Goal: Transaction & Acquisition: Purchase product/service

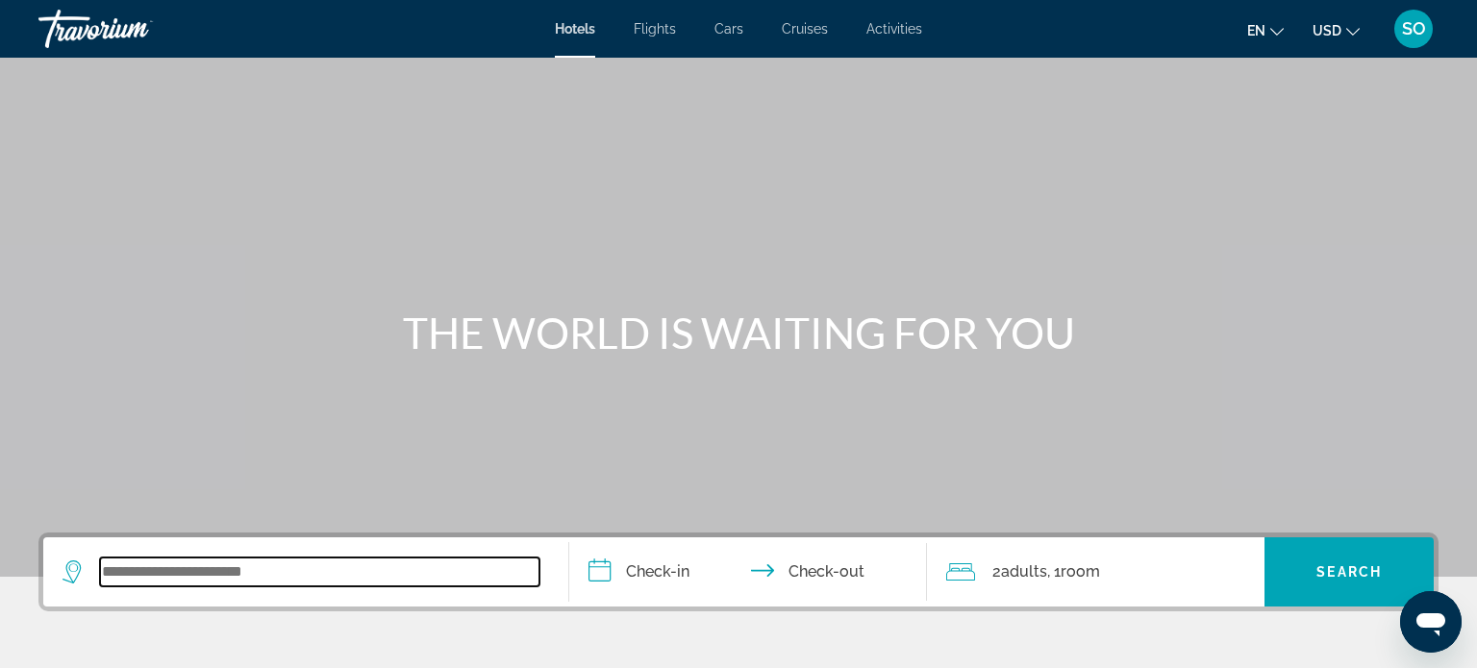
click at [165, 563] on input "Search widget" at bounding box center [320, 572] width 440 height 29
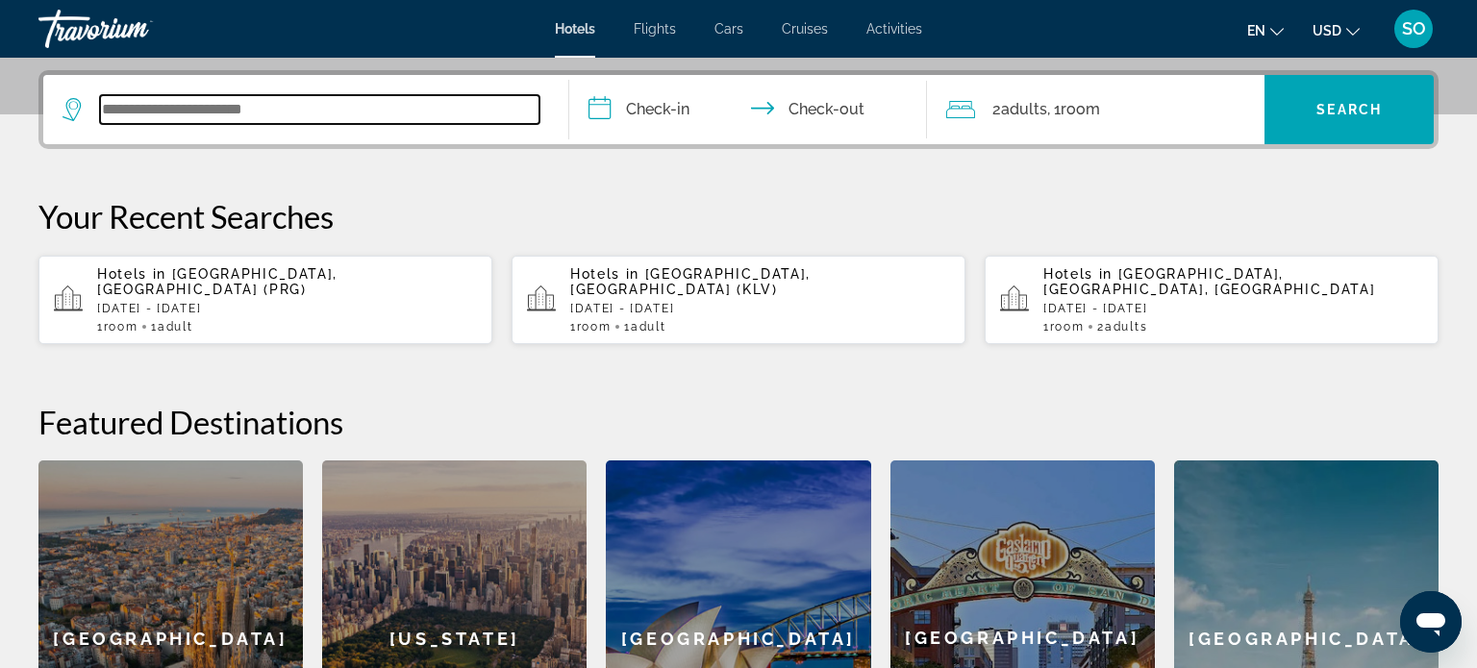
scroll to position [469, 0]
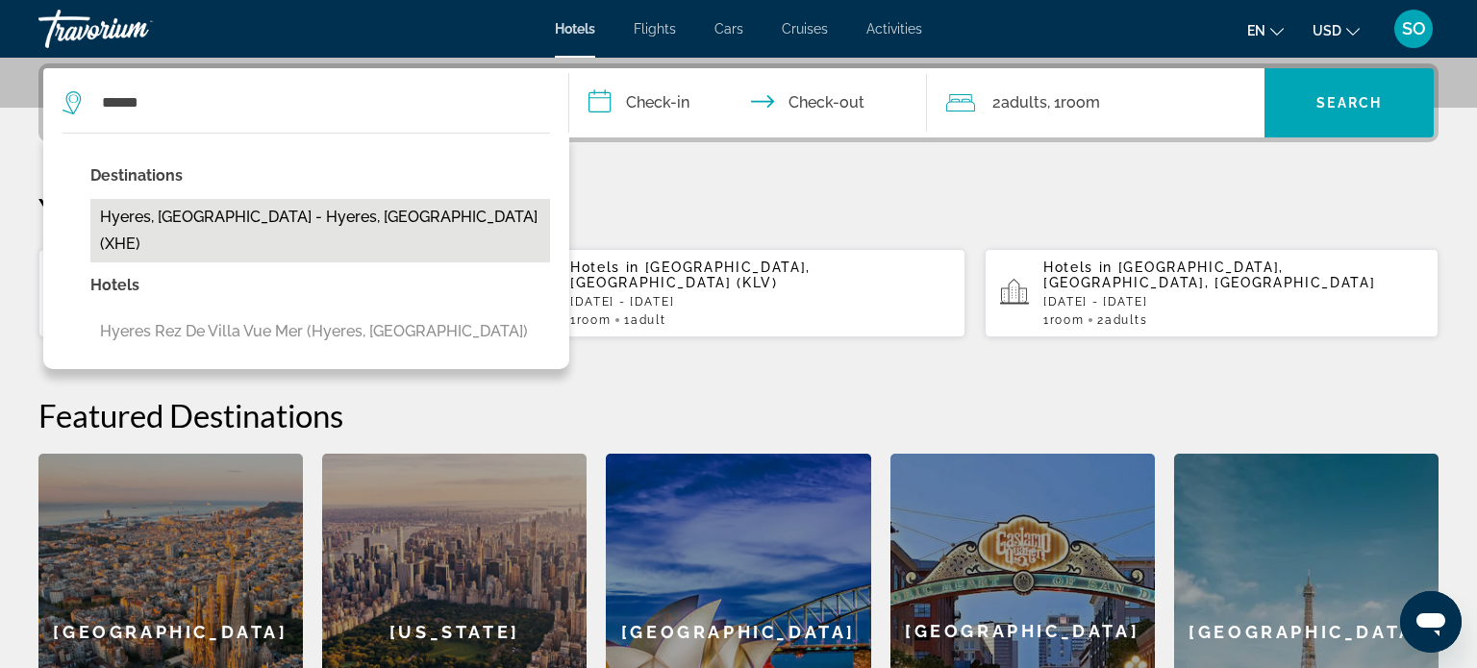
click at [291, 226] on button "Hyeres, [GEOGRAPHIC_DATA] - Hyeres, [GEOGRAPHIC_DATA] (XHE)" at bounding box center [320, 230] width 460 height 63
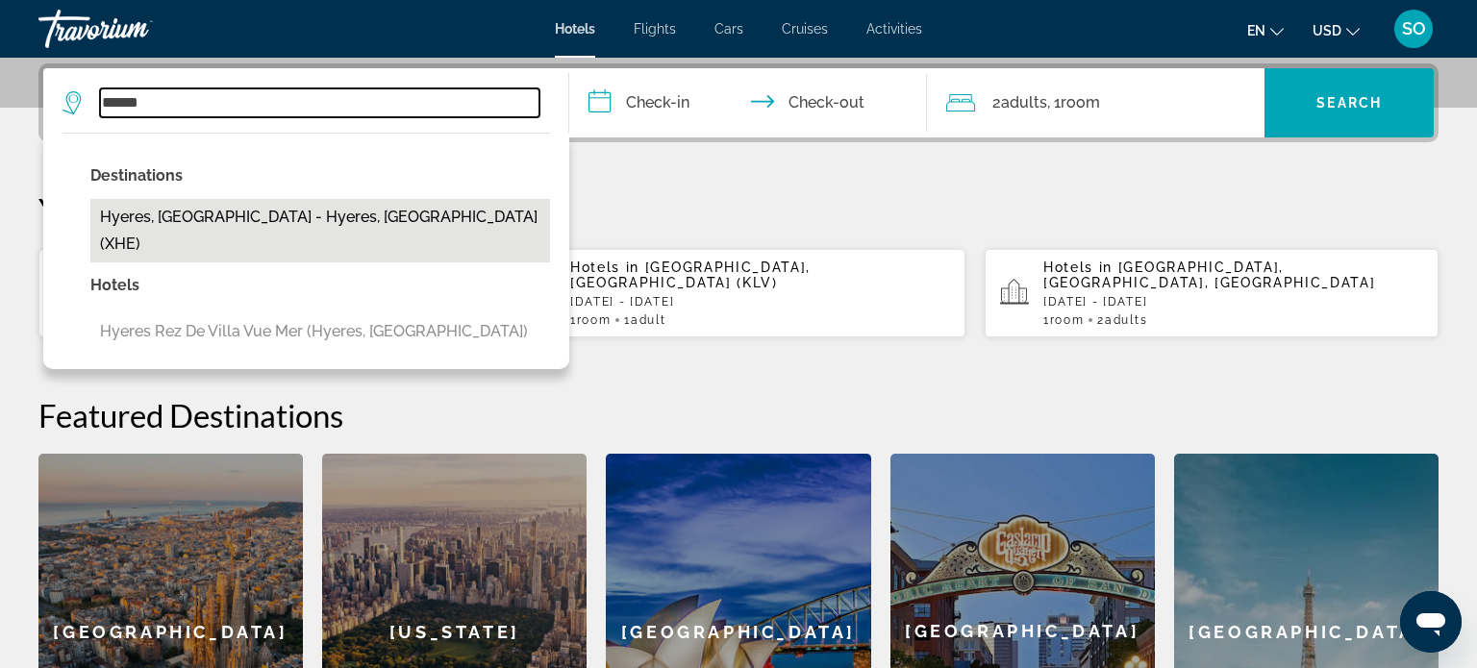
type input "**********"
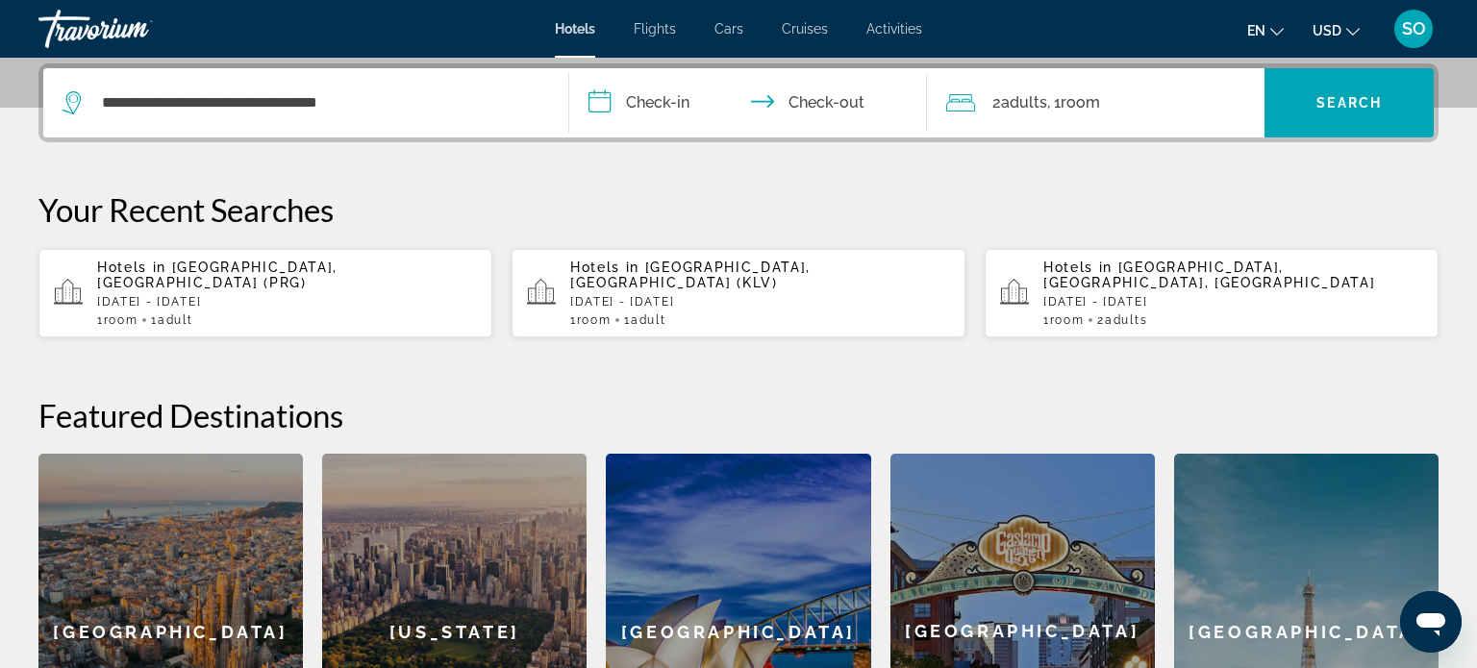
click at [645, 101] on input "**********" at bounding box center [751, 105] width 365 height 75
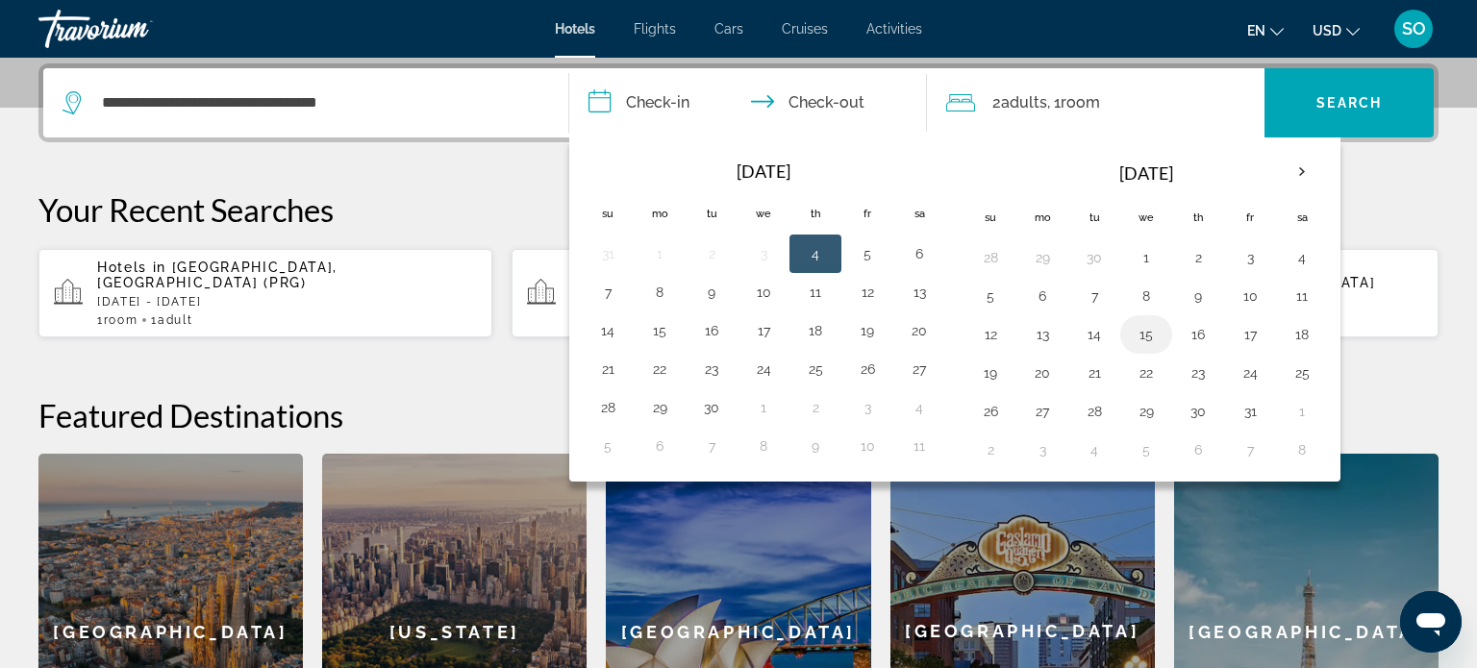
click at [1148, 332] on button "15" at bounding box center [1146, 334] width 31 height 27
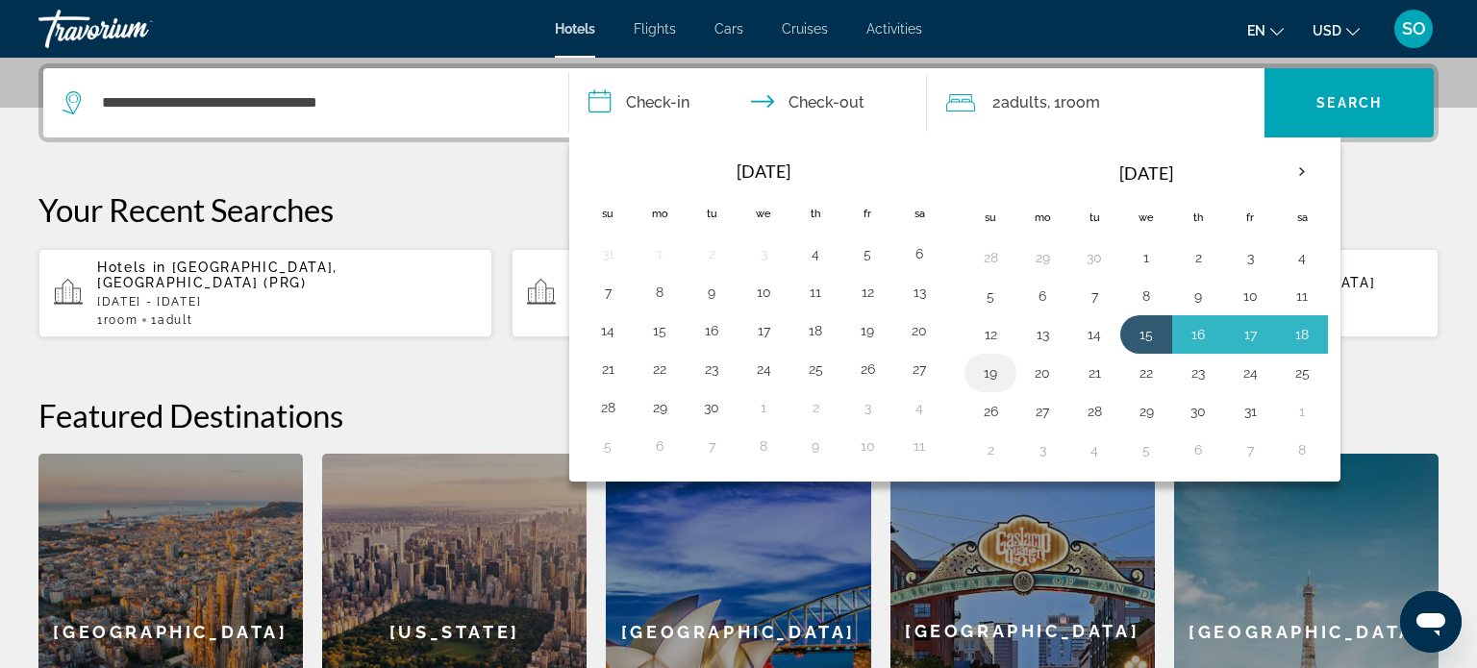
click at [988, 372] on button "19" at bounding box center [990, 373] width 31 height 27
type input "**********"
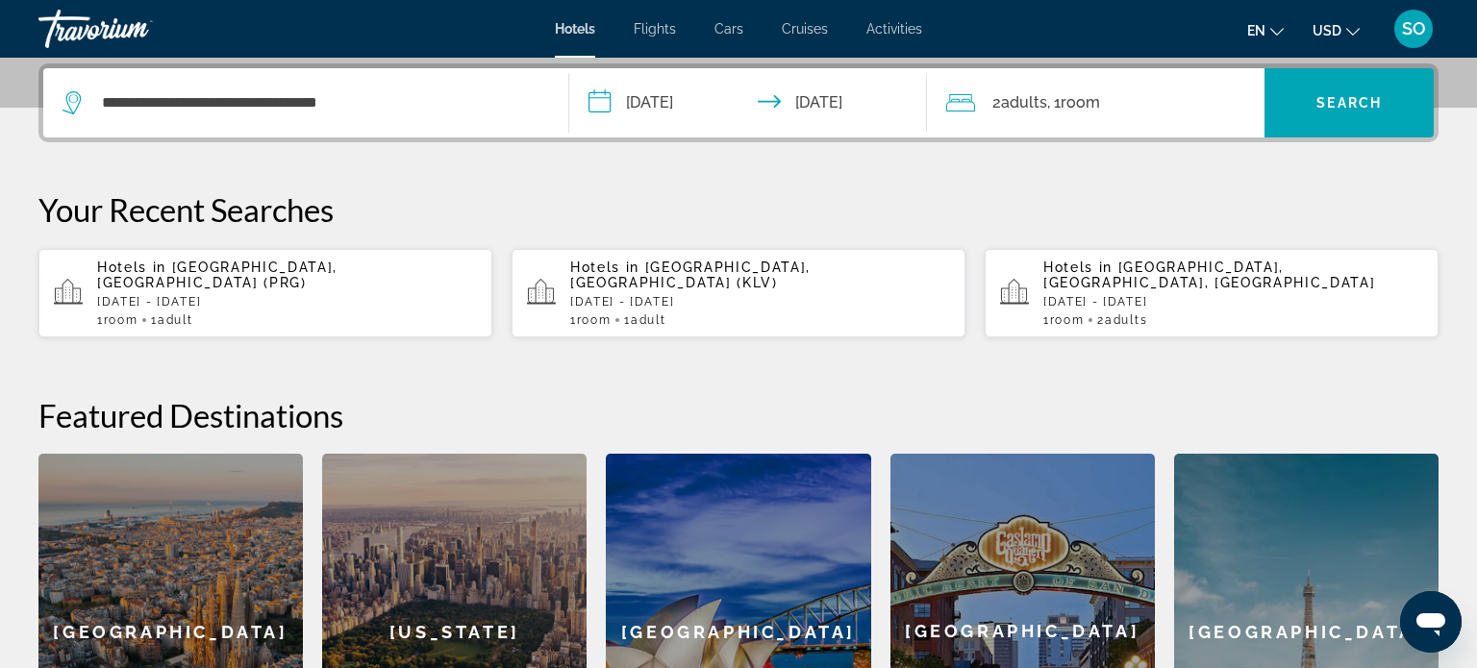
click at [1082, 100] on span "Room" at bounding box center [1080, 102] width 39 height 18
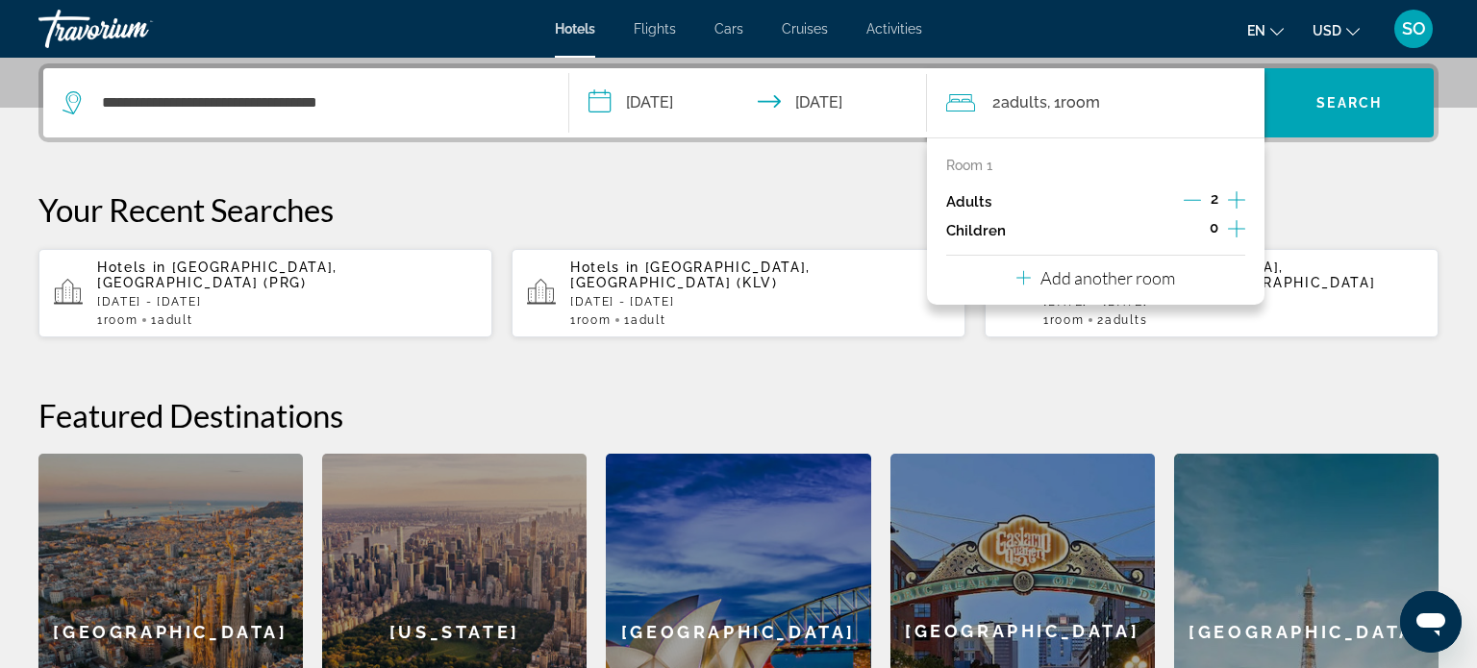
click at [971, 166] on p "Room 1" at bounding box center [969, 165] width 46 height 15
click at [1126, 283] on p "Add another room" at bounding box center [1108, 277] width 135 height 21
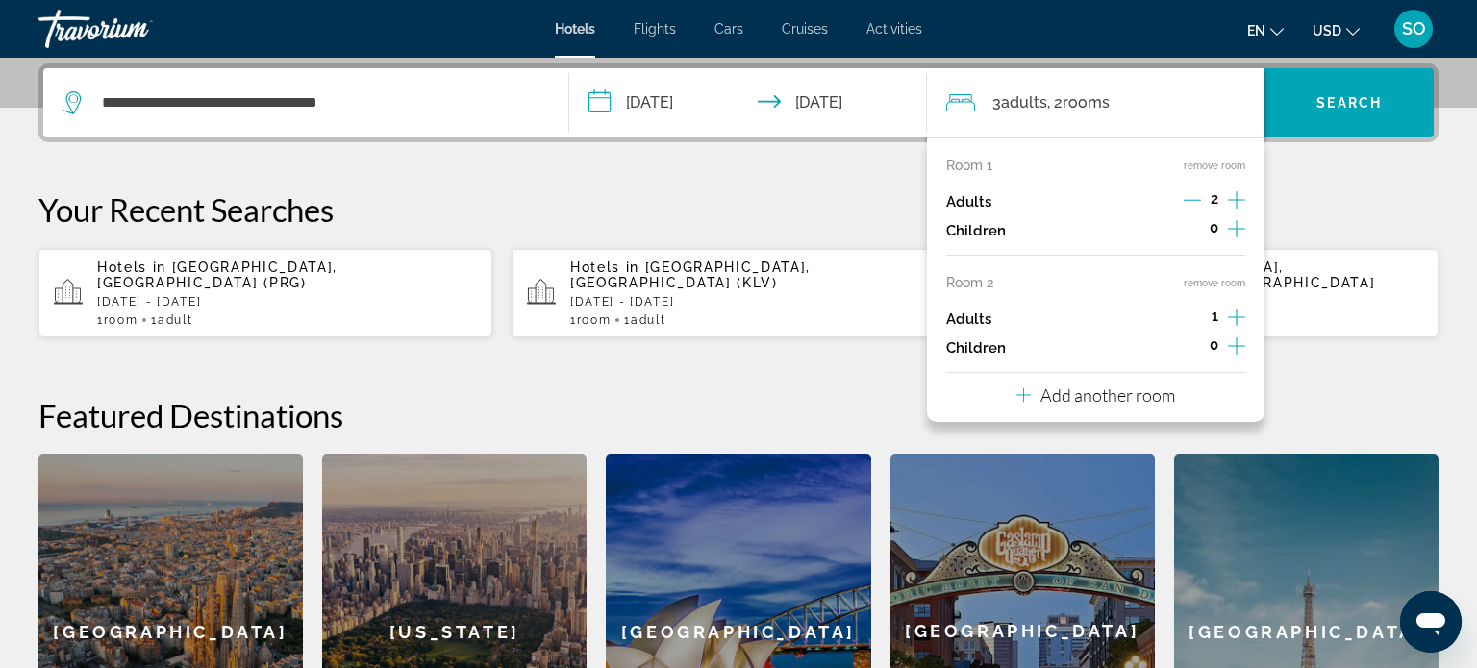
click at [1197, 198] on icon "Decrement adults" at bounding box center [1192, 199] width 17 height 17
click at [1337, 108] on span "Search" at bounding box center [1349, 102] width 65 height 15
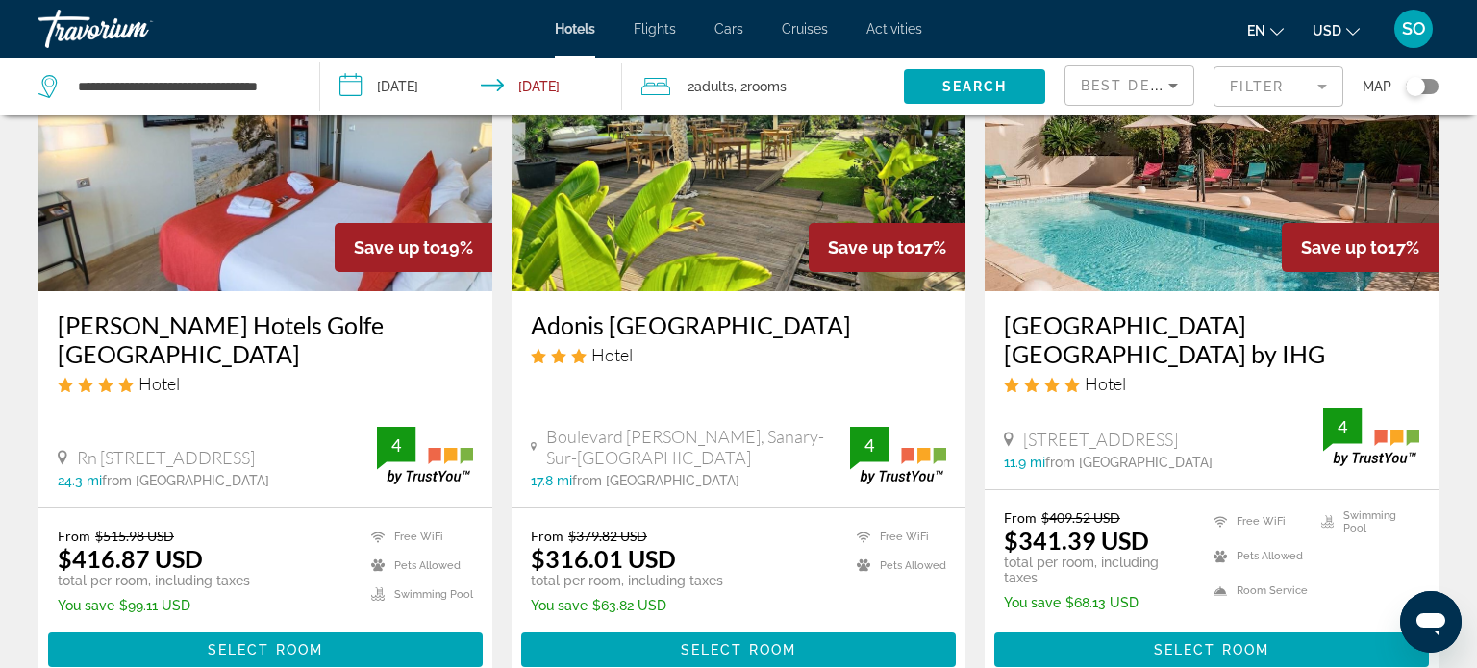
scroll to position [925, 0]
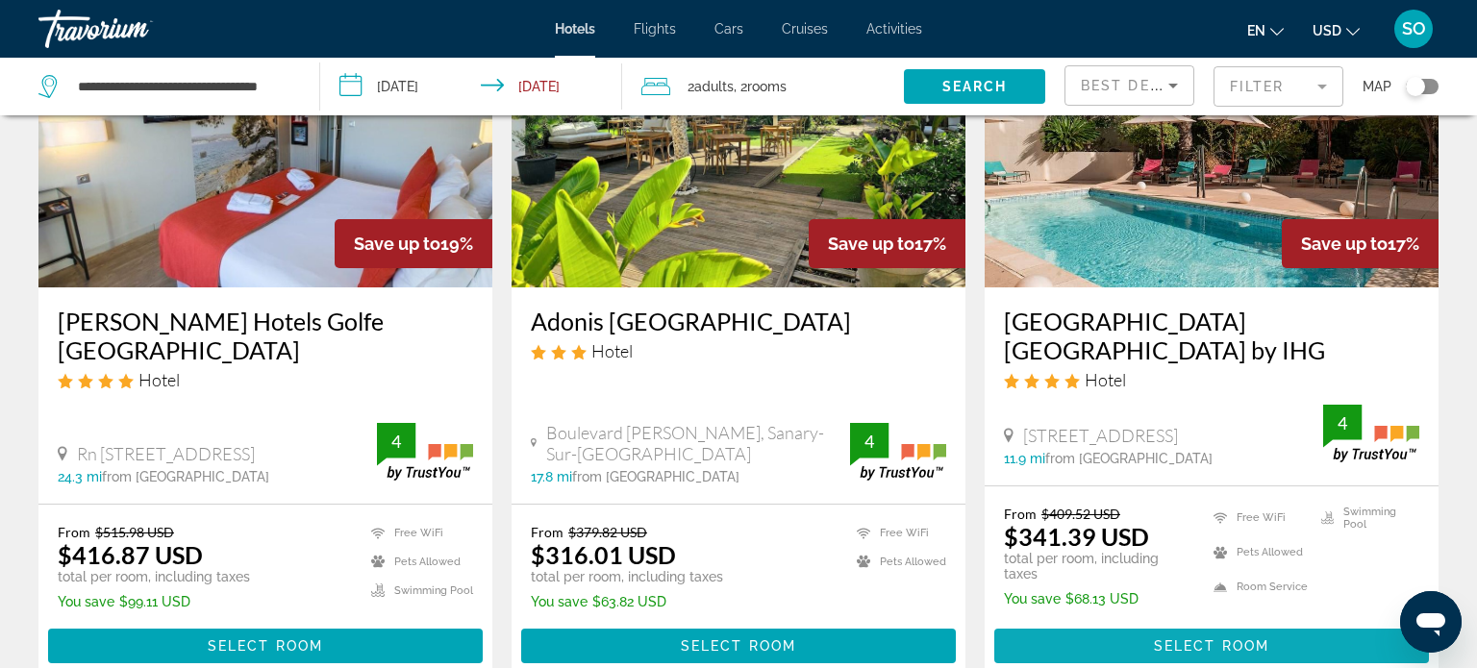
click at [1179, 639] on span "Select Room" at bounding box center [1211, 646] width 115 height 15
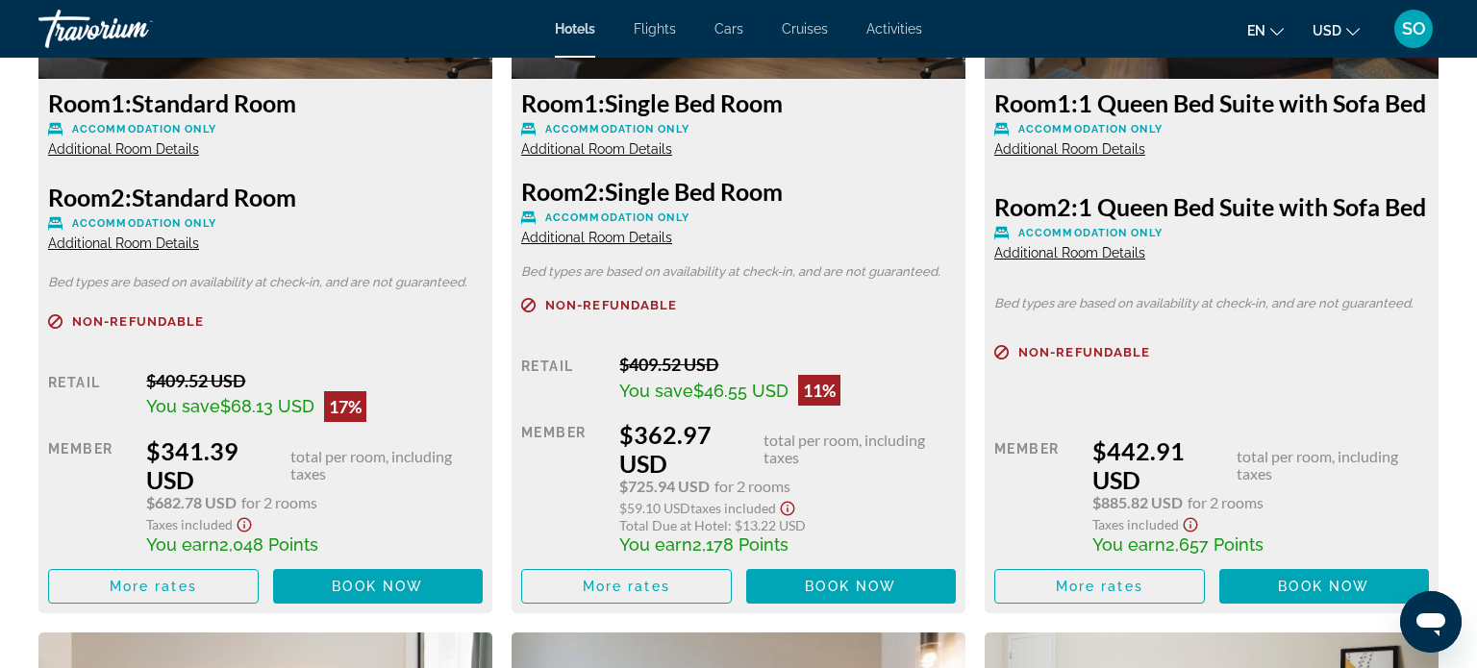
scroll to position [2835, 0]
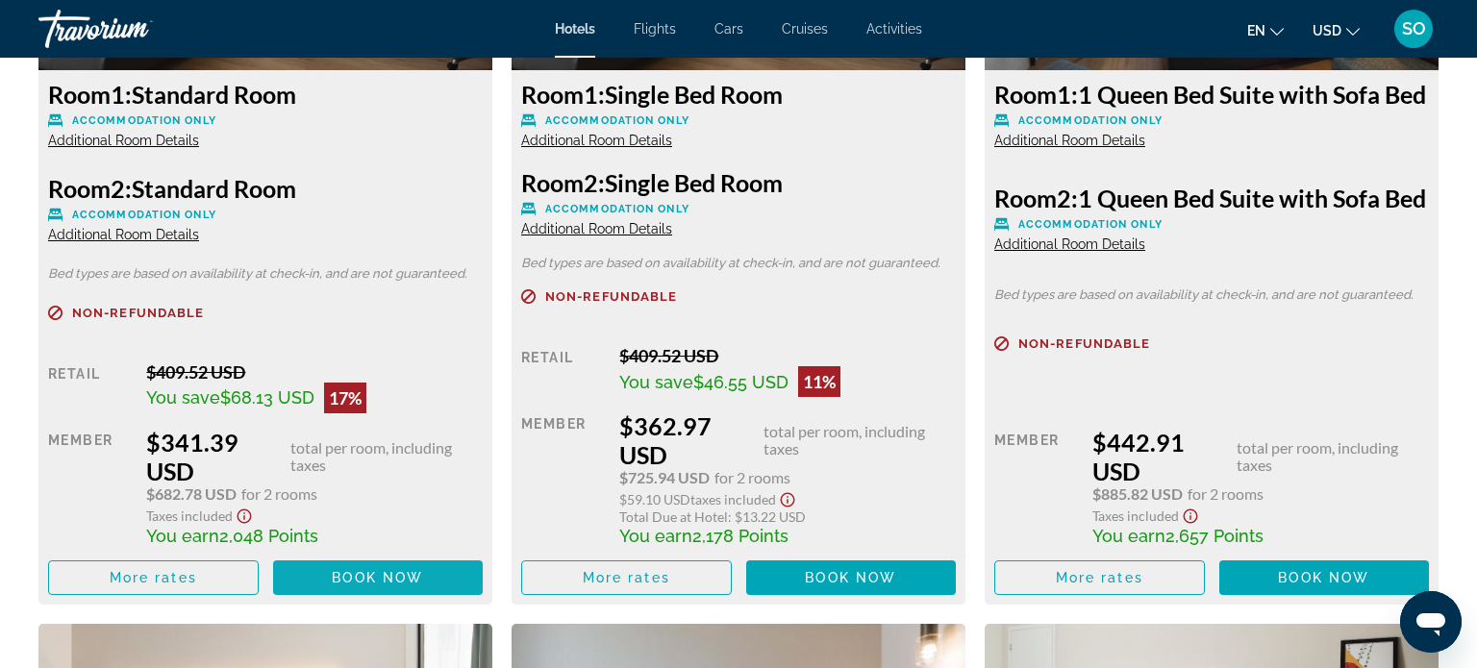
click at [353, 570] on span "Book now" at bounding box center [377, 577] width 91 height 15
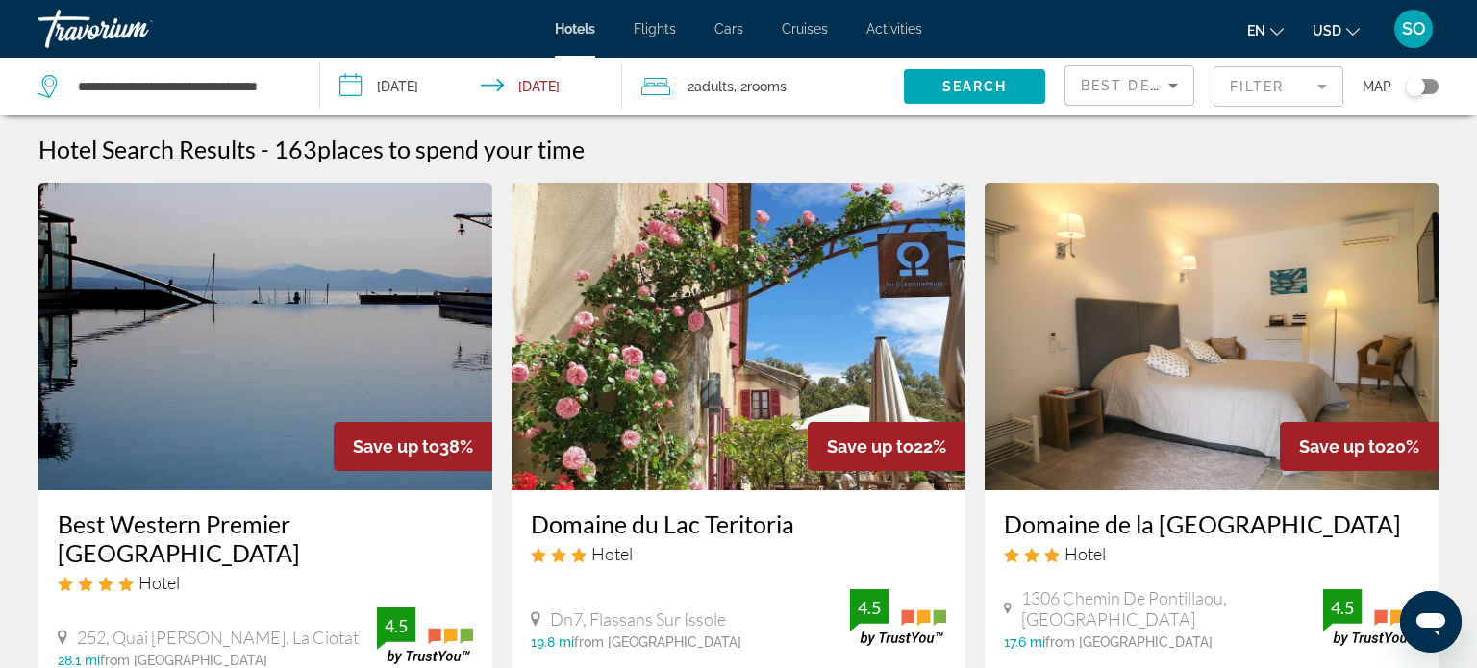
click at [1173, 80] on icon "Sort by" at bounding box center [1173, 85] width 23 height 23
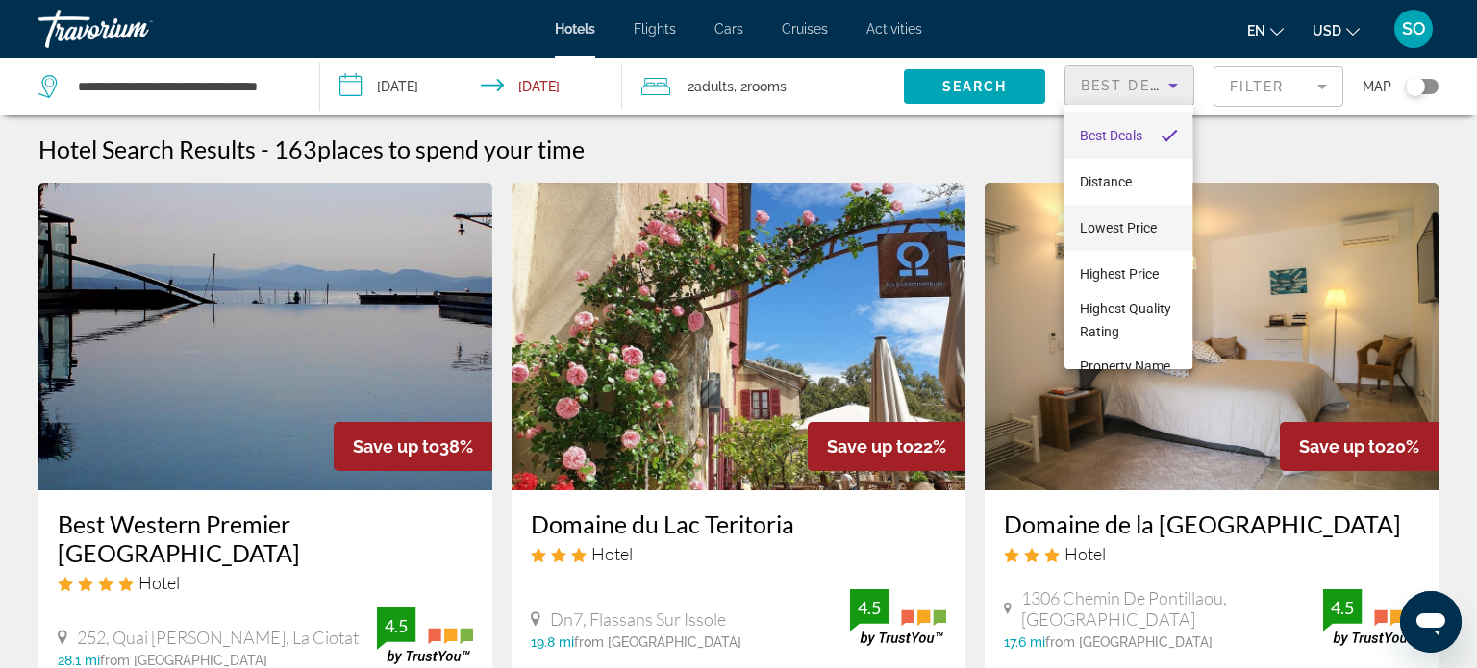
click at [1100, 223] on span "Lowest Price" at bounding box center [1118, 227] width 77 height 15
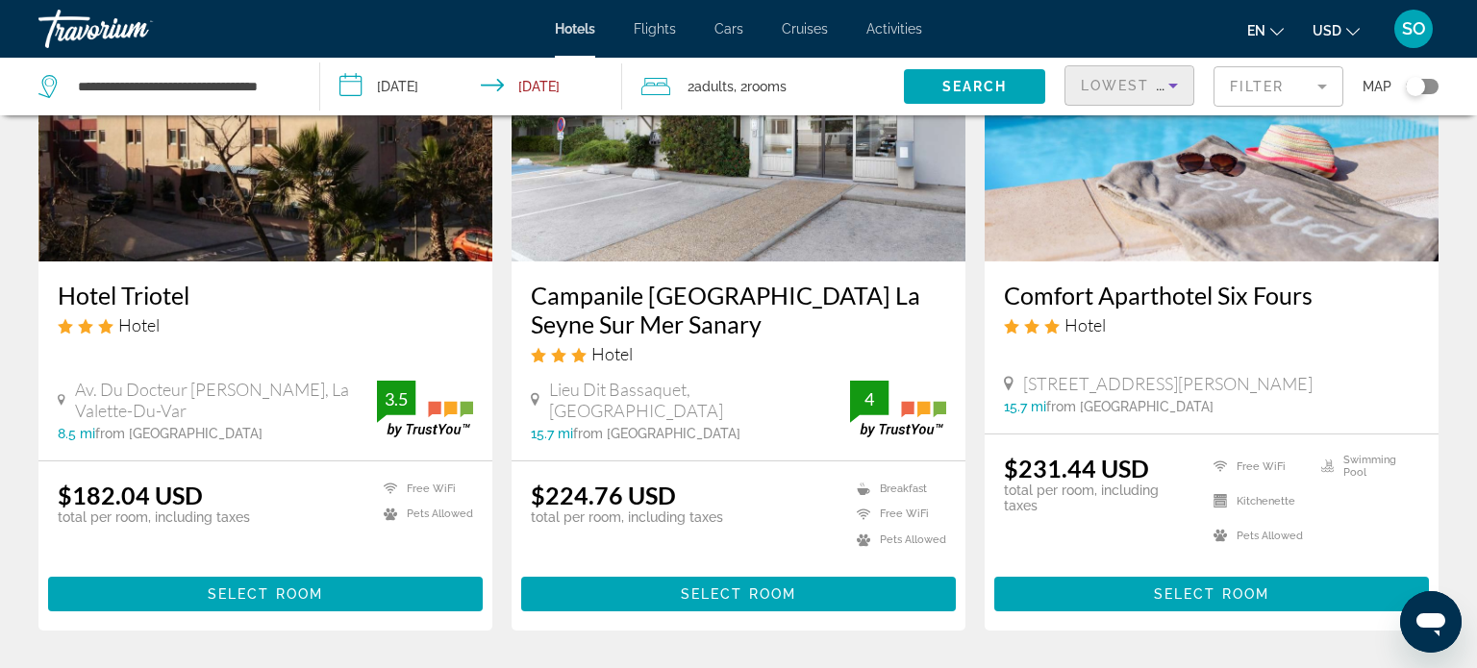
scroll to position [230, 0]
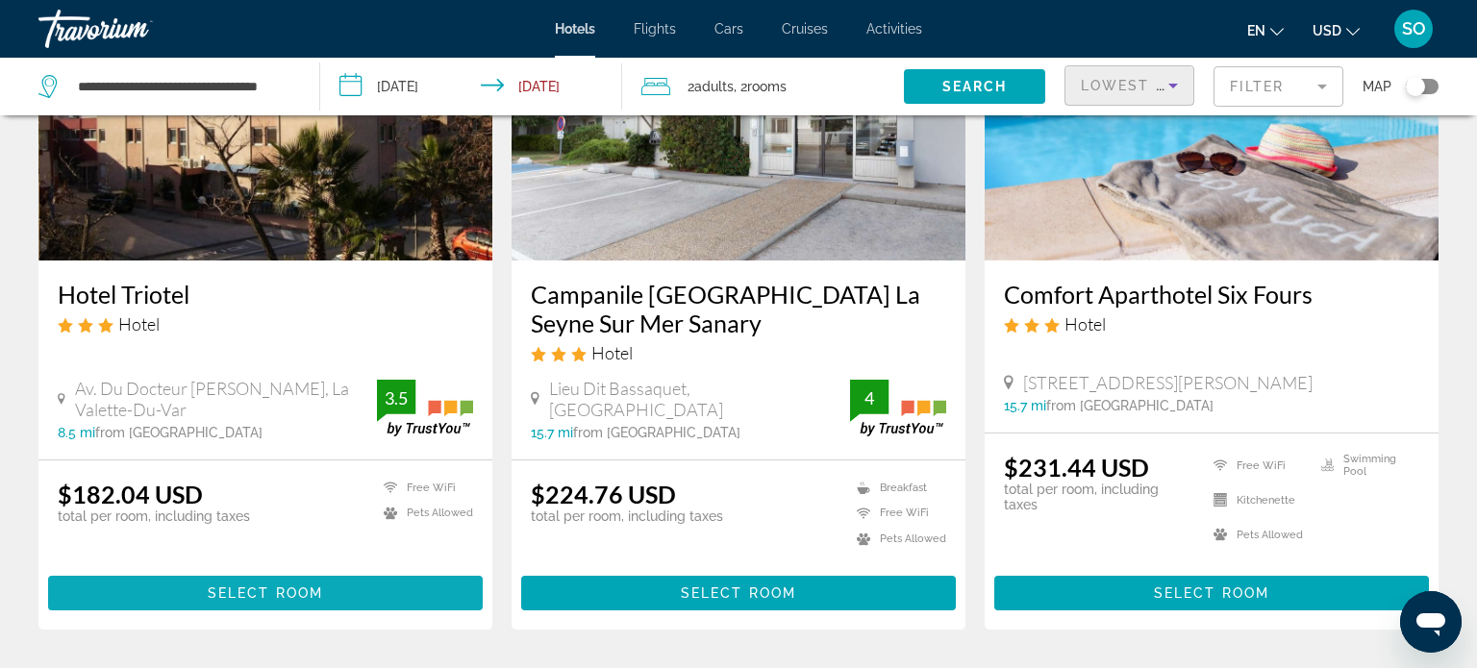
click at [190, 590] on span "Main content" at bounding box center [265, 593] width 435 height 46
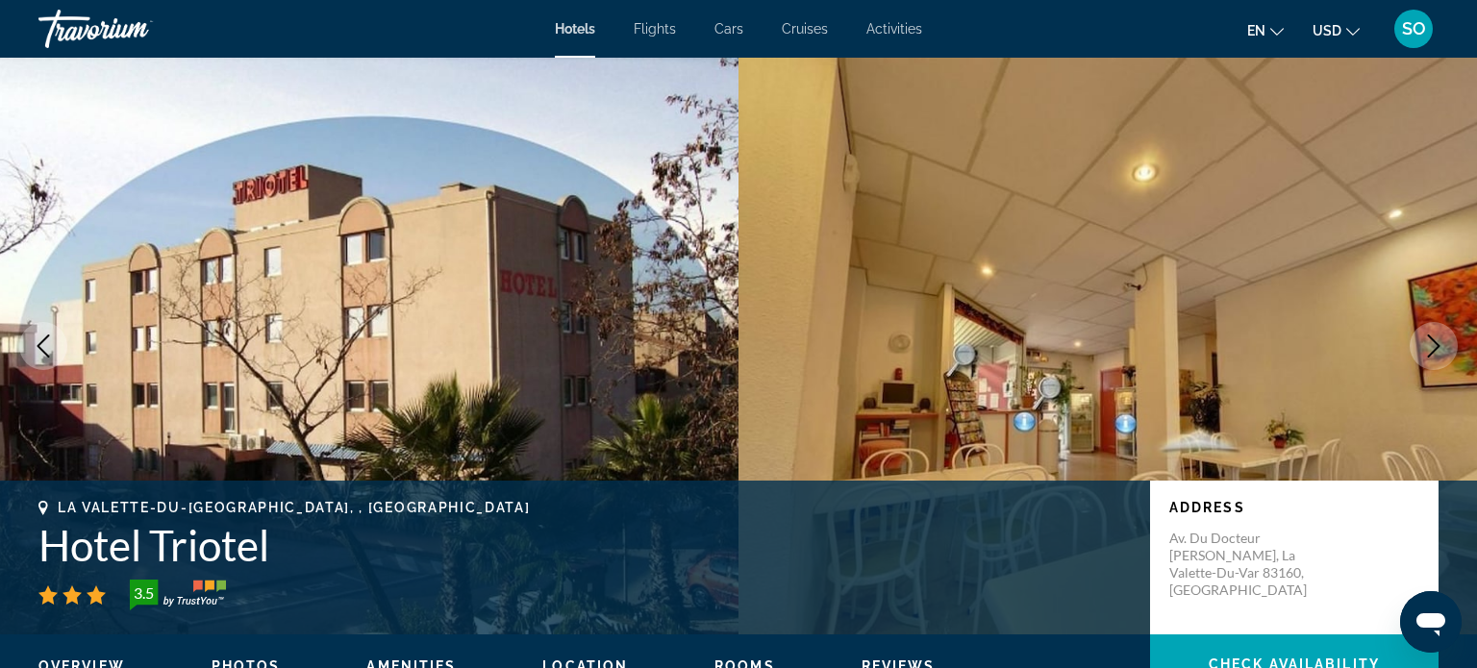
scroll to position [54, 0]
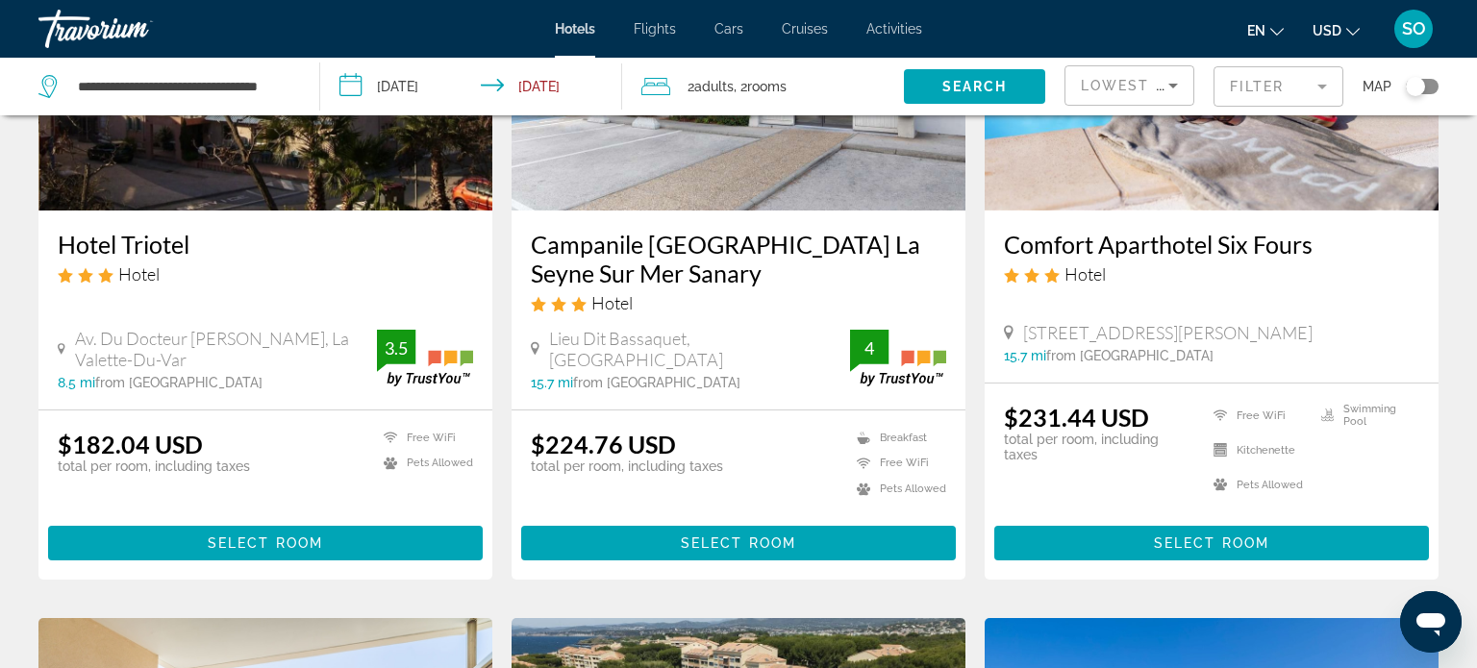
scroll to position [287, 0]
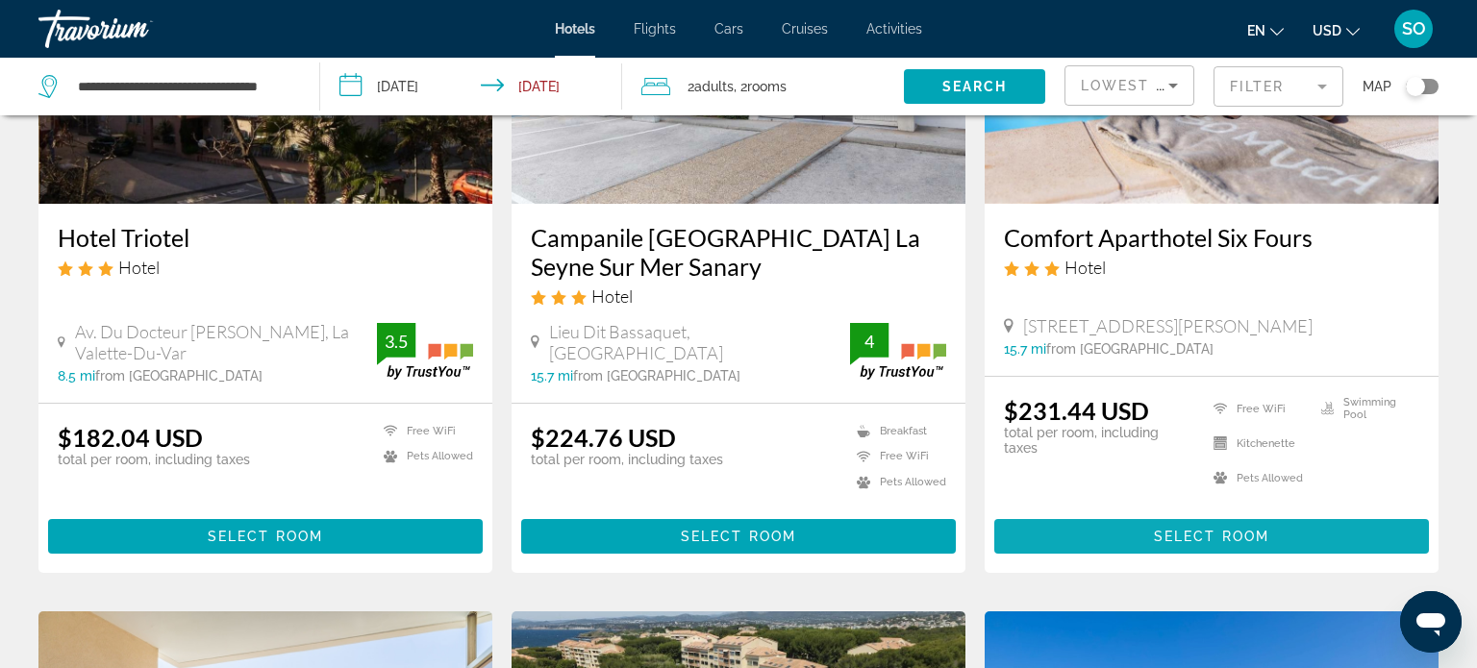
click at [1161, 534] on span "Select Room" at bounding box center [1211, 536] width 115 height 15
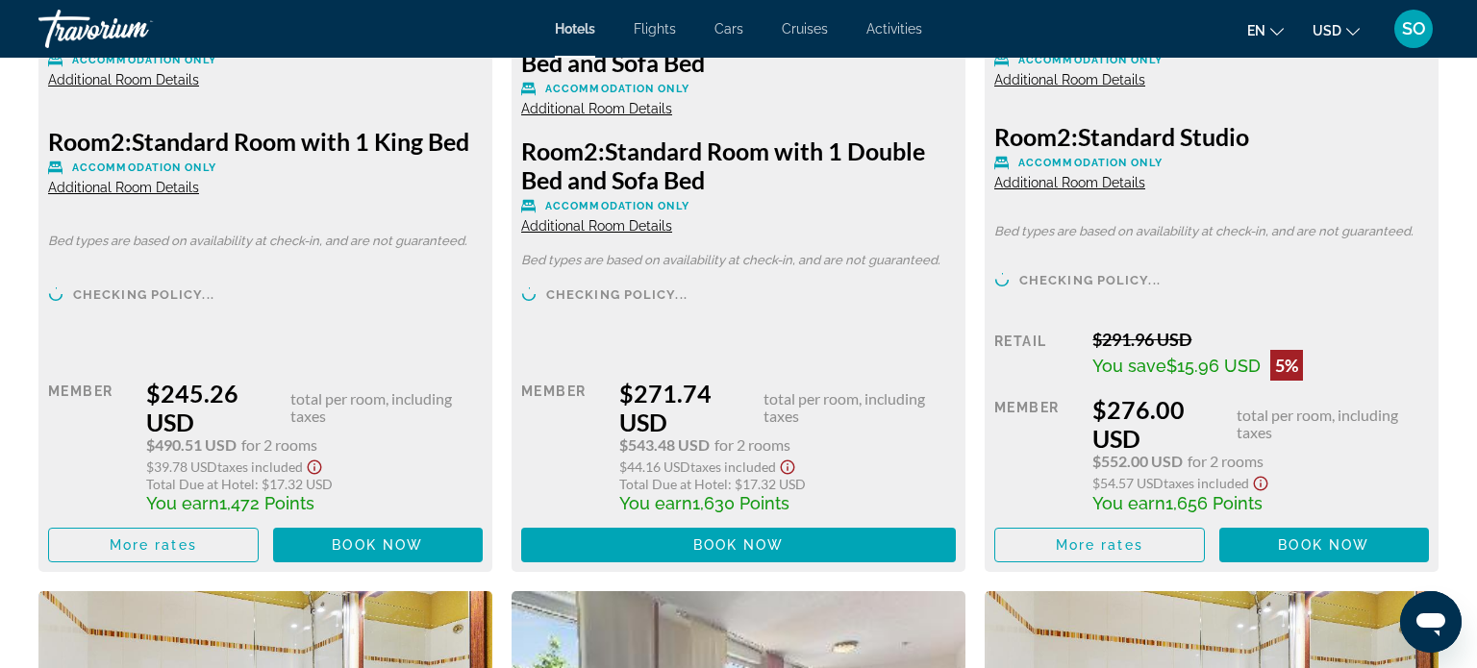
scroll to position [2967, 0]
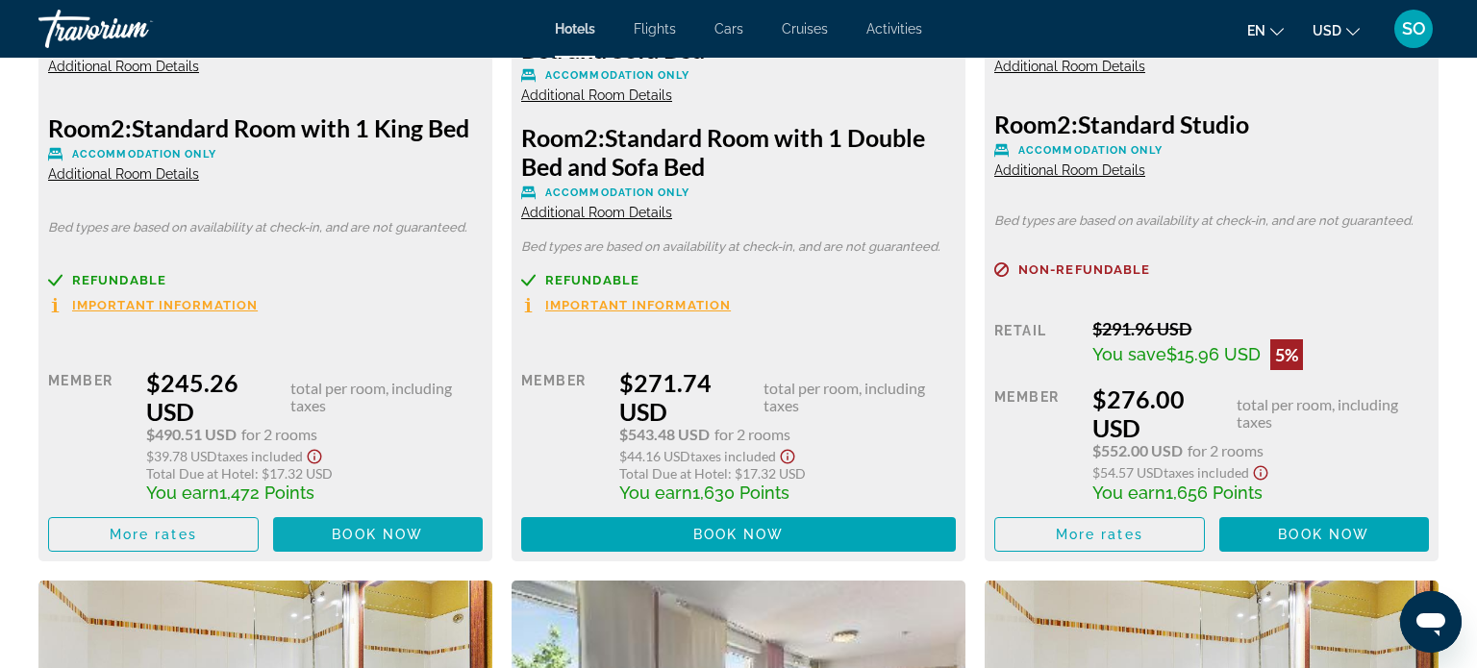
click at [423, 534] on span "Main content" at bounding box center [378, 535] width 211 height 46
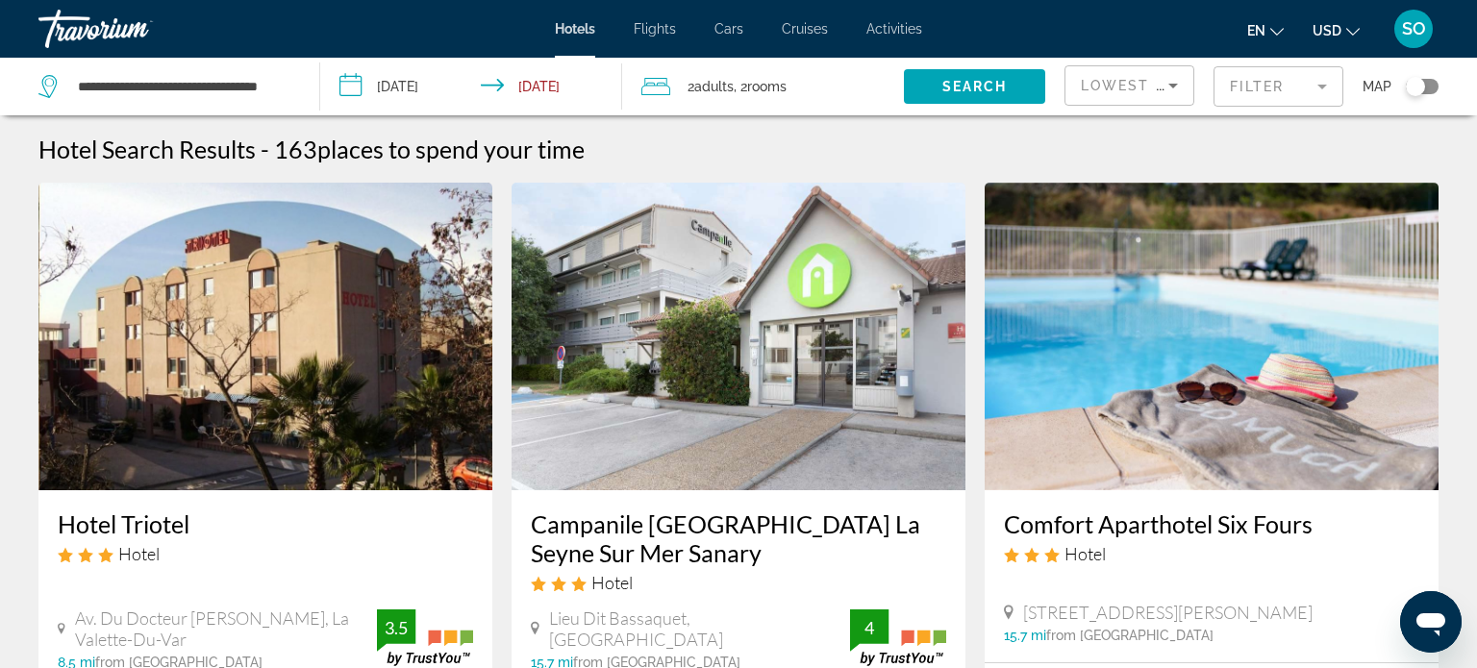
click at [776, 88] on span "rooms" at bounding box center [766, 86] width 39 height 15
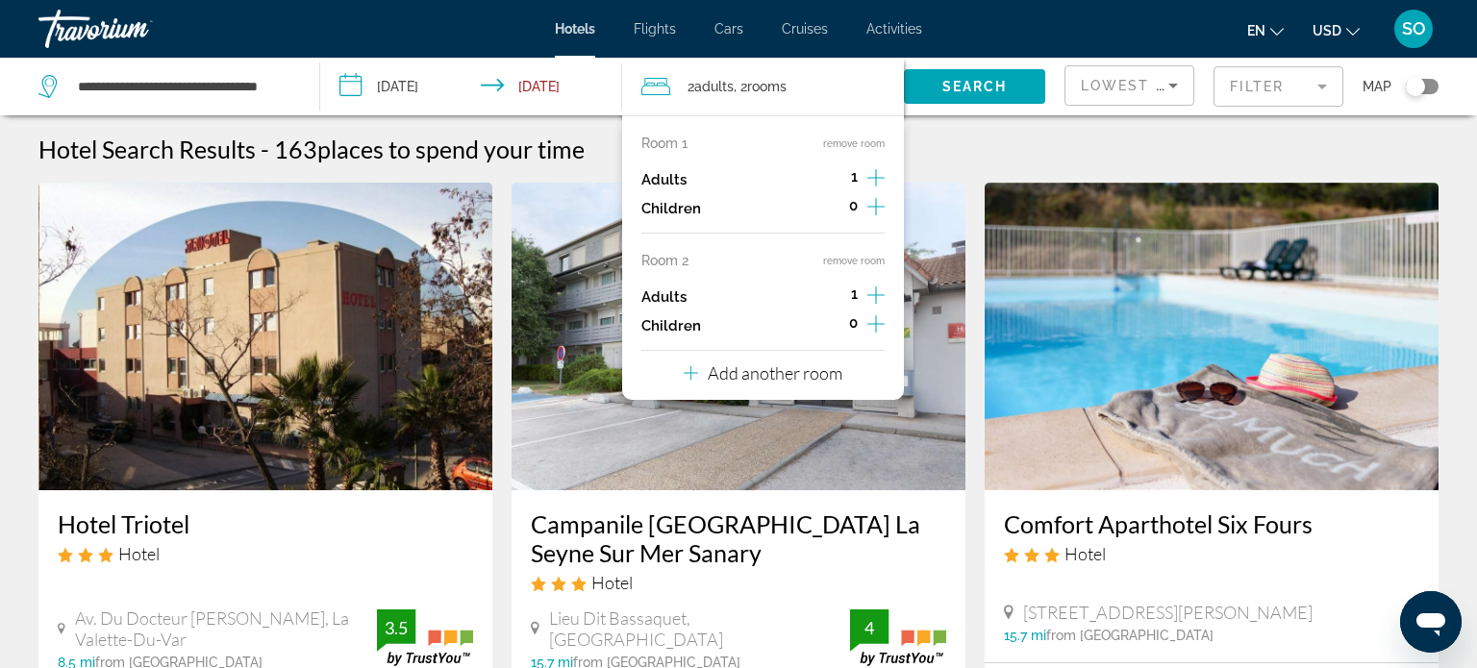
click at [501, 326] on app-hotels-search-item "Hotel Triotel Hotel Av. Du Docteur Eugene Blanc, La Valette-Du-Var 8.5 mi from …" at bounding box center [265, 521] width 473 height 677
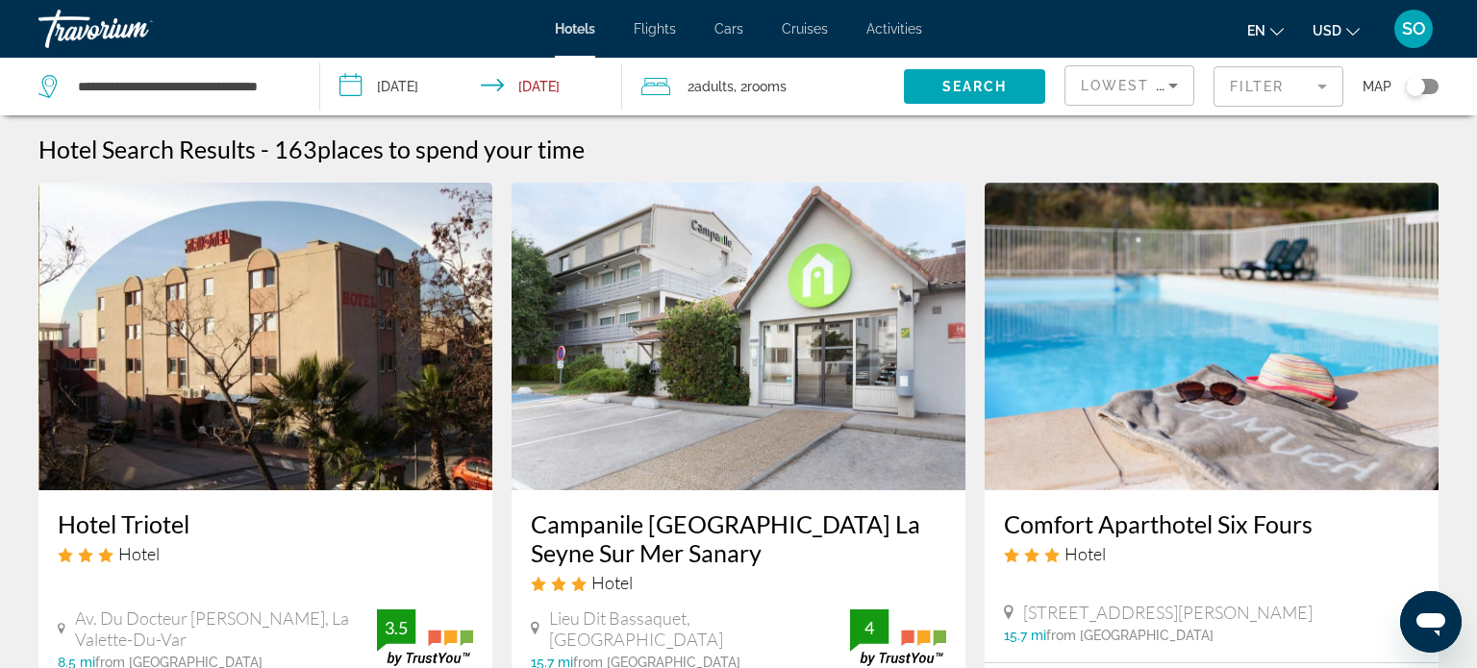
click at [772, 85] on span "rooms" at bounding box center [766, 86] width 39 height 15
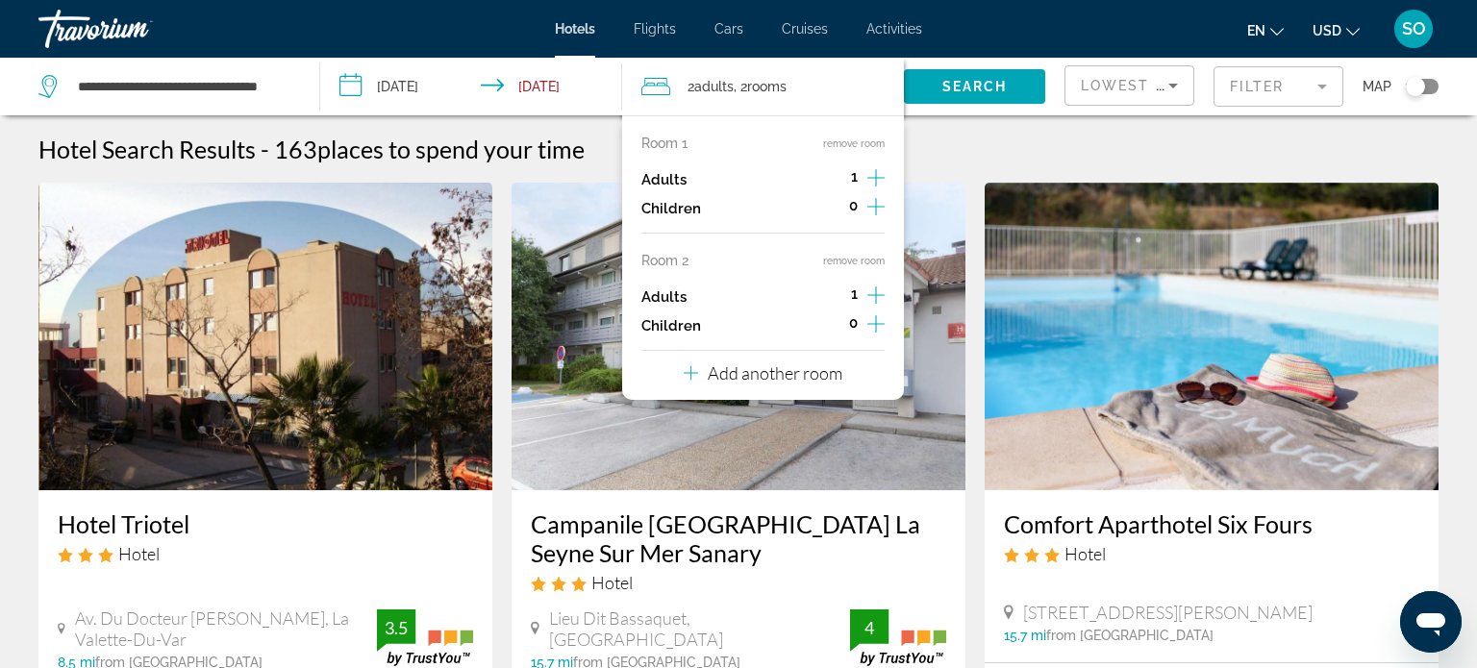
click at [879, 180] on icon "Increment adults" at bounding box center [876, 177] width 17 height 23
click at [857, 325] on span "0" at bounding box center [853, 322] width 9 height 15
click at [988, 153] on div "Hotel Search Results - 163 places to spend your time" at bounding box center [738, 149] width 1400 height 29
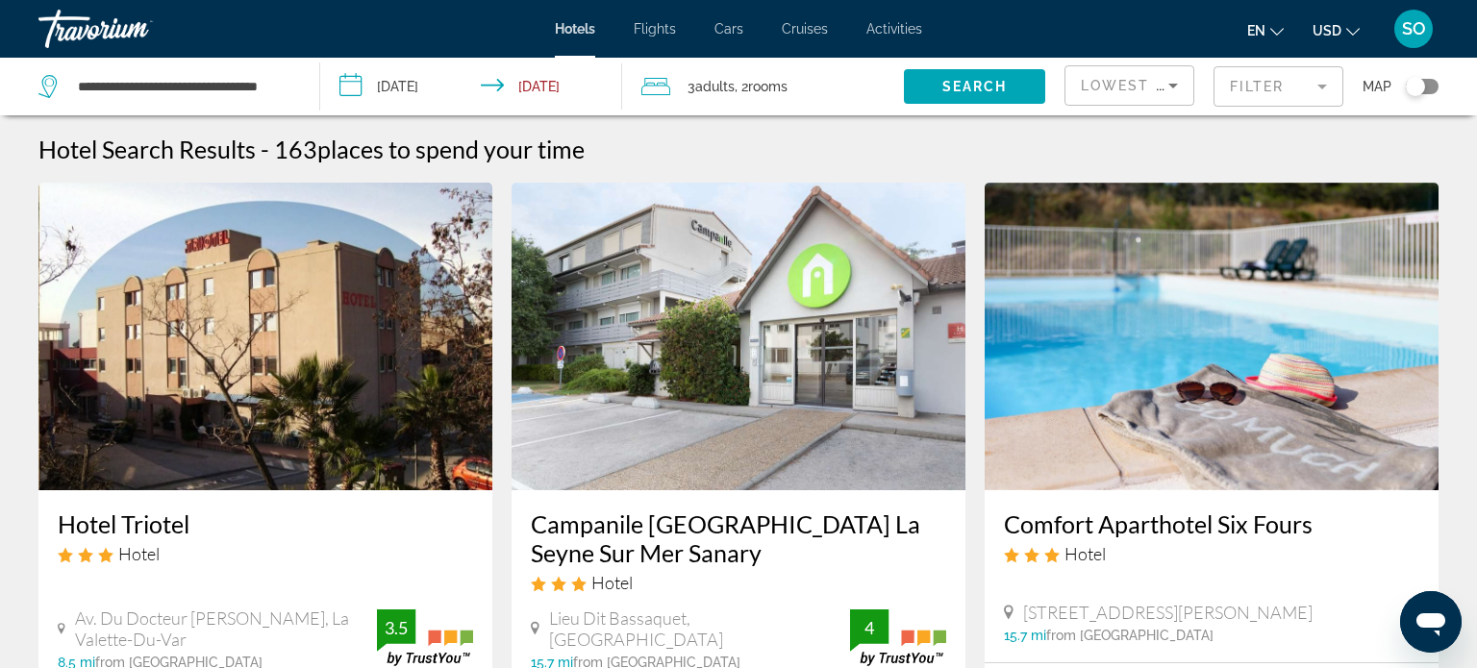
click at [759, 90] on span "rooms" at bounding box center [767, 86] width 39 height 15
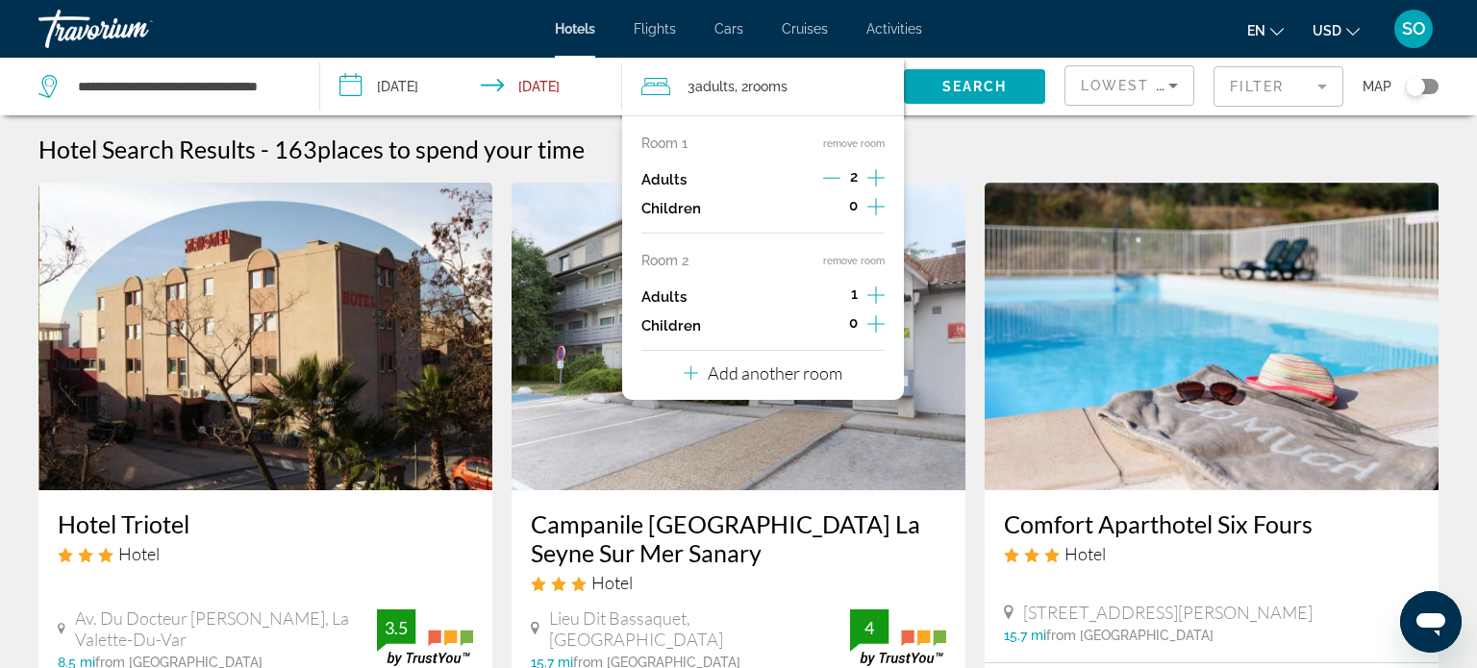
click at [872, 218] on icon "Increment children" at bounding box center [876, 206] width 17 height 23
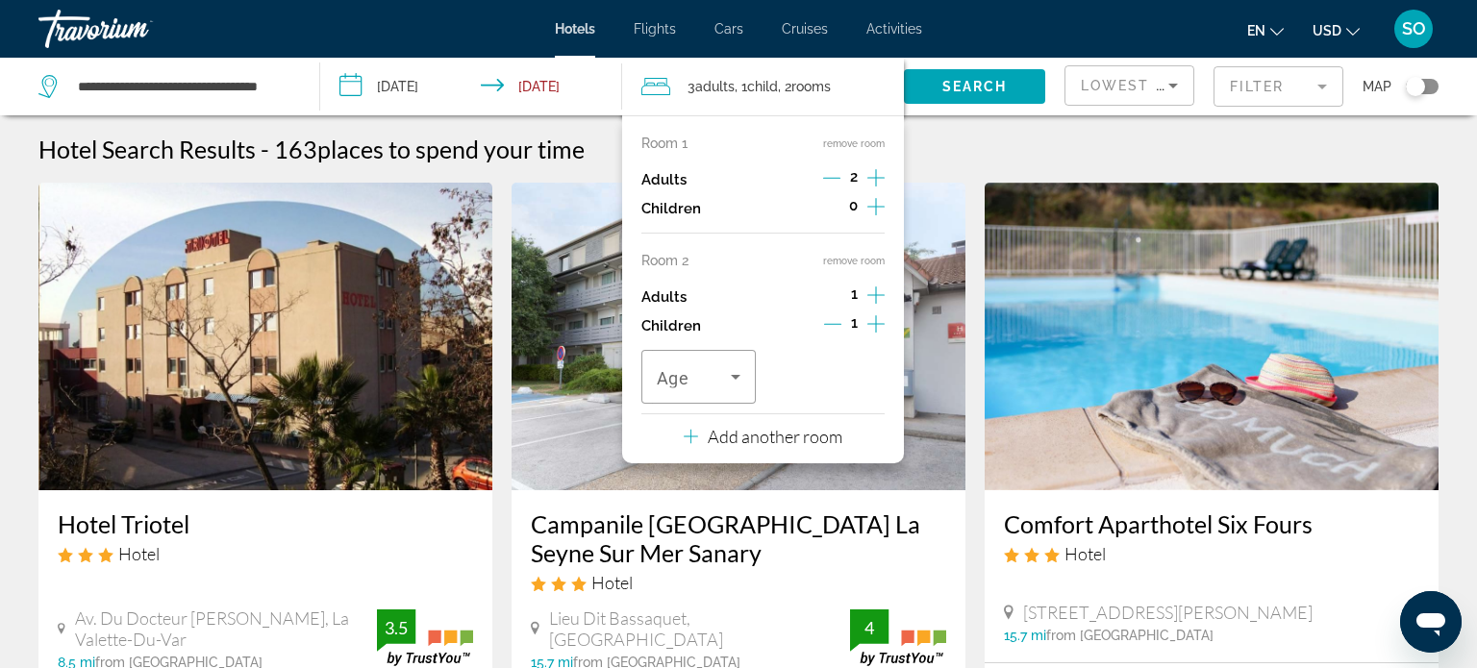
click at [833, 175] on icon "Decrement adults" at bounding box center [831, 177] width 17 height 17
click at [837, 321] on icon "Decrement children" at bounding box center [832, 323] width 17 height 17
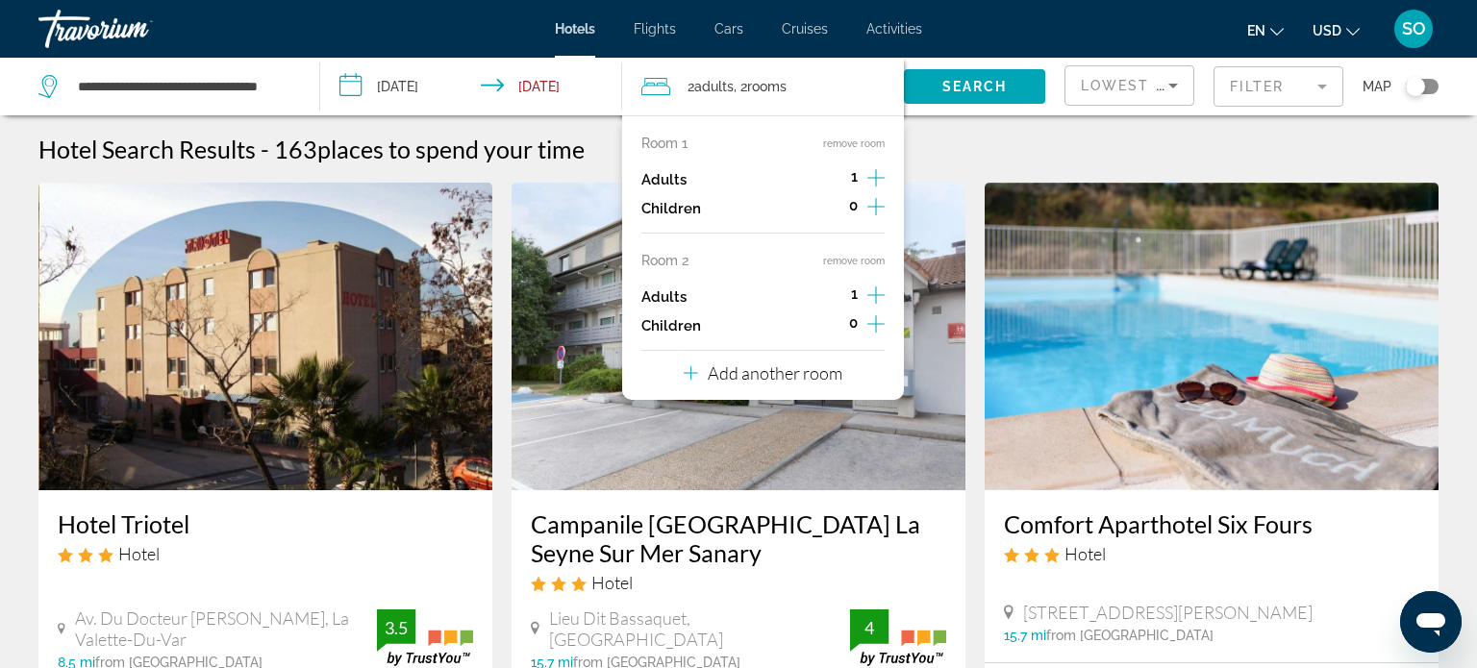
click at [853, 322] on span "0" at bounding box center [853, 322] width 9 height 15
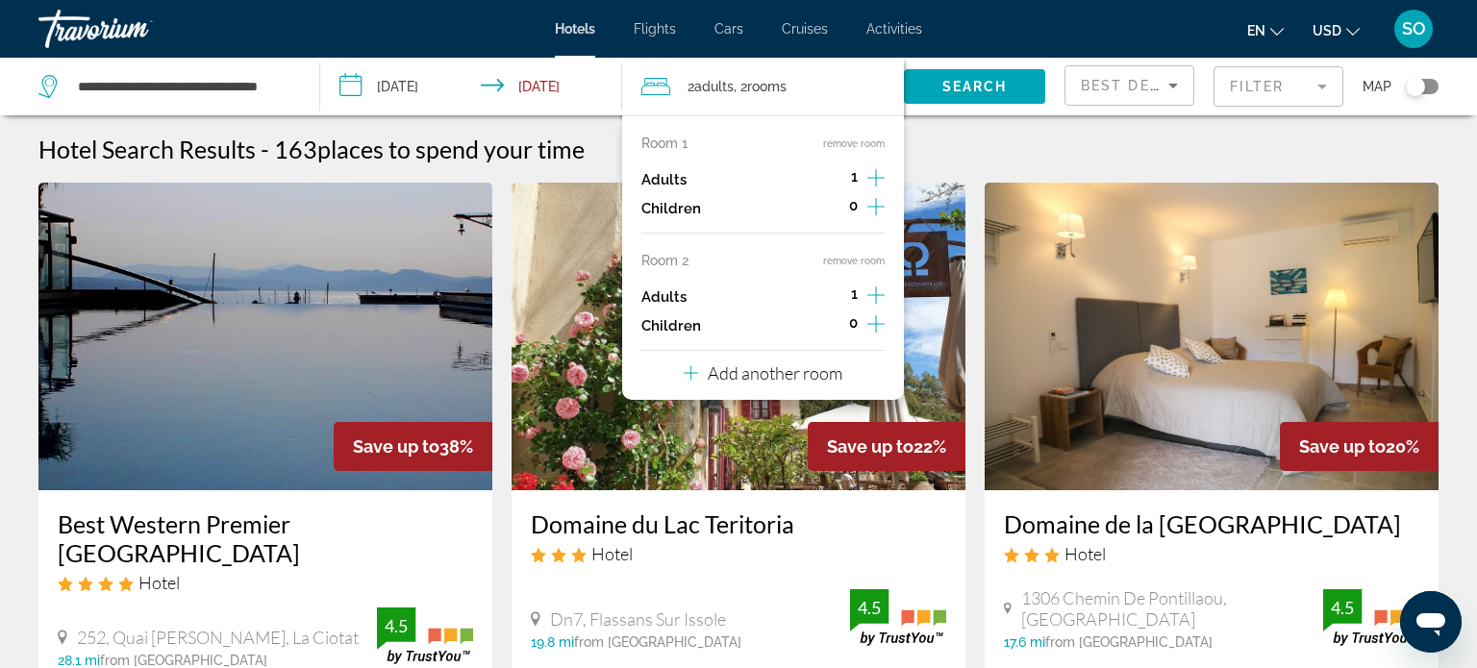
click at [866, 175] on div "1" at bounding box center [854, 179] width 61 height 29
click at [871, 176] on icon "Increment adults" at bounding box center [876, 177] width 17 height 23
click at [873, 218] on icon "Increment children" at bounding box center [876, 206] width 17 height 23
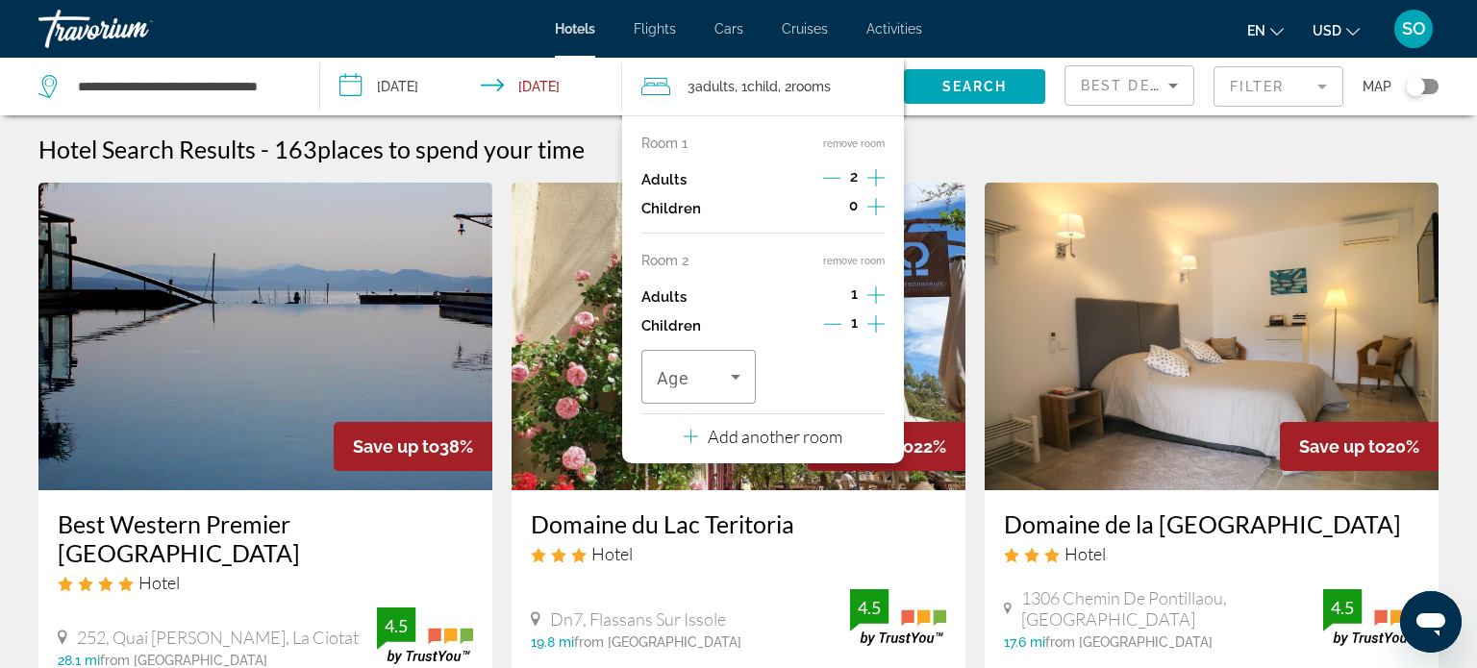
click at [836, 323] on icon "Decrement children" at bounding box center [832, 323] width 17 height 17
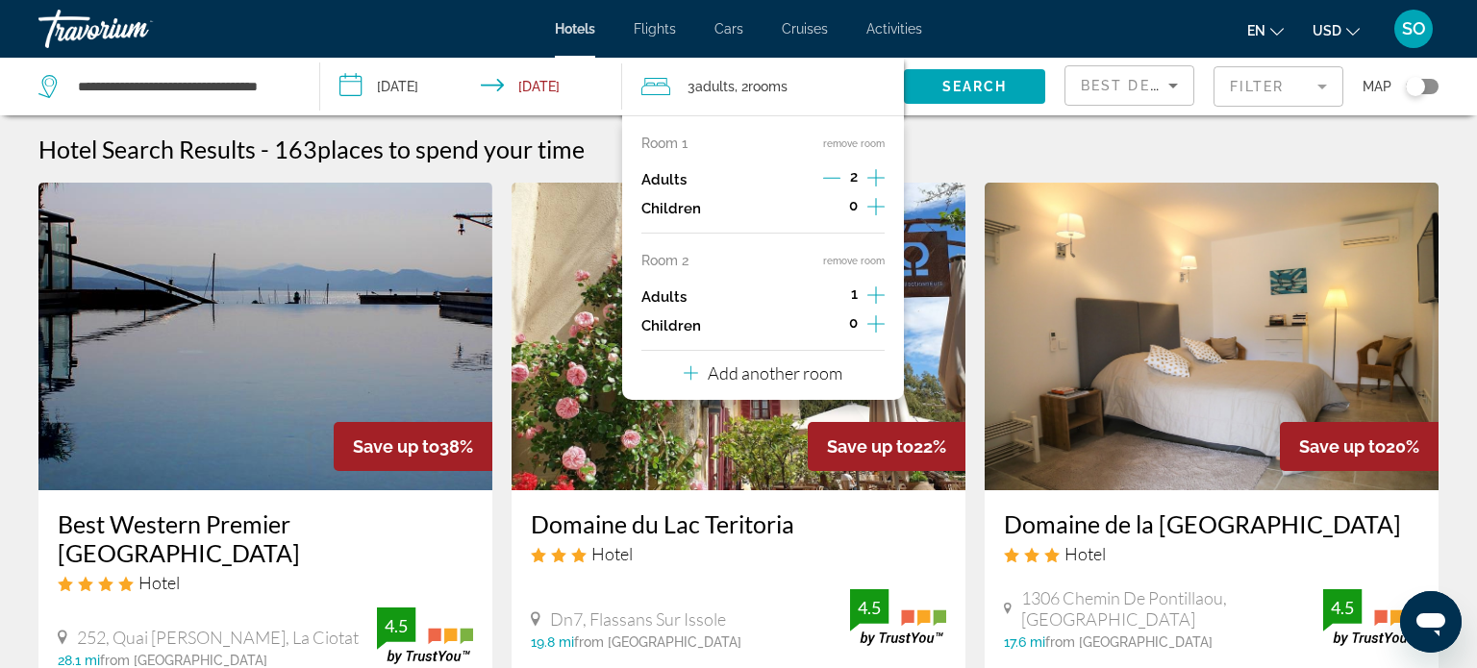
click at [765, 85] on span "rooms" at bounding box center [767, 86] width 39 height 15
click at [876, 189] on icon "Increment adults" at bounding box center [876, 177] width 17 height 23
click at [826, 297] on icon "Decrement adults" at bounding box center [831, 295] width 17 height 17
click at [652, 90] on icon "Travelers: 3 adults, 0 children" at bounding box center [655, 86] width 29 height 23
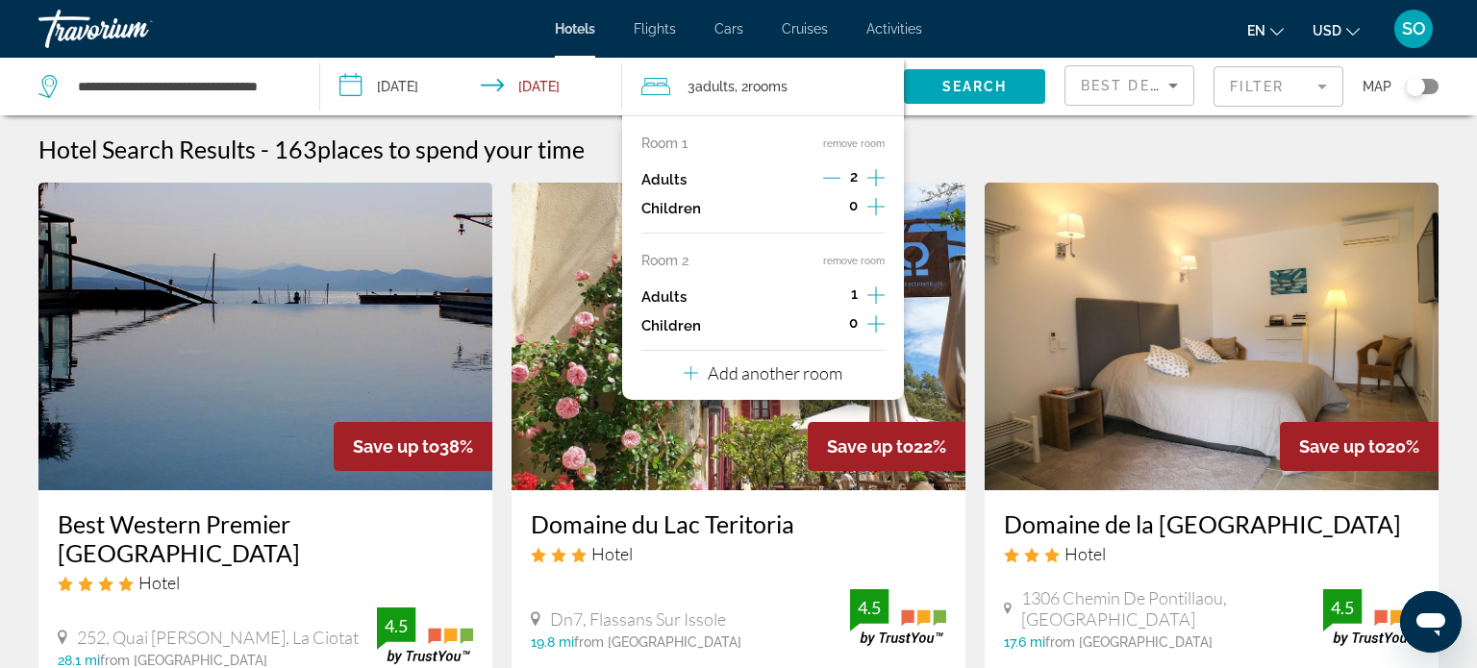
click at [717, 89] on span "Adults" at bounding box center [714, 86] width 39 height 15
click at [763, 82] on span "rooms" at bounding box center [767, 86] width 39 height 15
click at [844, 260] on button "remove room" at bounding box center [854, 261] width 62 height 13
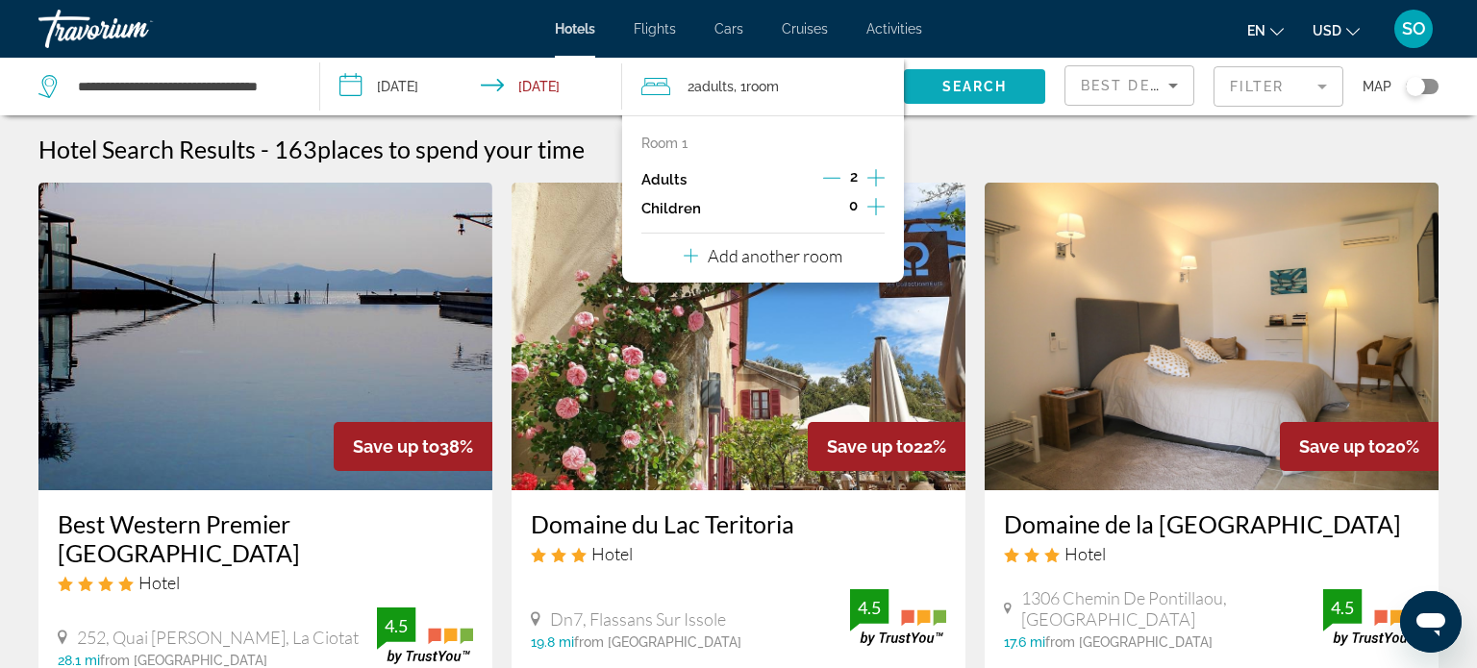
click at [958, 82] on span "Search" at bounding box center [975, 86] width 65 height 15
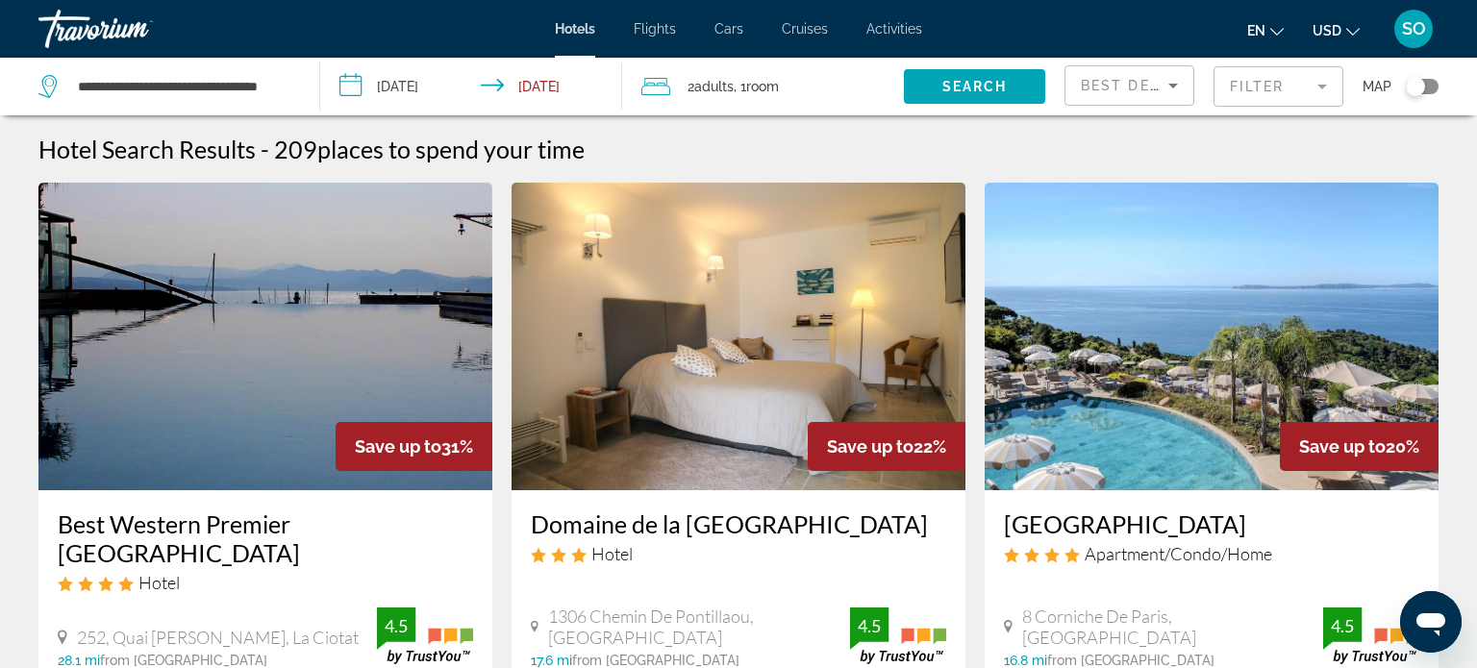
click at [1175, 84] on icon "Sort by" at bounding box center [1174, 86] width 10 height 5
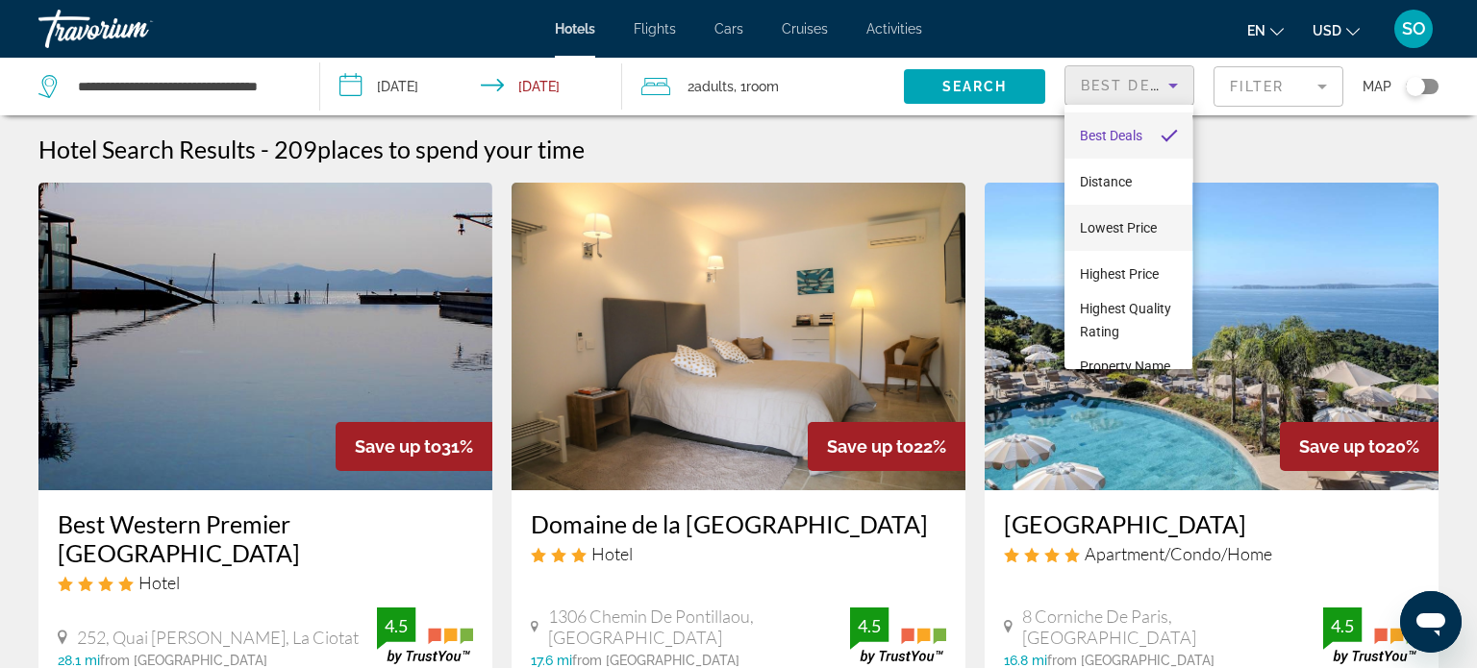
click at [1097, 227] on span "Lowest Price" at bounding box center [1118, 227] width 77 height 15
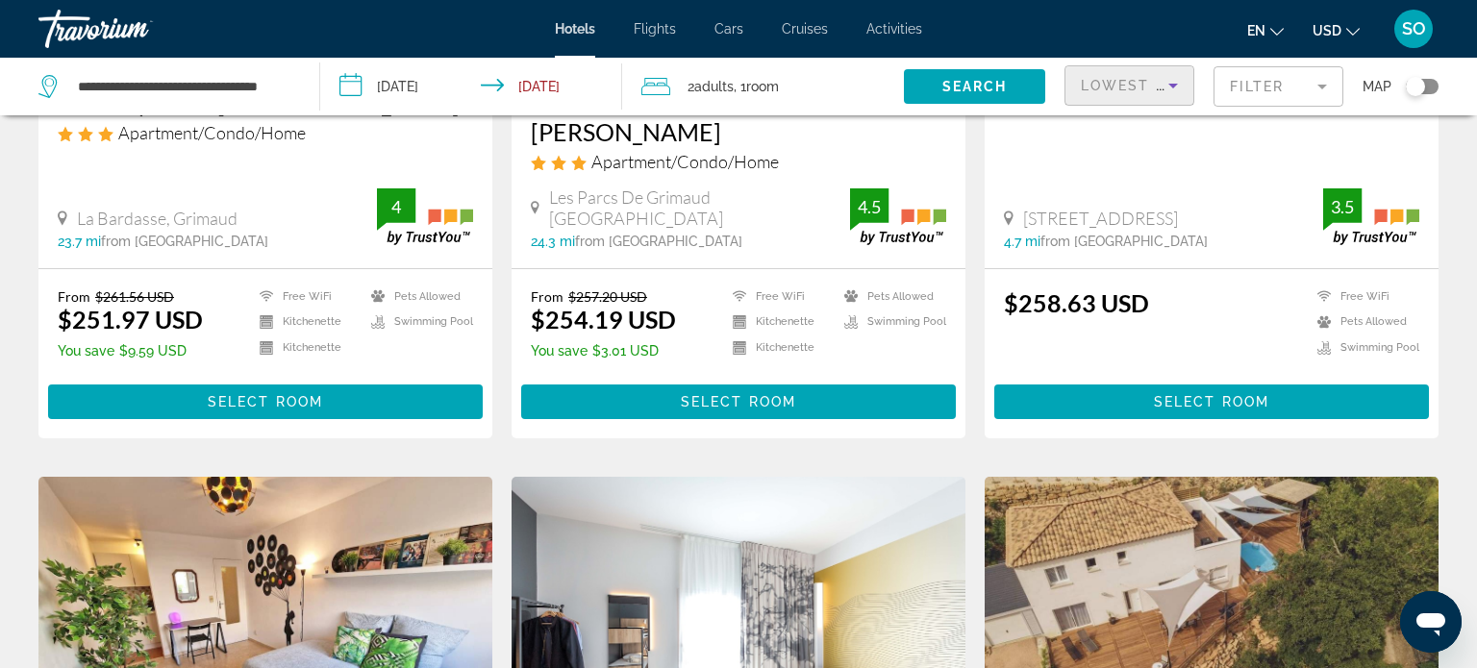
scroll to position [1881, 0]
click at [1155, 379] on span "Main content" at bounding box center [1211, 402] width 435 height 46
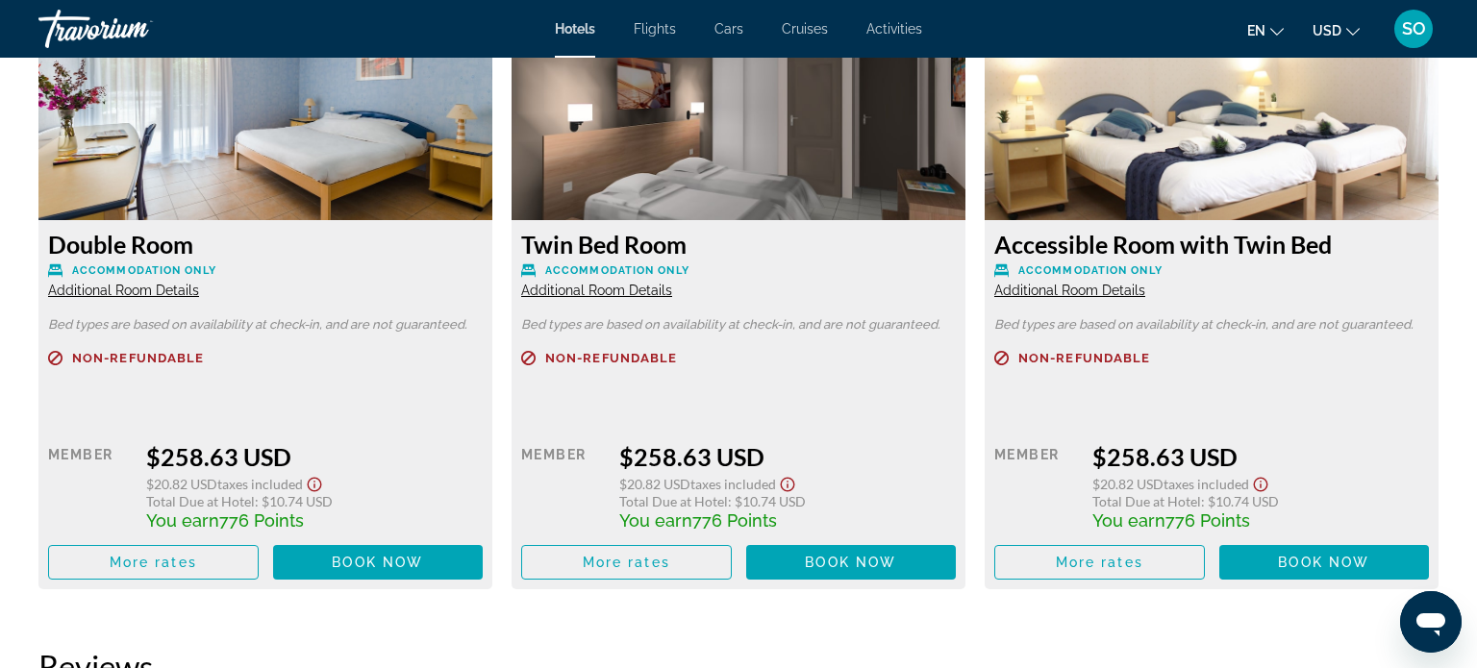
scroll to position [2744, 0]
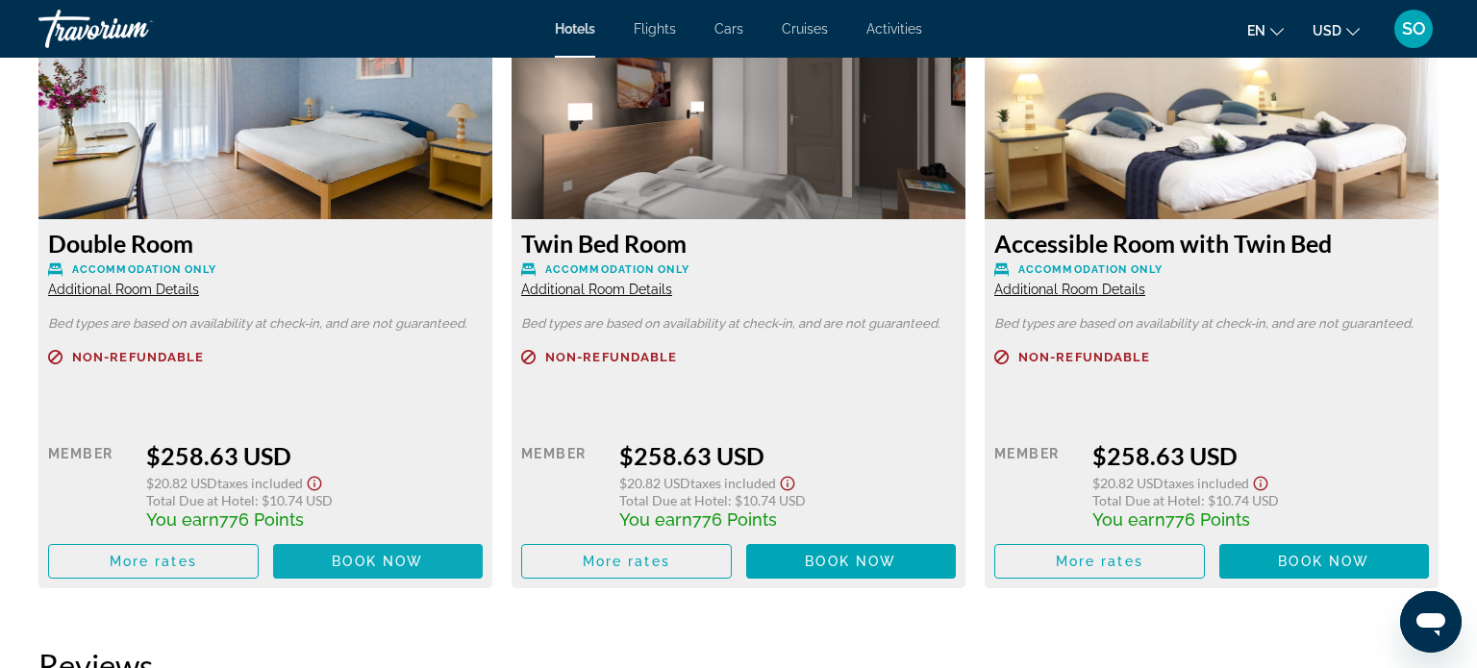
click at [352, 569] on span "Main content" at bounding box center [378, 562] width 211 height 46
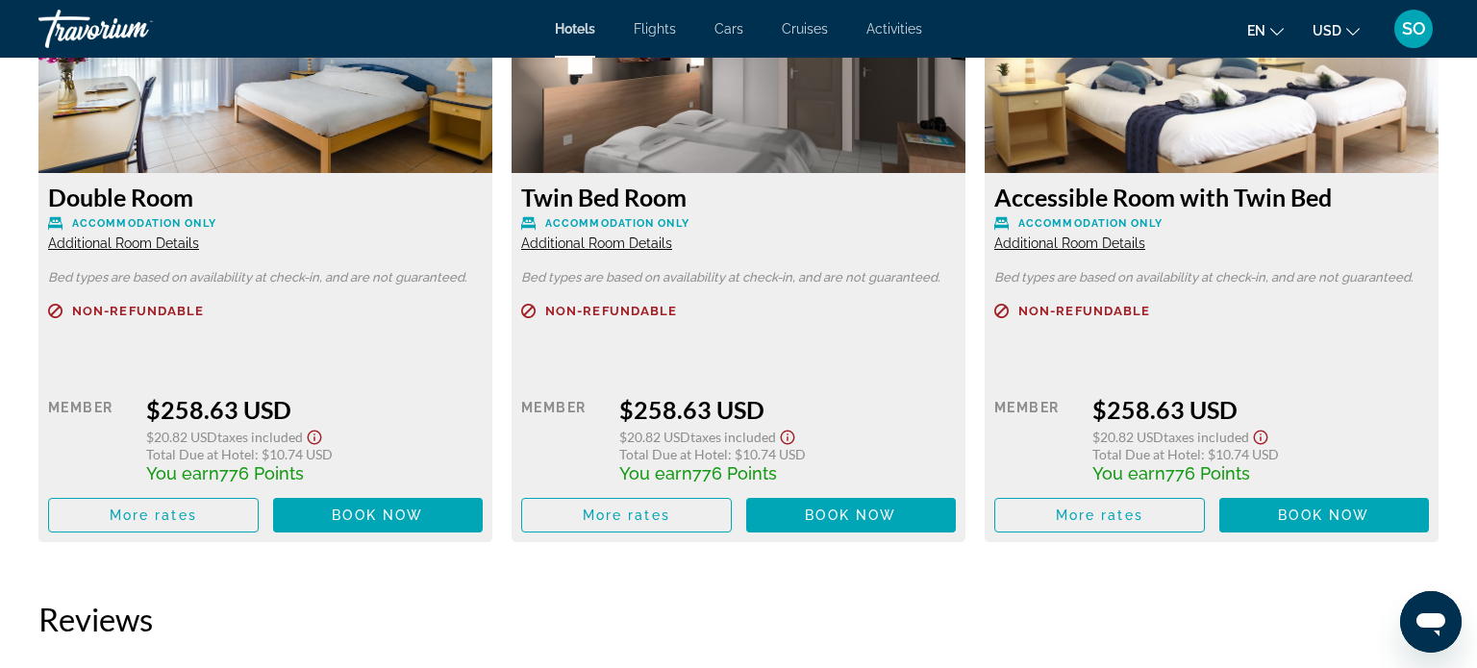
scroll to position [2814, 0]
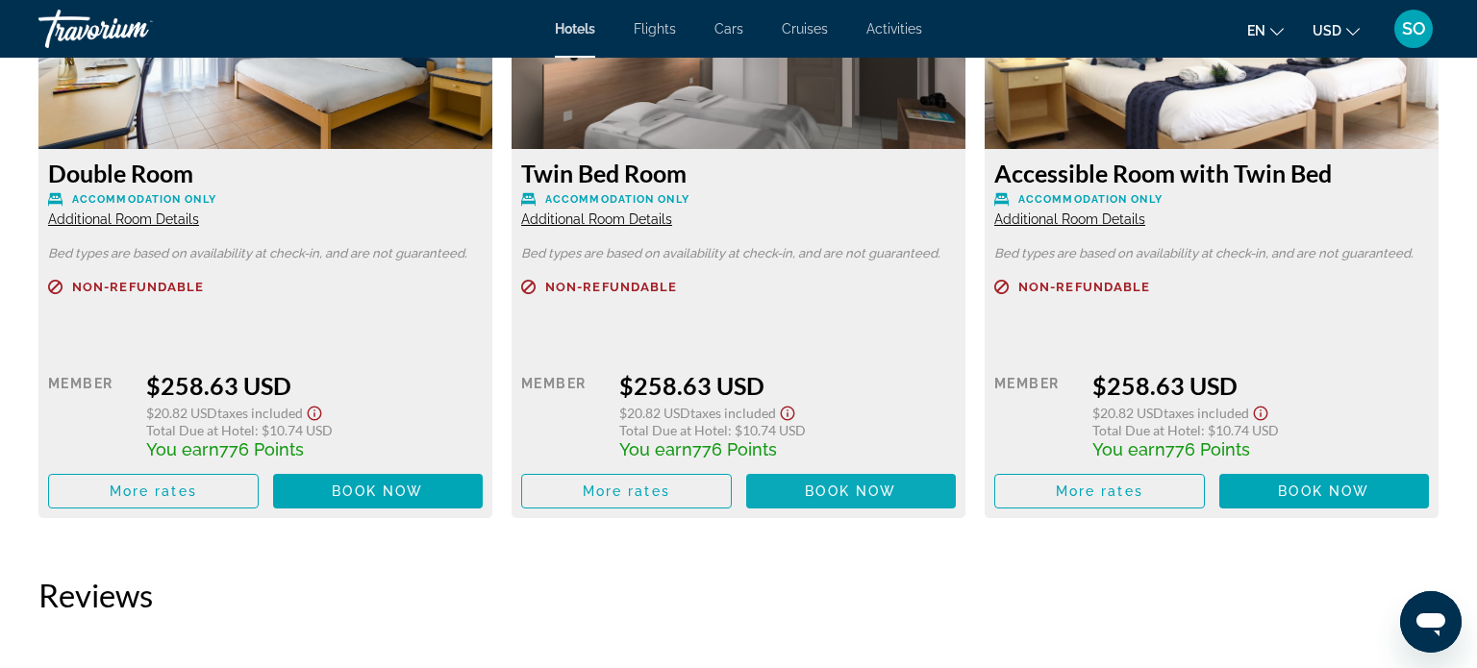
click at [423, 489] on span "Book now" at bounding box center [377, 491] width 91 height 15
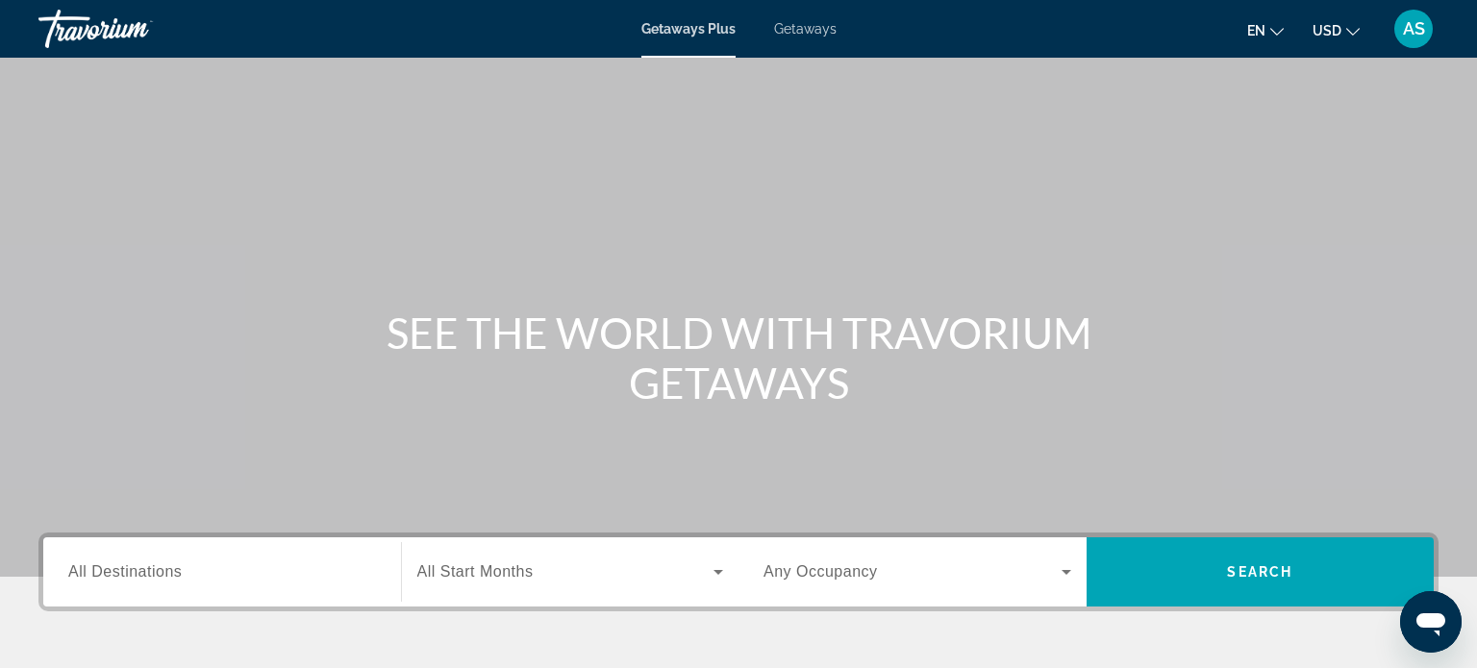
click at [144, 572] on span "All Destinations" at bounding box center [124, 572] width 113 height 16
click at [144, 572] on input "Destination All Destinations" at bounding box center [222, 573] width 308 height 23
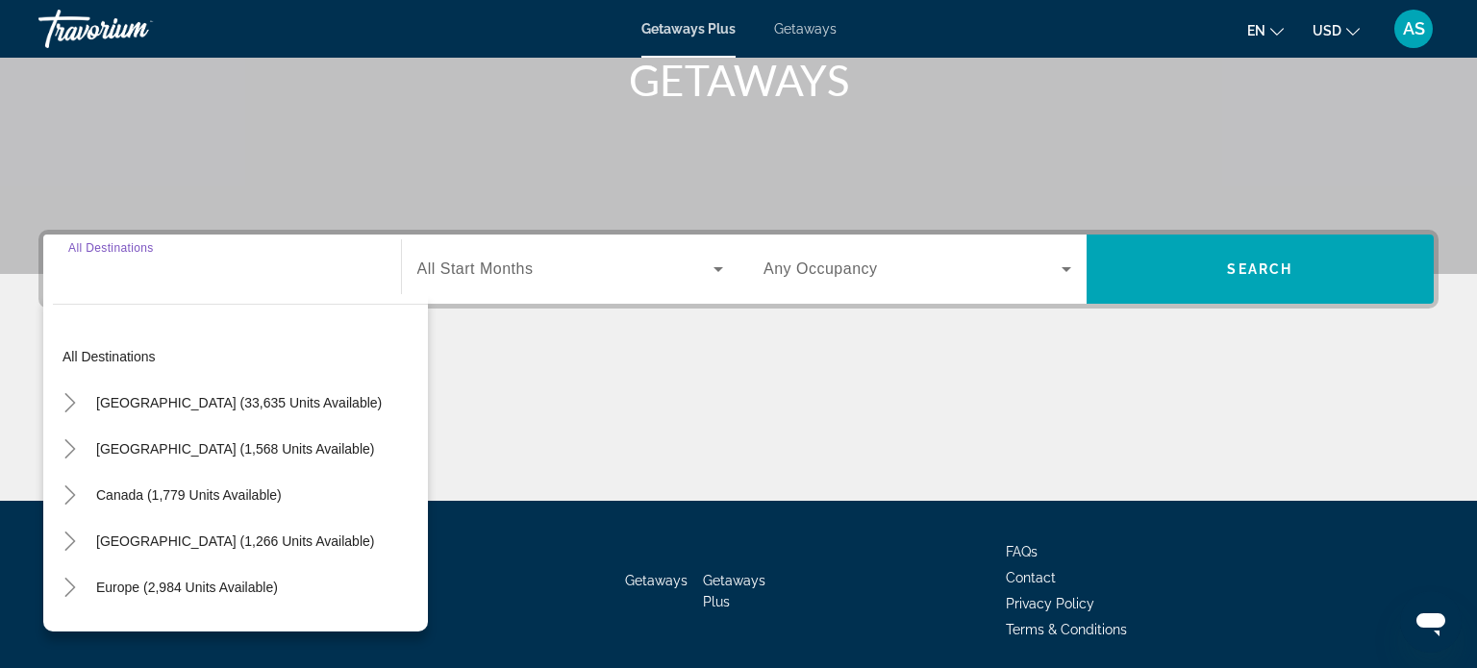
scroll to position [370, 0]
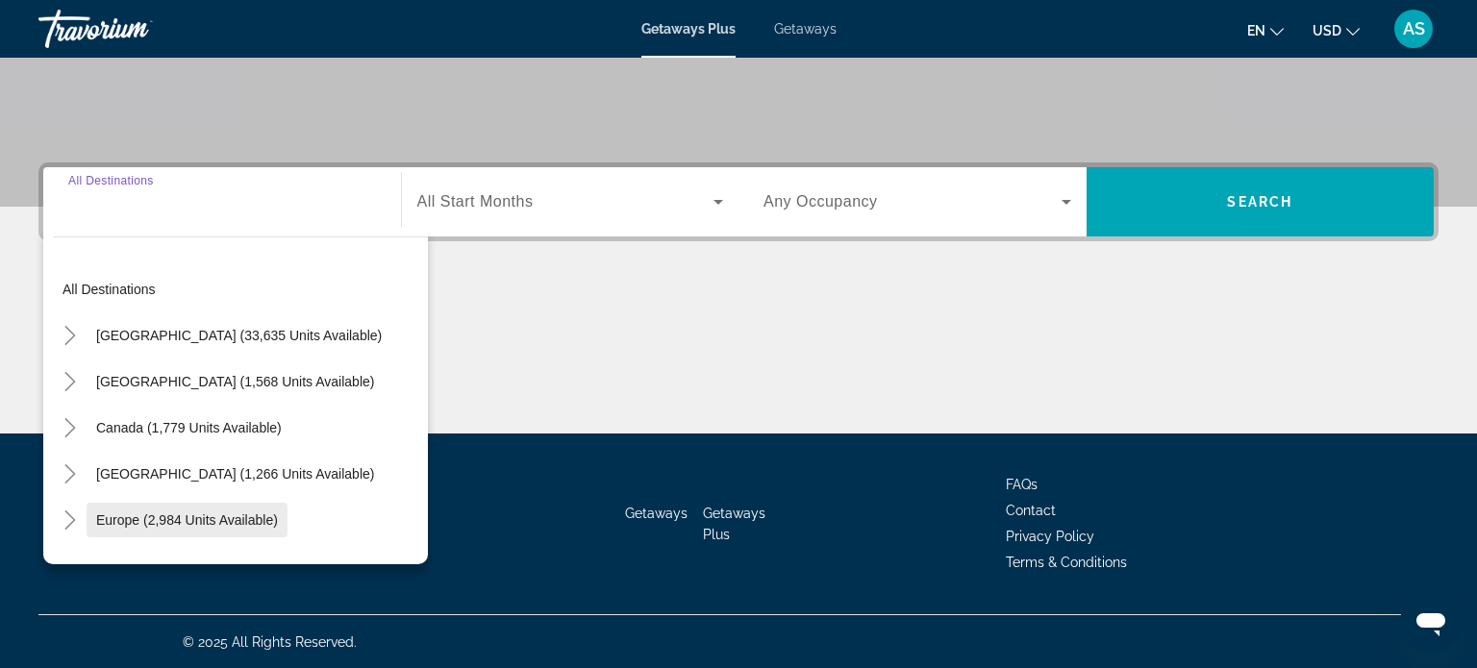
click at [190, 525] on span "Europe (2,984 units available)" at bounding box center [187, 520] width 182 height 15
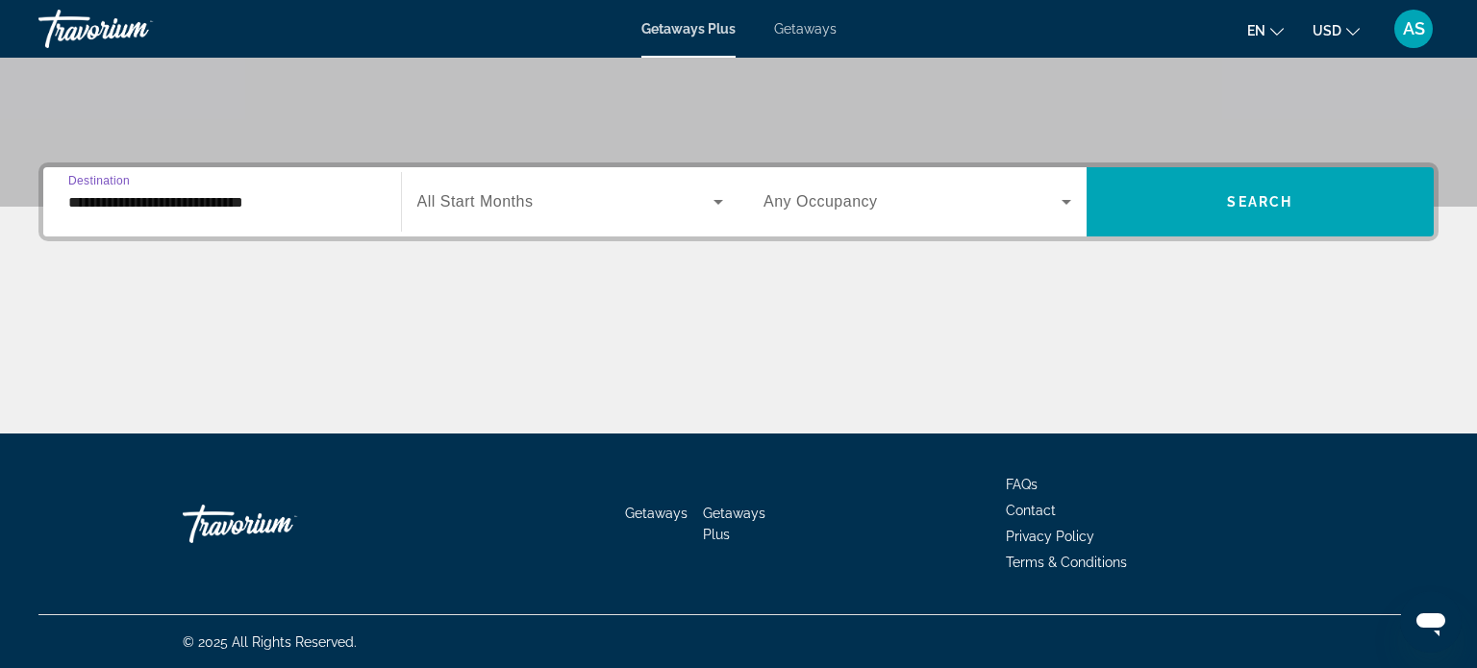
click at [189, 201] on input "**********" at bounding box center [222, 202] width 308 height 23
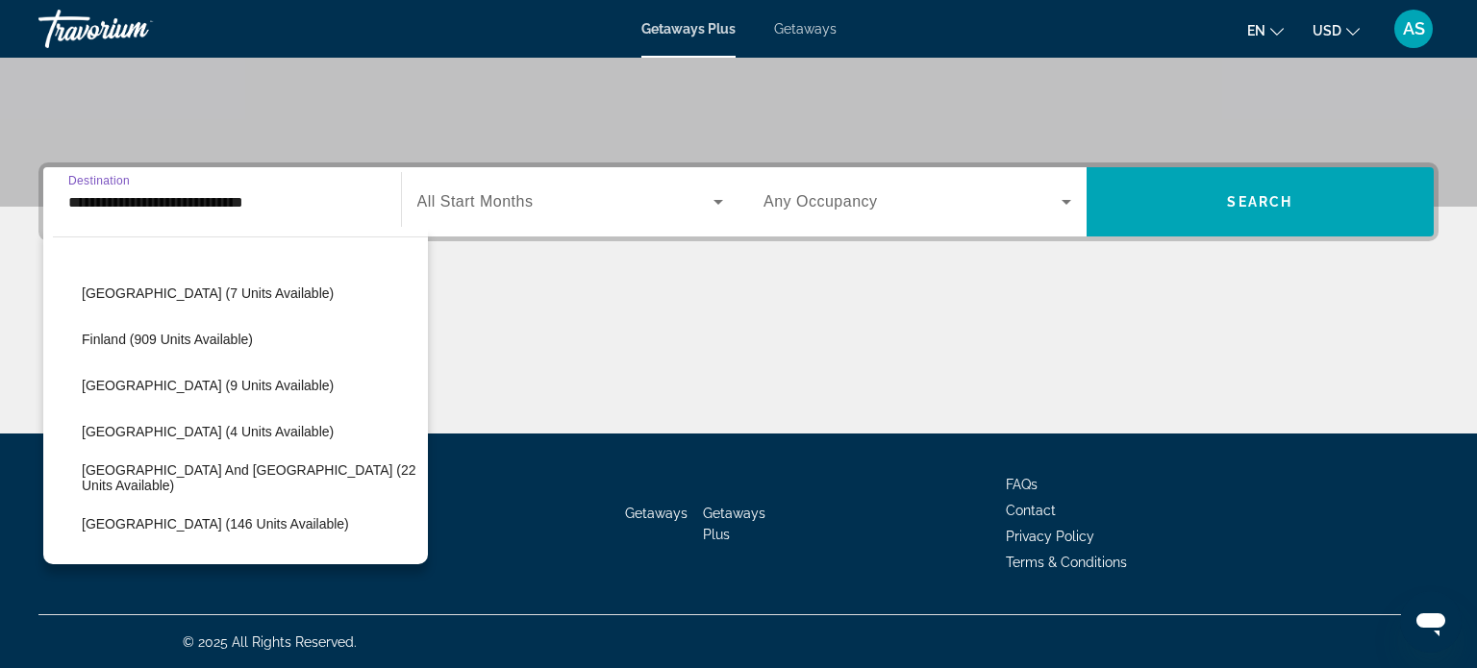
scroll to position [435, 0]
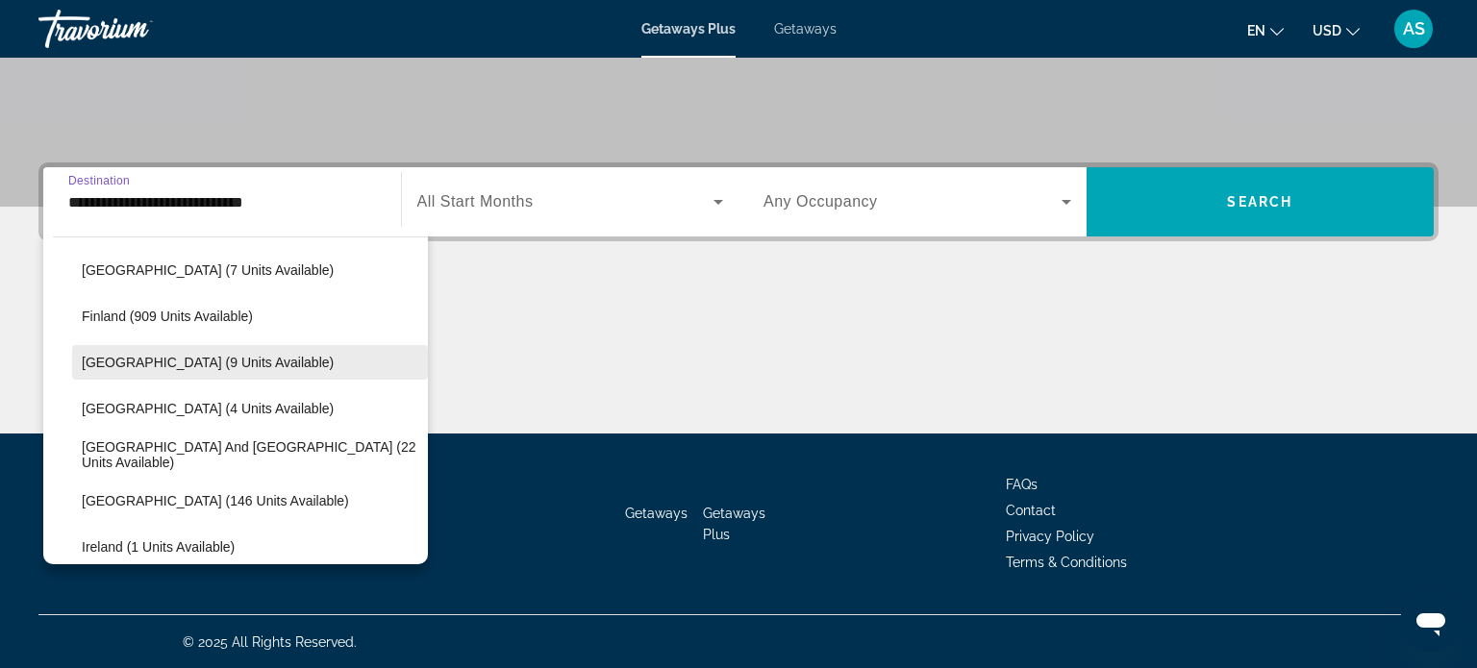
click at [133, 366] on span "France (9 units available)" at bounding box center [208, 362] width 252 height 15
type input "**********"
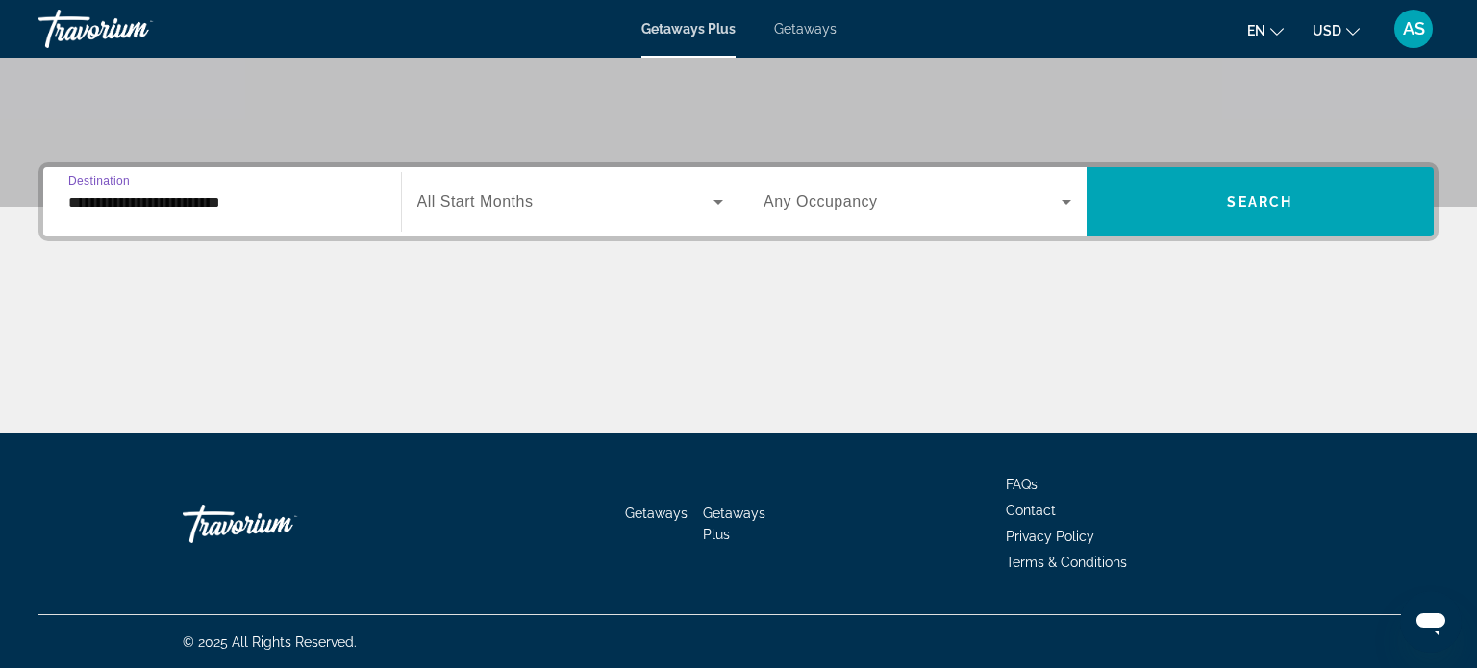
click at [483, 198] on span "All Start Months" at bounding box center [475, 201] width 116 height 16
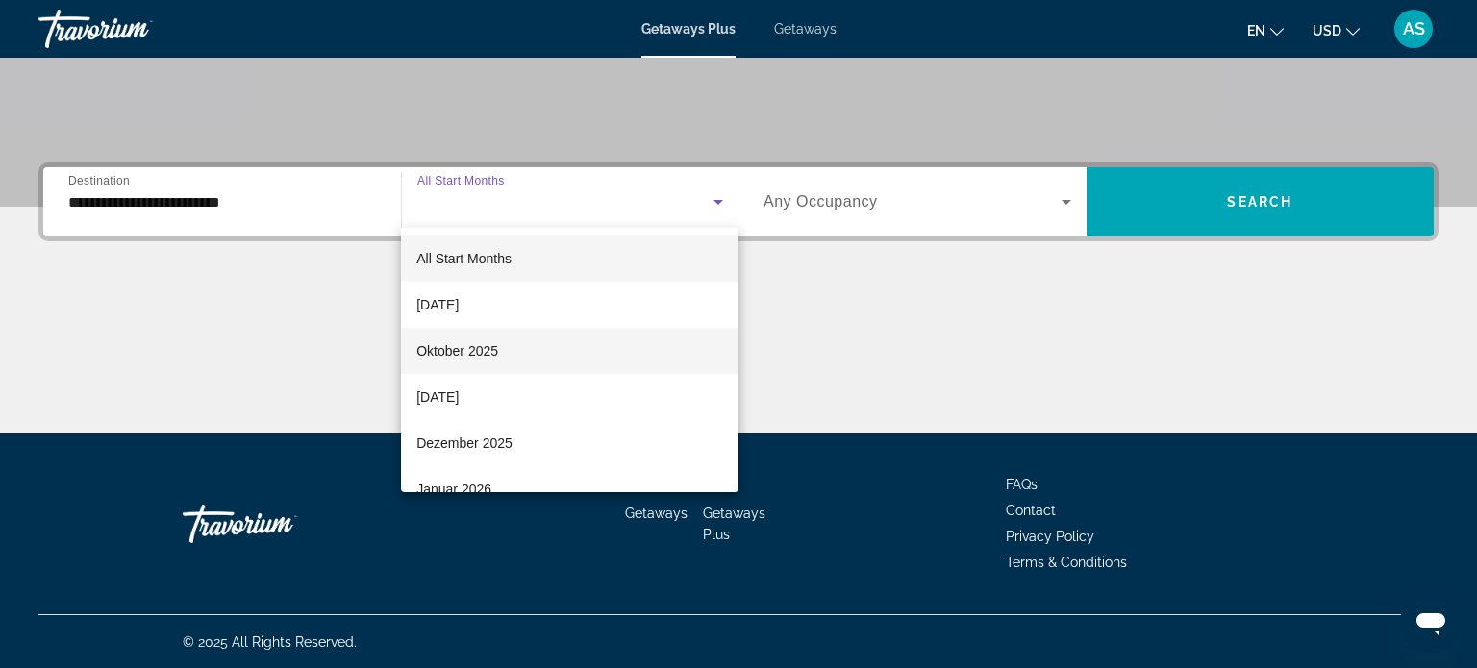
click at [442, 344] on span "Oktober 2025" at bounding box center [457, 351] width 82 height 23
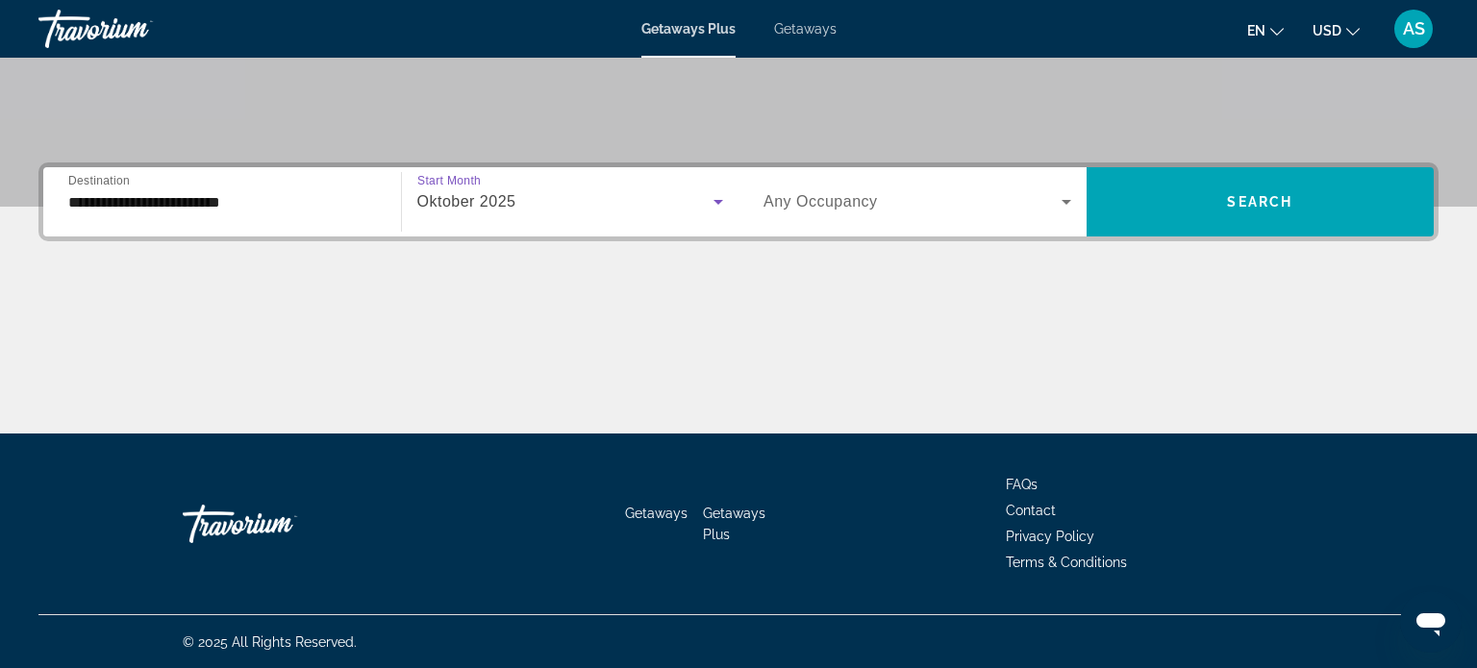
click at [834, 201] on span "Any Occupancy" at bounding box center [821, 201] width 114 height 16
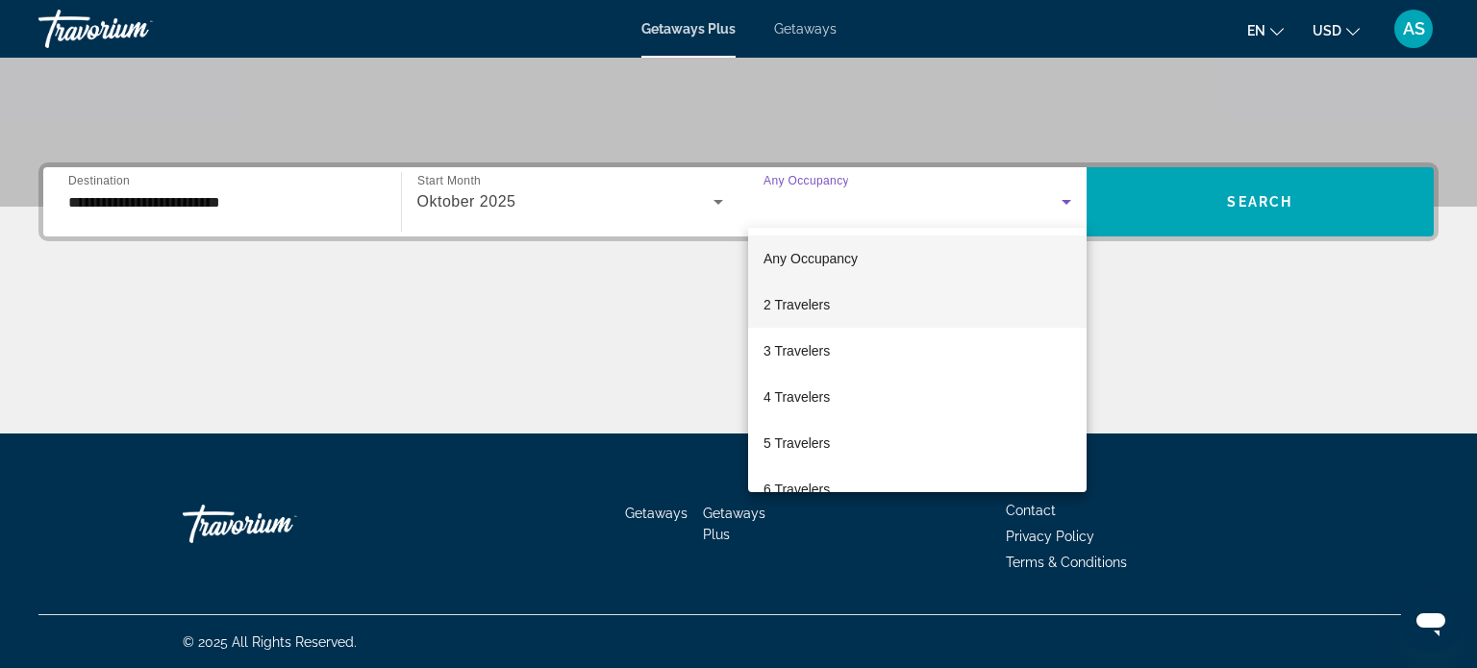
click at [811, 301] on span "2 Travelers" at bounding box center [797, 304] width 66 height 23
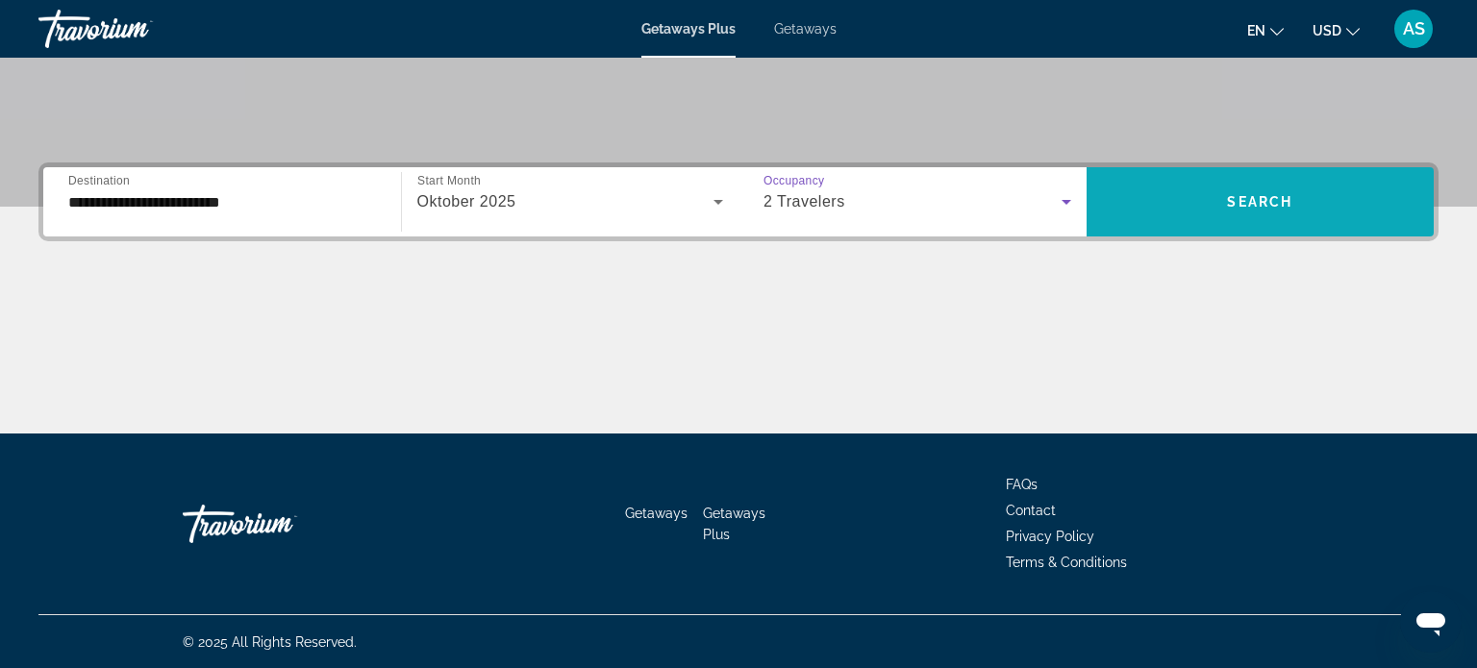
click at [1271, 190] on span "Search widget" at bounding box center [1261, 202] width 348 height 46
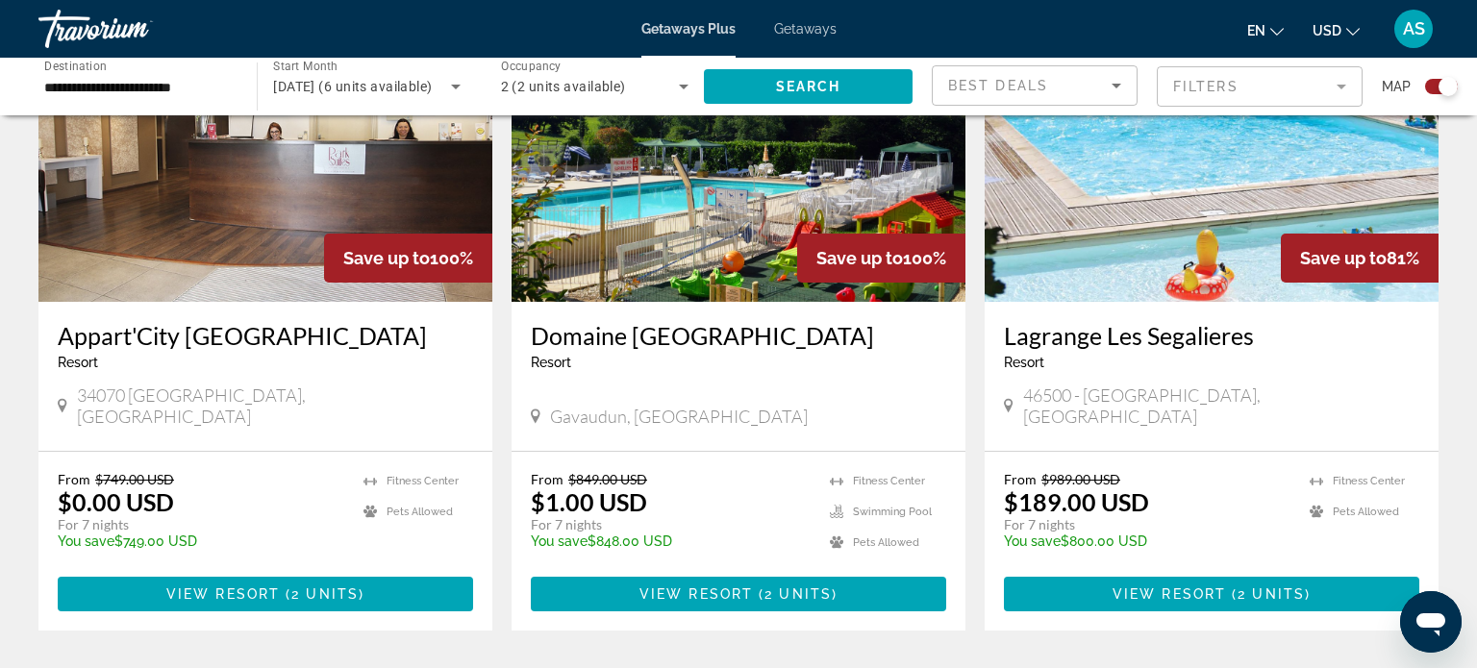
scroll to position [789, 0]
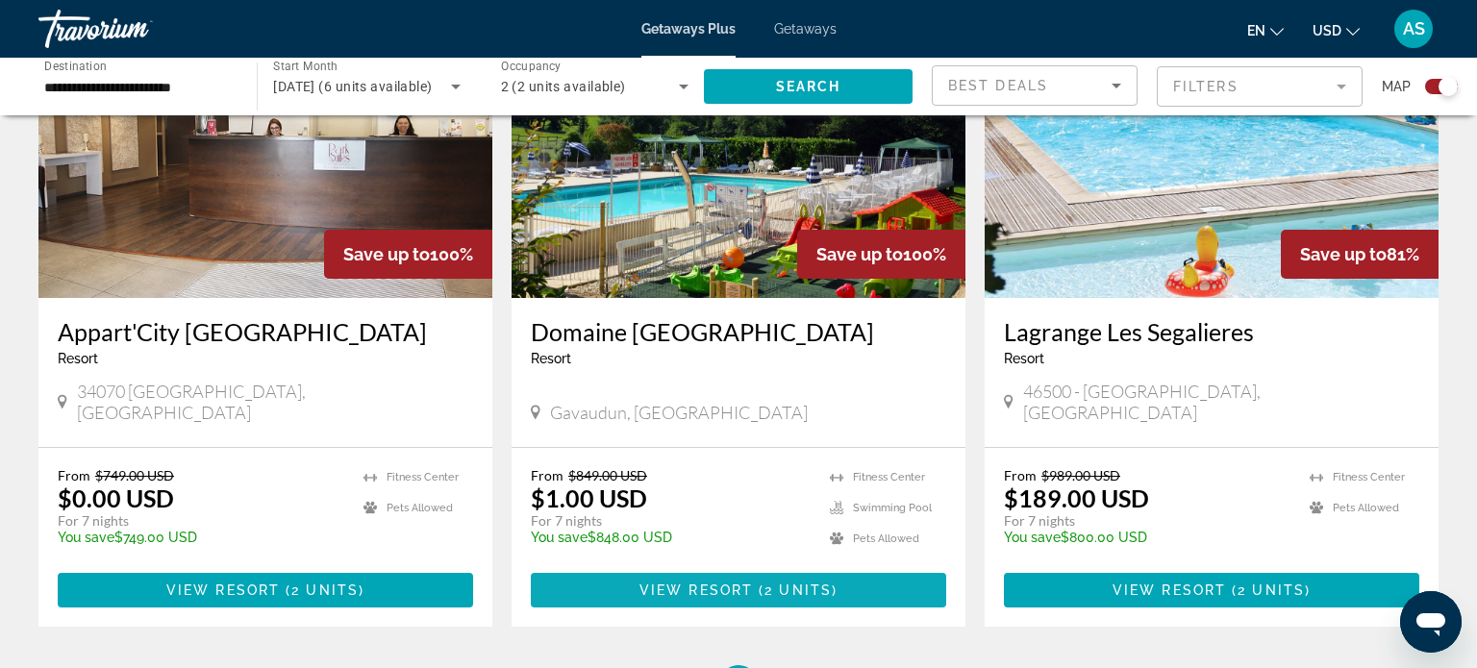
click at [698, 583] on span "View Resort" at bounding box center [696, 590] width 113 height 15
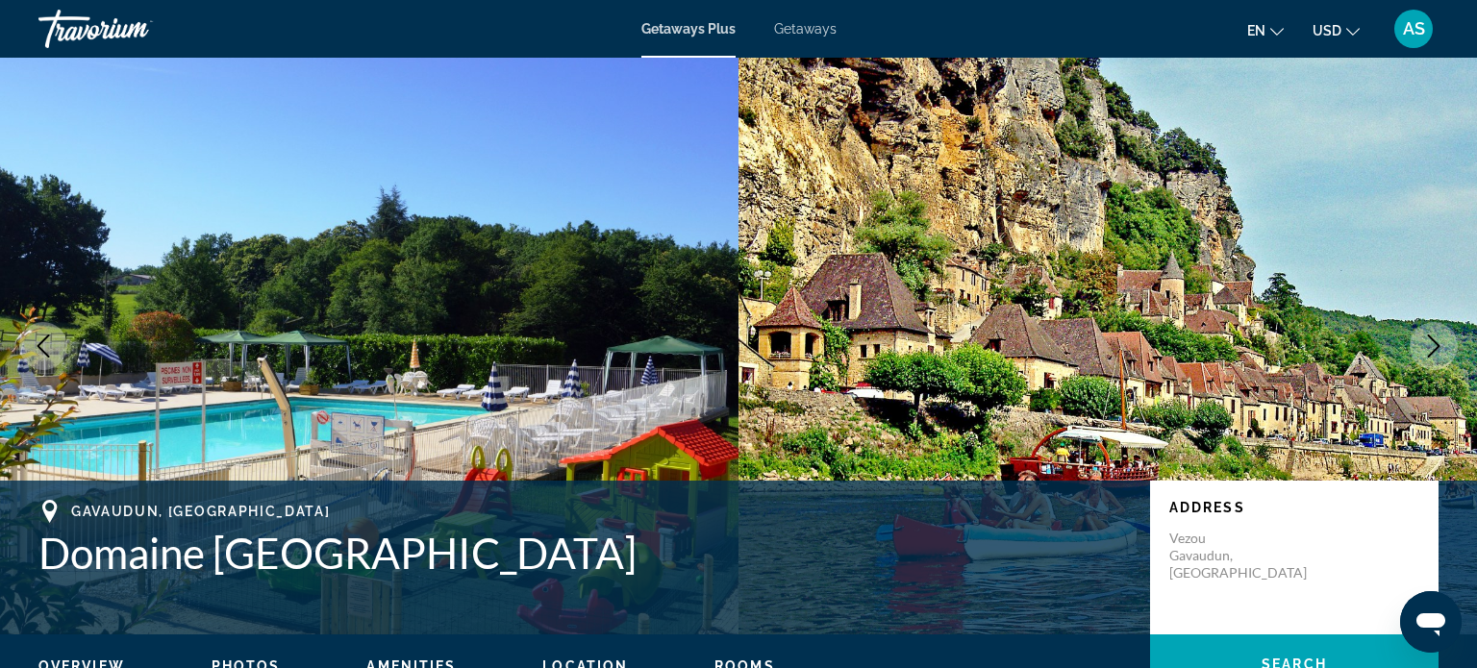
click at [796, 28] on span "Getaways" at bounding box center [805, 28] width 63 height 15
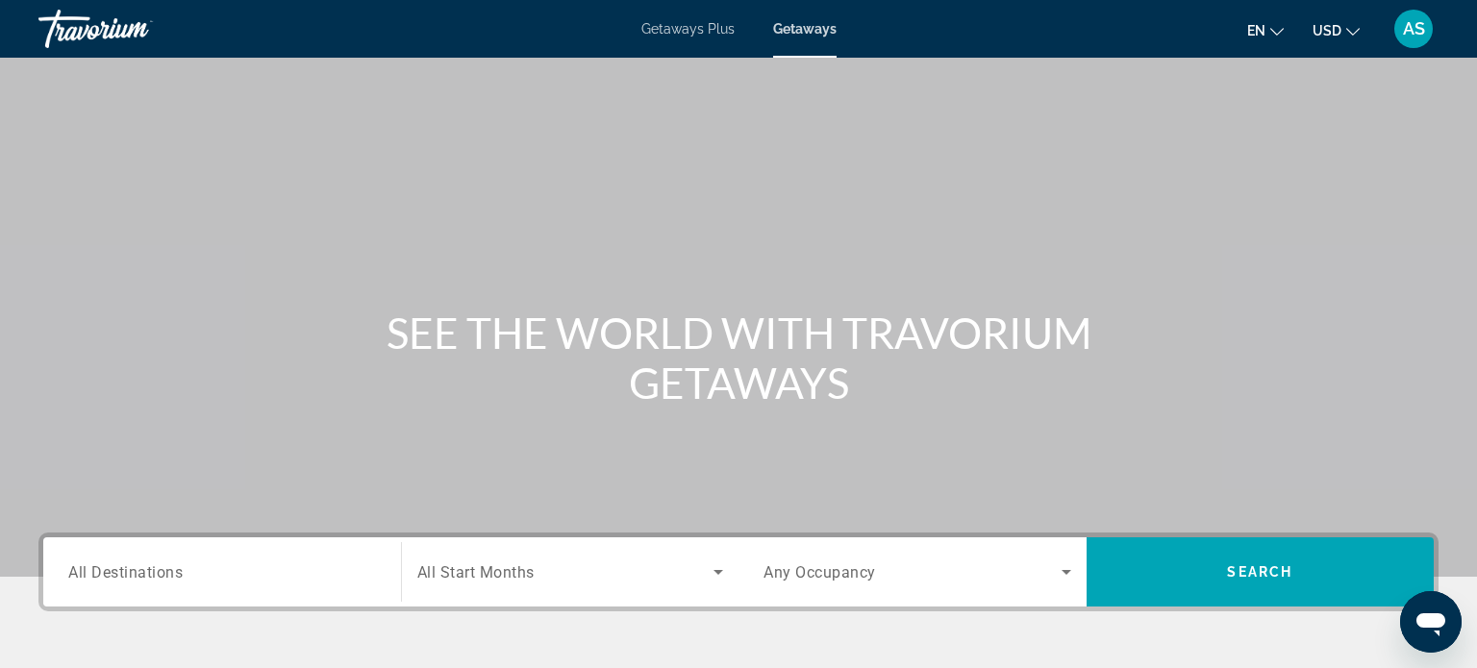
click at [136, 571] on span "All Destinations" at bounding box center [125, 572] width 114 height 18
click at [136, 571] on input "Destination All Destinations" at bounding box center [222, 573] width 308 height 23
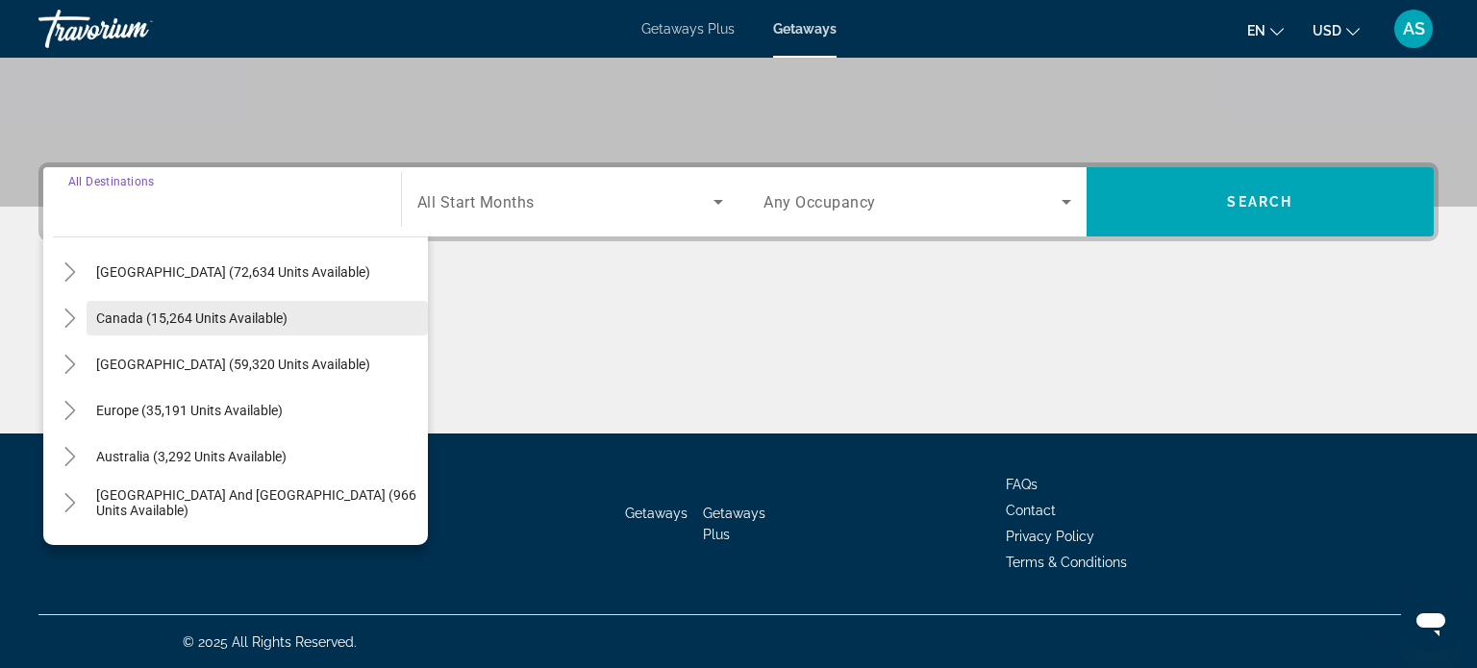
scroll to position [91, 0]
click at [211, 412] on span "Europe (35,191 units available)" at bounding box center [189, 409] width 187 height 15
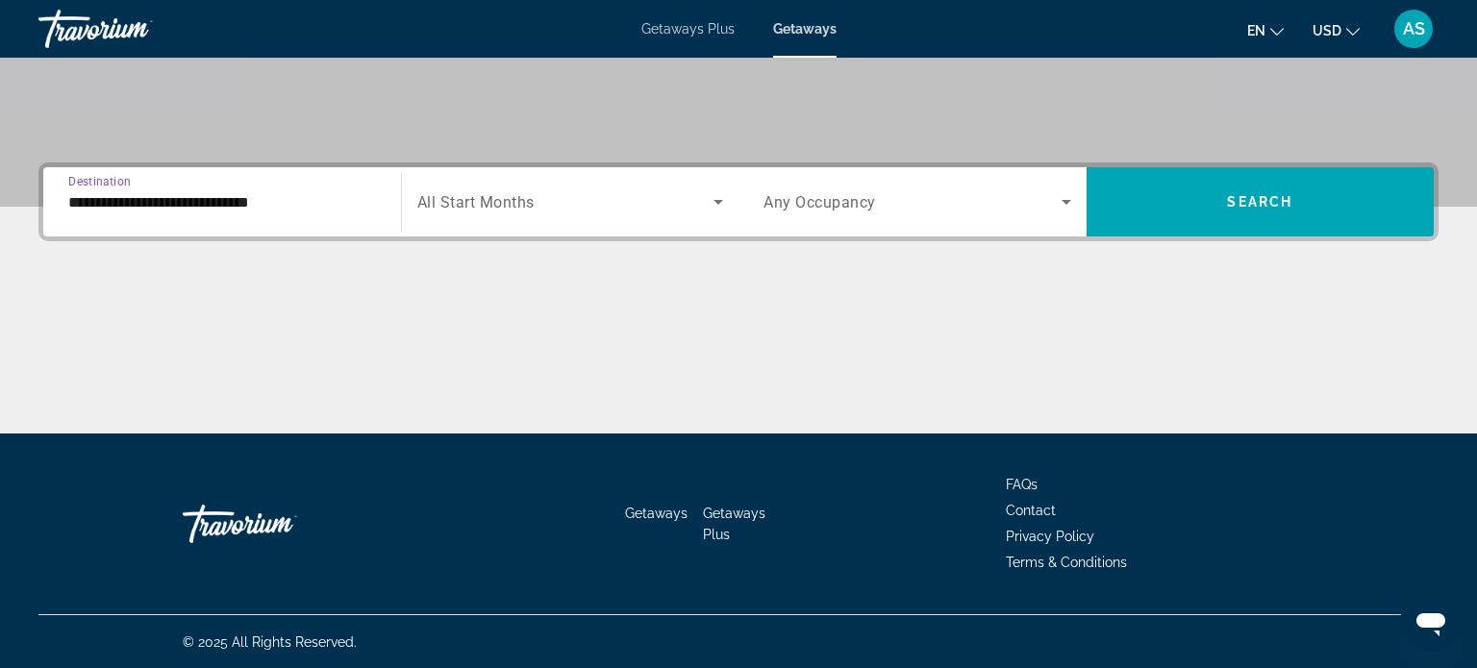
click at [211, 412] on div "Main content" at bounding box center [738, 361] width 1400 height 144
click at [246, 199] on input "**********" at bounding box center [222, 202] width 308 height 23
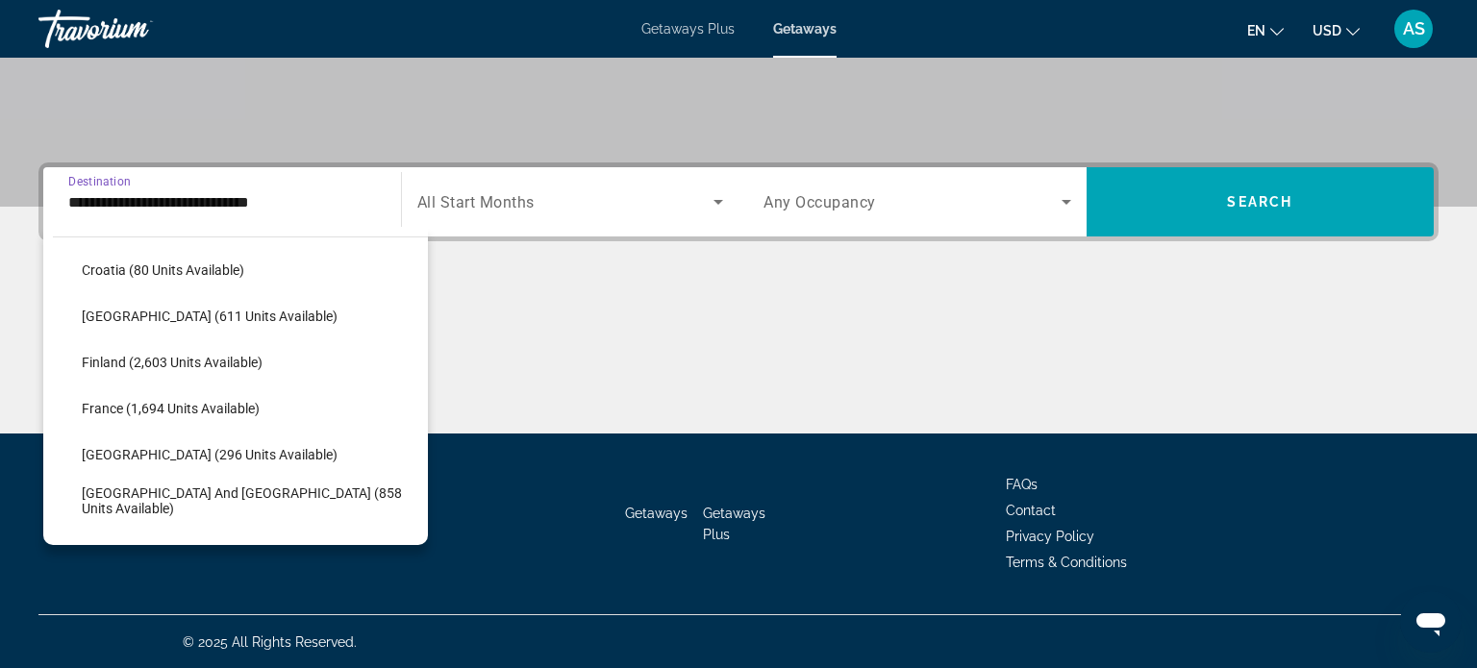
scroll to position [419, 0]
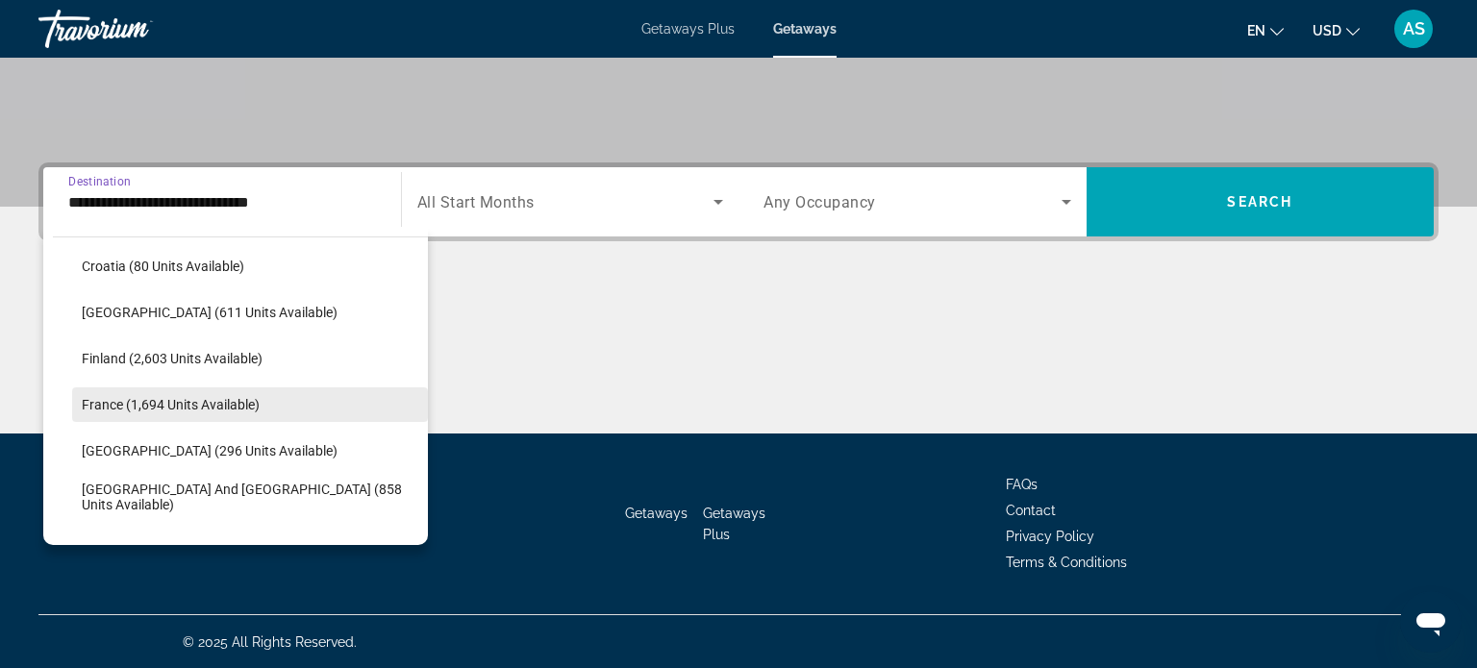
click at [170, 397] on span "France (1,694 units available)" at bounding box center [171, 404] width 178 height 15
type input "**********"
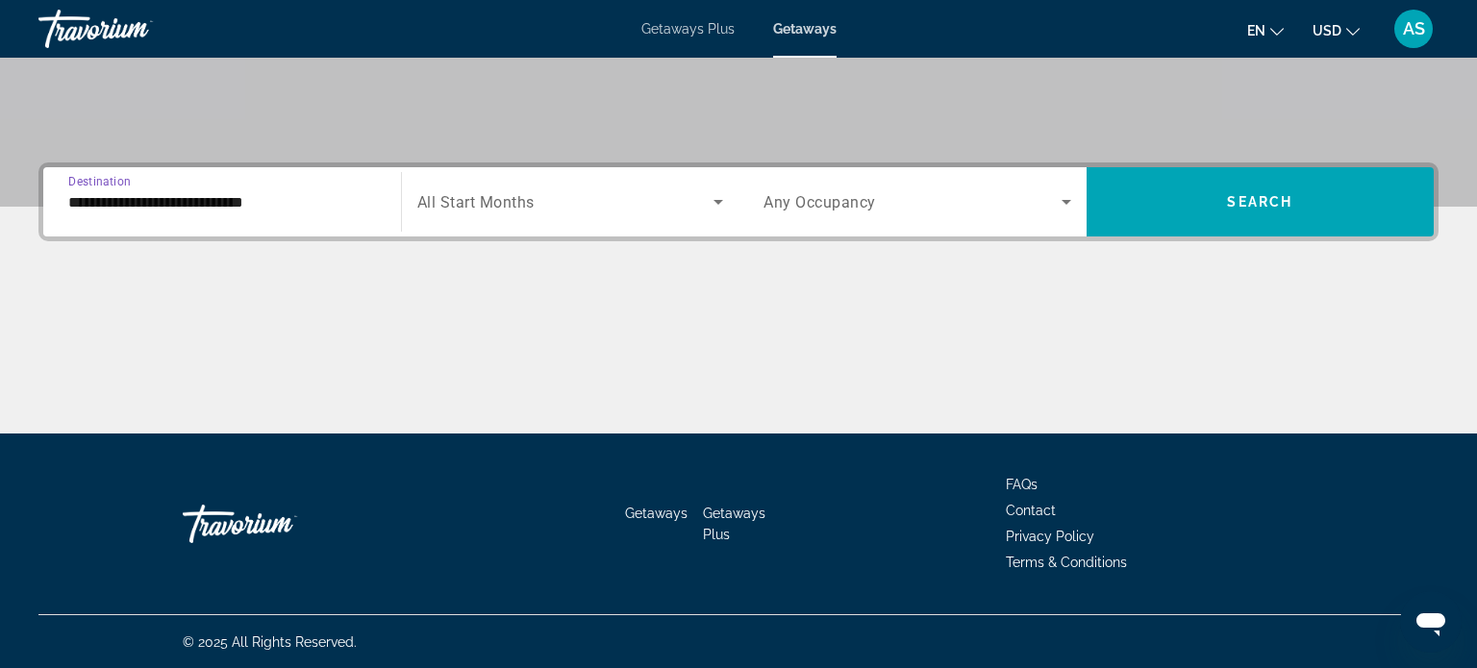
click at [537, 199] on span "Search widget" at bounding box center [565, 201] width 297 height 23
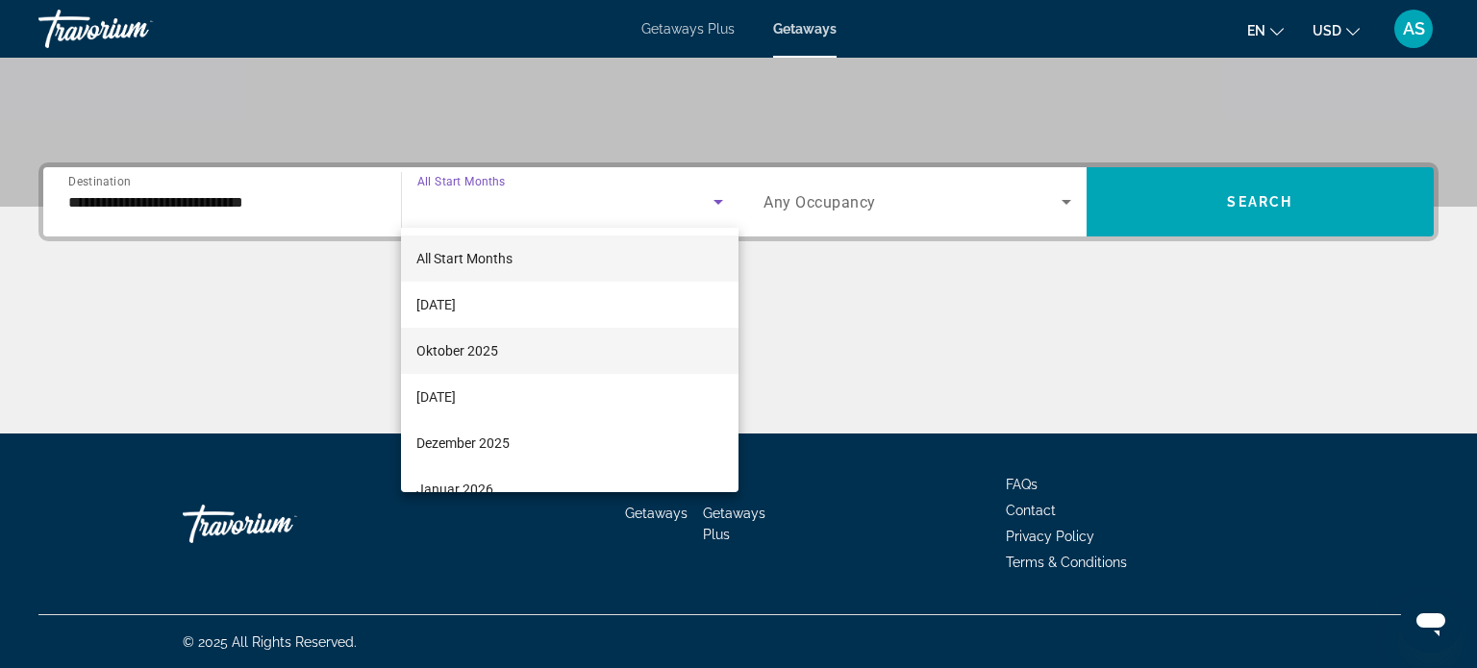
click at [477, 352] on span "Oktober 2025" at bounding box center [457, 351] width 82 height 23
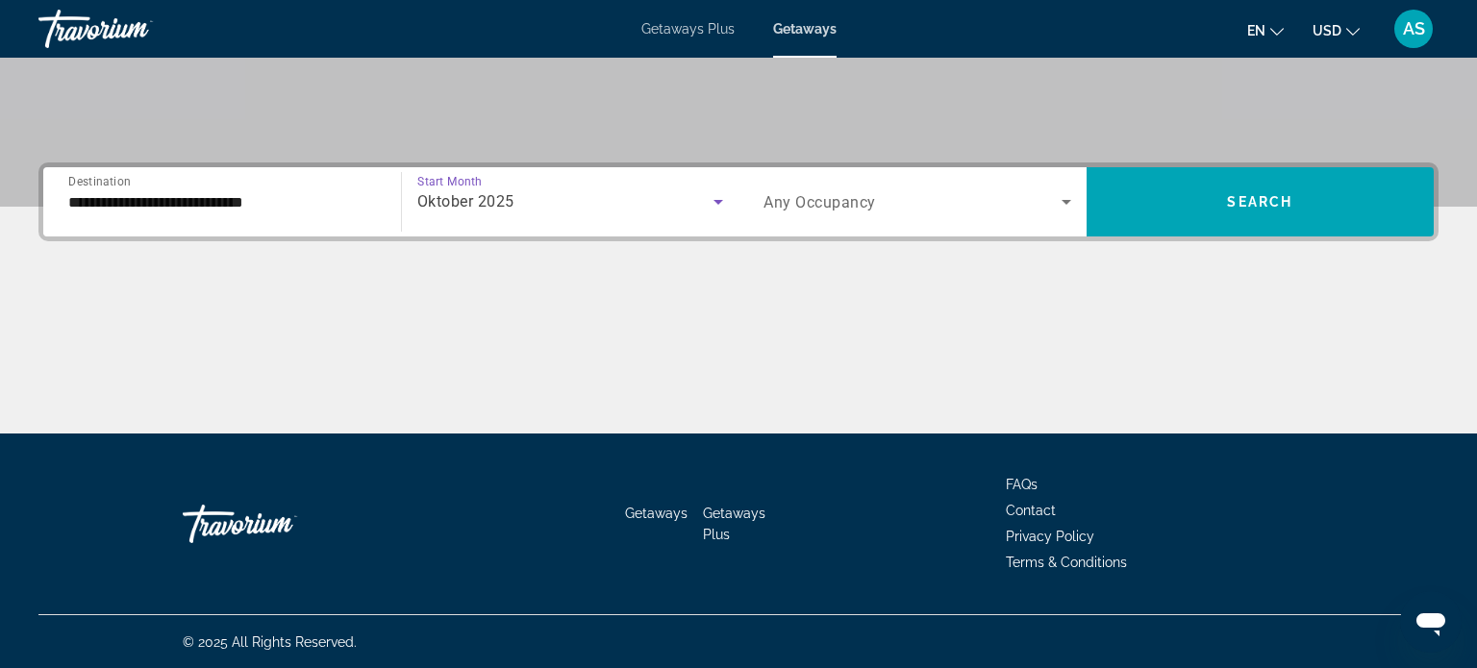
click at [843, 203] on span "Any Occupancy" at bounding box center [820, 202] width 113 height 18
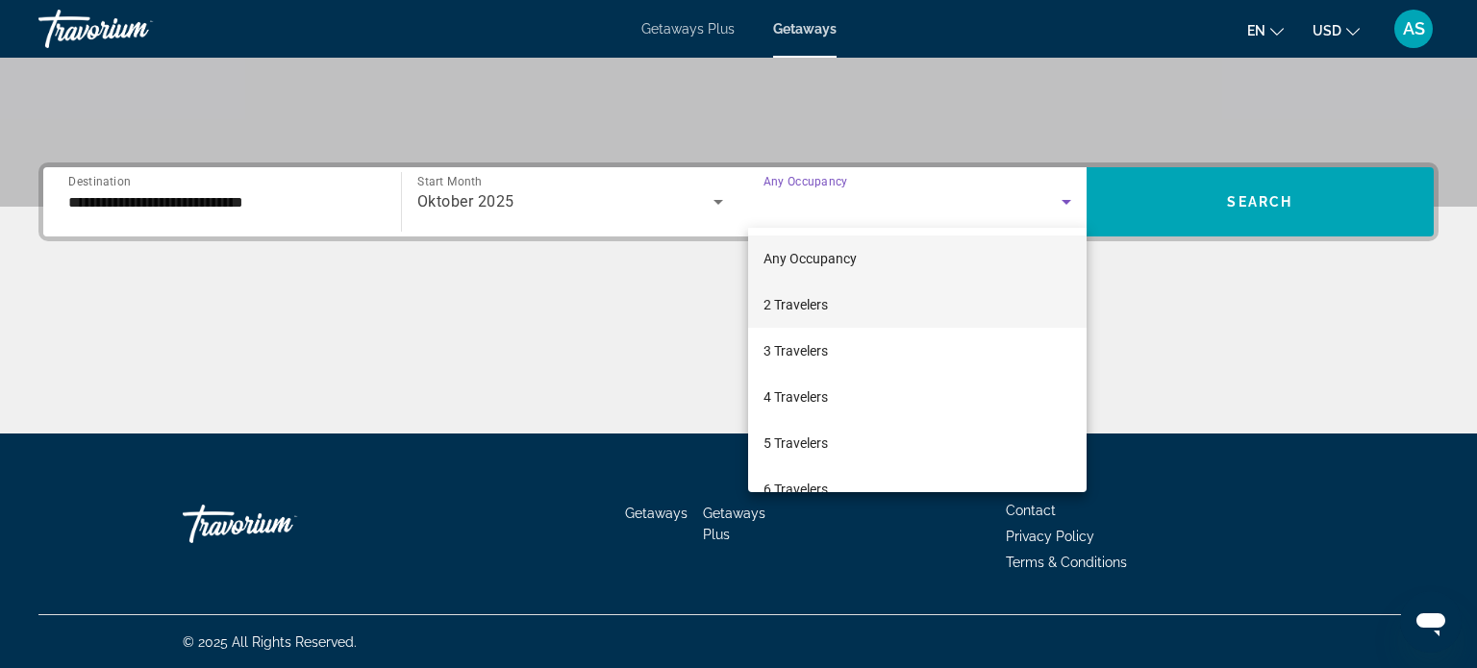
click at [821, 302] on span "2 Travelers" at bounding box center [796, 304] width 64 height 23
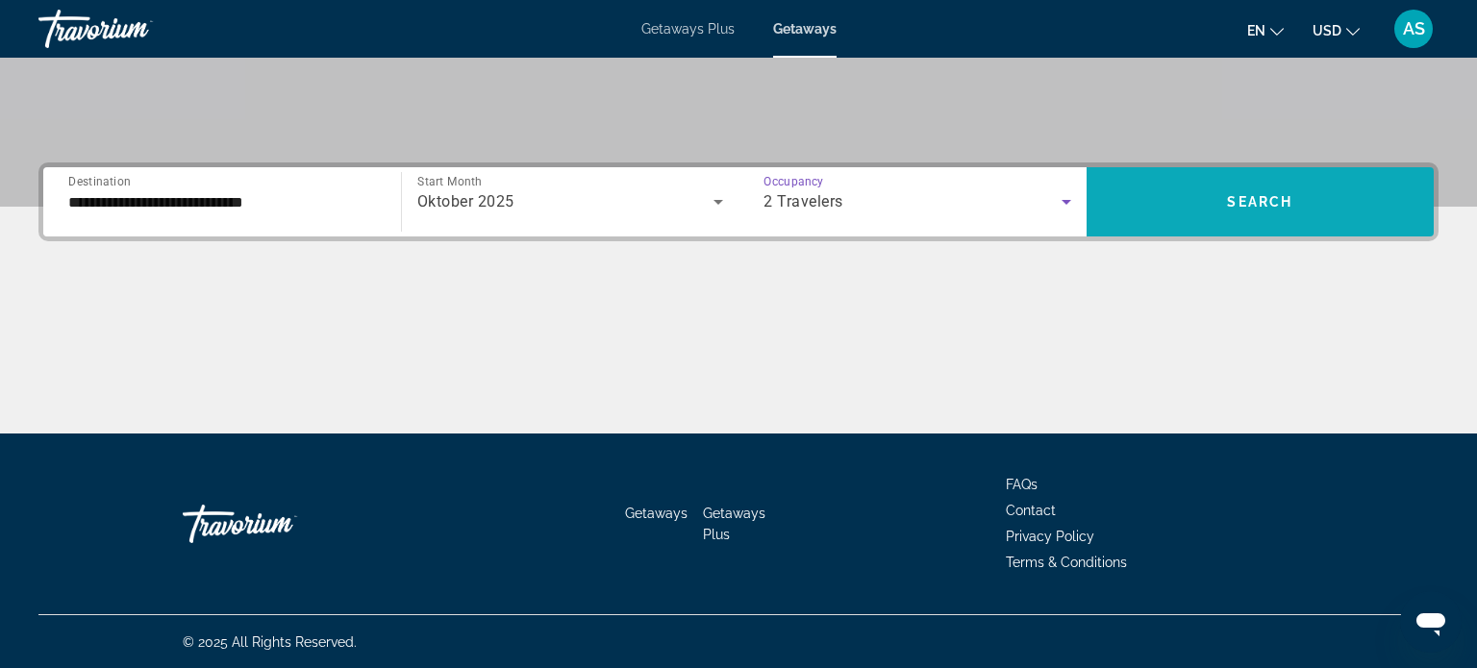
click at [1284, 204] on span "Search" at bounding box center [1259, 201] width 65 height 15
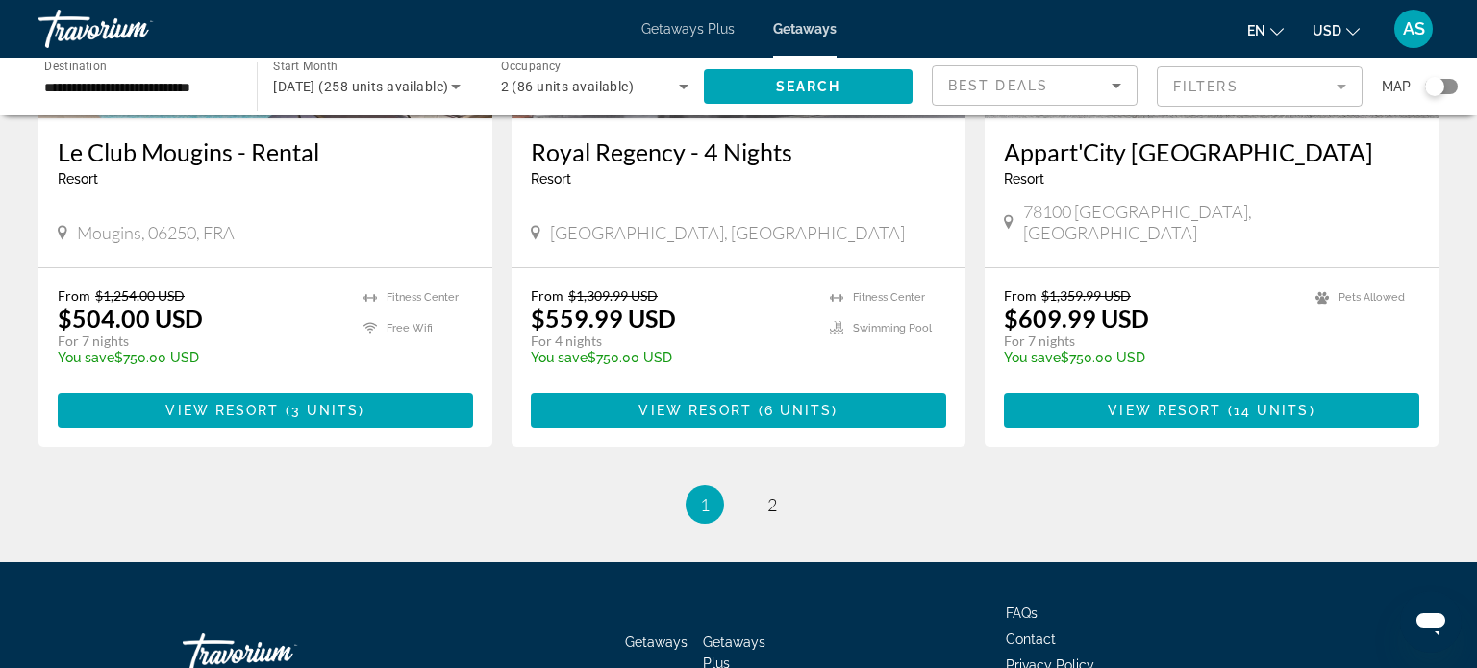
scroll to position [2443, 0]
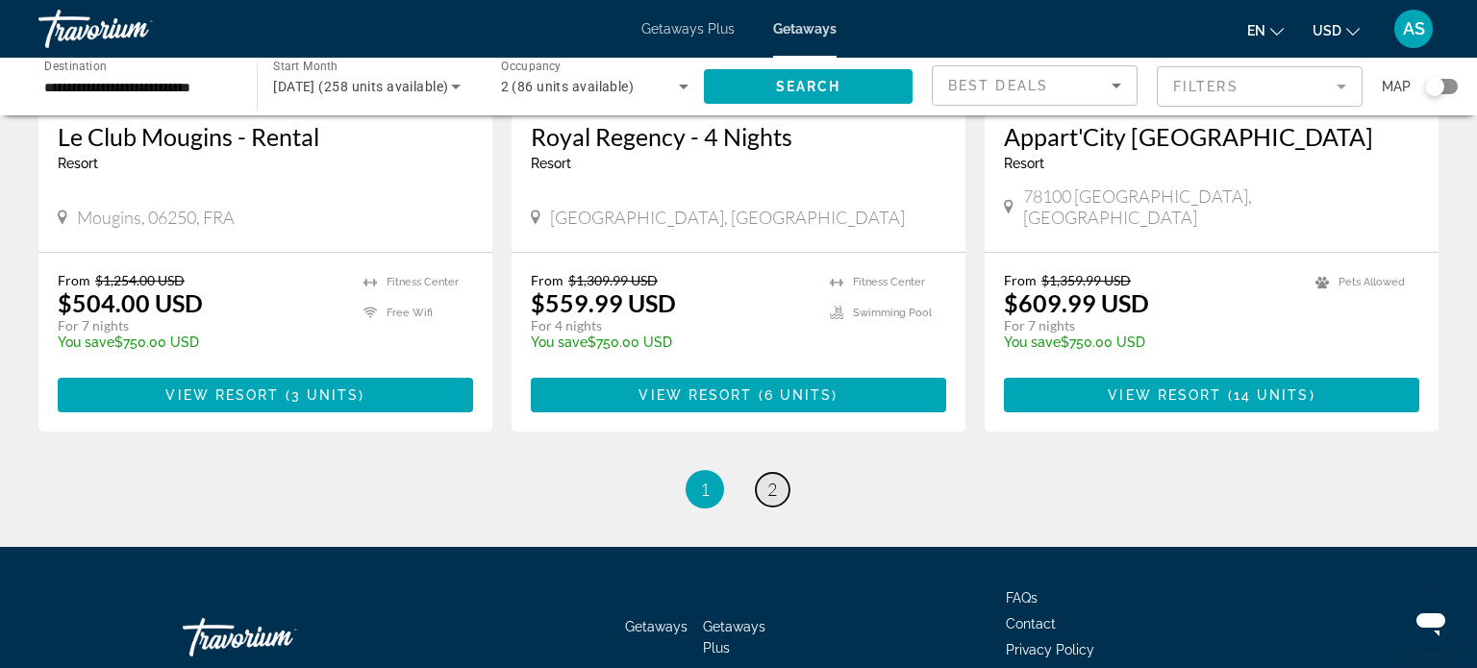
click at [773, 479] on span "2" at bounding box center [772, 489] width 10 height 21
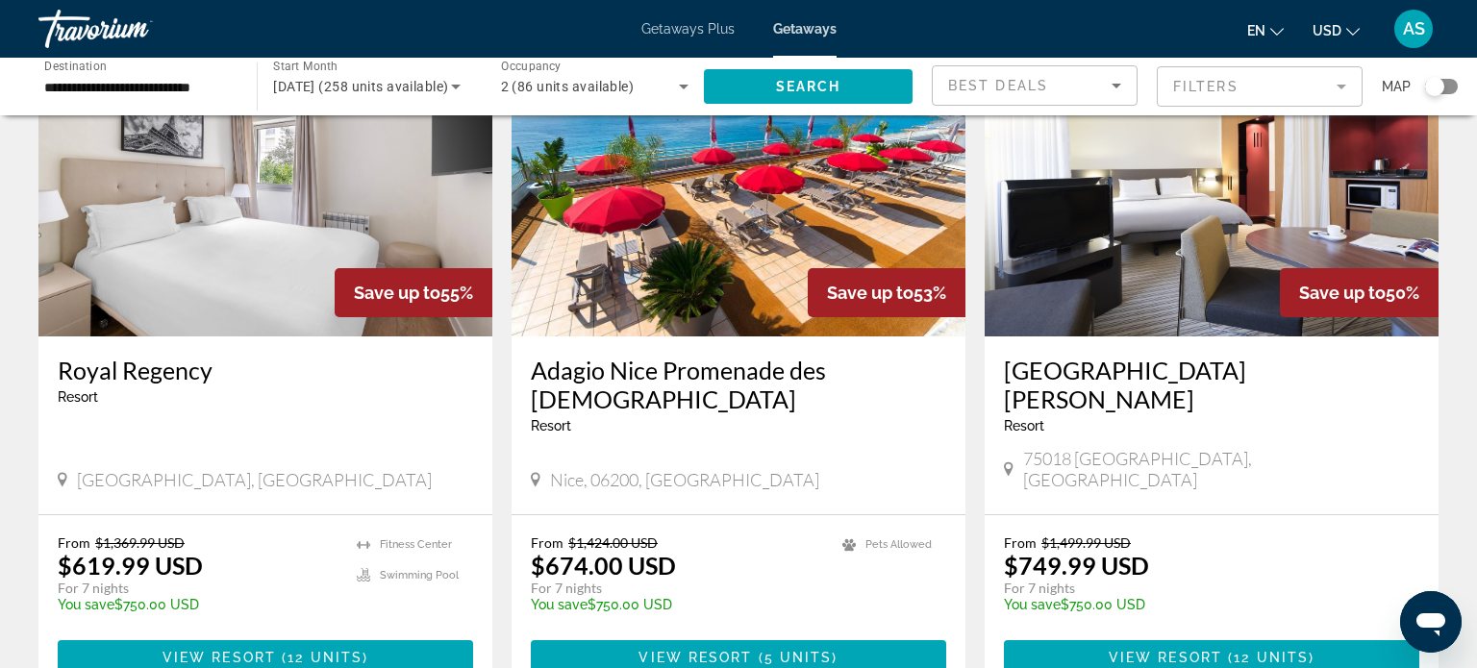
scroll to position [176, 0]
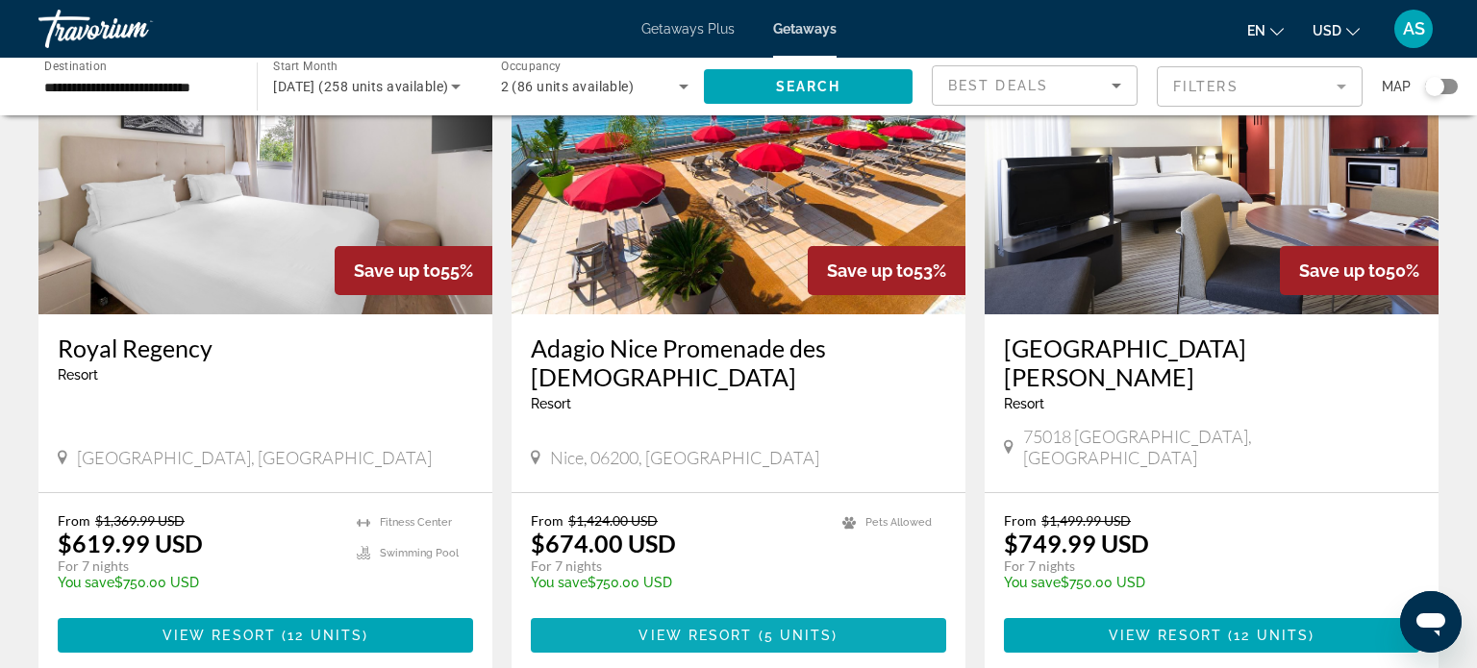
click at [631, 613] on span "Main content" at bounding box center [738, 636] width 415 height 46
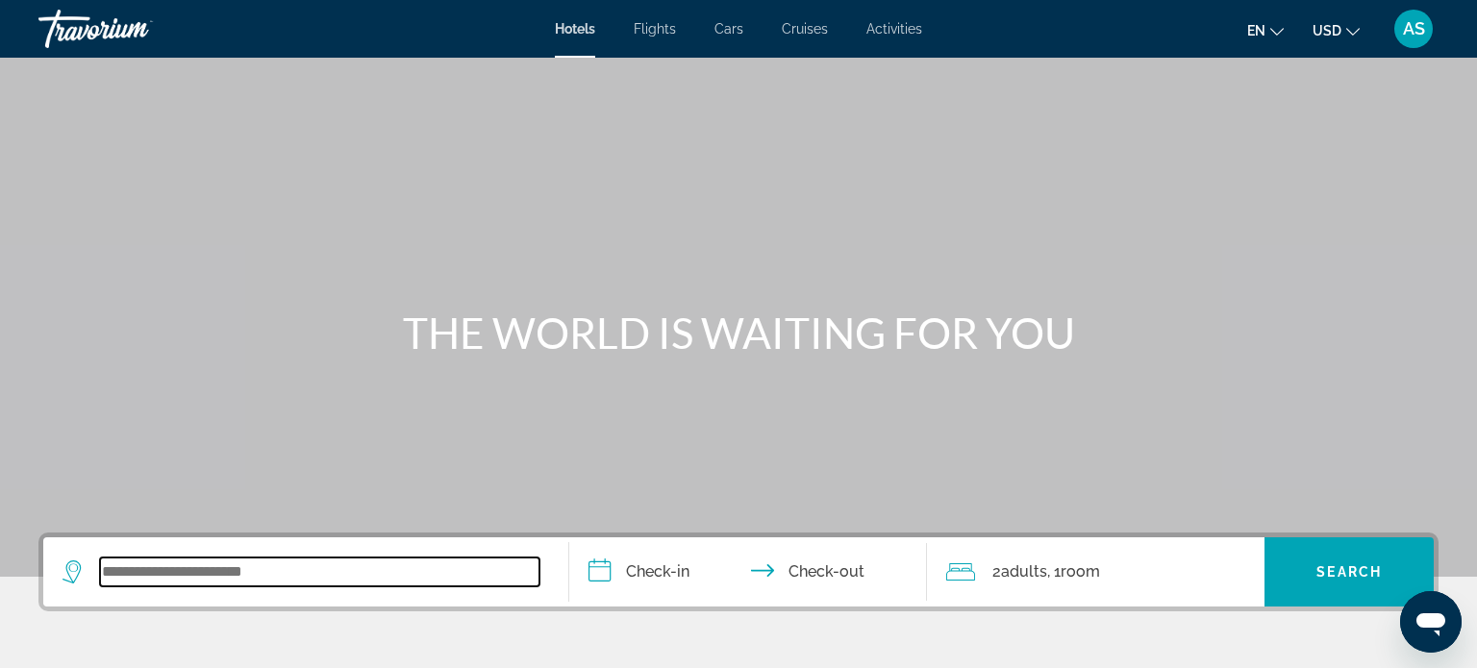
click at [239, 576] on input "Search widget" at bounding box center [320, 572] width 440 height 29
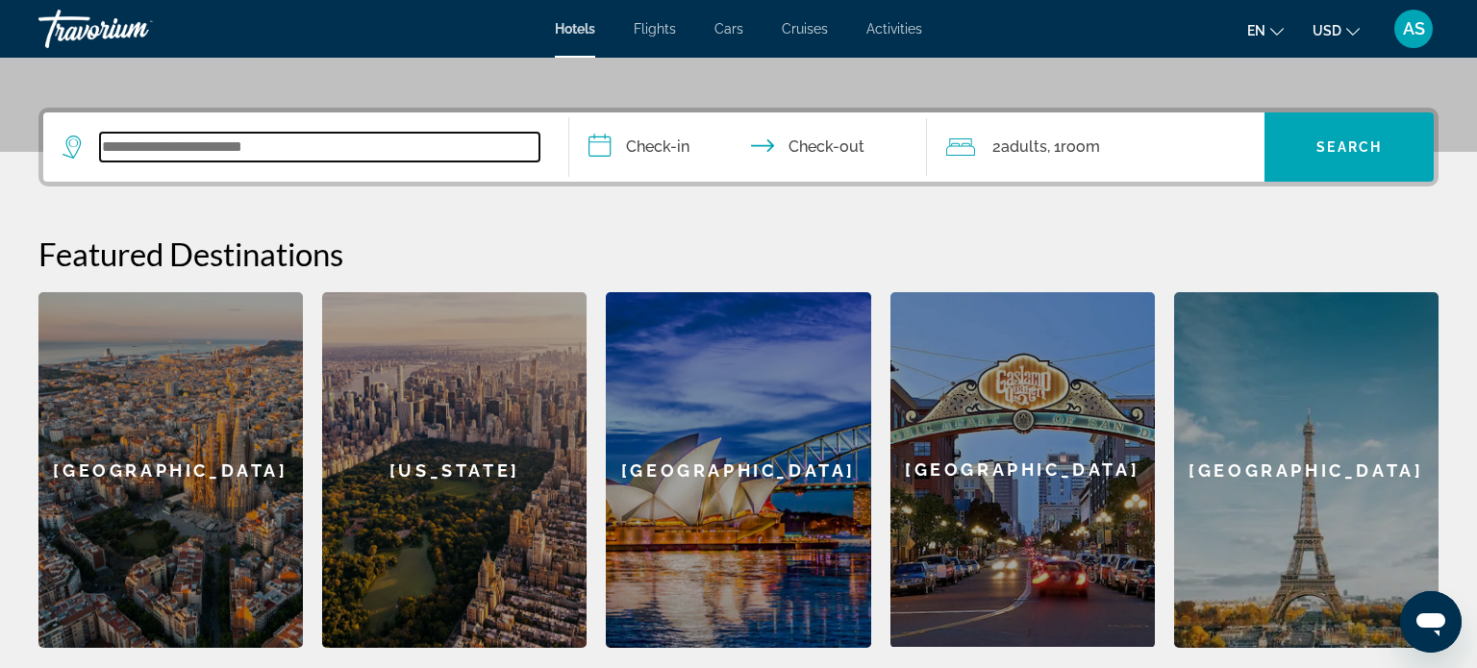
scroll to position [469, 0]
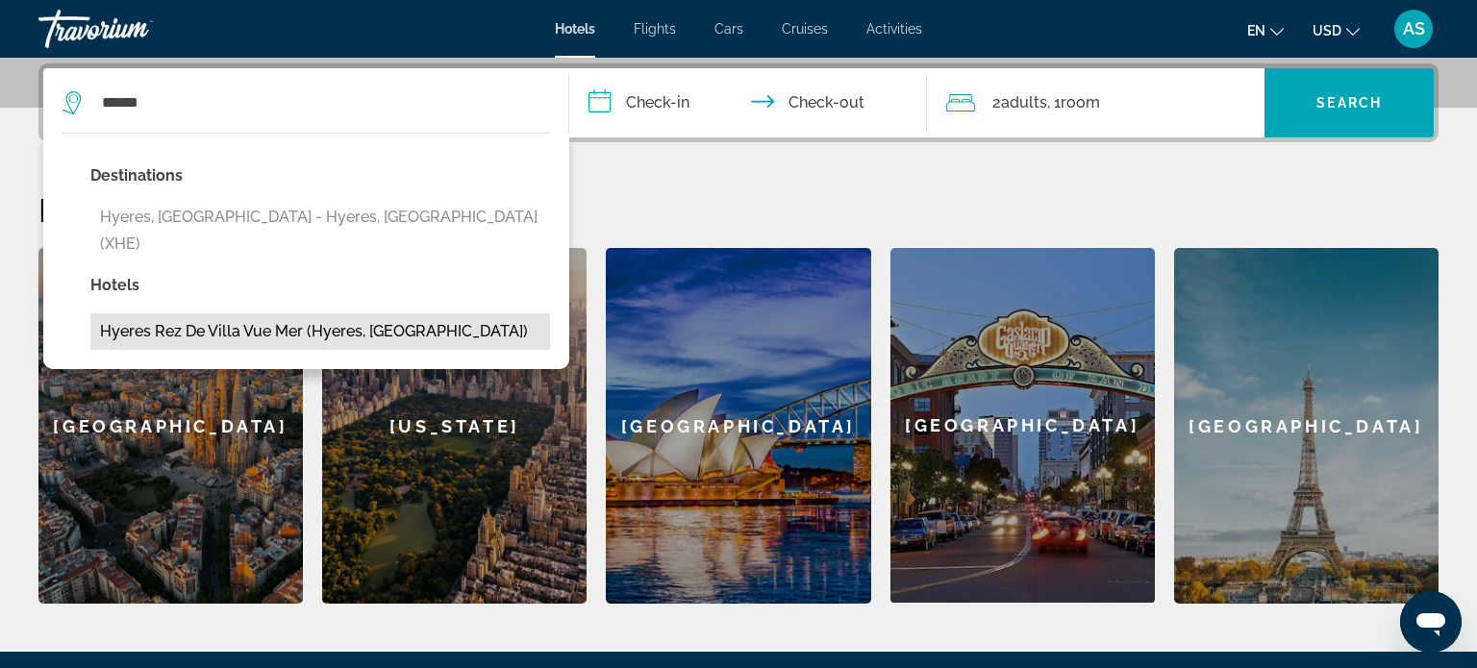
click at [237, 314] on button "Hyeres Rez De Villa Vue Mer (Hyeres, [GEOGRAPHIC_DATA])" at bounding box center [320, 332] width 460 height 37
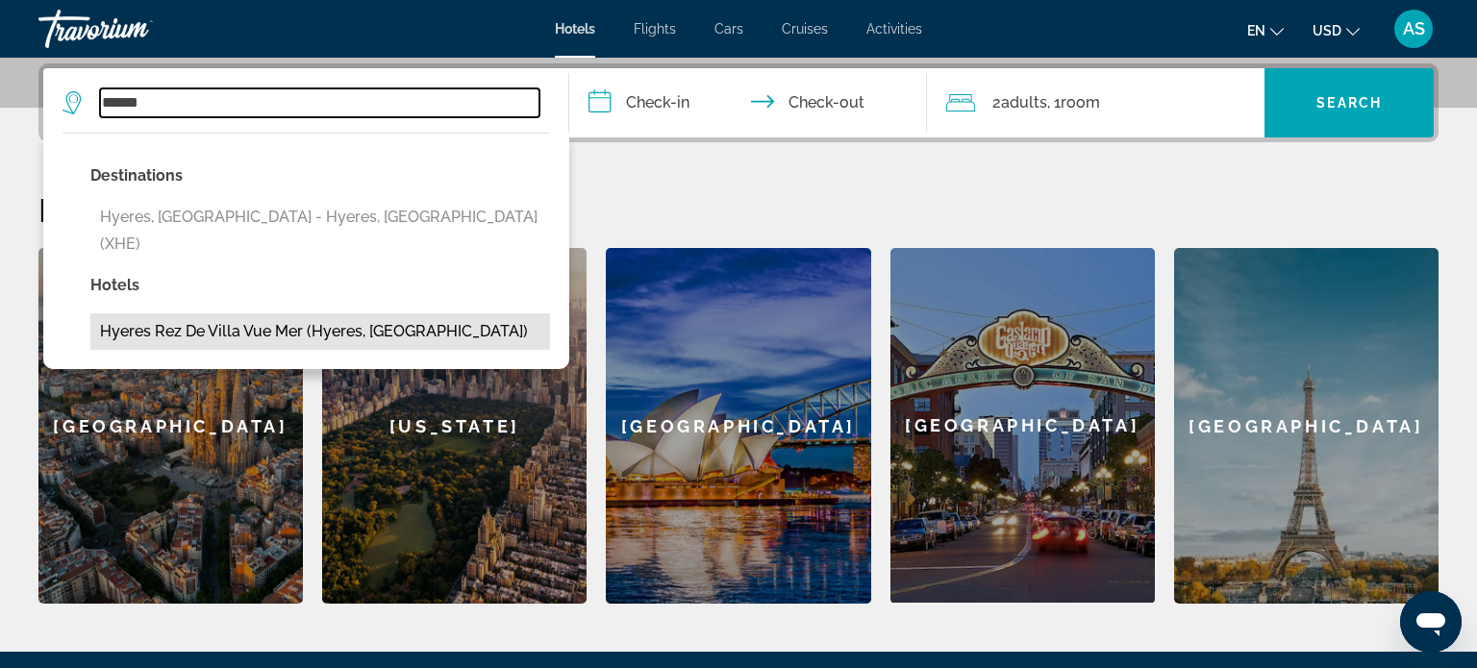
type input "**********"
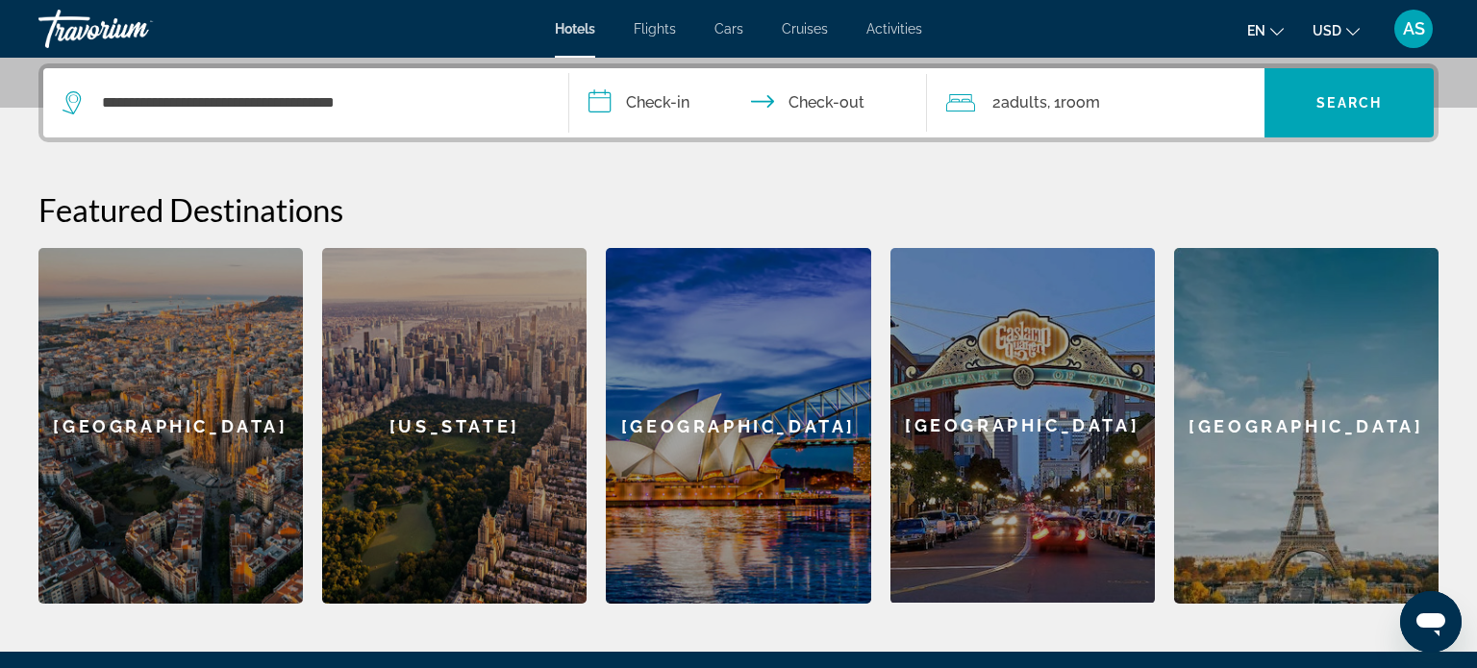
click at [659, 101] on input "**********" at bounding box center [751, 105] width 365 height 75
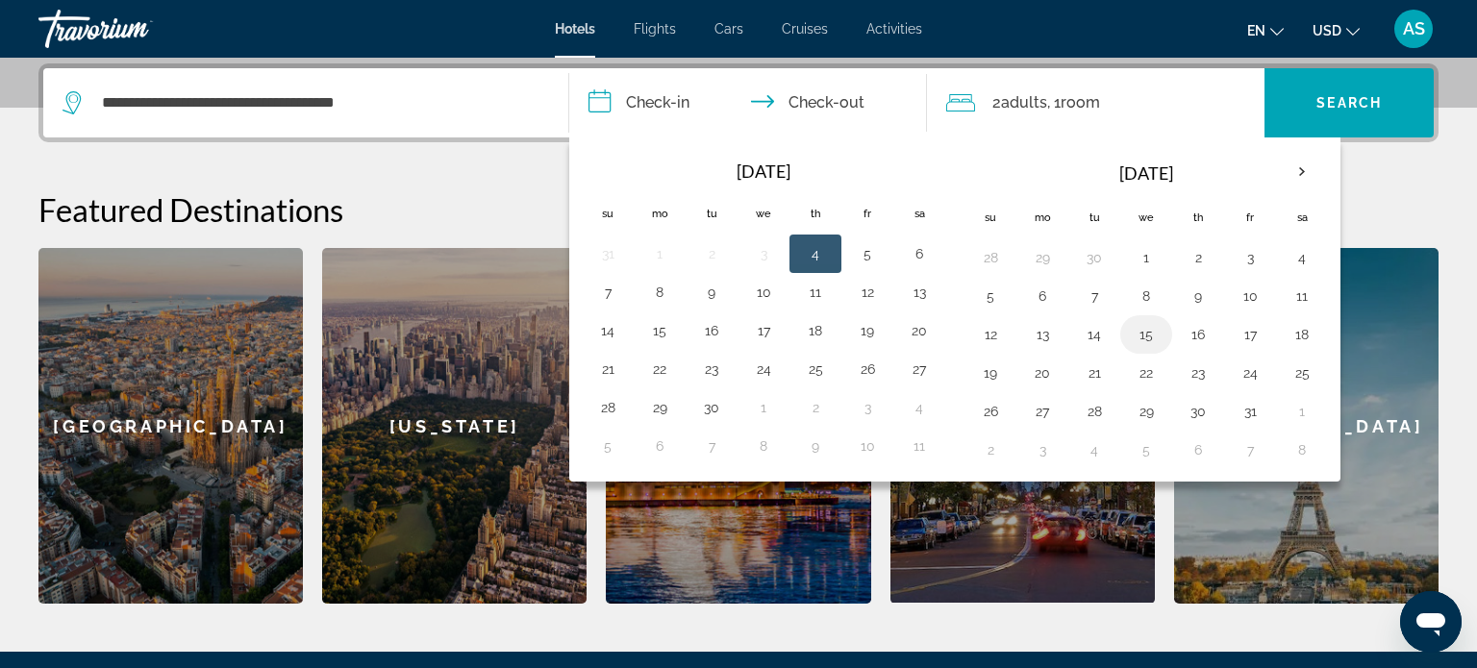
click at [1140, 336] on button "15" at bounding box center [1146, 334] width 31 height 27
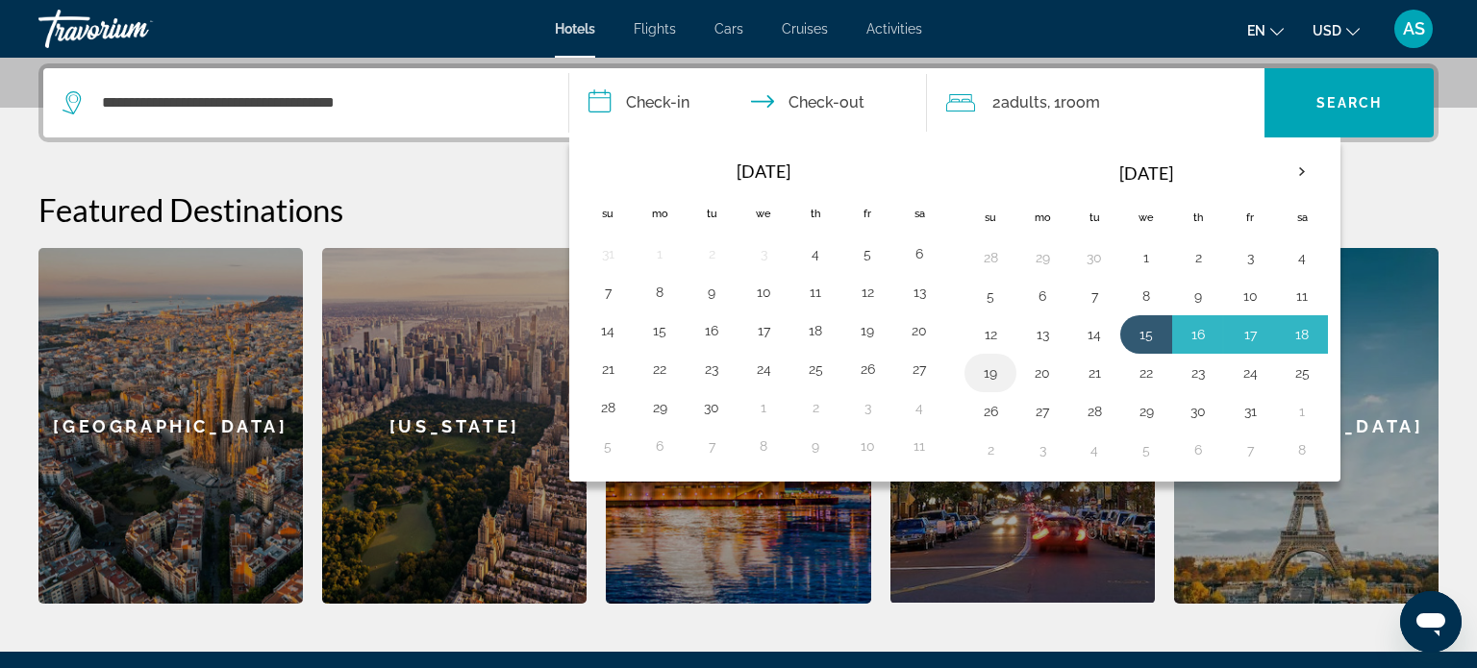
click at [981, 367] on button "19" at bounding box center [990, 373] width 31 height 27
type input "**********"
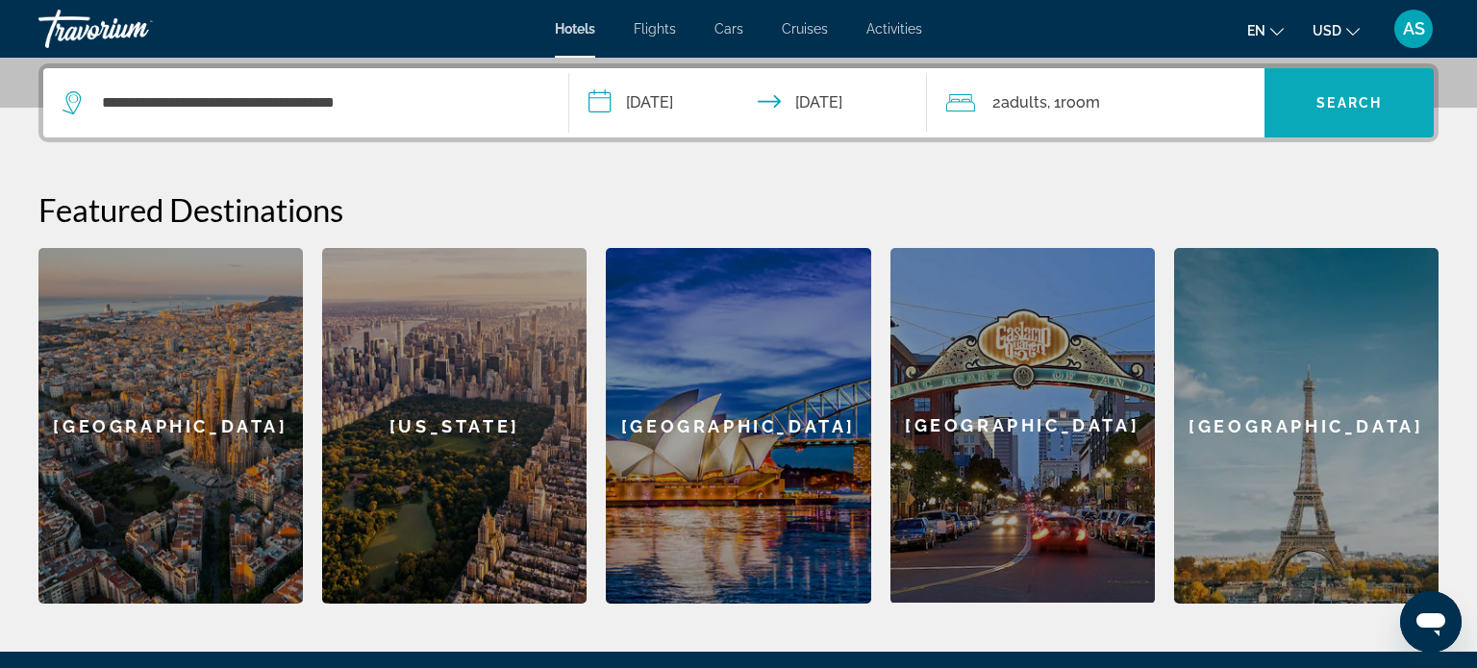
click at [1337, 101] on span "Search" at bounding box center [1349, 102] width 65 height 15
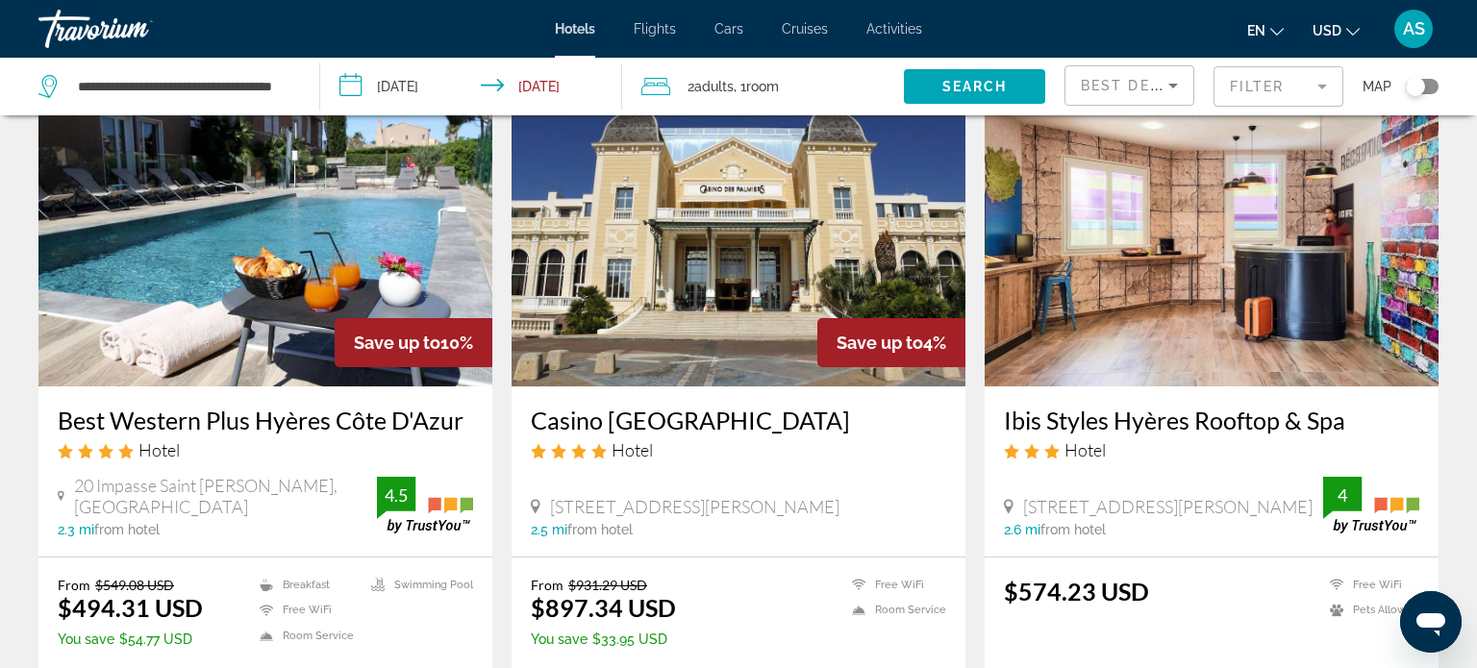
scroll to position [102, 0]
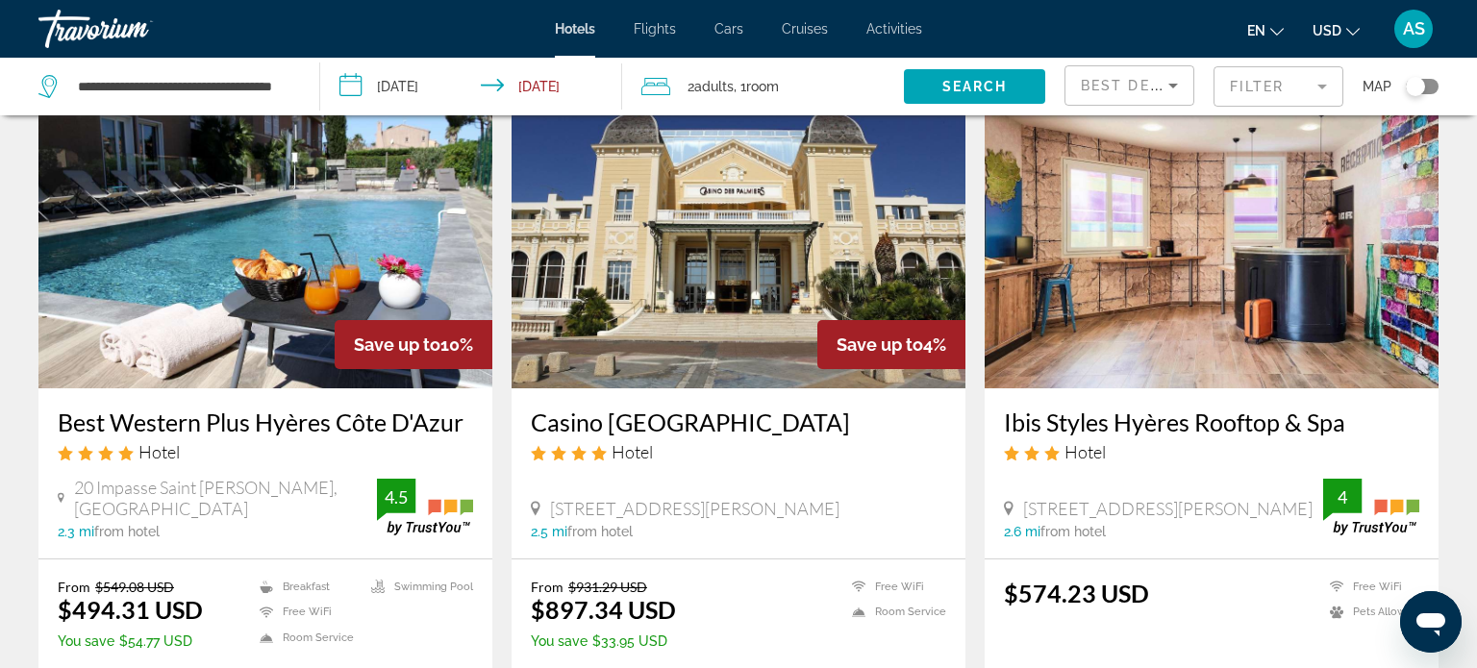
click at [1171, 84] on icon "Sort by" at bounding box center [1174, 86] width 10 height 5
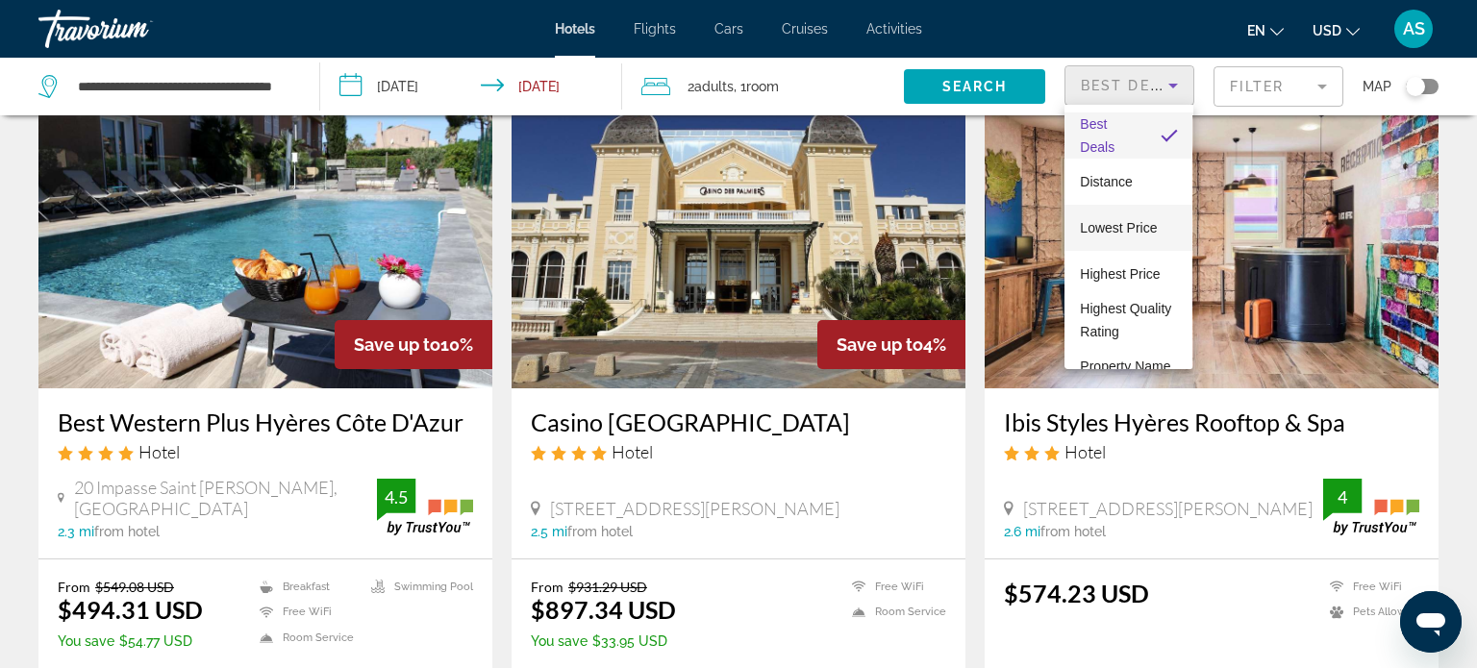
click at [1103, 226] on span "Lowest Price" at bounding box center [1118, 227] width 77 height 15
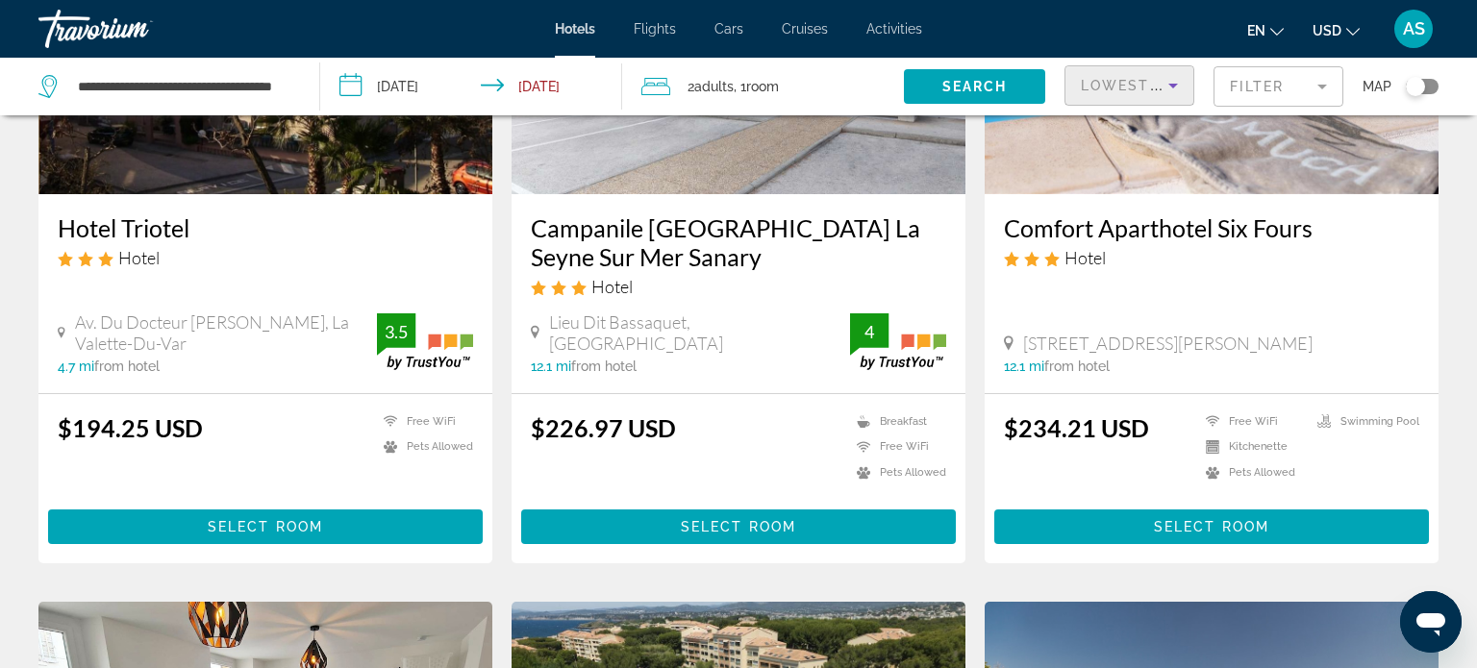
scroll to position [298, 0]
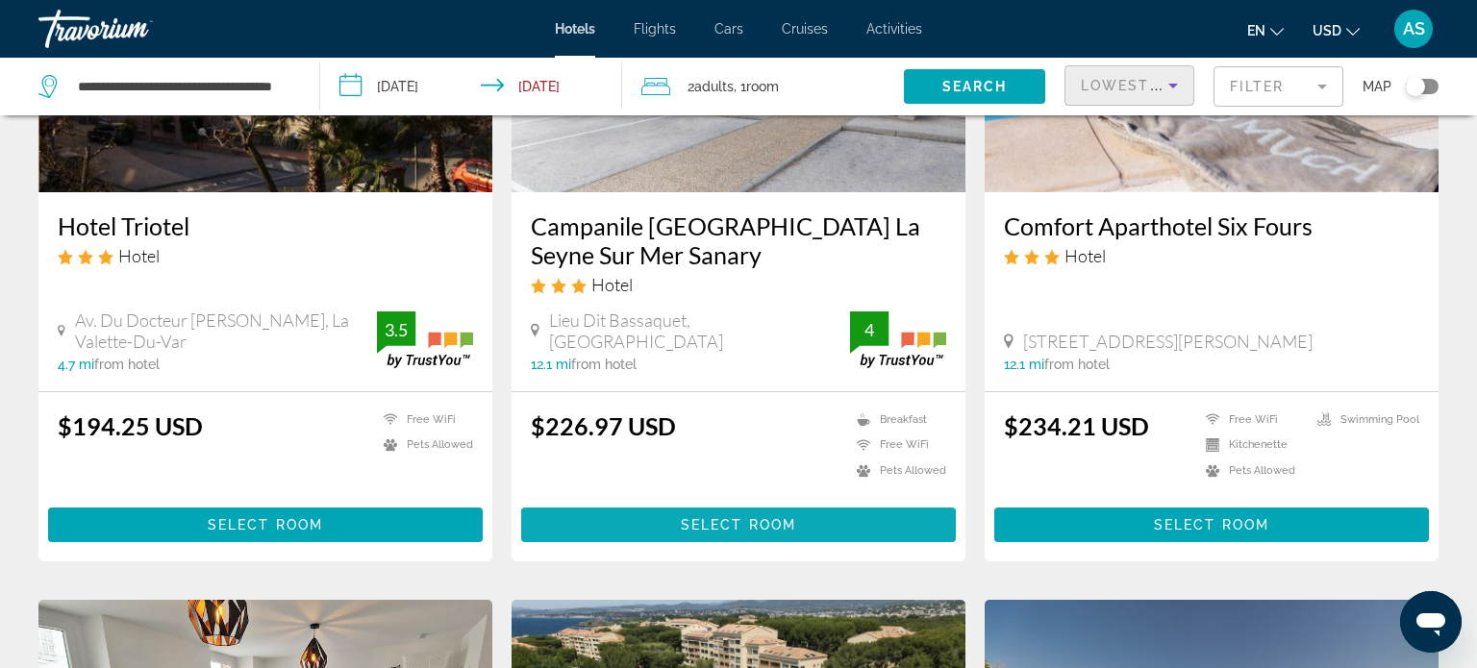
click at [664, 522] on span "Main content" at bounding box center [738, 525] width 435 height 46
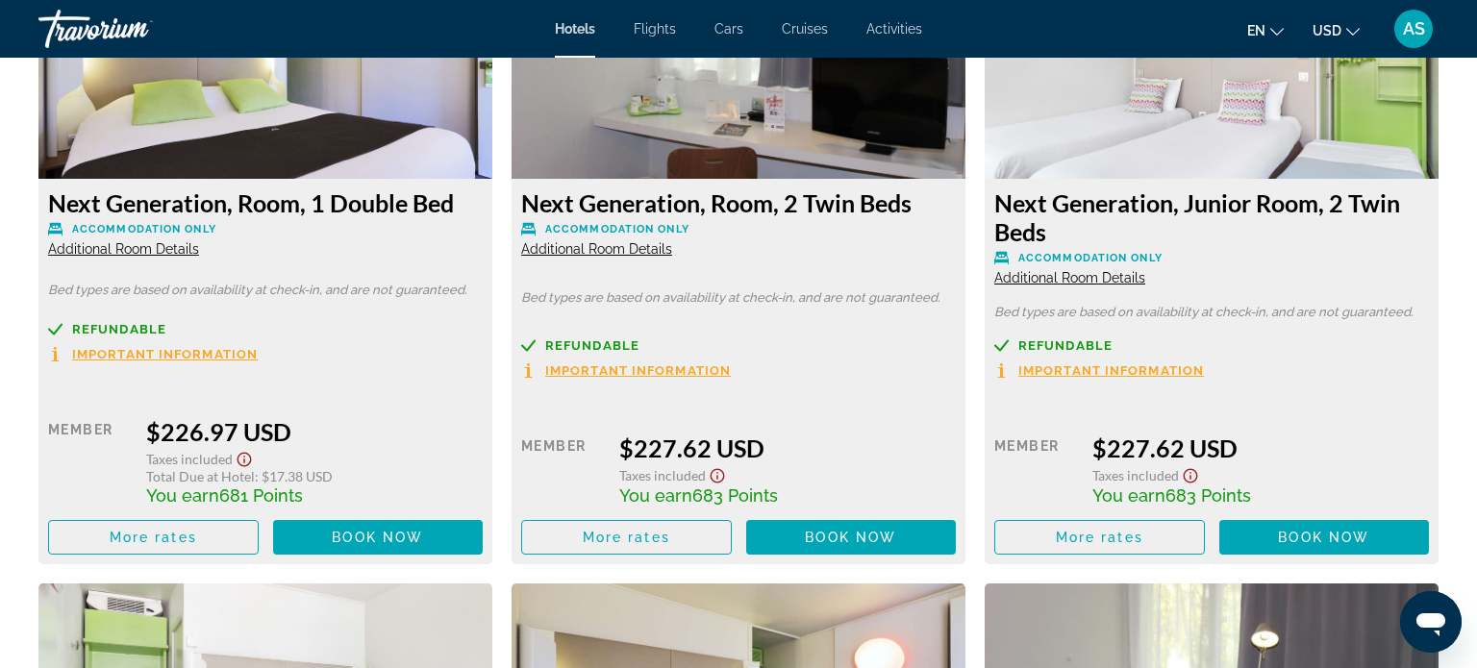
scroll to position [2785, 0]
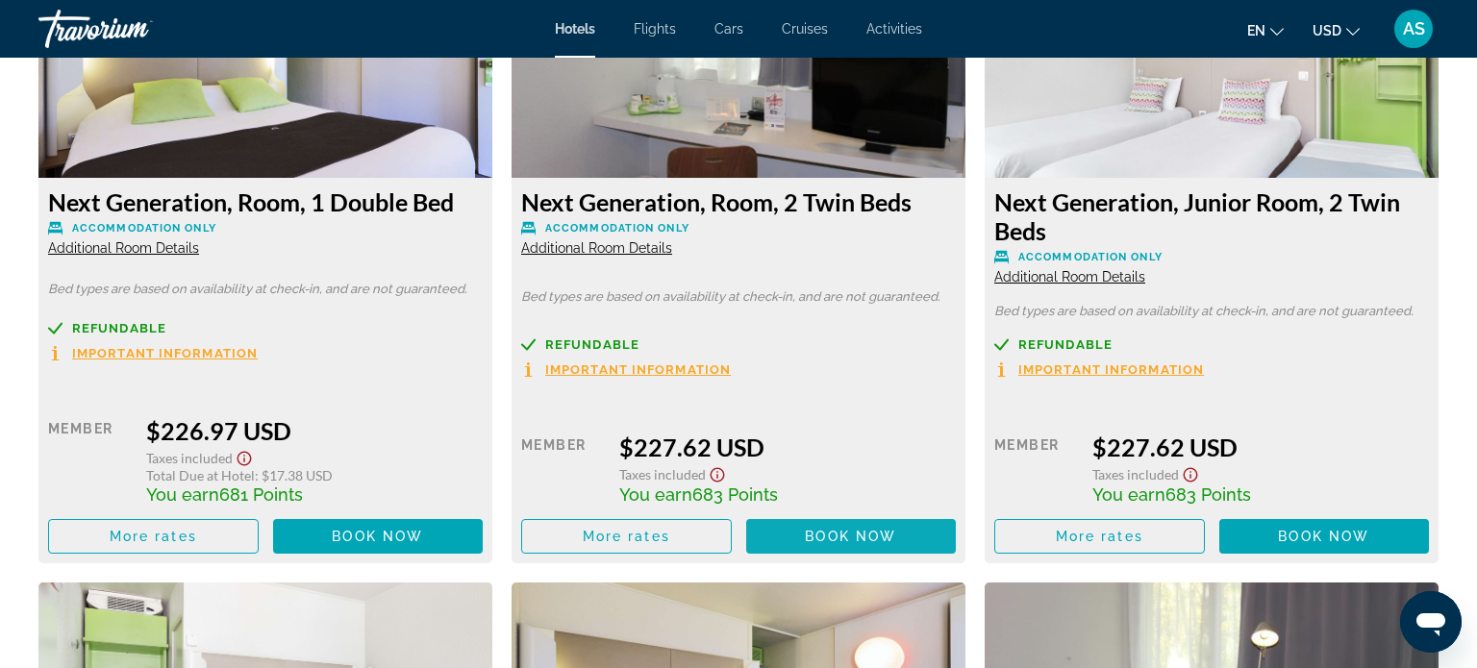
click at [484, 546] on span "Main content" at bounding box center [378, 537] width 211 height 46
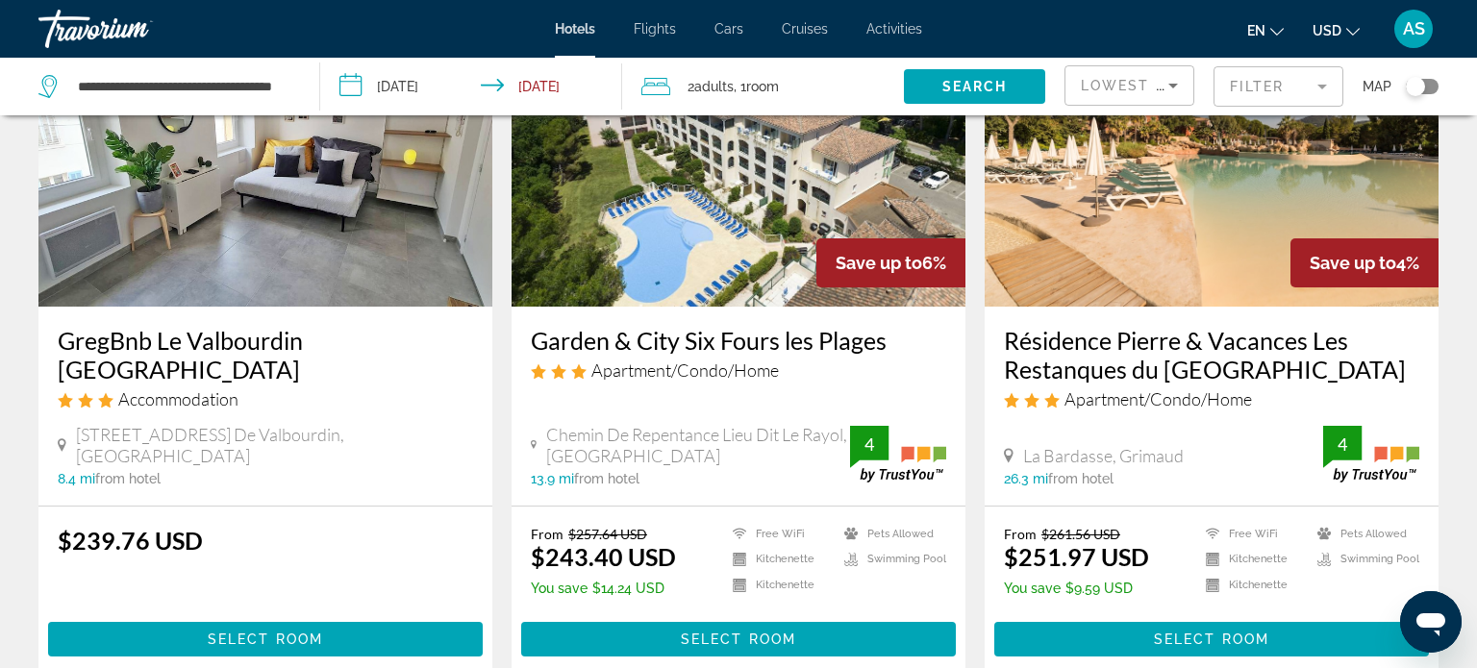
scroll to position [900, 0]
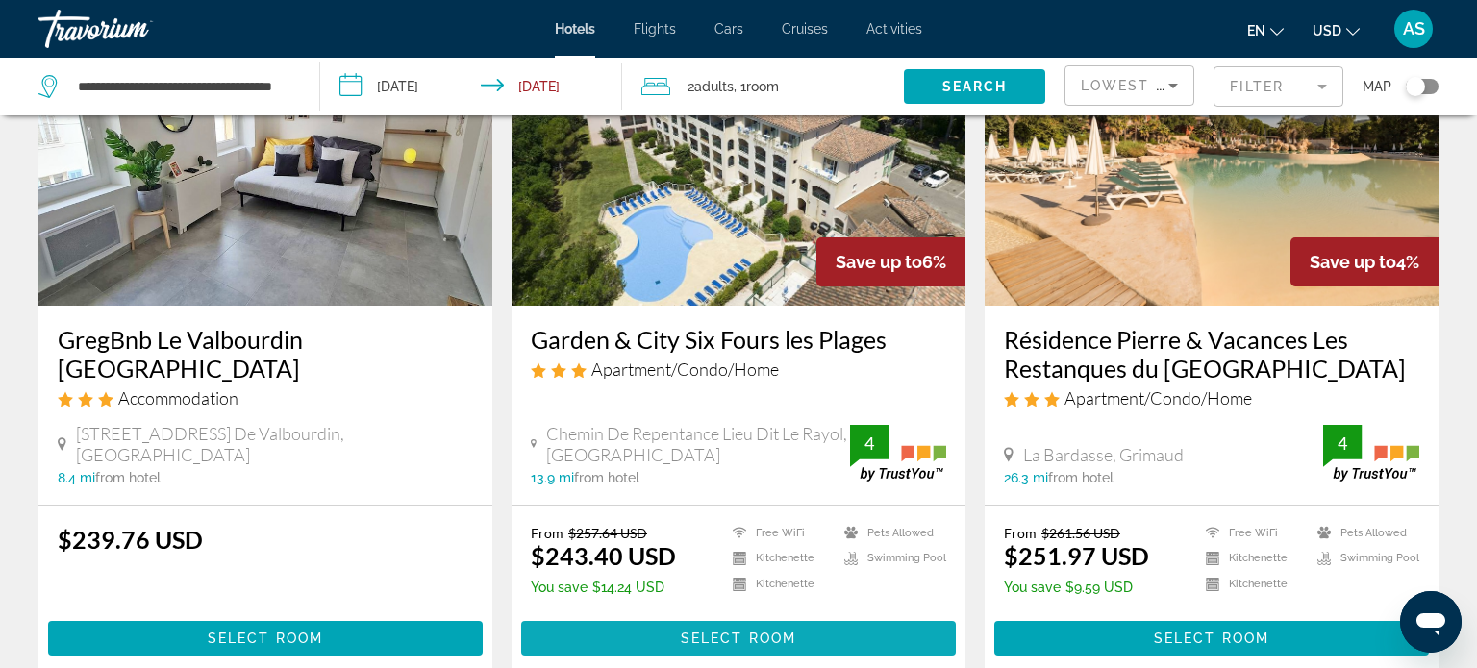
click at [616, 643] on span "Main content" at bounding box center [738, 639] width 435 height 46
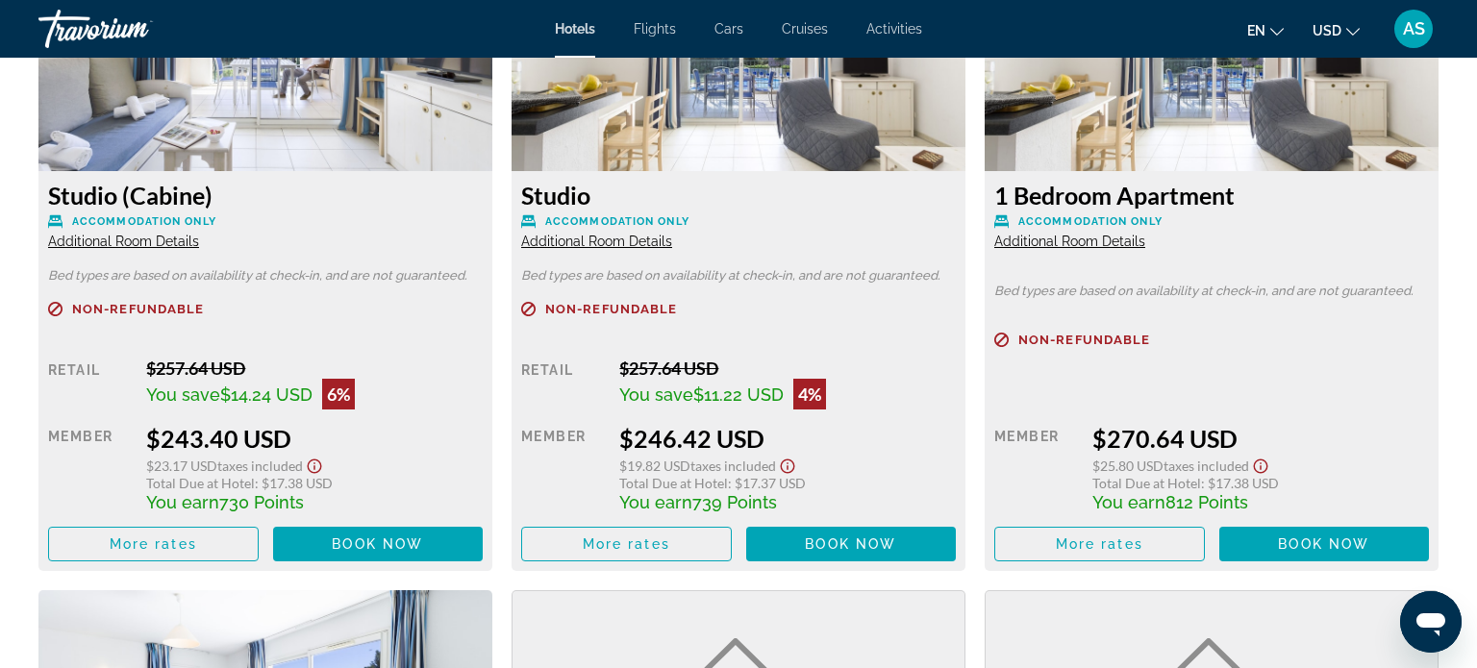
scroll to position [2732, 0]
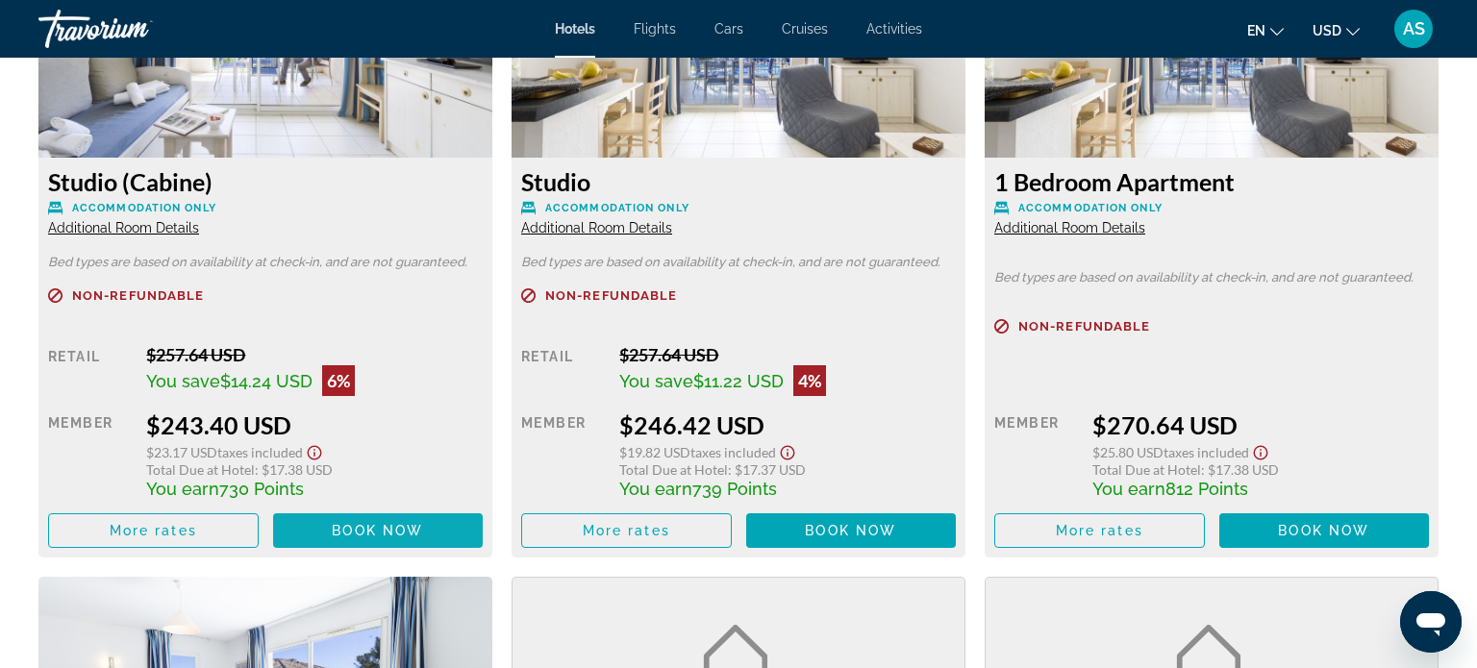
click at [385, 533] on span "Book now" at bounding box center [377, 530] width 91 height 15
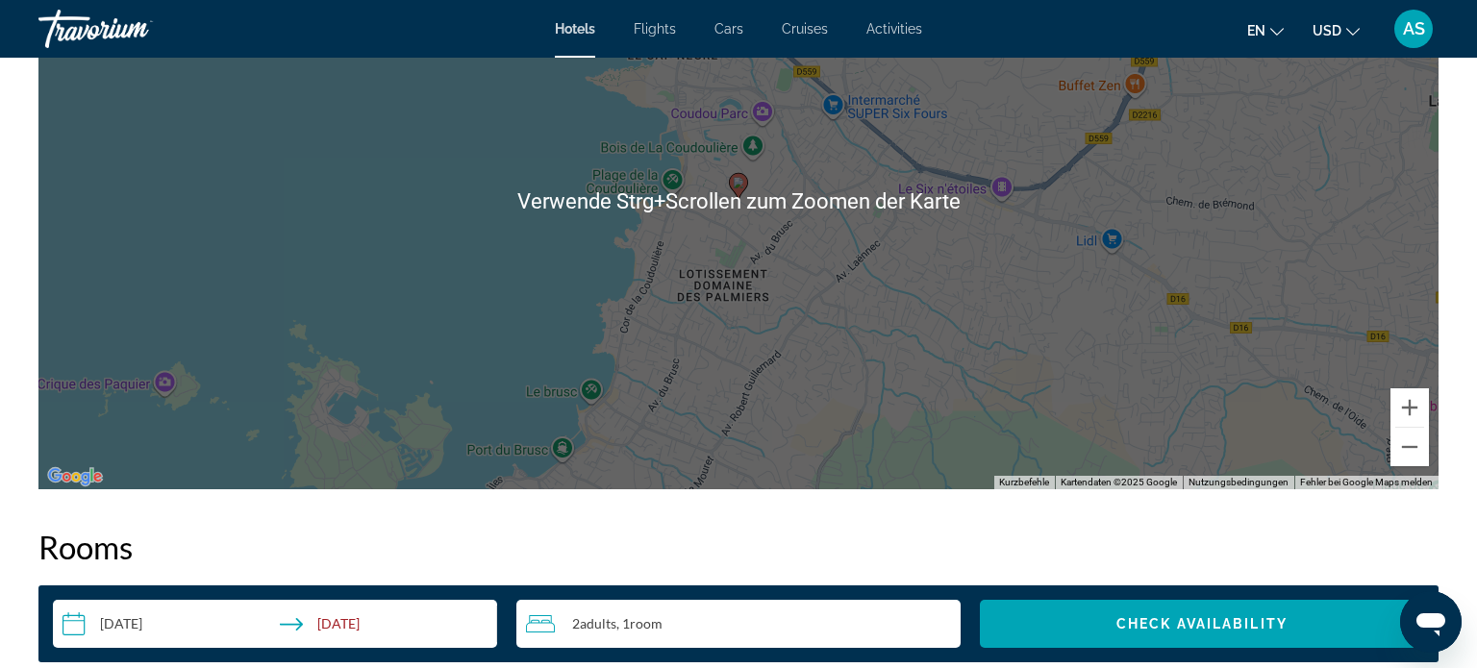
scroll to position [1893, 0]
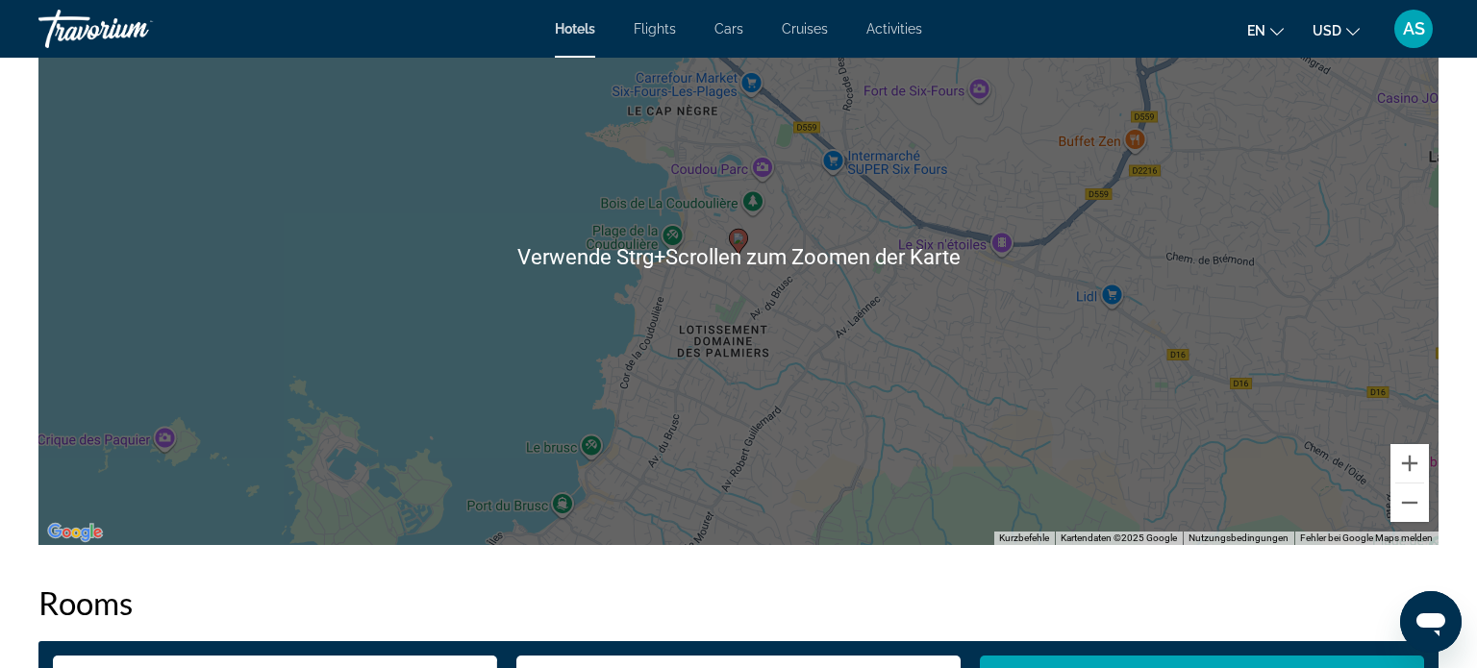
click at [491, 203] on div "Um den Modus zum Ziehen mit der Tastatur zu aktivieren, drückst du Alt + Eingab…" at bounding box center [738, 256] width 1400 height 577
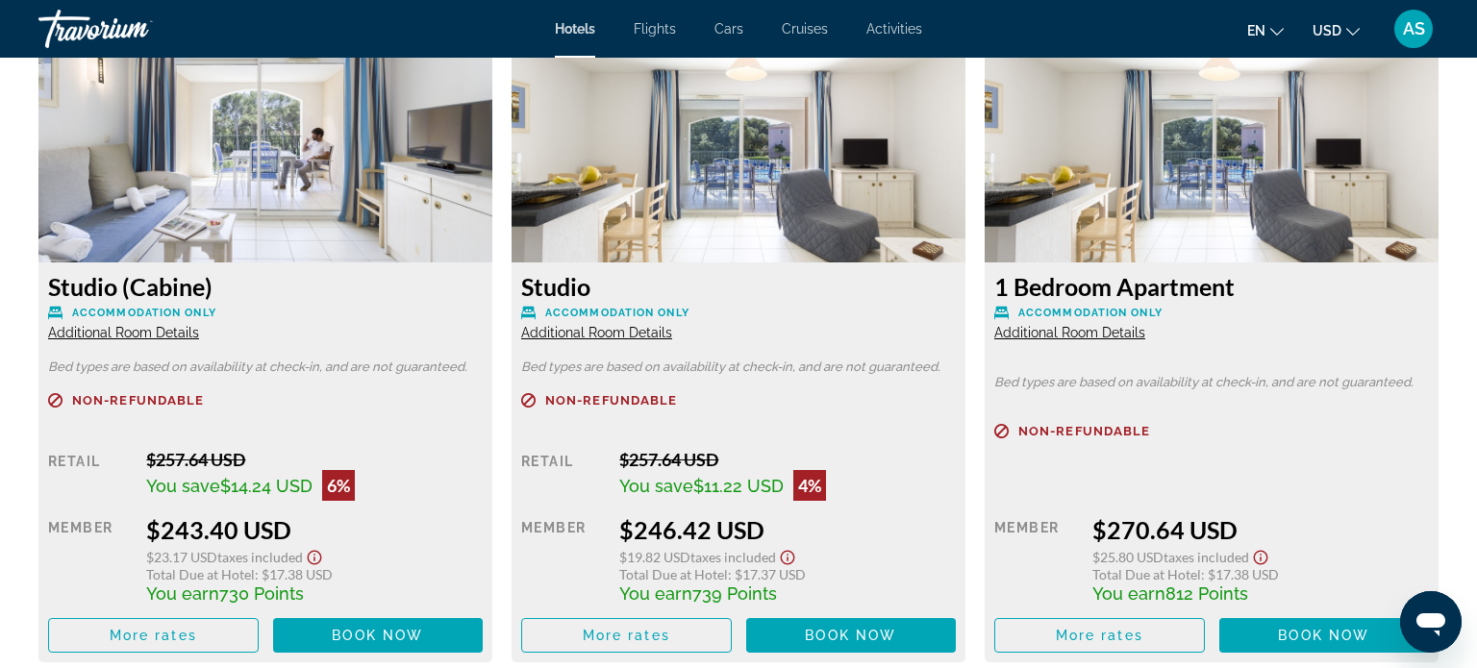
scroll to position [2604, 0]
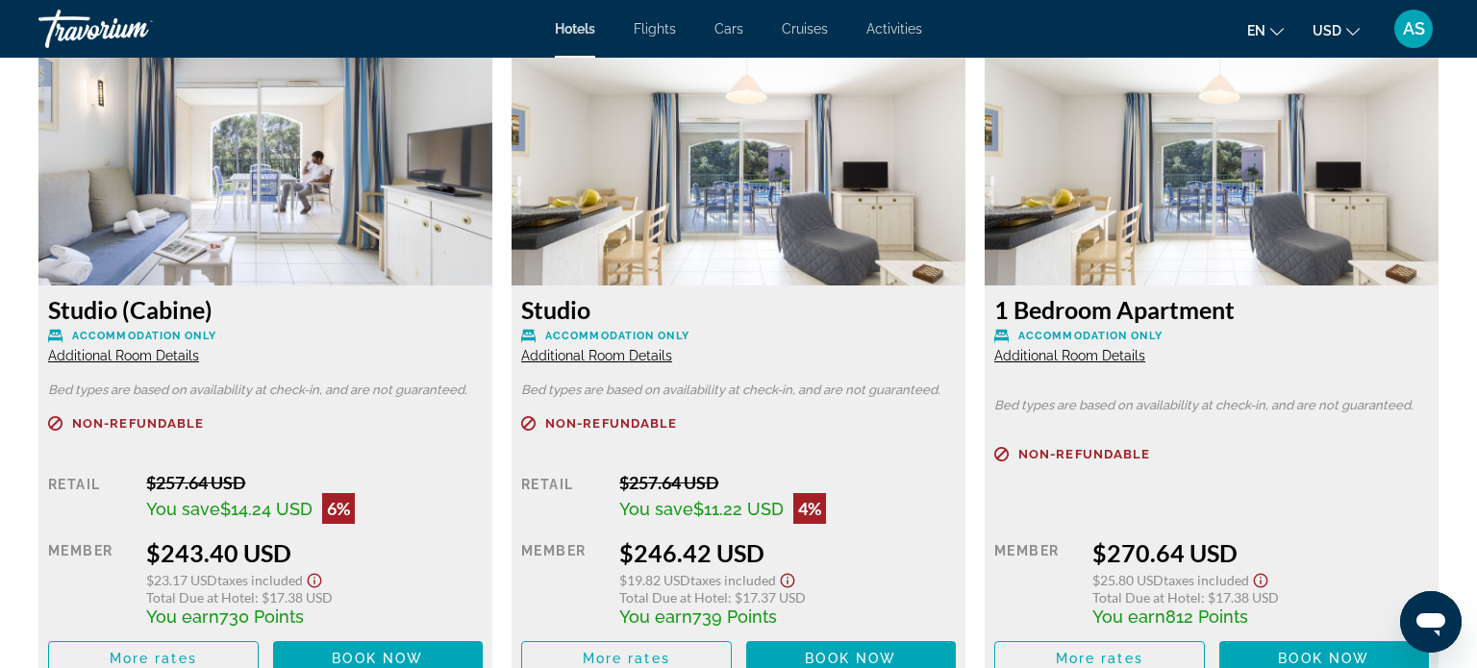
click at [483, 347] on div "Studio Accommodation Only Additional Room Details" at bounding box center [265, 329] width 435 height 69
click at [199, 354] on span "Additional Room Details" at bounding box center [123, 355] width 151 height 15
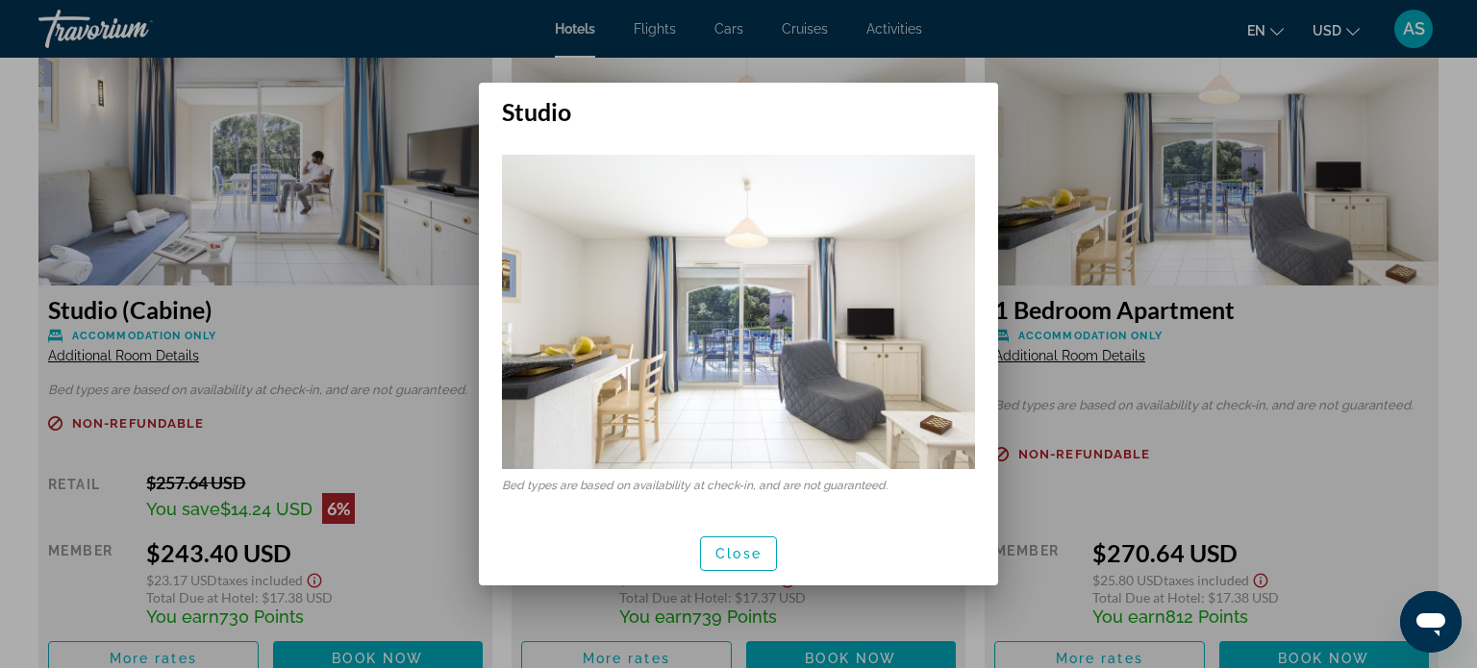
scroll to position [0, 0]
click at [1080, 493] on div at bounding box center [738, 334] width 1477 height 668
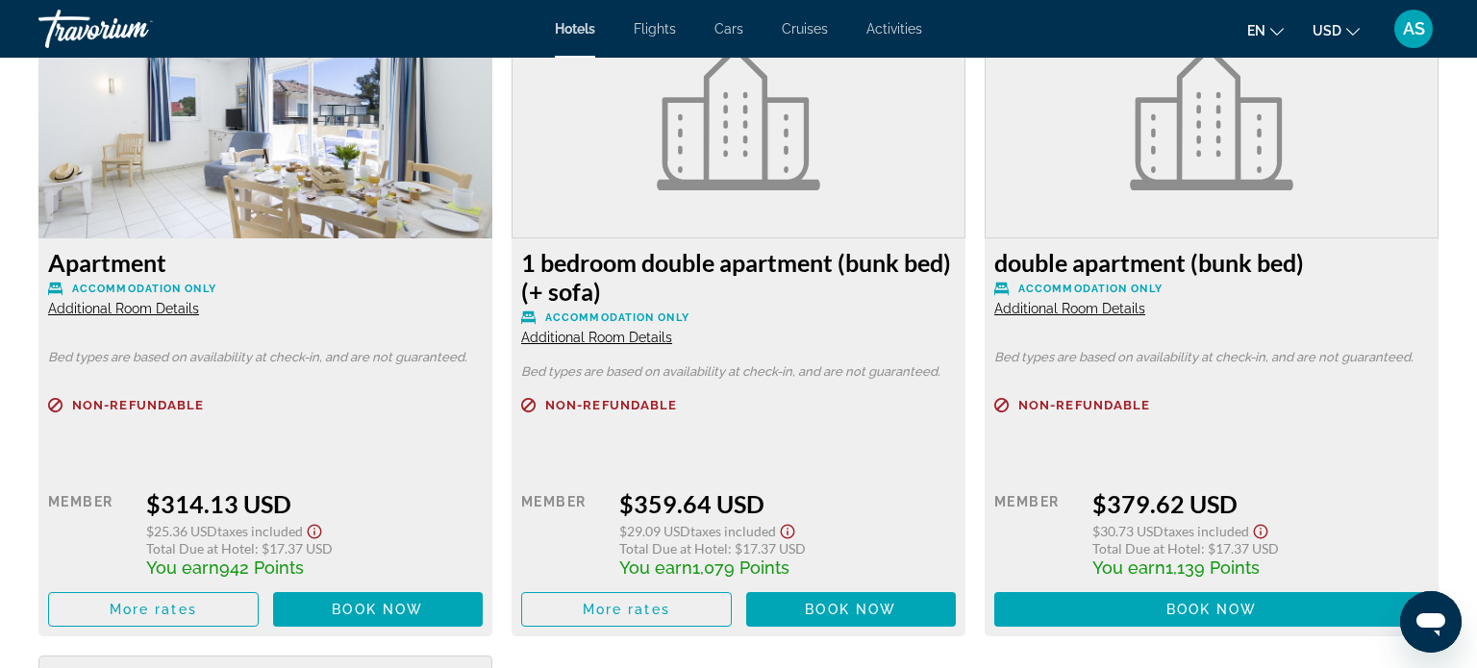
scroll to position [3306, 0]
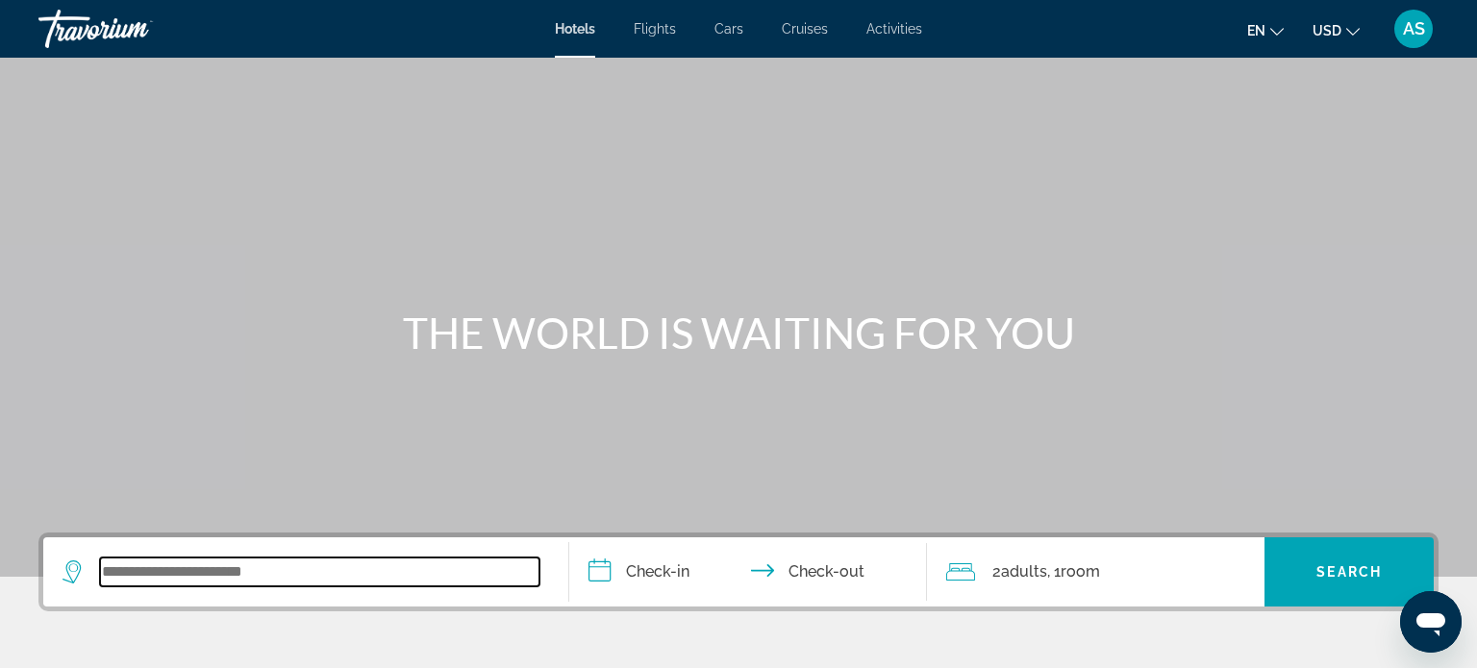
click at [165, 562] on input "Search widget" at bounding box center [320, 572] width 440 height 29
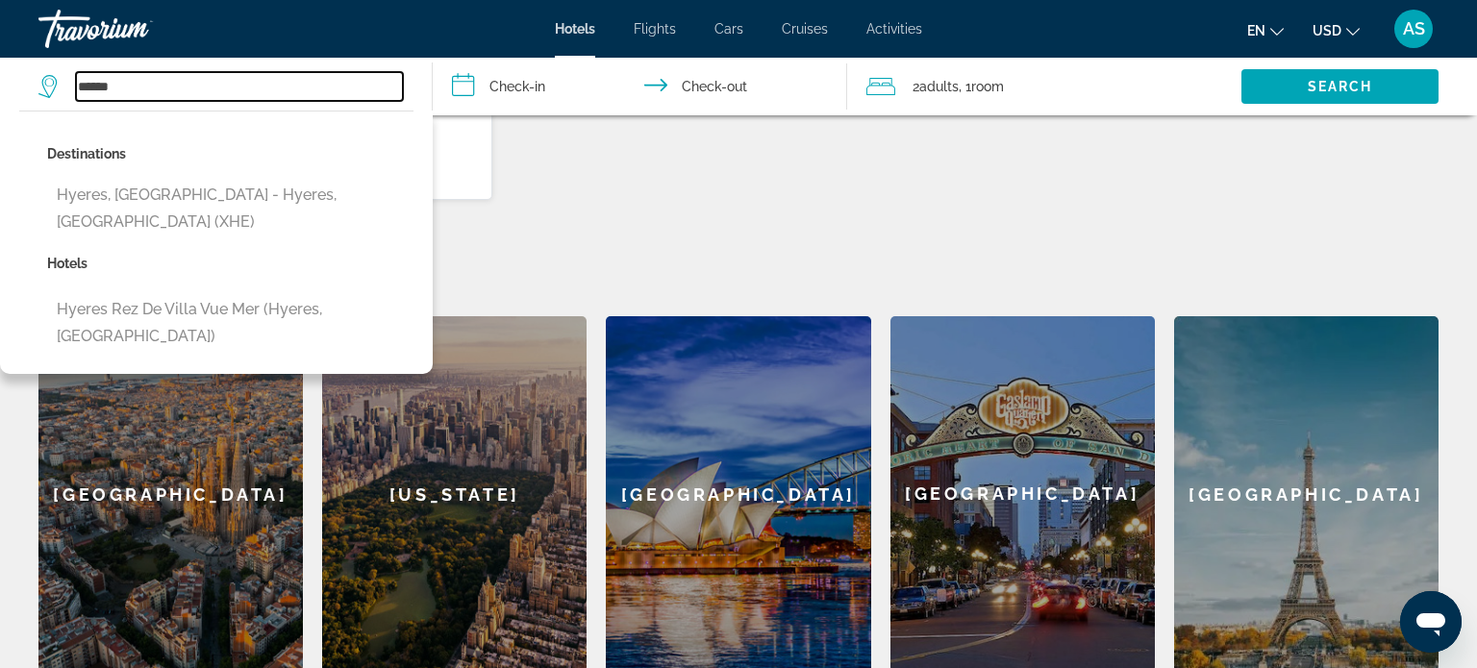
scroll to position [606, 0]
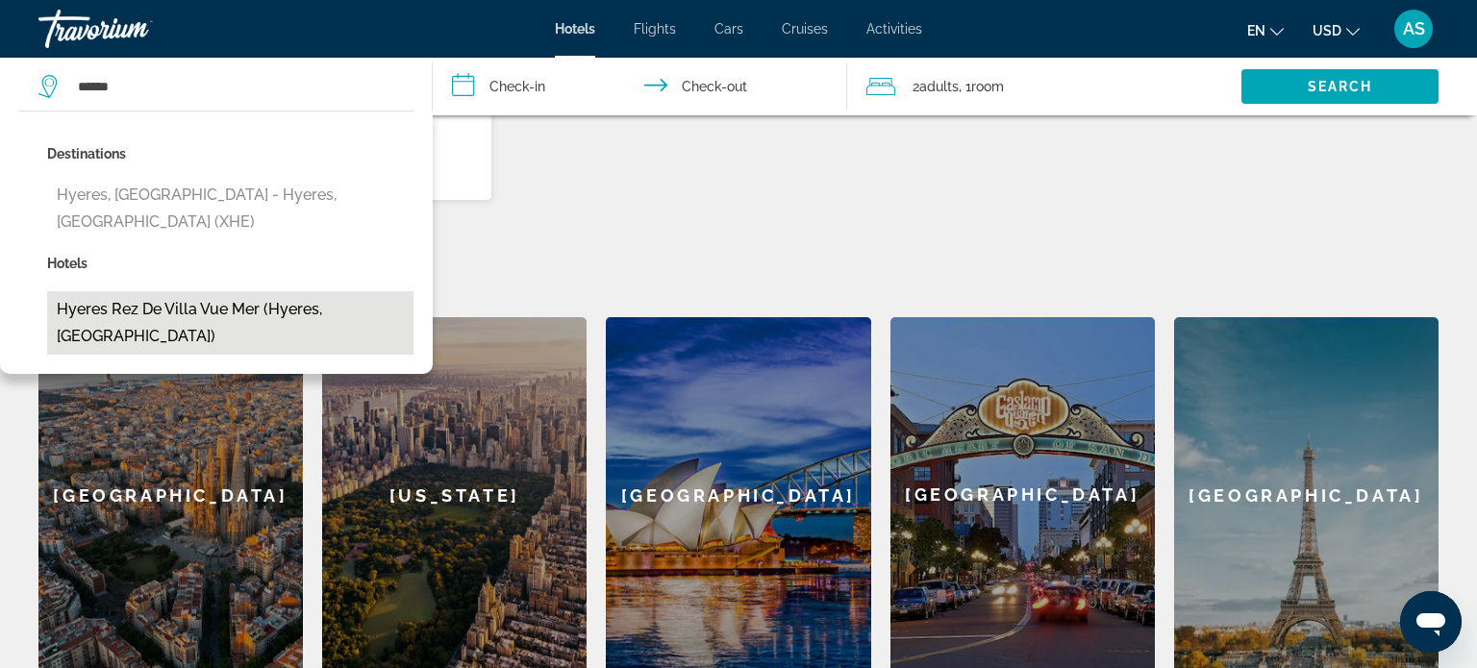
click at [152, 291] on button "Hyeres Rez De Villa Vue Mer (Hyeres, [GEOGRAPHIC_DATA])" at bounding box center [230, 322] width 366 height 63
type input "**********"
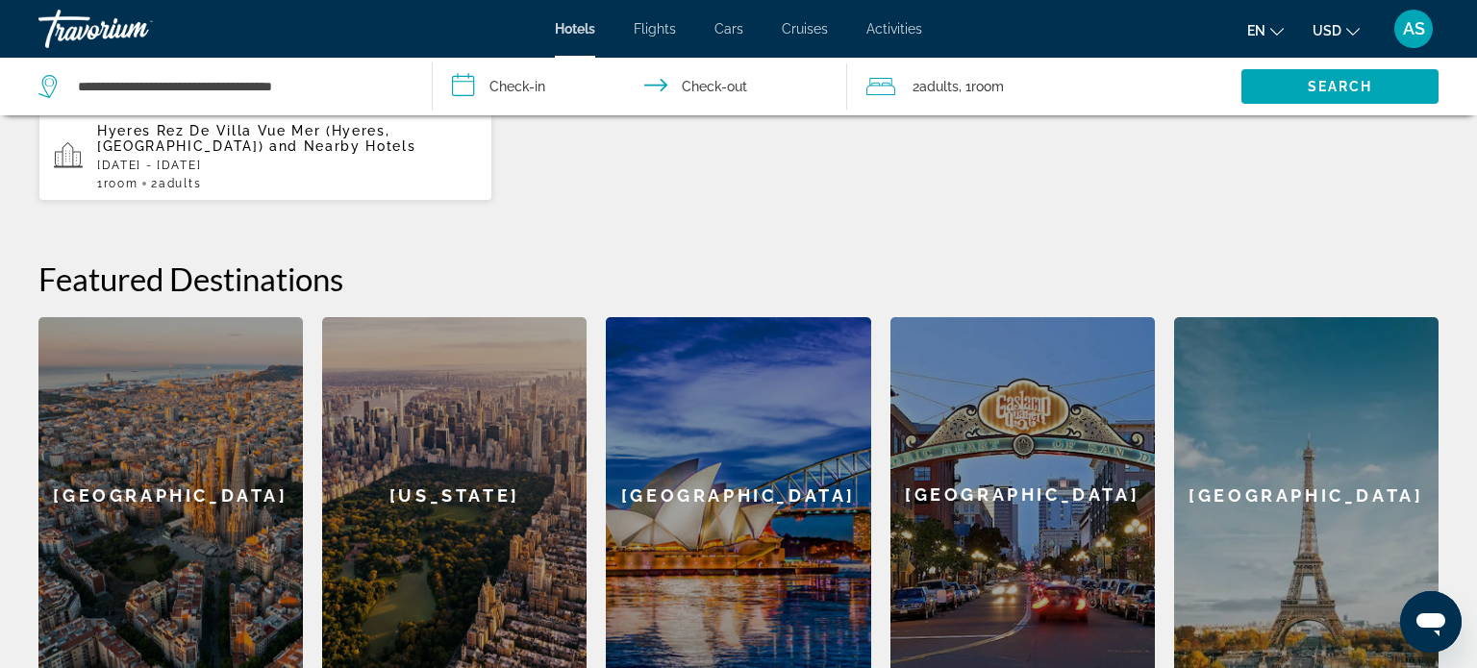
click at [524, 78] on input "**********" at bounding box center [643, 89] width 421 height 63
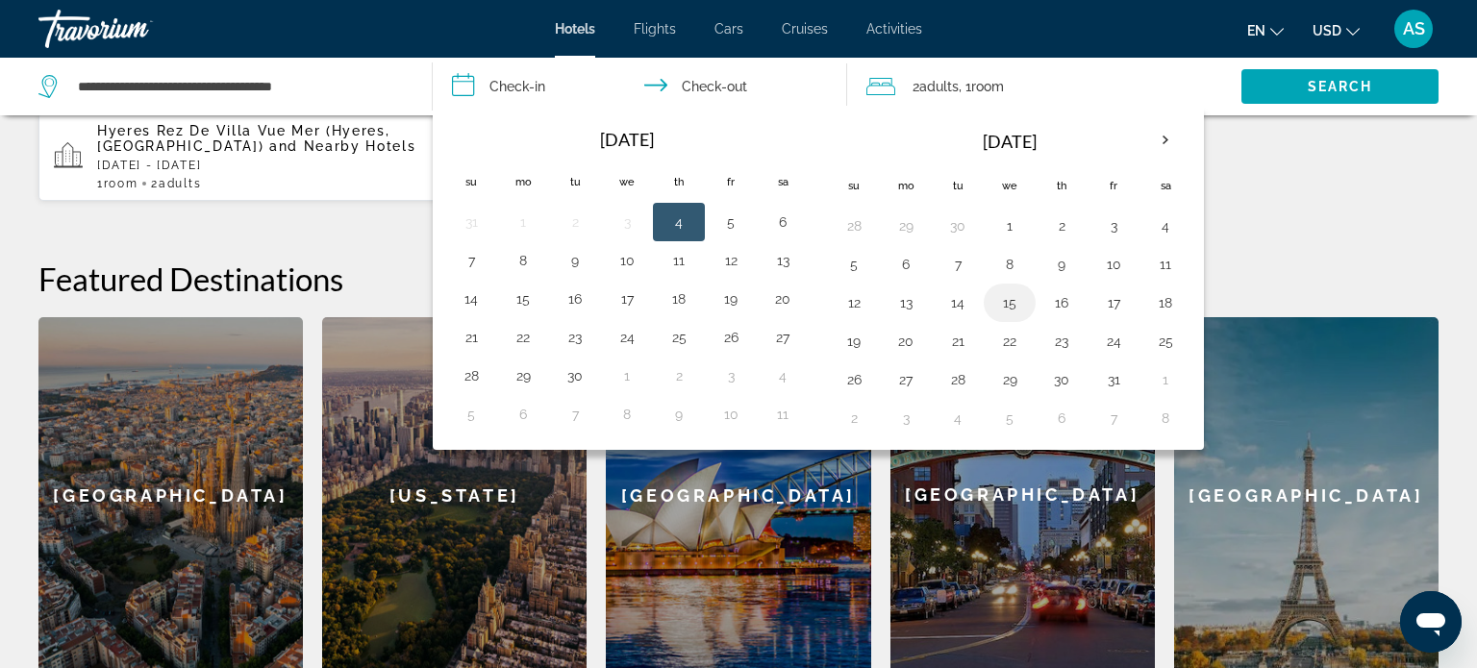
click at [1007, 308] on button "15" at bounding box center [1009, 302] width 31 height 27
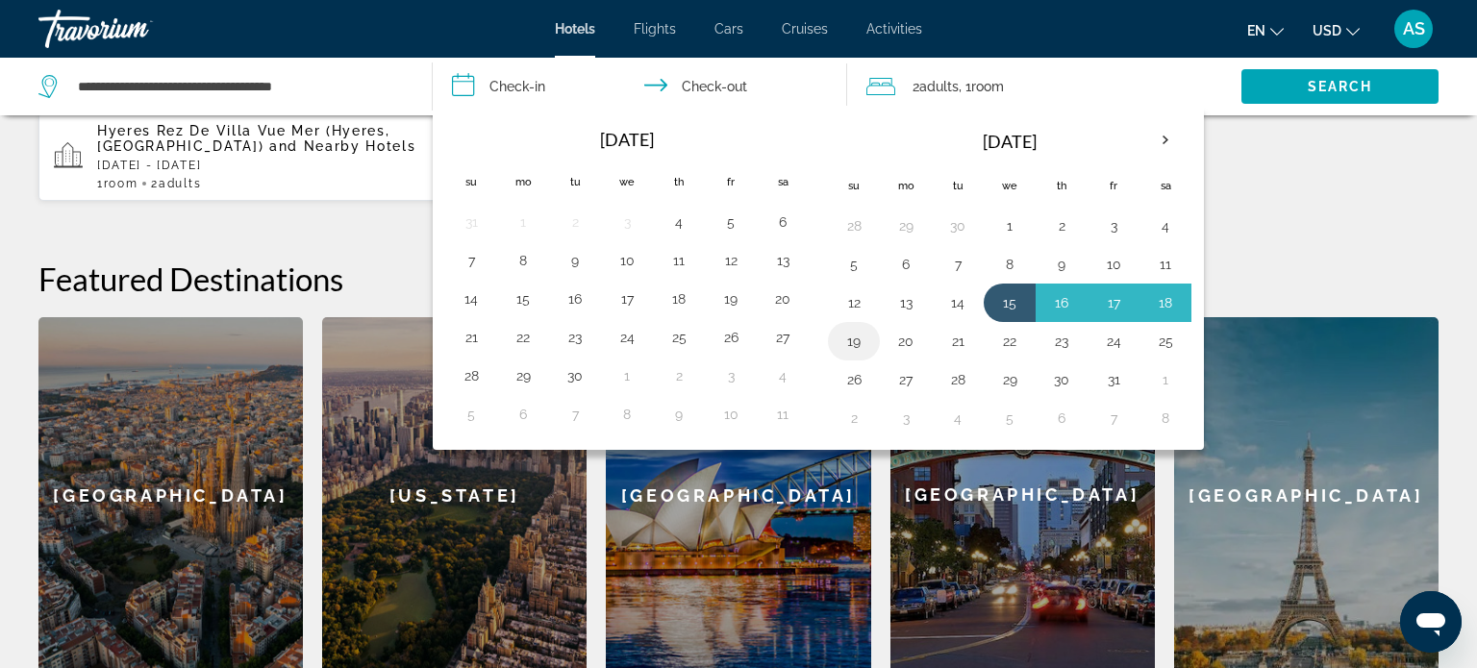
click at [849, 341] on button "19" at bounding box center [854, 341] width 31 height 27
type input "**********"
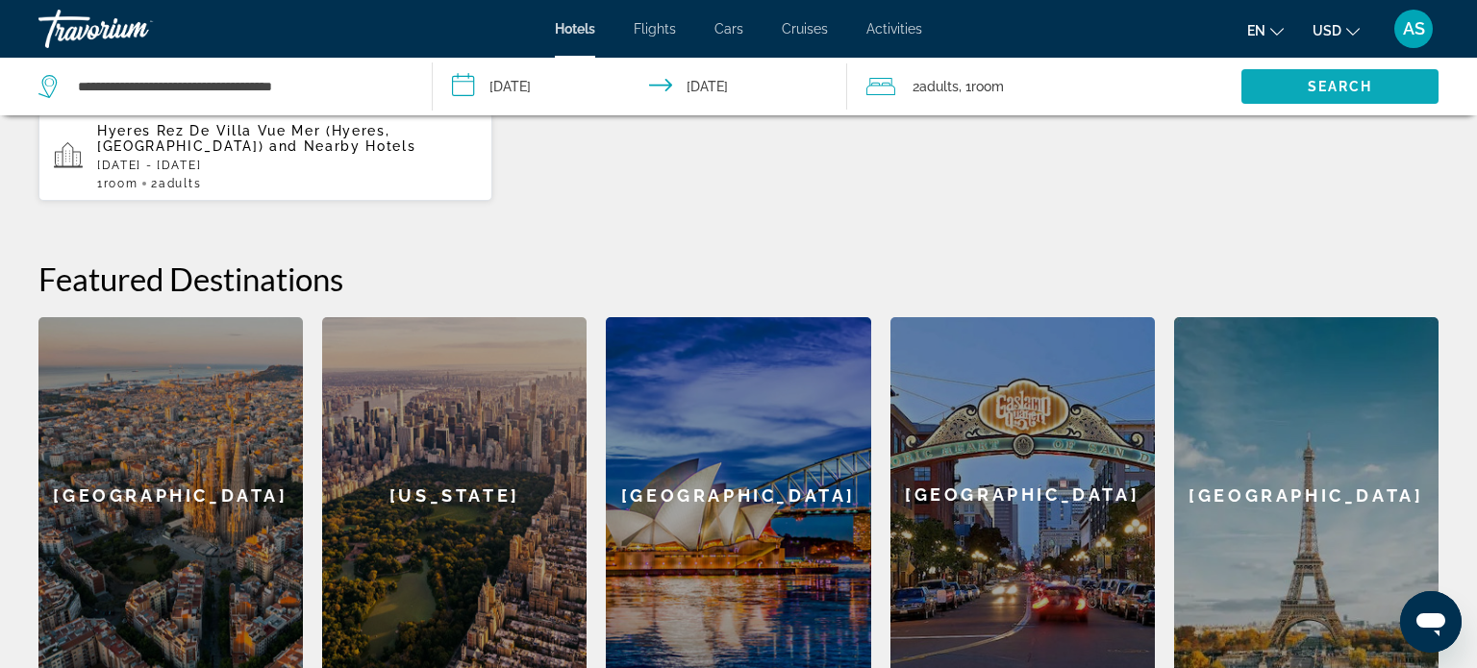
click at [1317, 83] on span "Search" at bounding box center [1340, 86] width 65 height 15
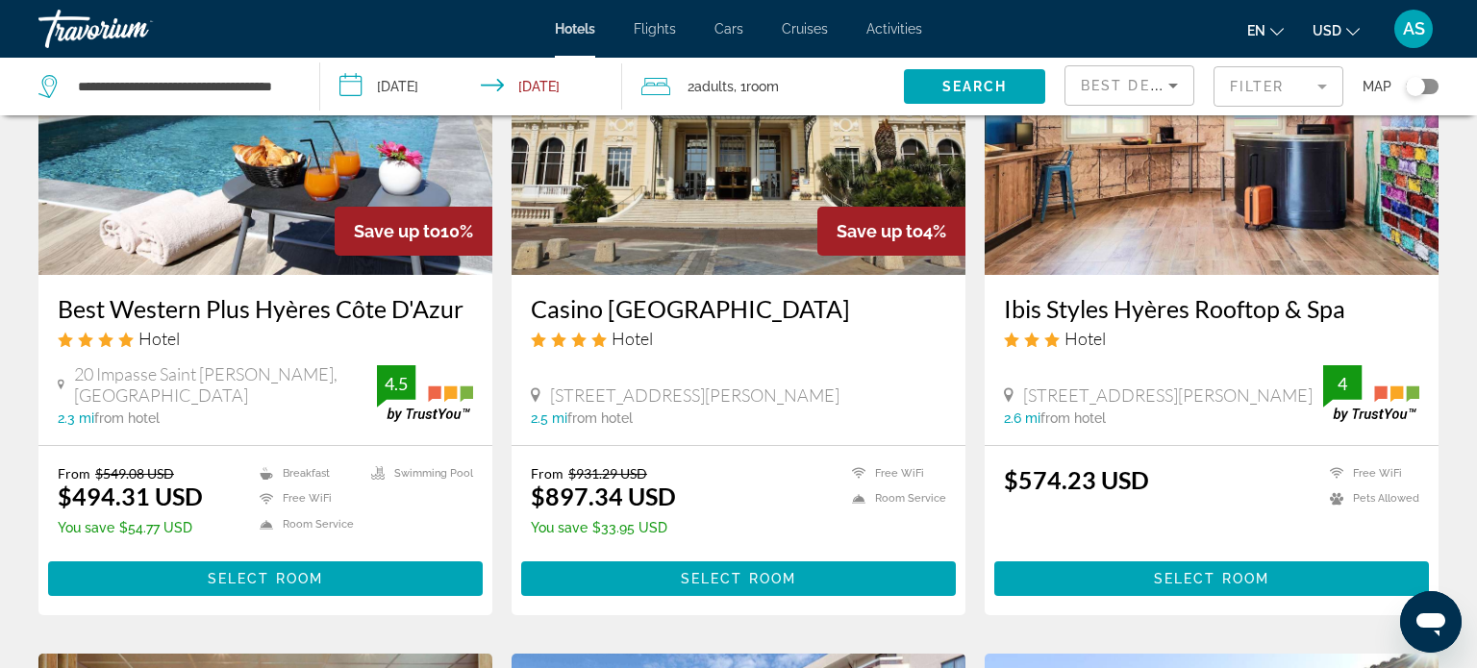
scroll to position [239, 0]
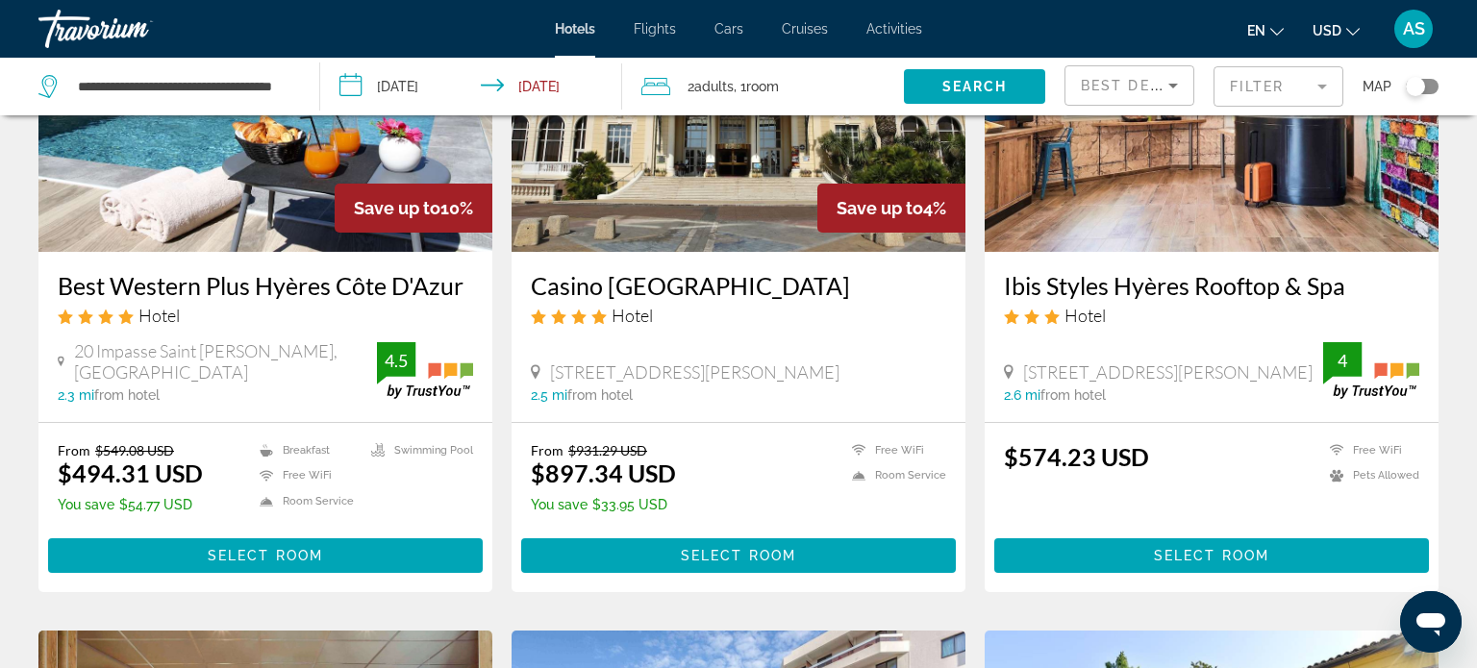
click at [1174, 78] on icon "Sort by" at bounding box center [1173, 85] width 23 height 23
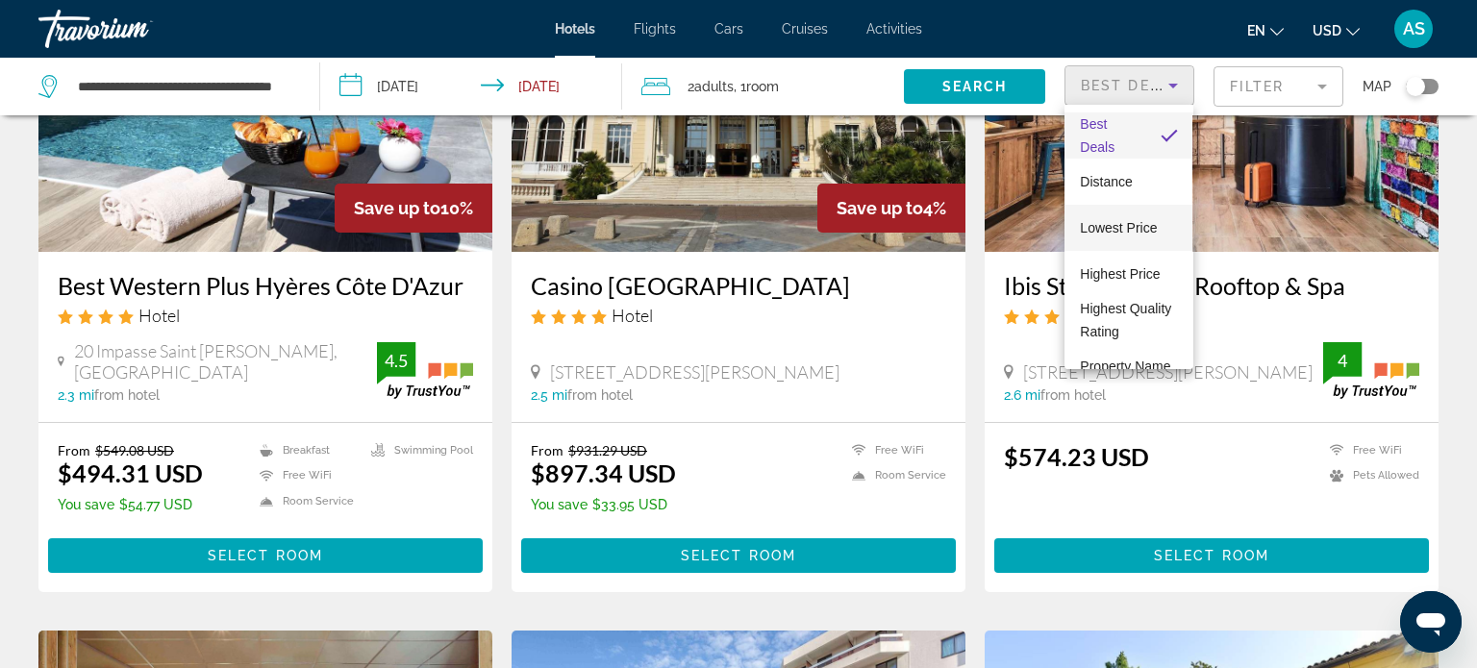
click at [1119, 220] on span "Lowest Price" at bounding box center [1118, 227] width 77 height 15
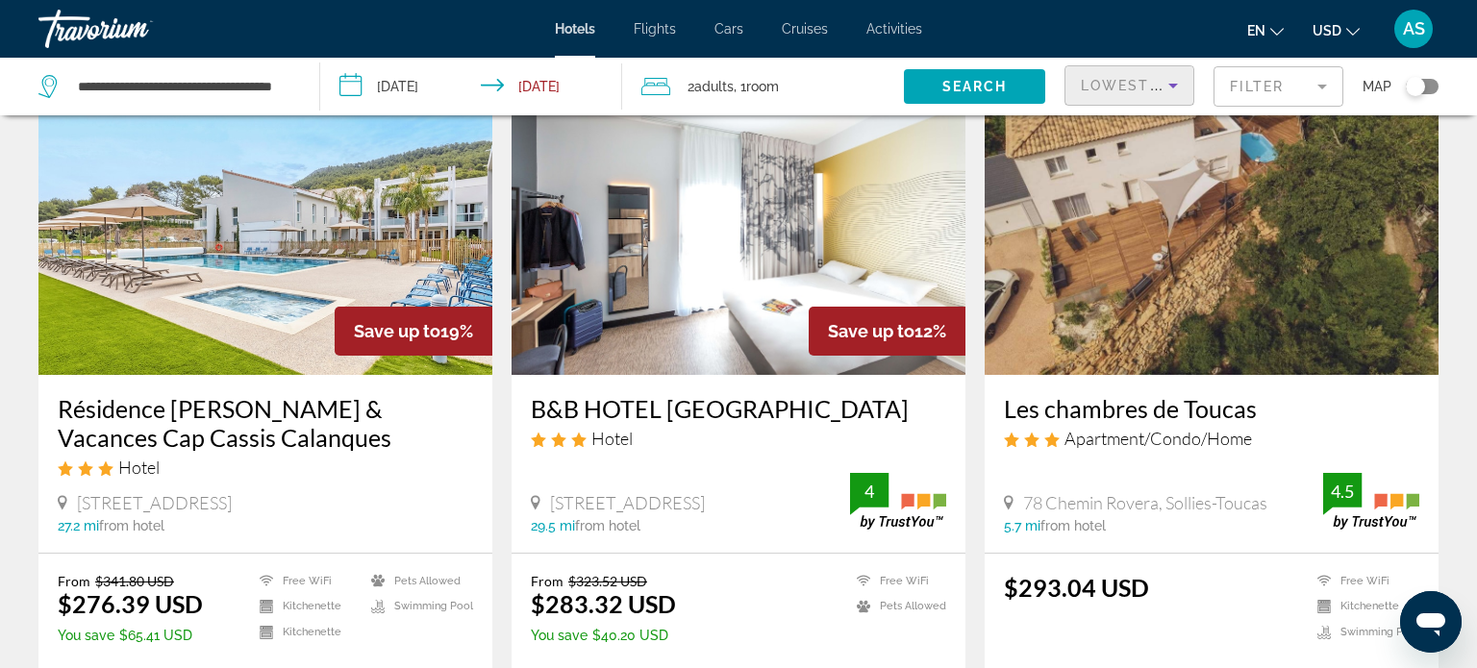
scroll to position [2685, 0]
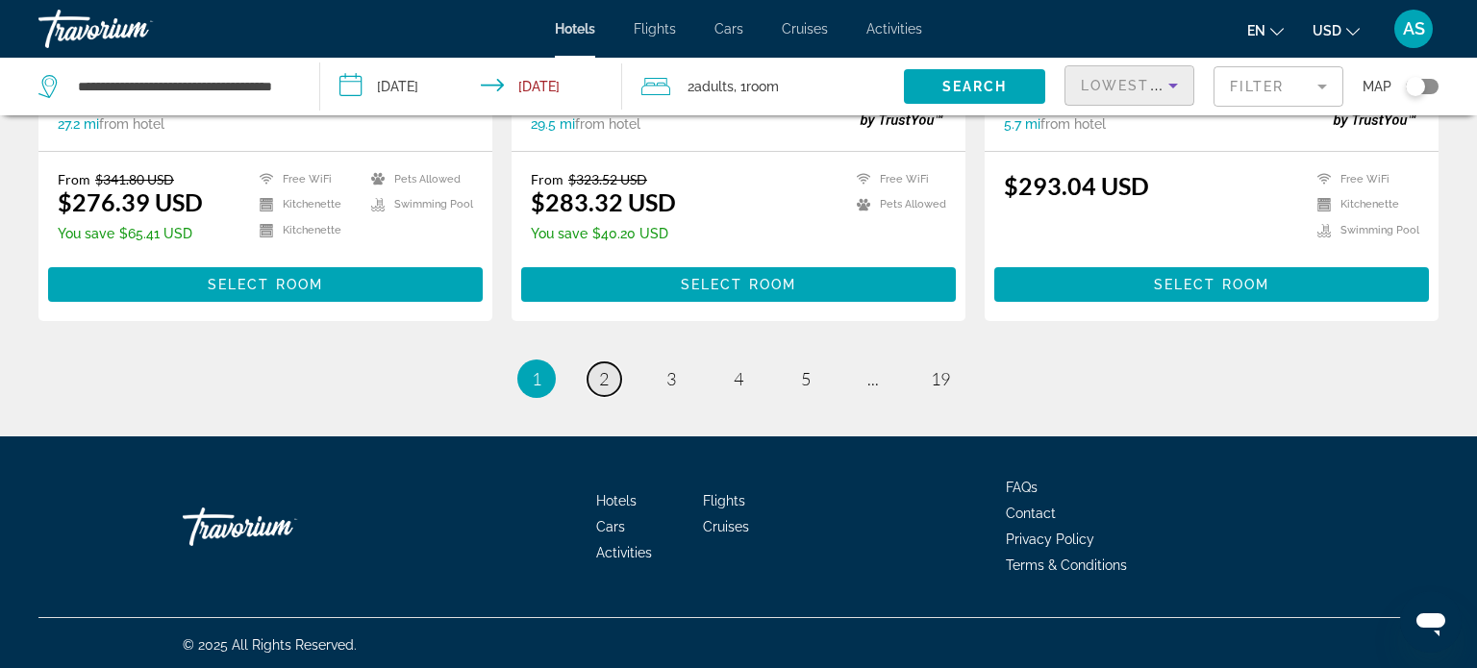
click at [599, 368] on span "2" at bounding box center [604, 378] width 10 height 21
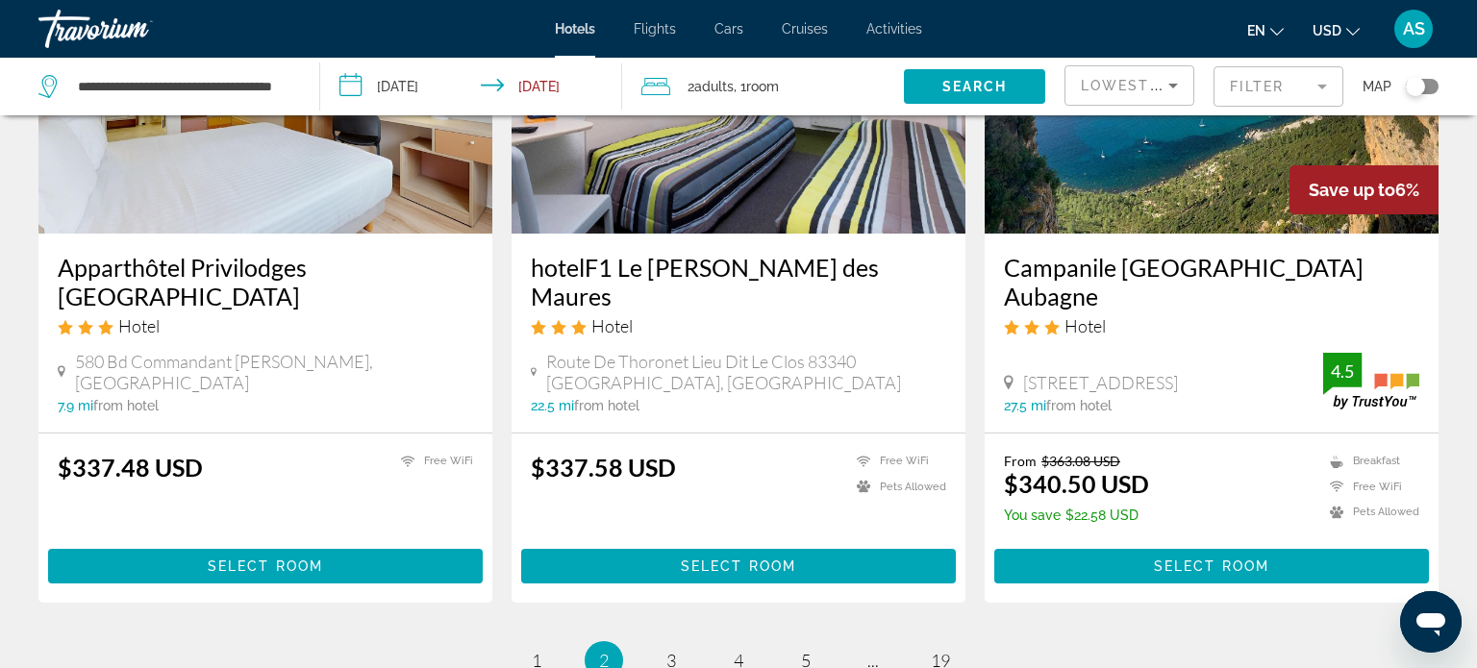
scroll to position [2664, 0]
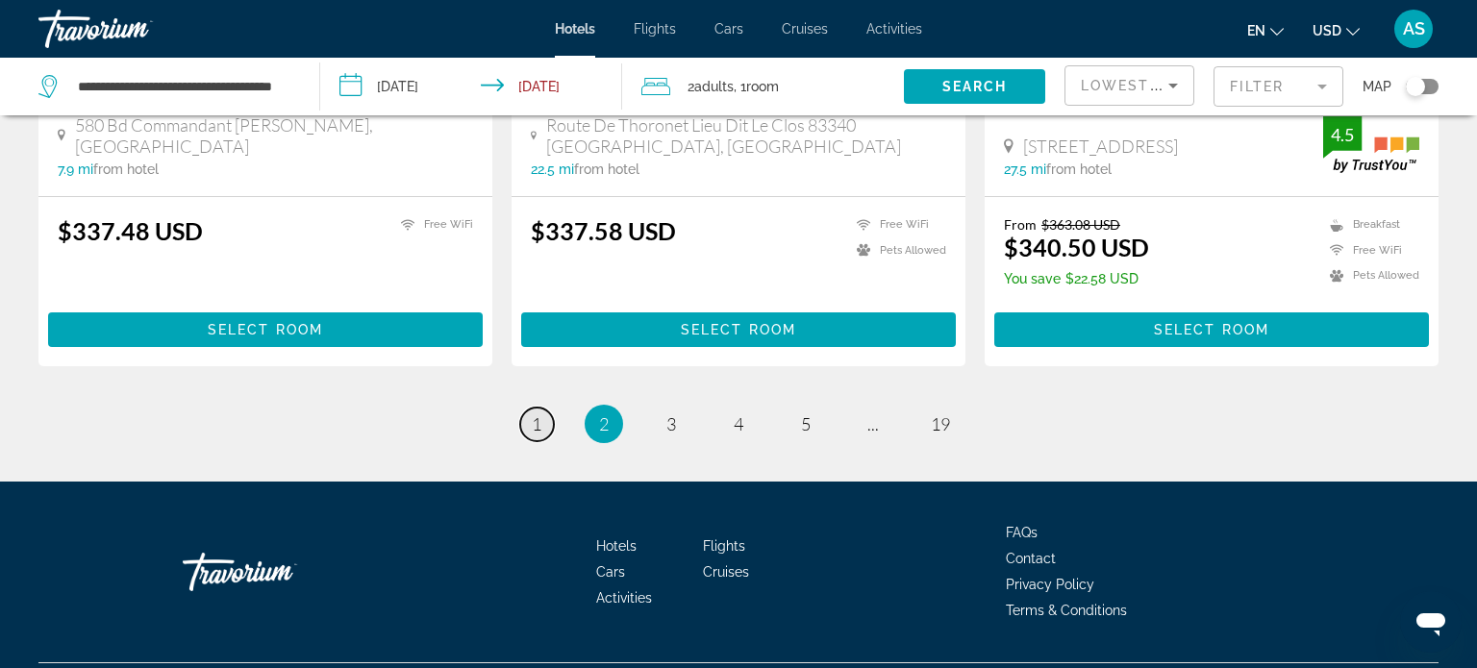
click at [534, 414] on span "1" at bounding box center [537, 424] width 10 height 21
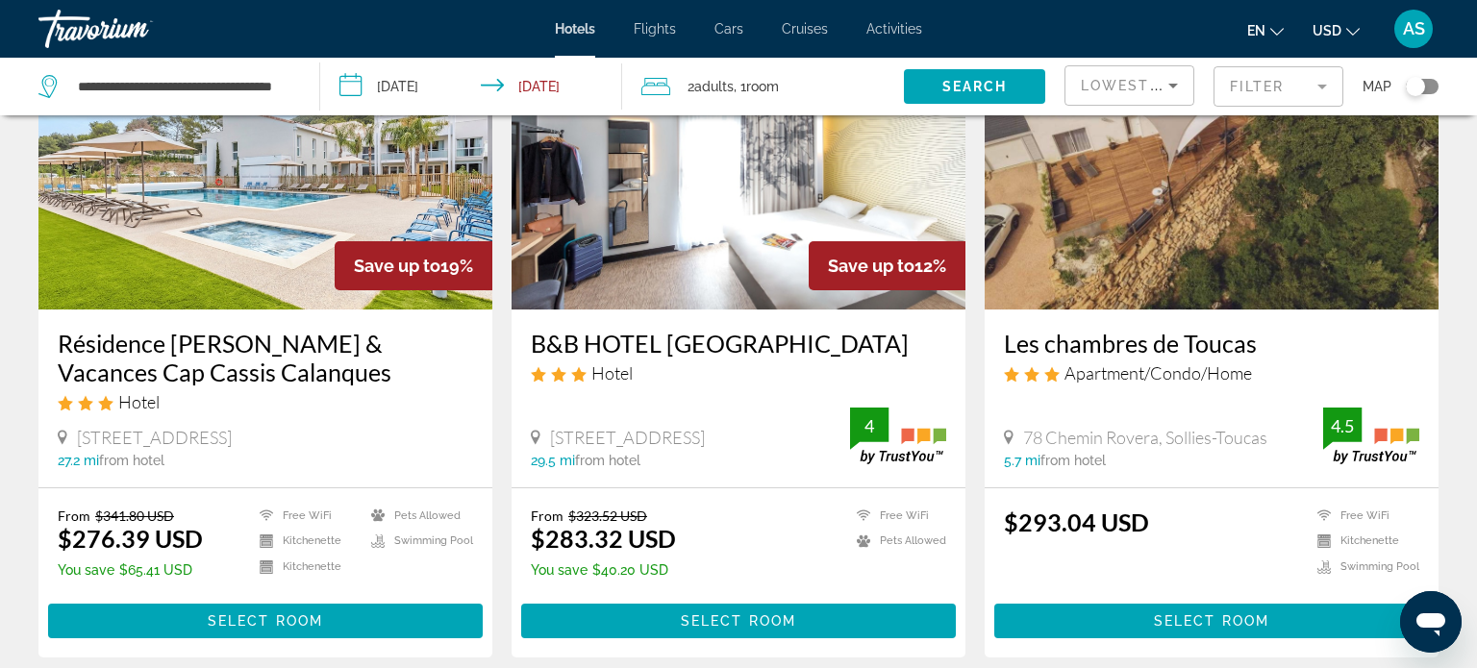
scroll to position [2351, 0]
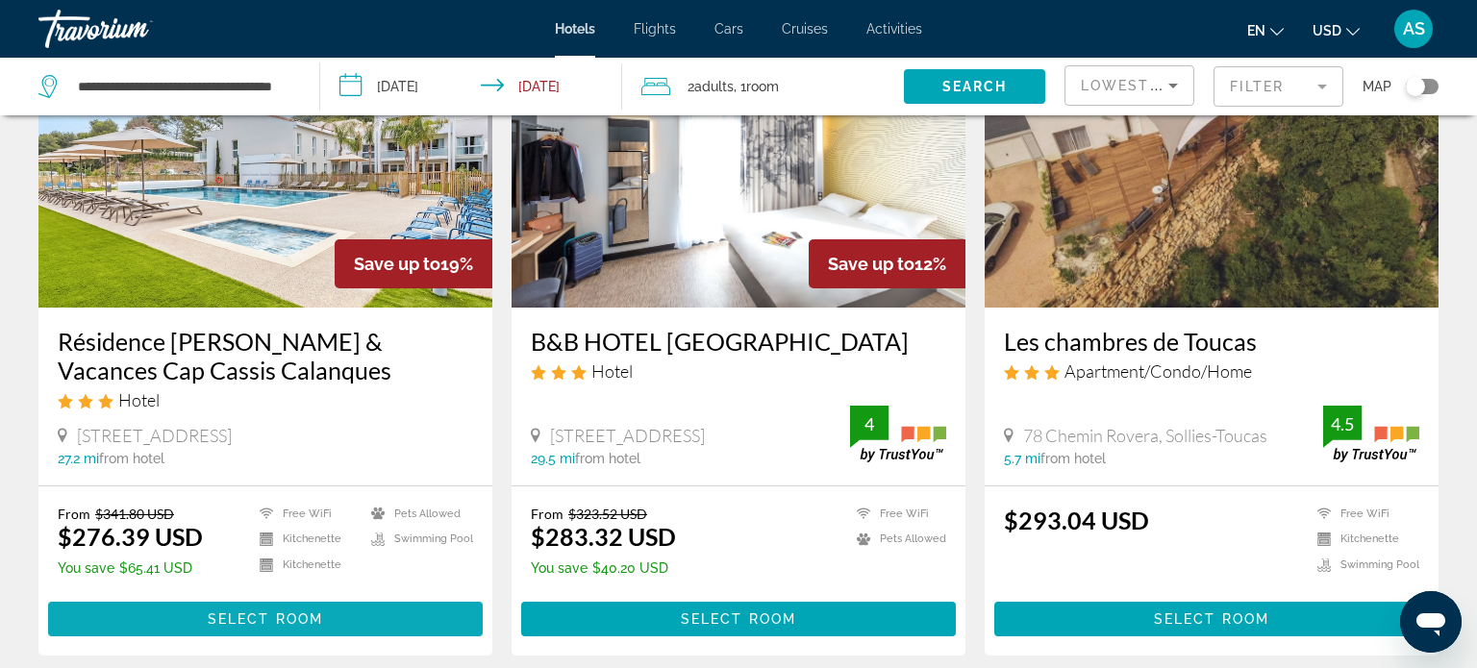
click at [136, 615] on span "Main content" at bounding box center [265, 619] width 435 height 46
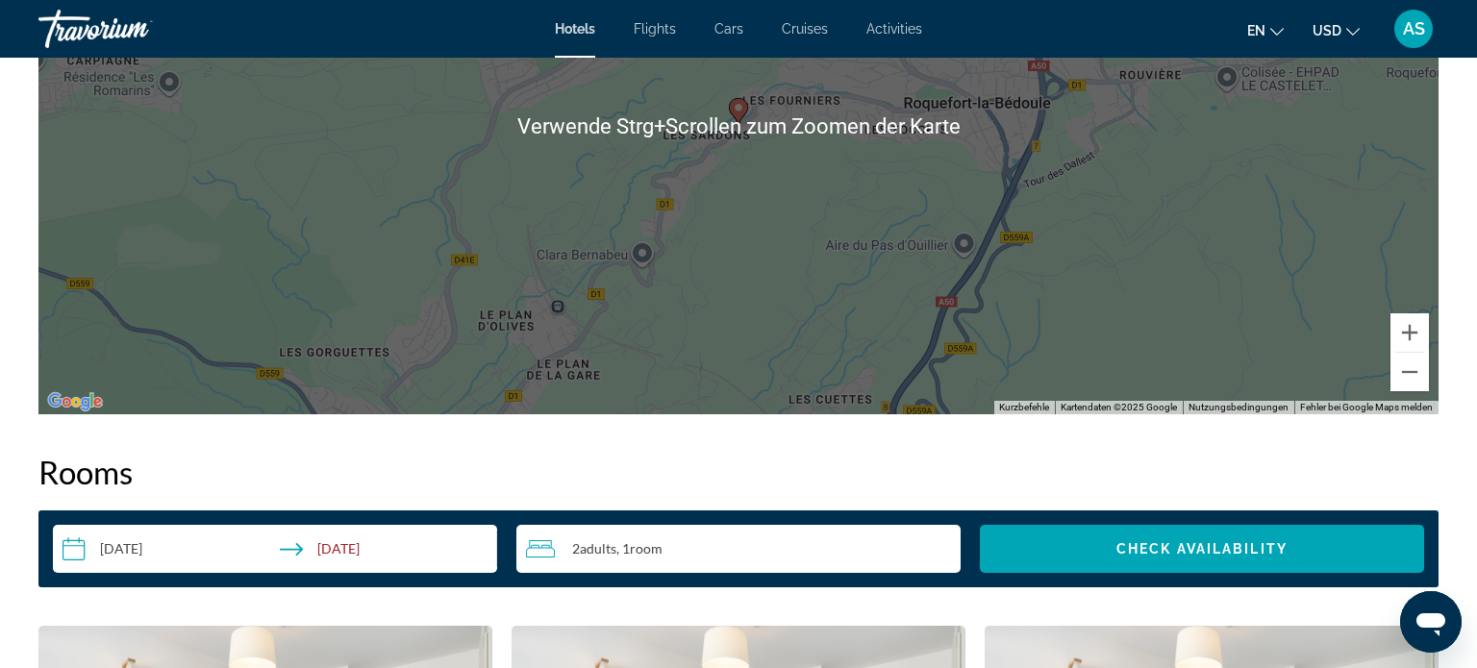
scroll to position [2097, 0]
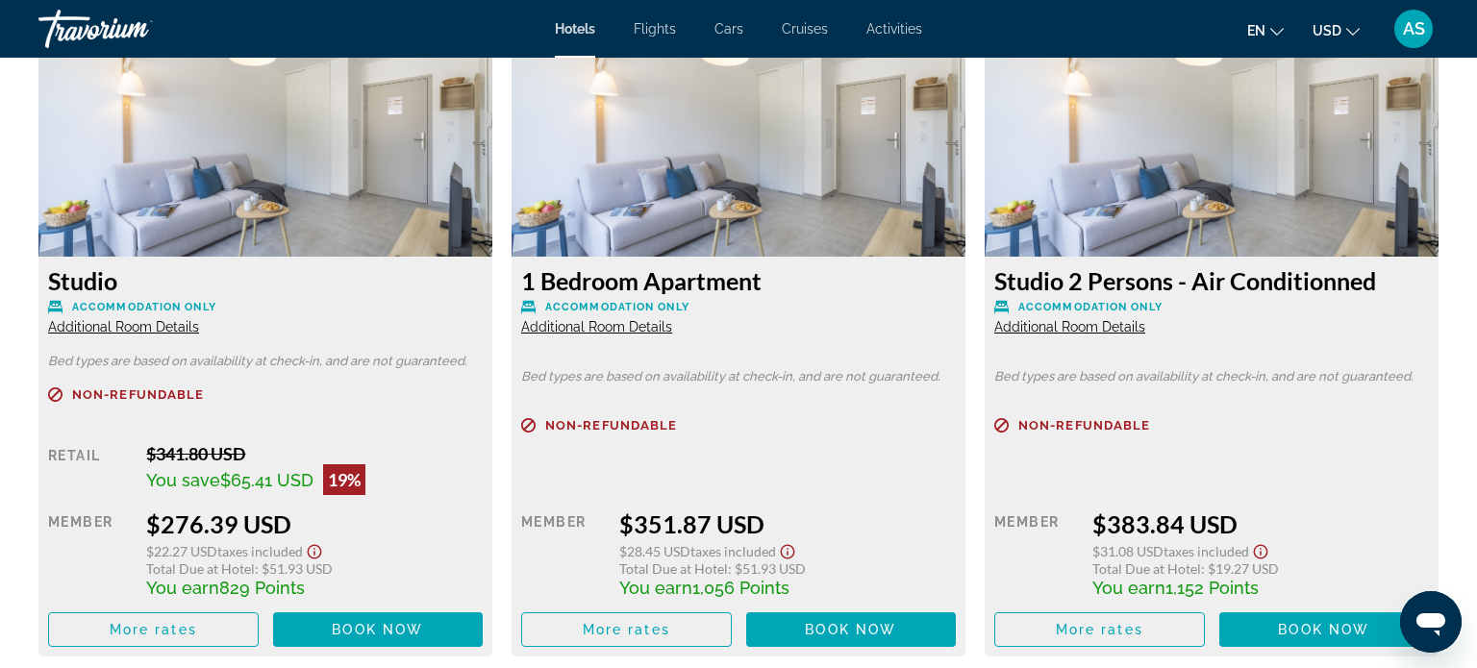
scroll to position [2713, 0]
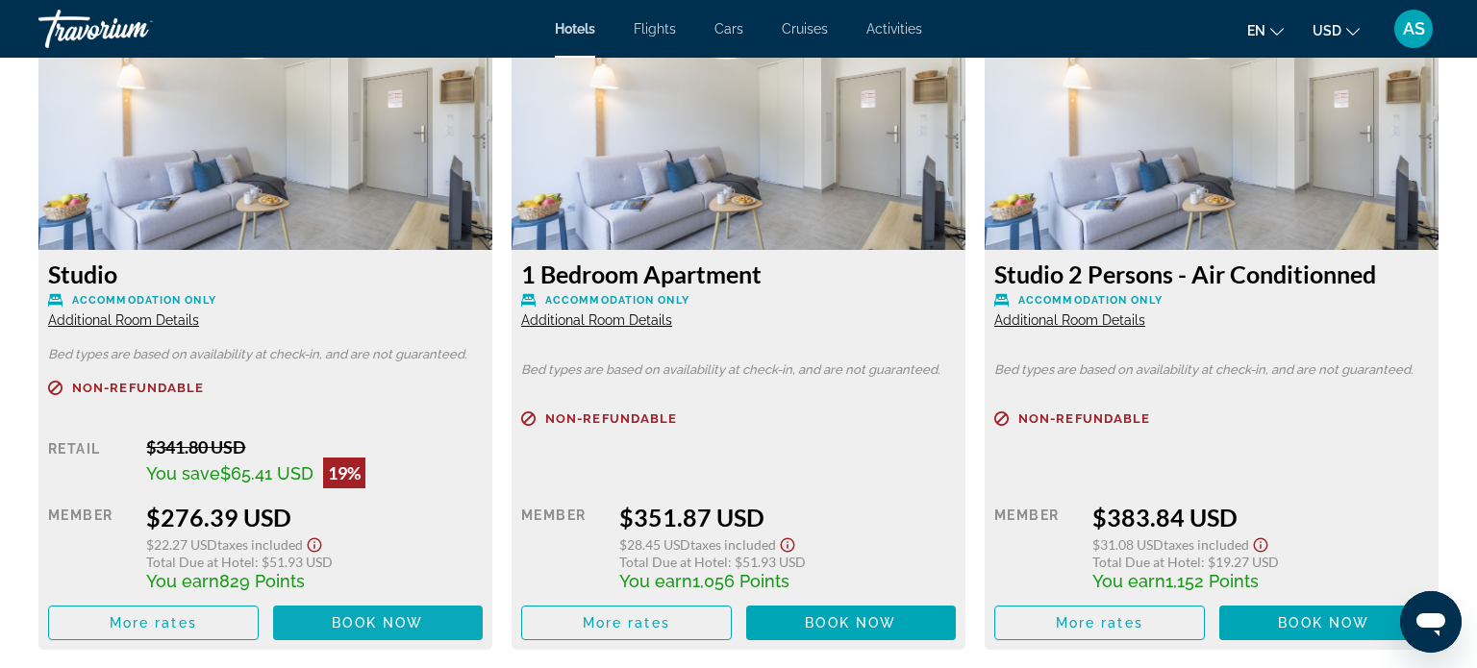
click at [361, 620] on span "Book now" at bounding box center [377, 623] width 91 height 15
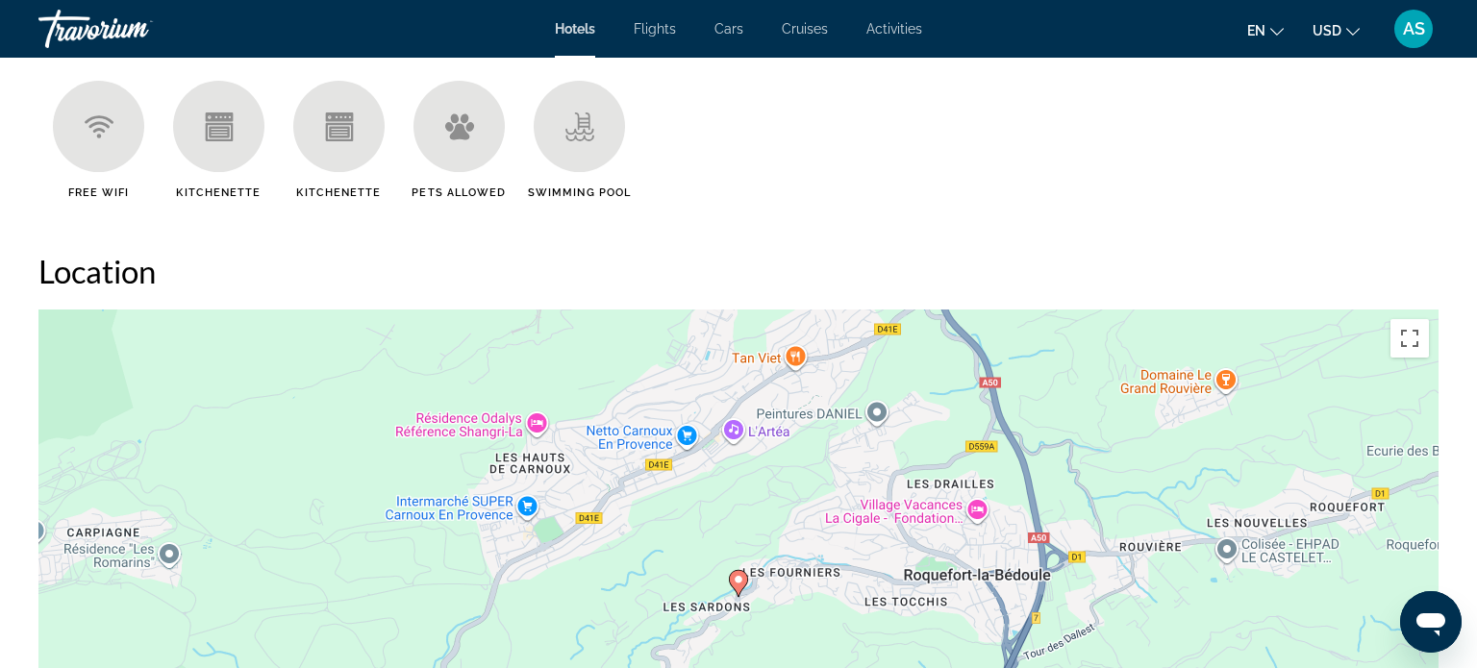
scroll to position [1626, 0]
click at [325, 152] on div "Main content" at bounding box center [338, 124] width 91 height 91
click at [339, 125] on icon "Main content" at bounding box center [339, 130] width 20 height 12
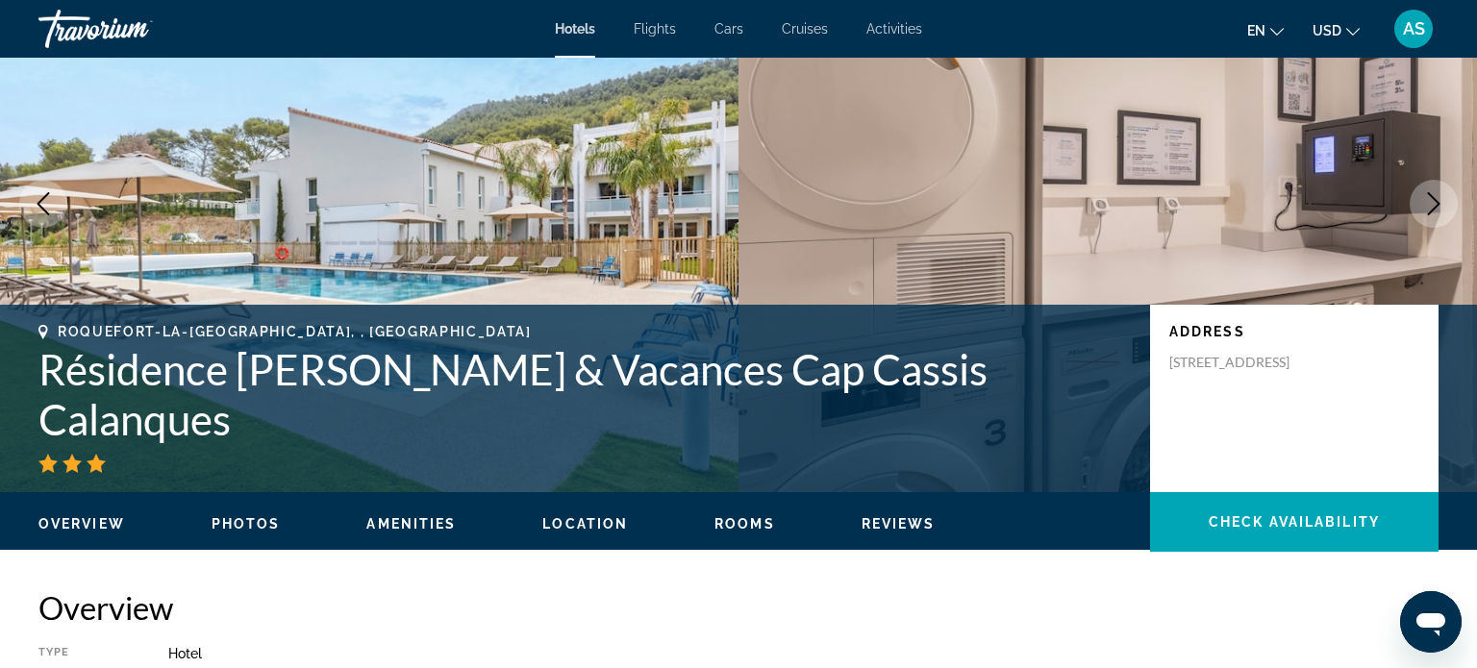
scroll to position [0, 0]
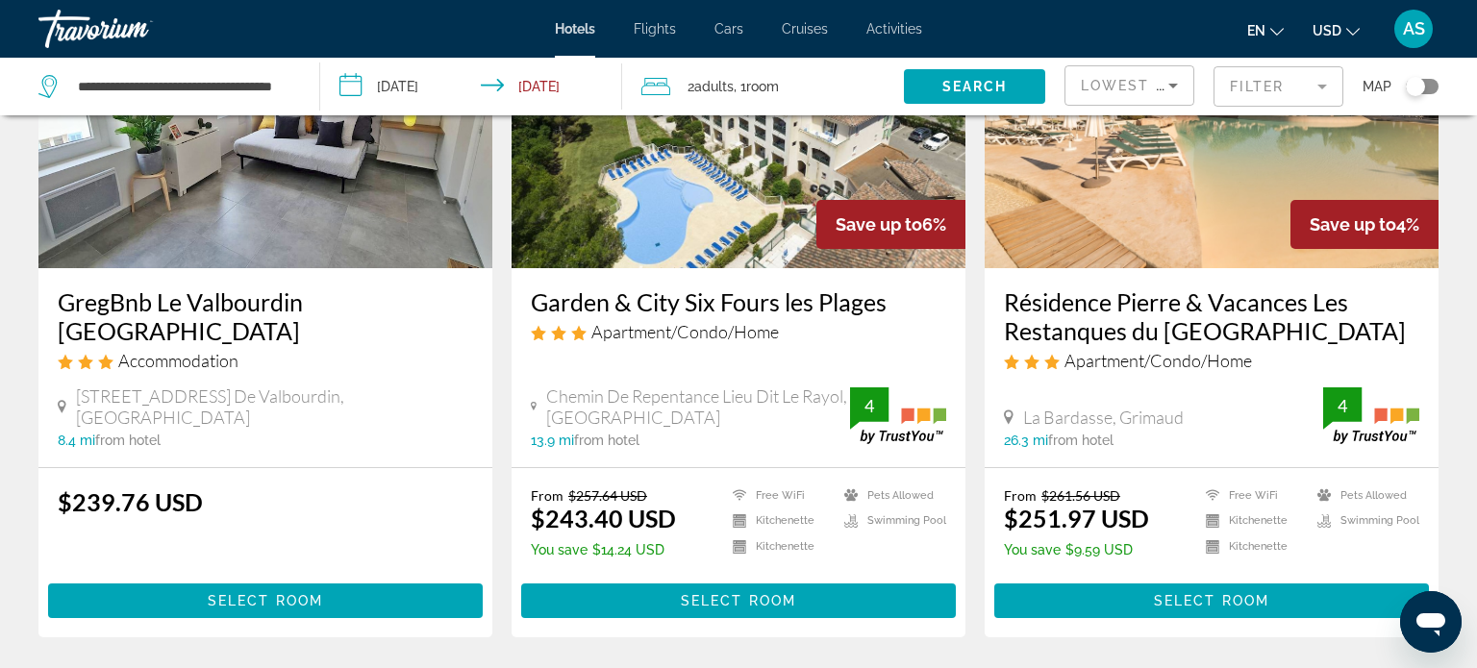
scroll to position [939, 0]
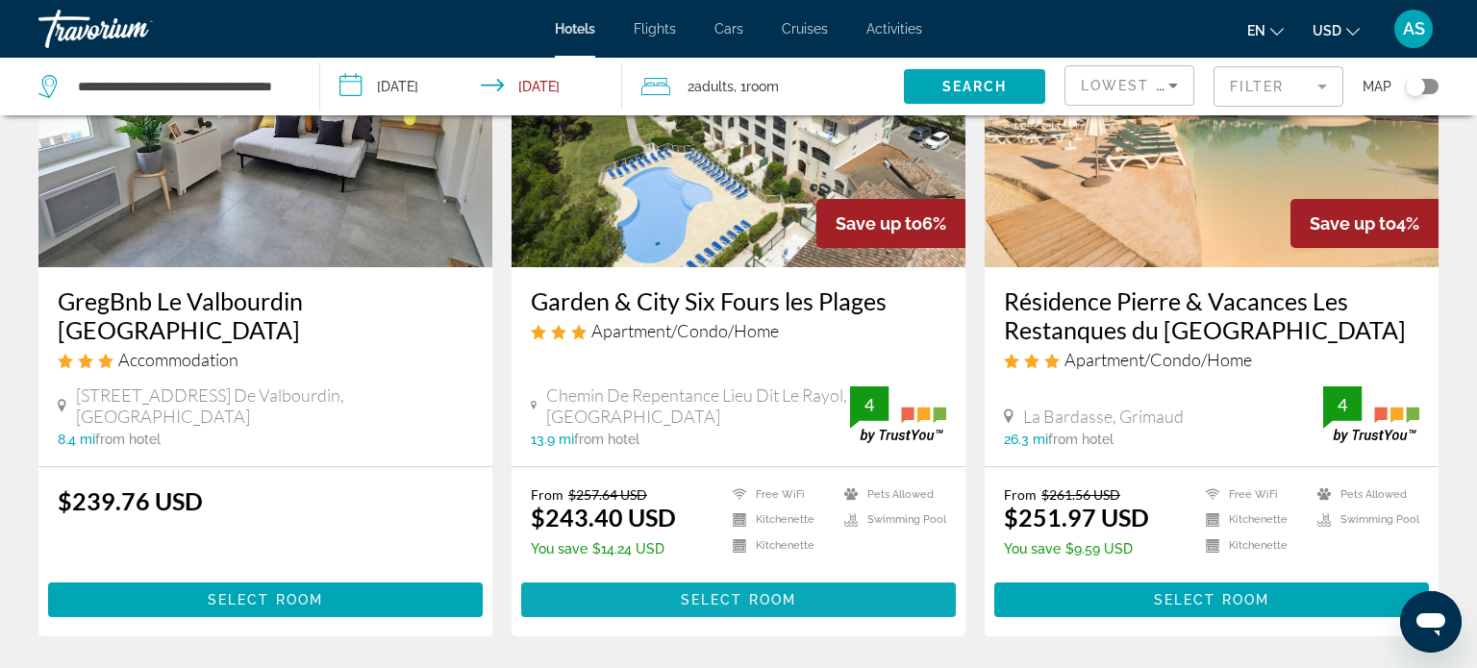
click at [597, 591] on span "Main content" at bounding box center [738, 600] width 435 height 46
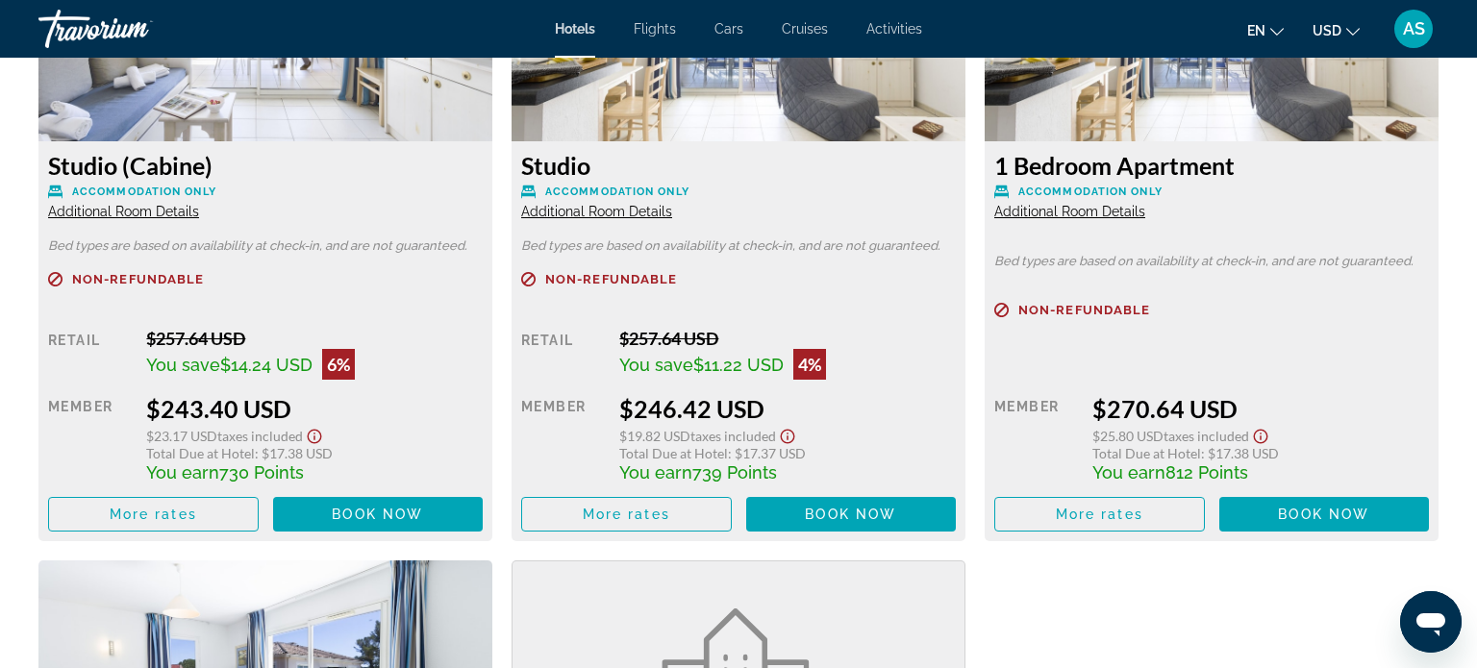
scroll to position [2753, 0]
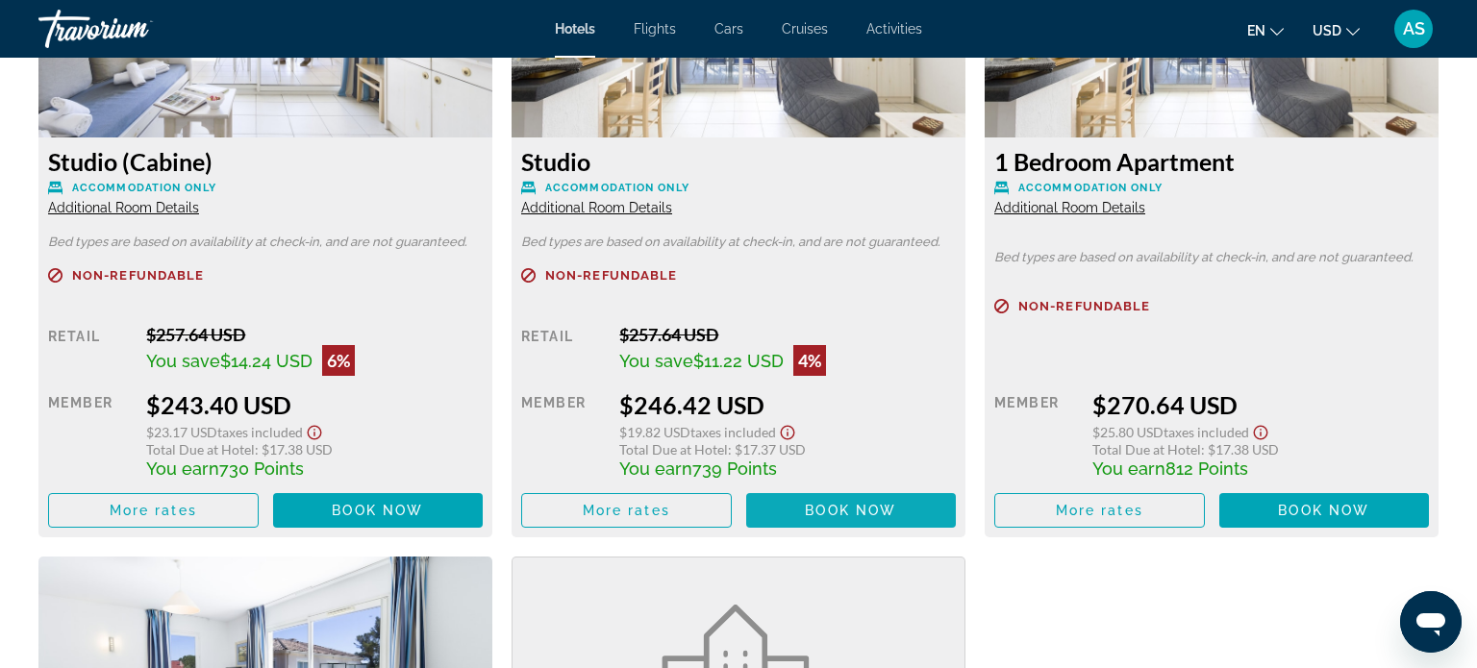
click at [423, 503] on span "Book now" at bounding box center [377, 510] width 91 height 15
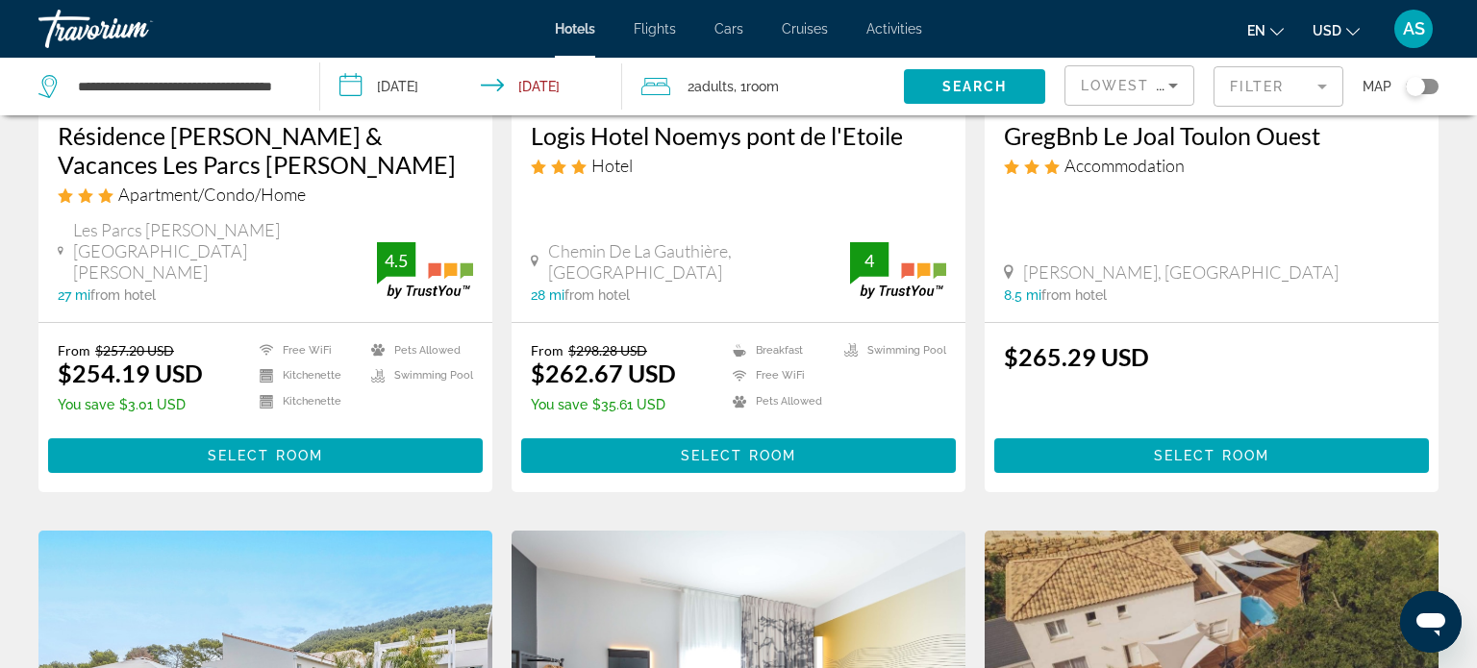
scroll to position [1825, 0]
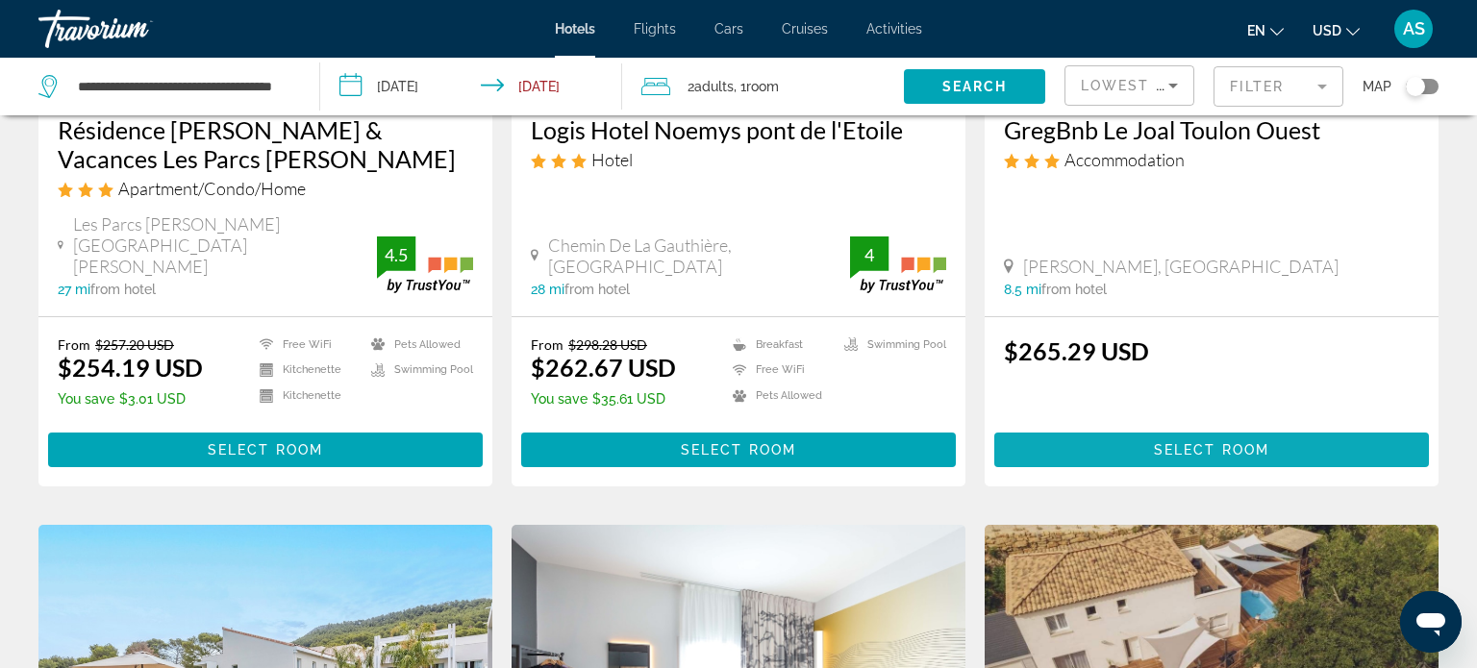
click at [1024, 428] on span "Main content" at bounding box center [1211, 450] width 435 height 46
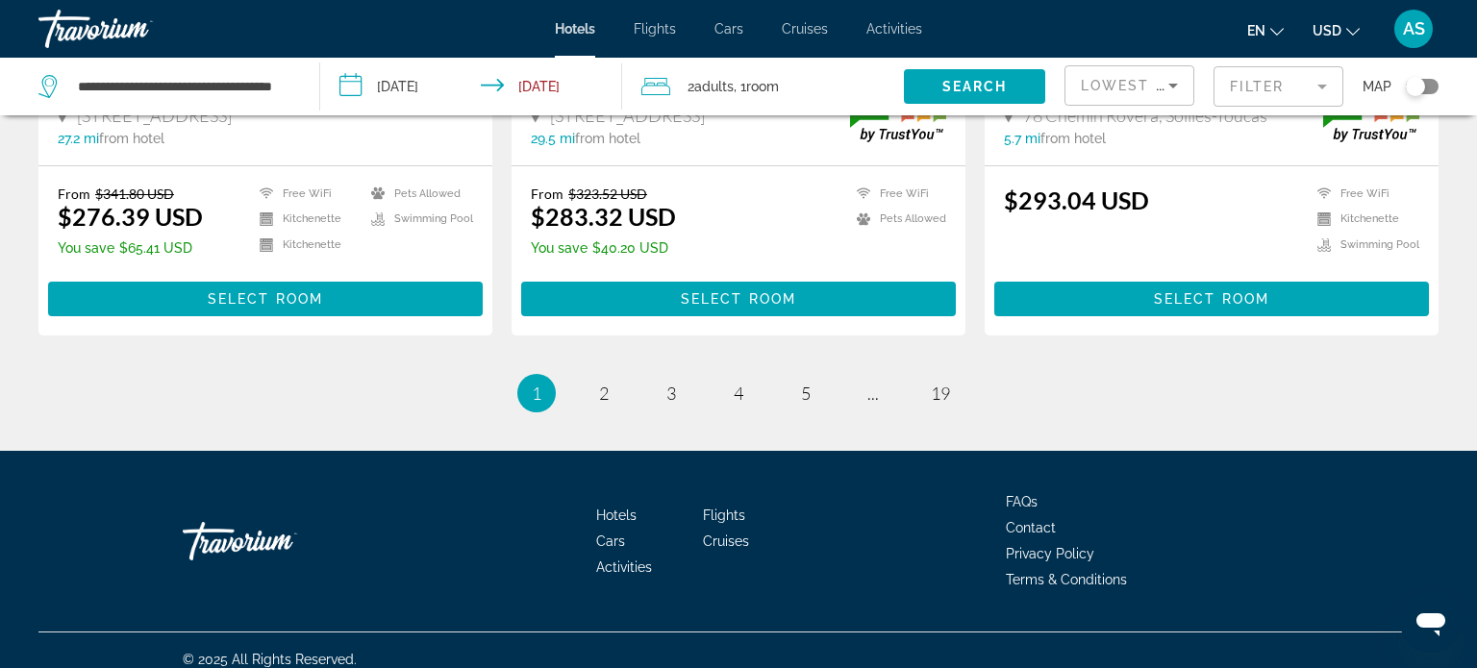
scroll to position [2672, 0]
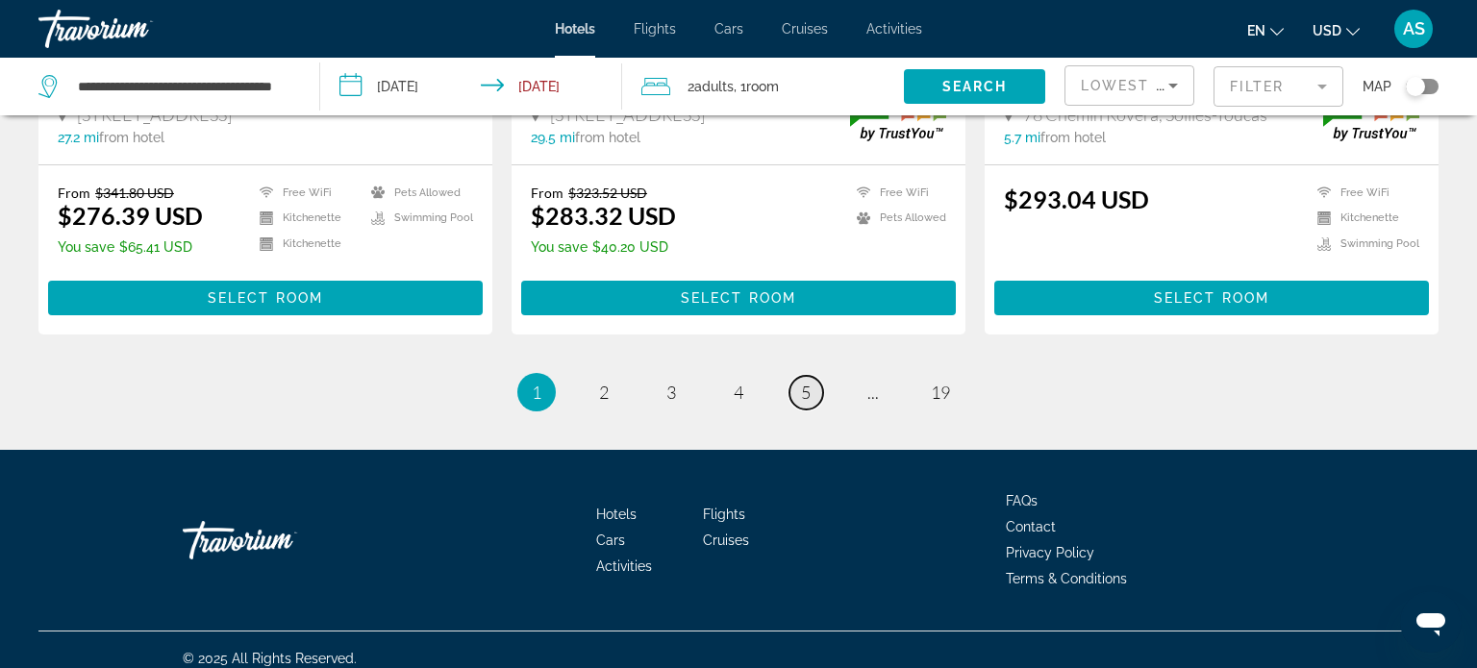
click at [816, 393] on link "page 5" at bounding box center [807, 393] width 34 height 34
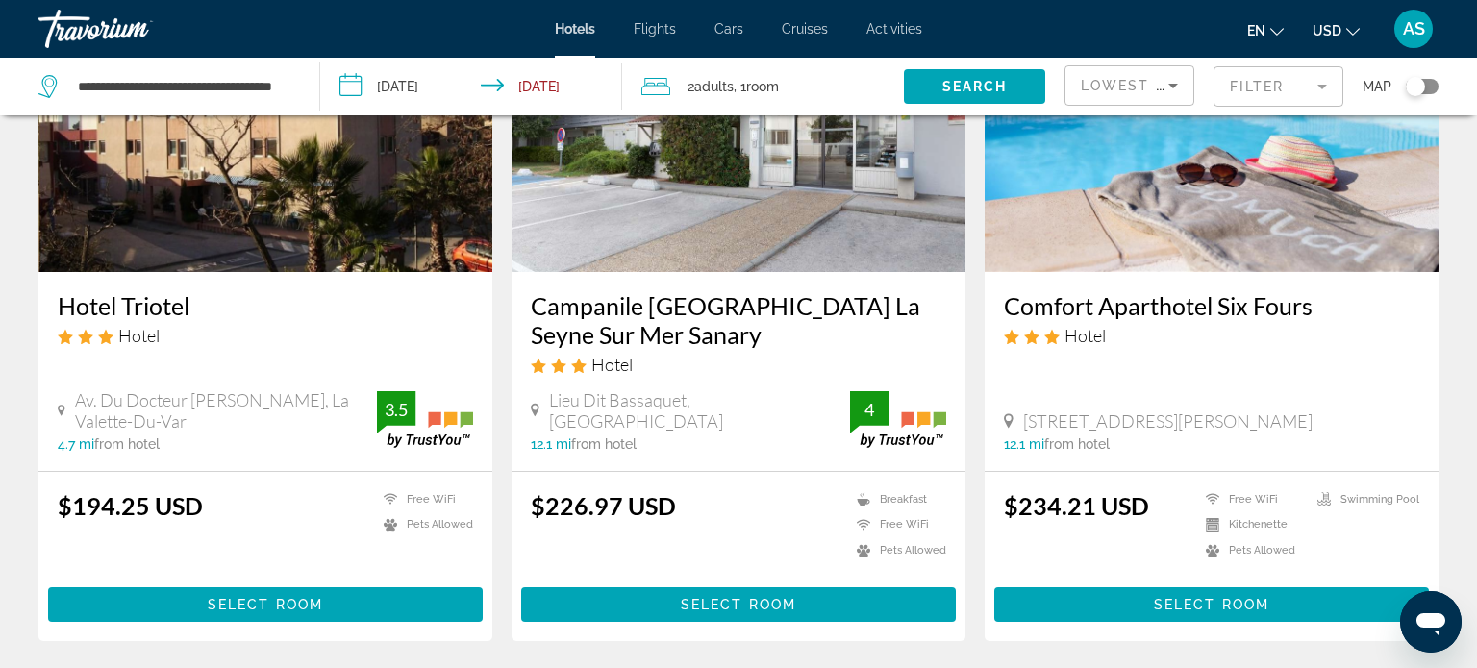
scroll to position [226, 0]
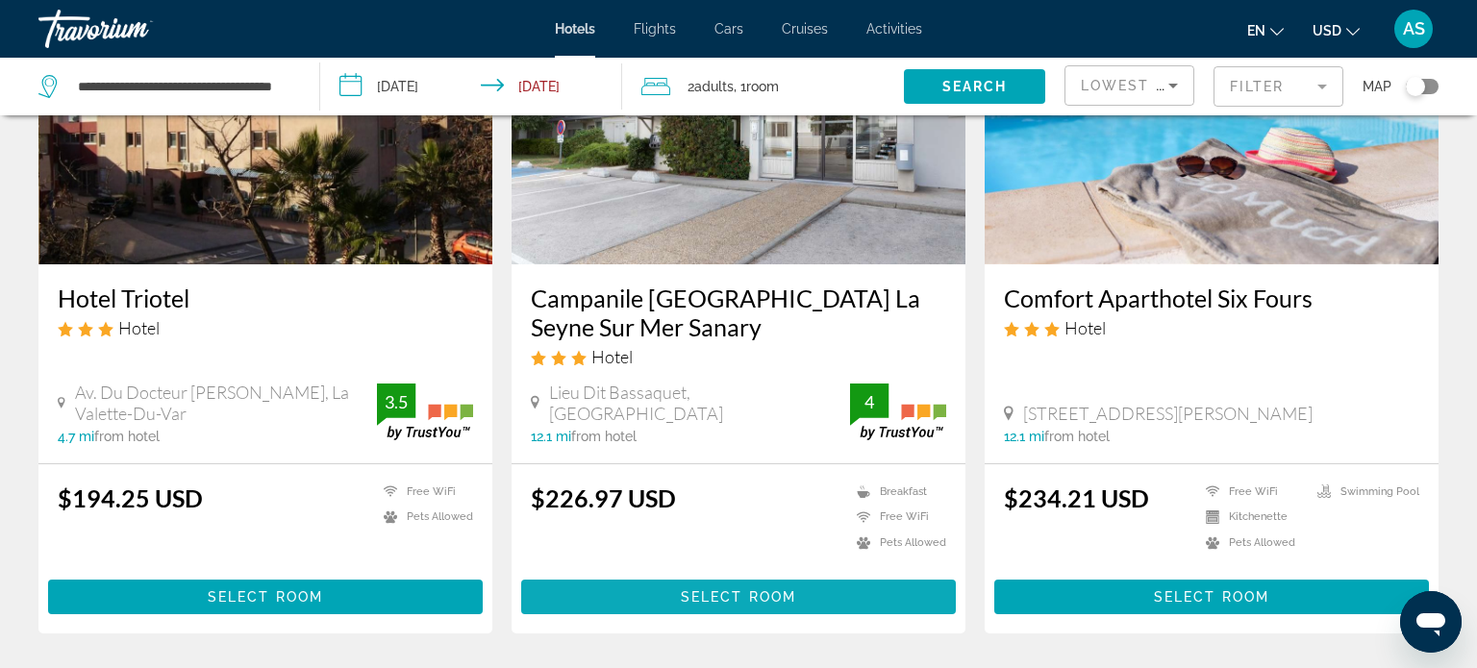
click at [583, 590] on span "Main content" at bounding box center [738, 597] width 435 height 46
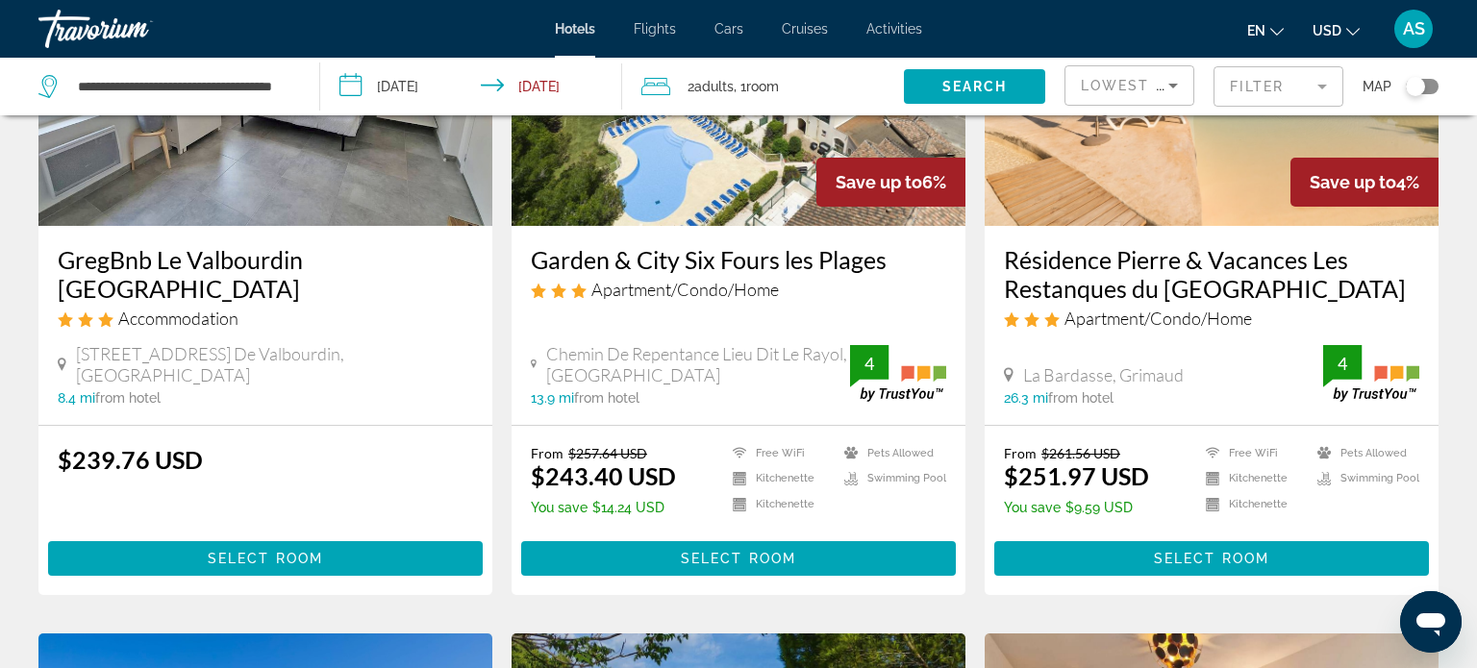
scroll to position [981, 0]
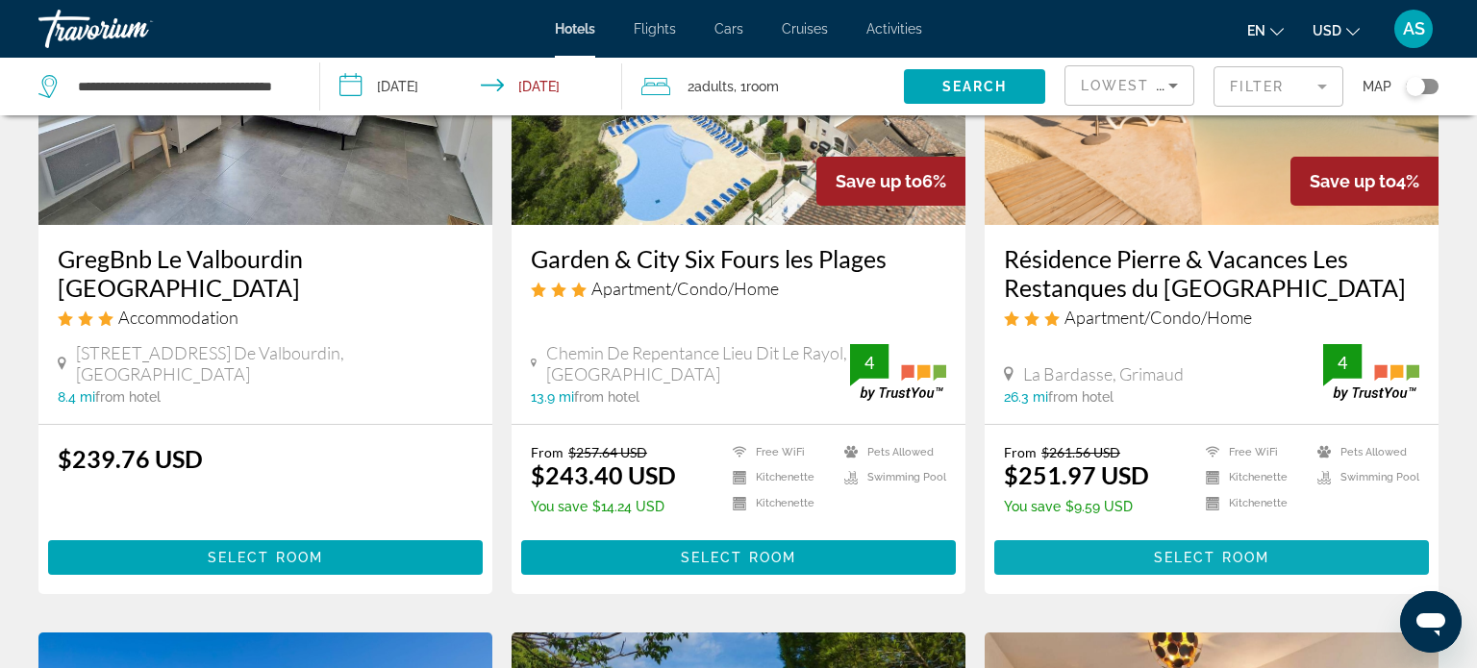
click at [1094, 548] on span "Main content" at bounding box center [1211, 558] width 435 height 46
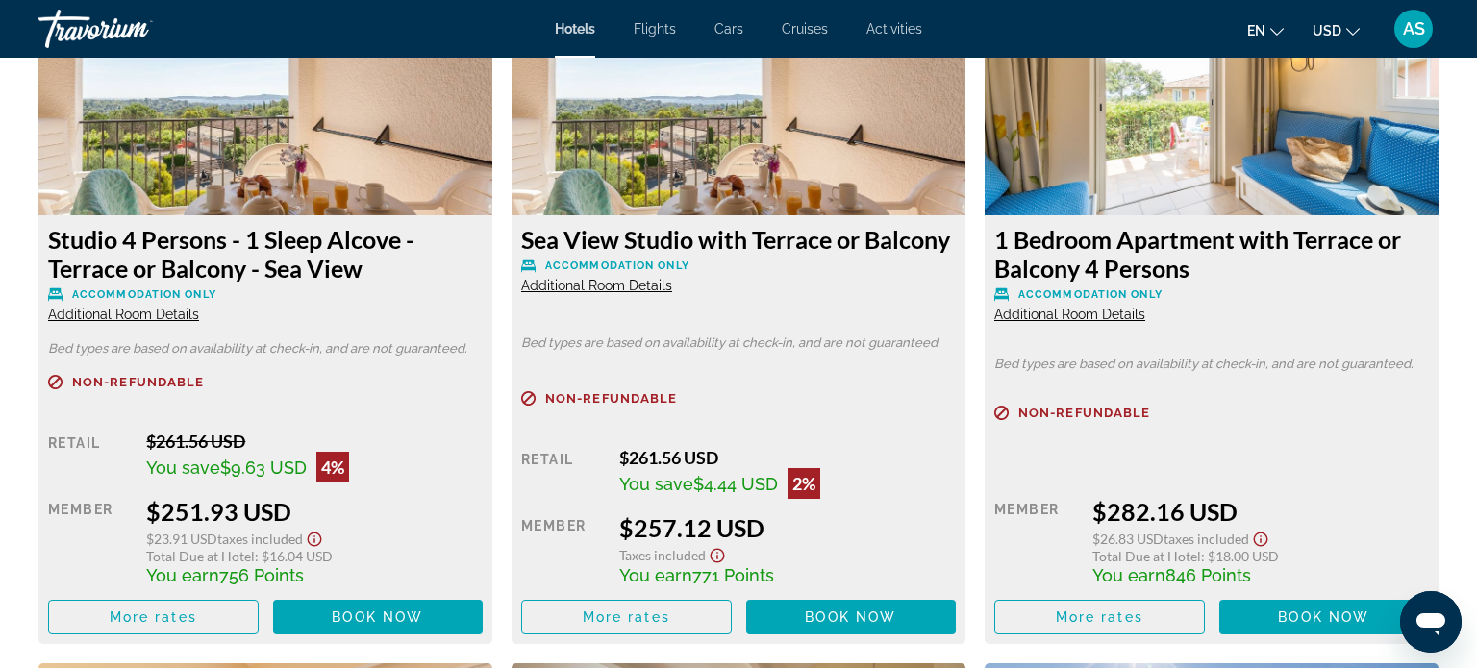
scroll to position [2730, 0]
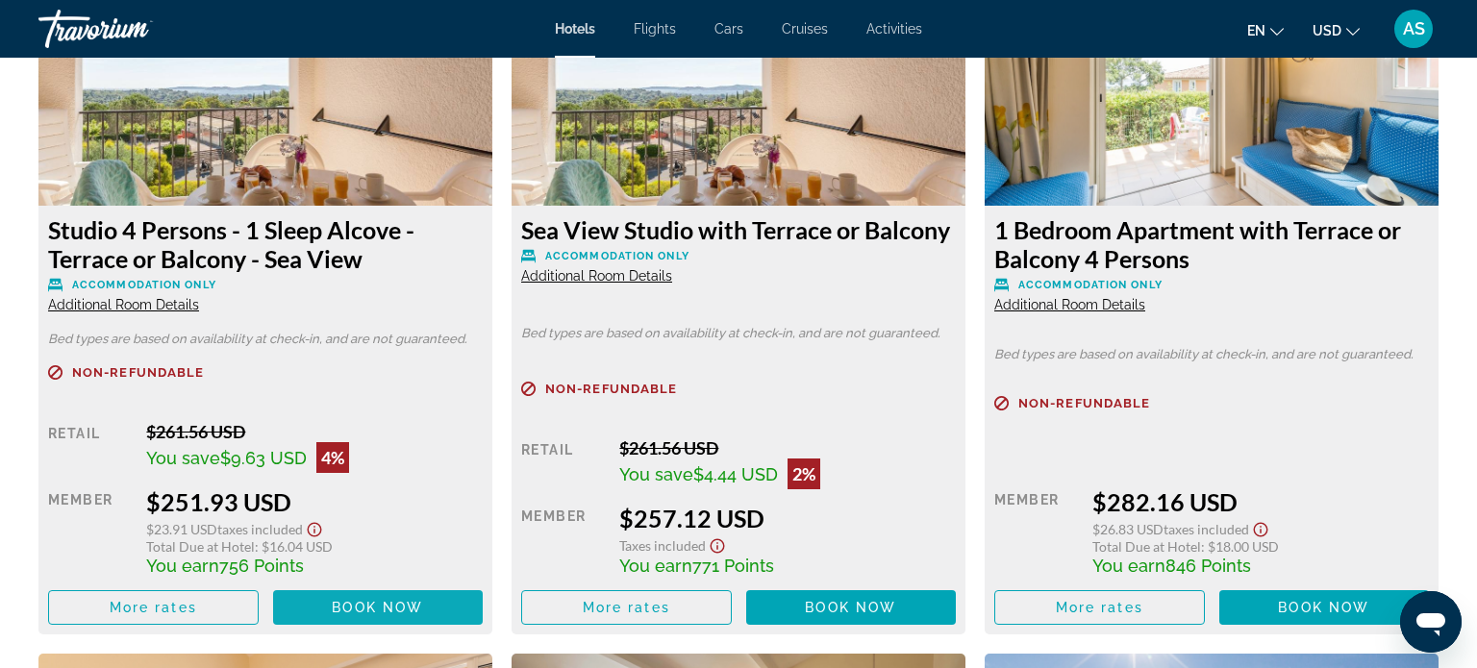
click at [345, 613] on span "Book now" at bounding box center [377, 607] width 91 height 15
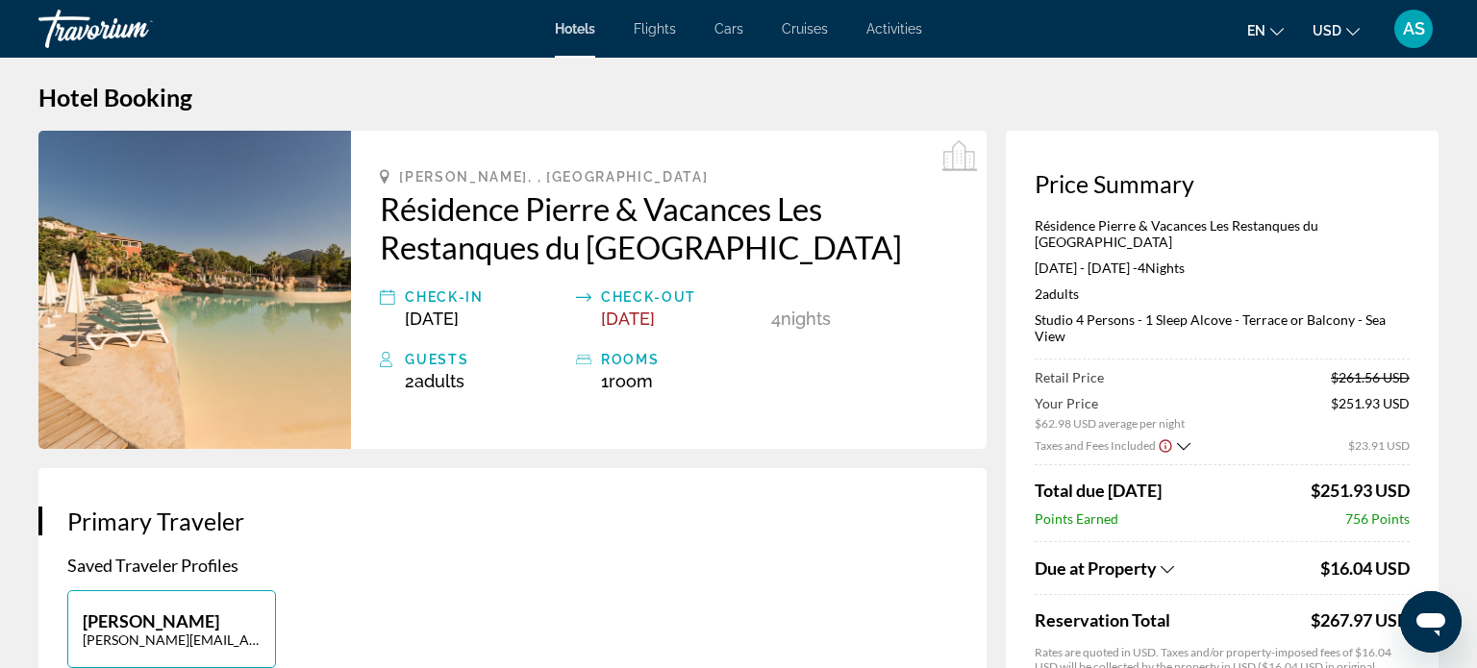
scroll to position [3, 0]
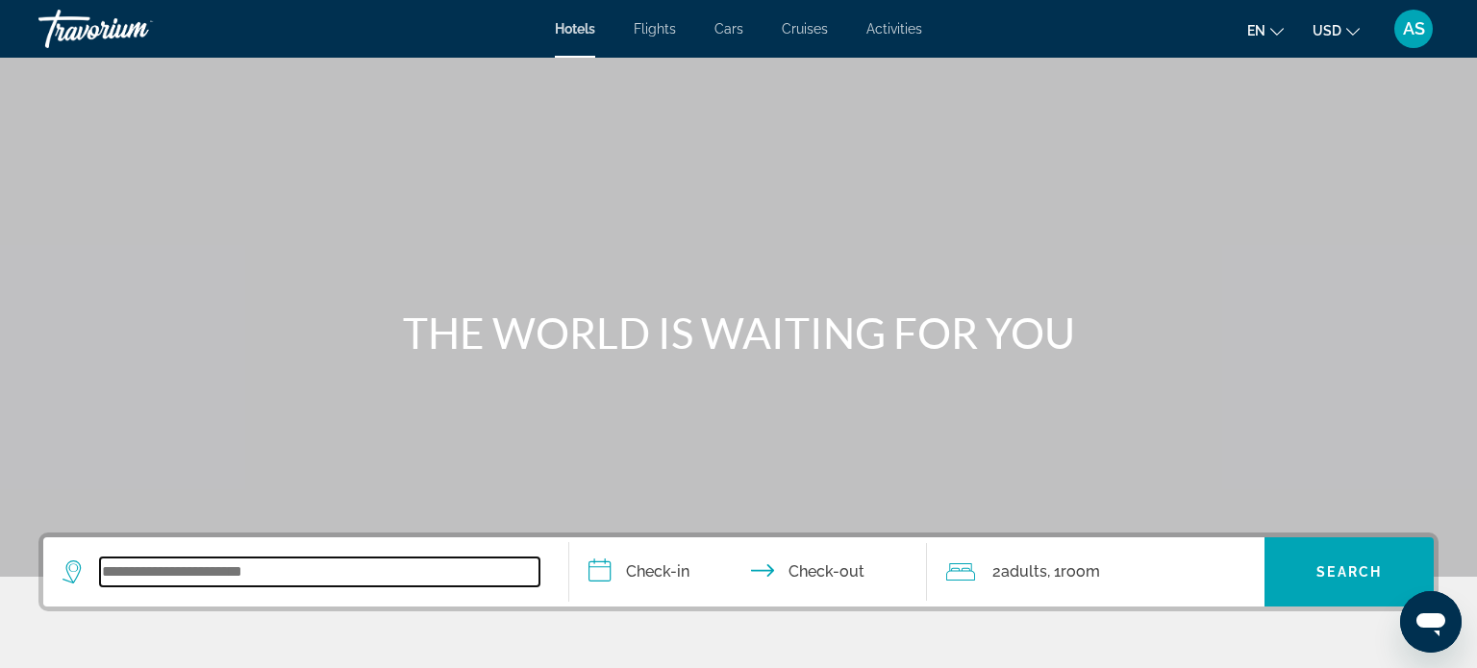
click at [175, 568] on input "Search widget" at bounding box center [320, 572] width 440 height 29
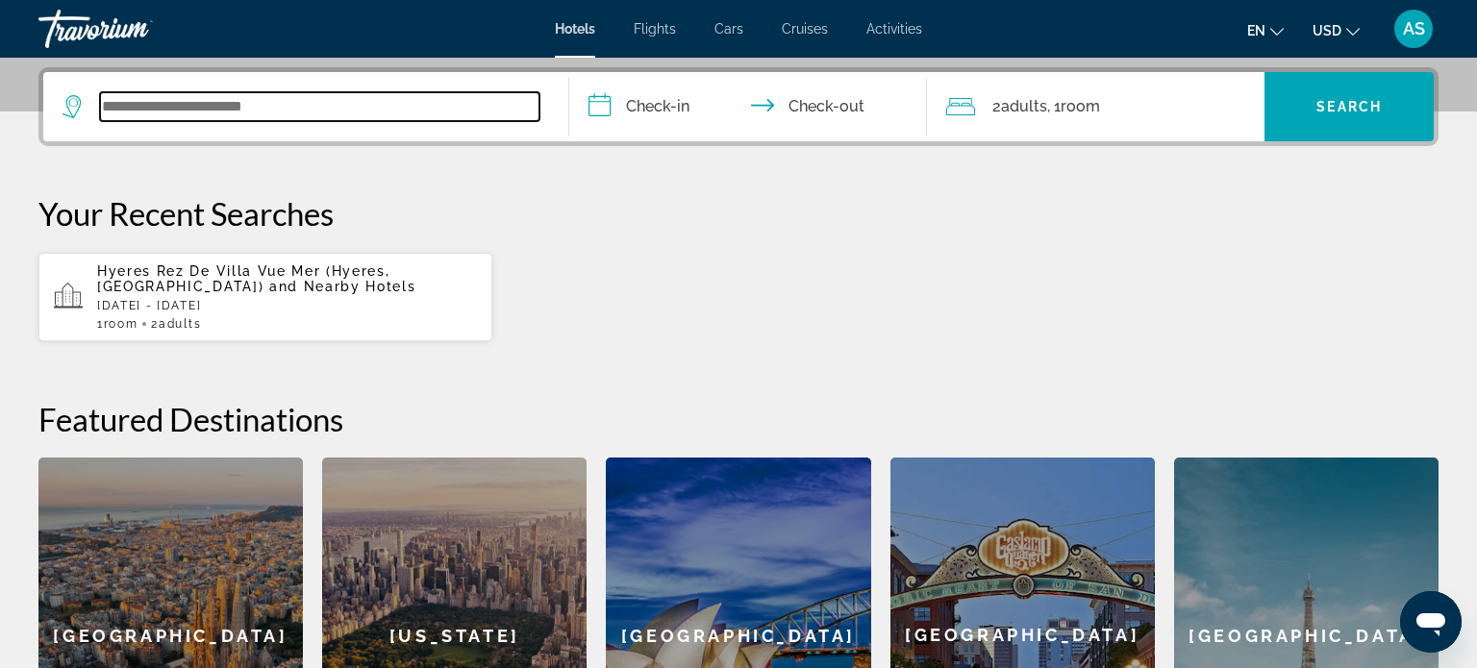
scroll to position [469, 0]
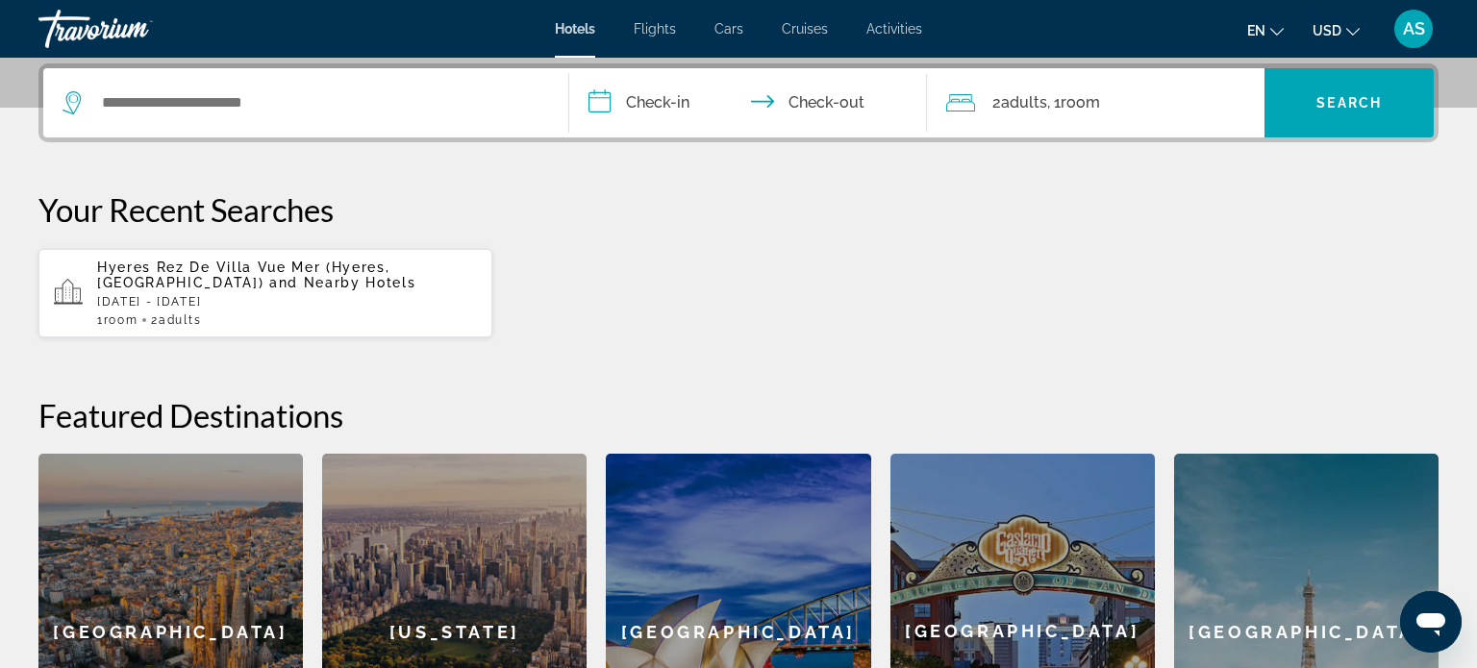
click at [162, 268] on span "Hyeres Rez De Villa Vue Mer (Hyeres, [GEOGRAPHIC_DATA])" at bounding box center [243, 275] width 292 height 31
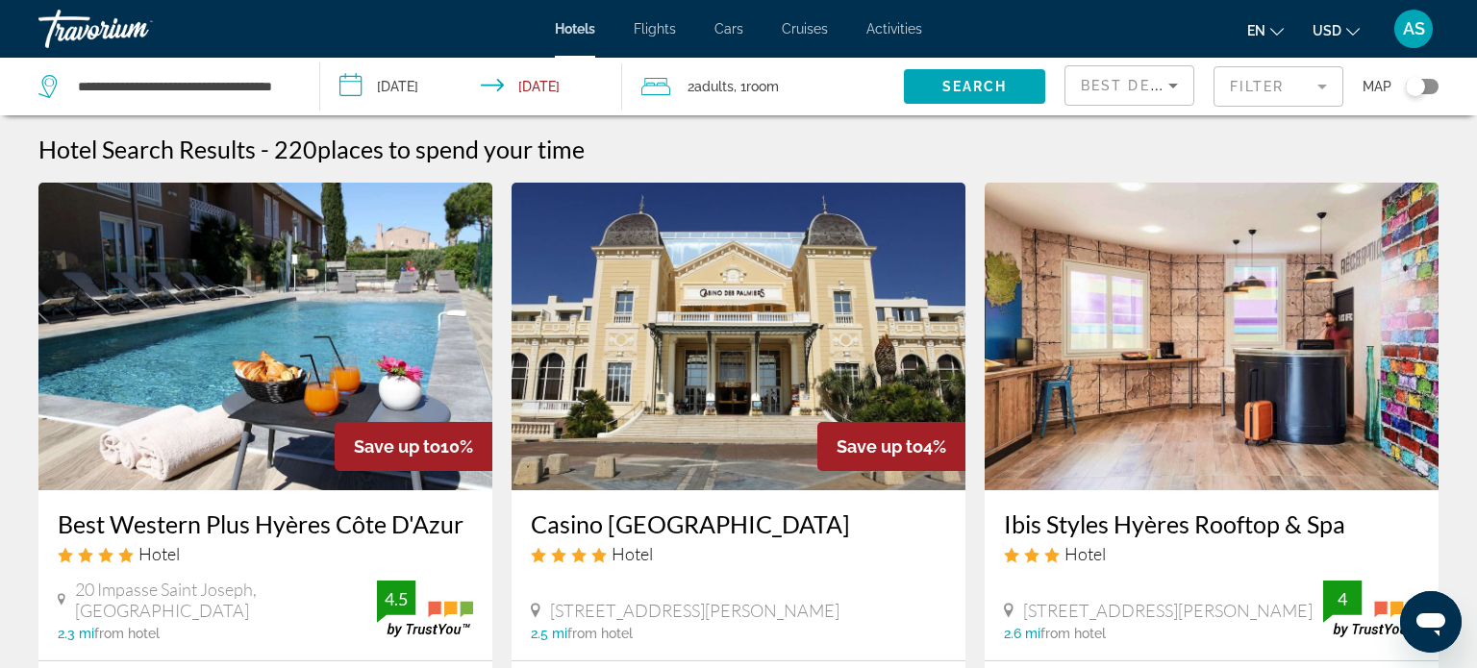
click at [1175, 85] on icon "Sort by" at bounding box center [1174, 86] width 10 height 5
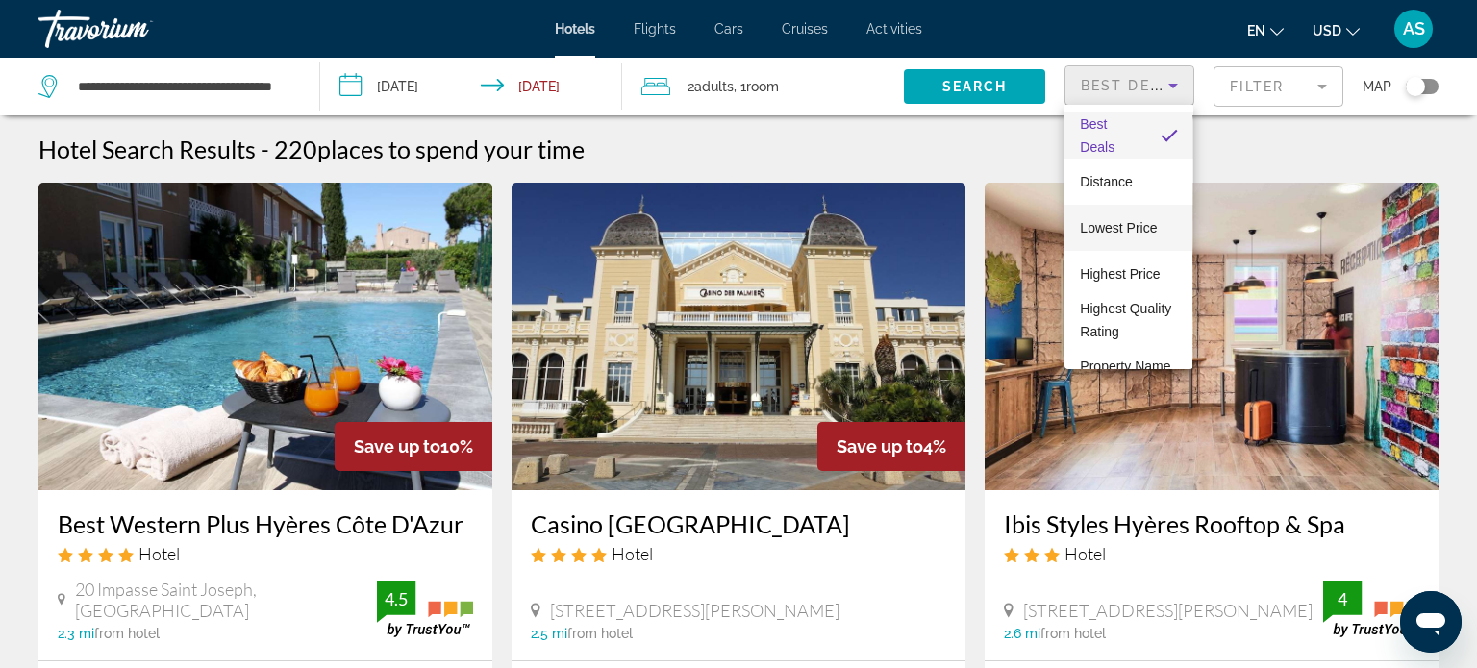
click at [1092, 231] on span "Lowest Price" at bounding box center [1118, 227] width 77 height 15
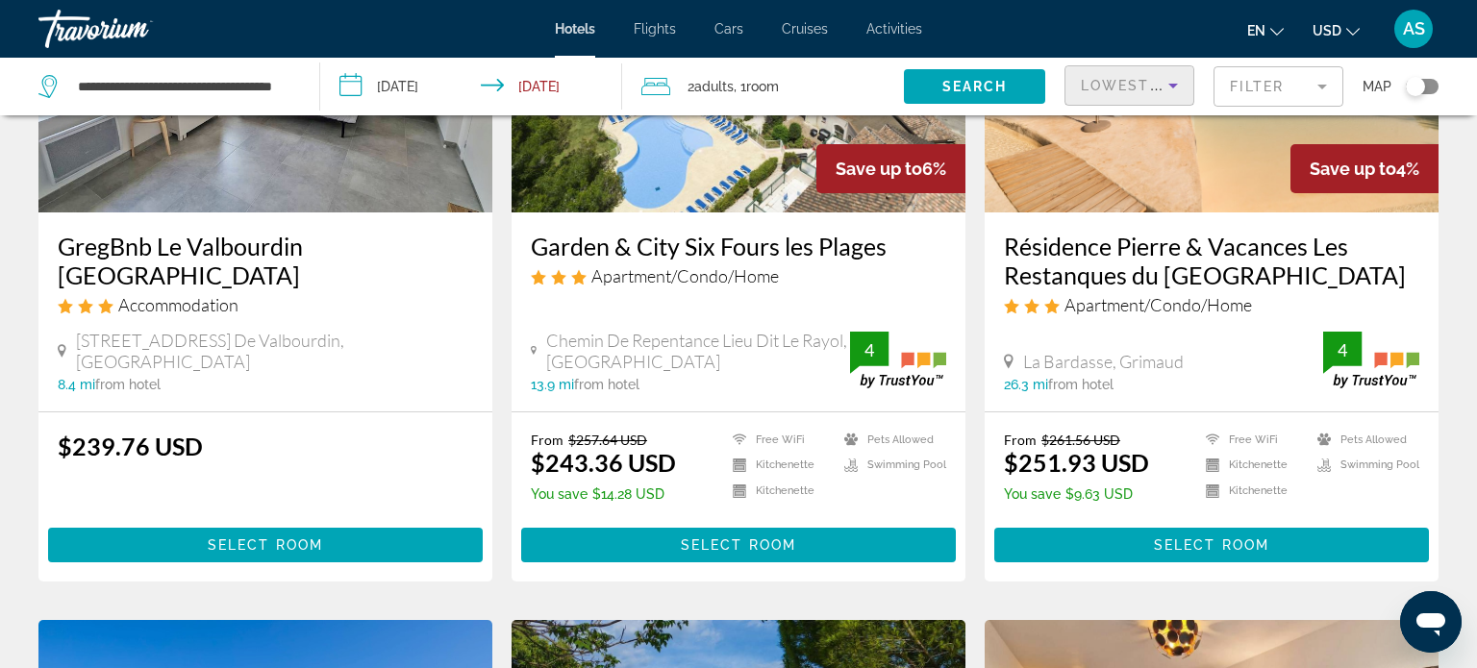
scroll to position [988, 0]
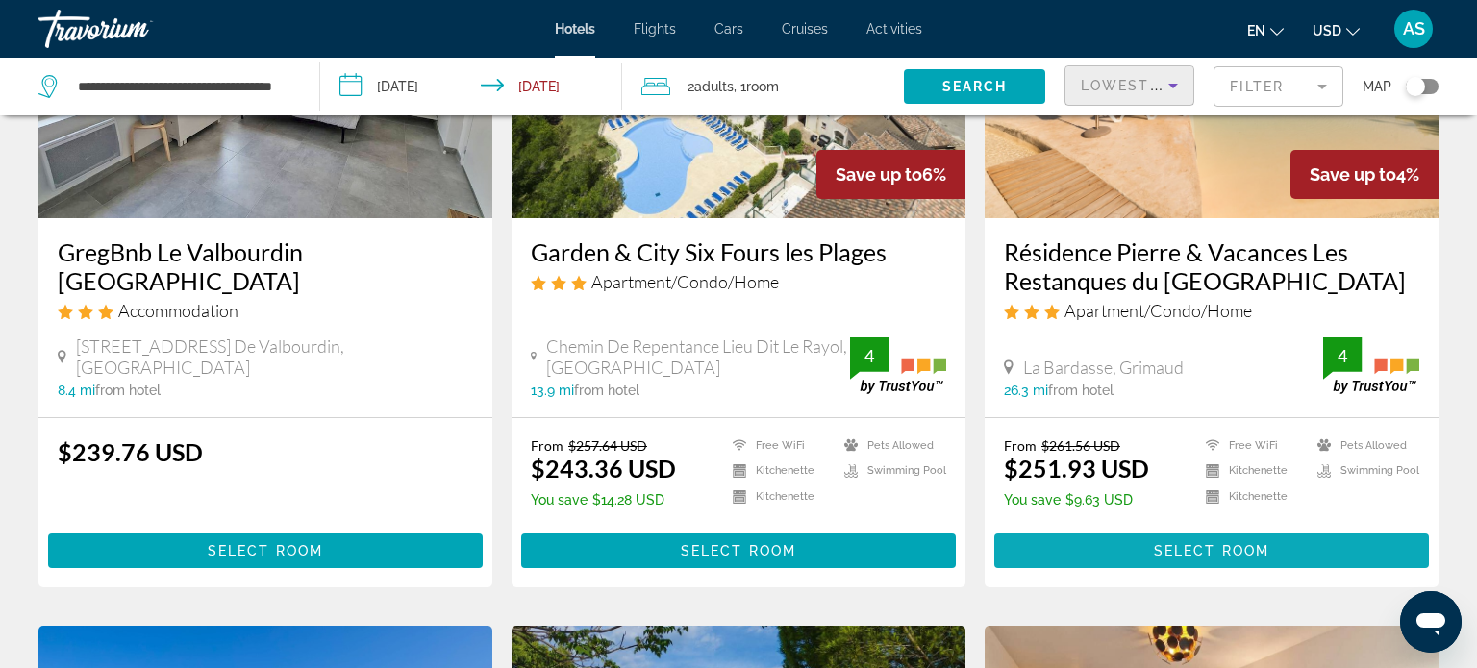
click at [1056, 550] on span "Main content" at bounding box center [1211, 551] width 435 height 46
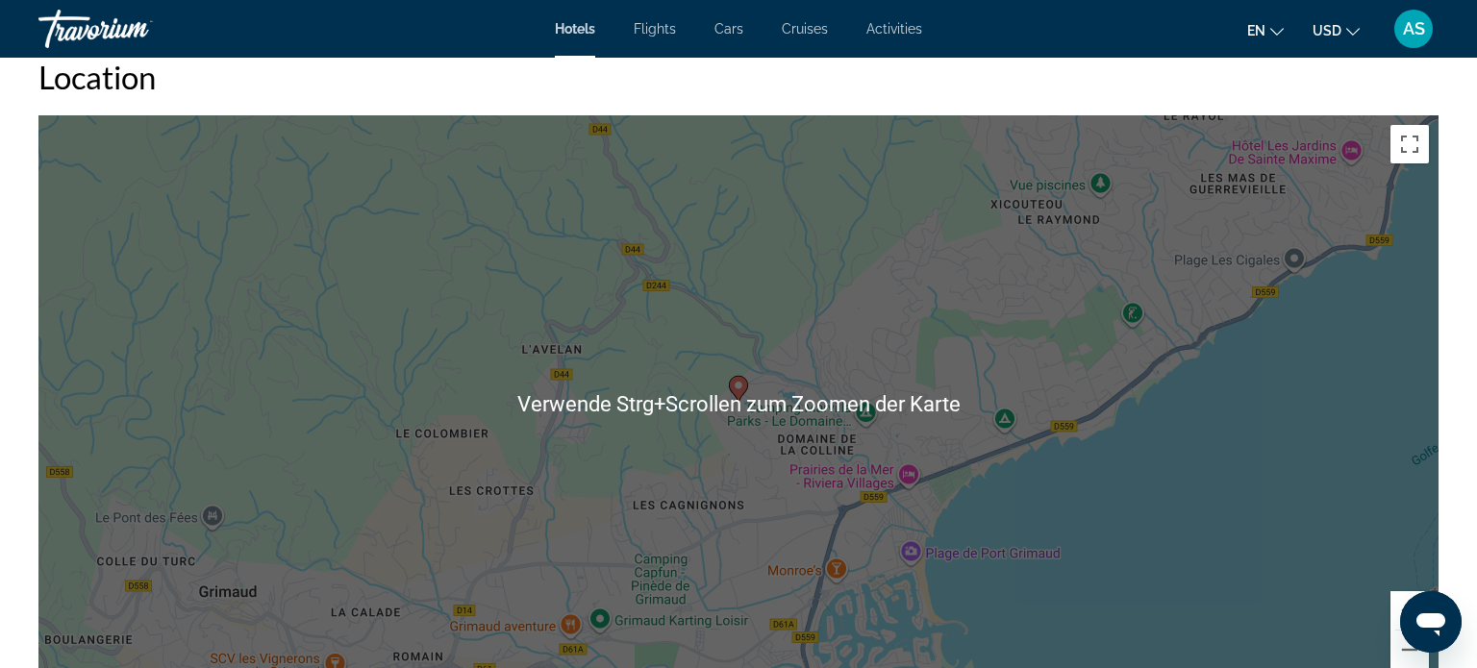
scroll to position [1833, 0]
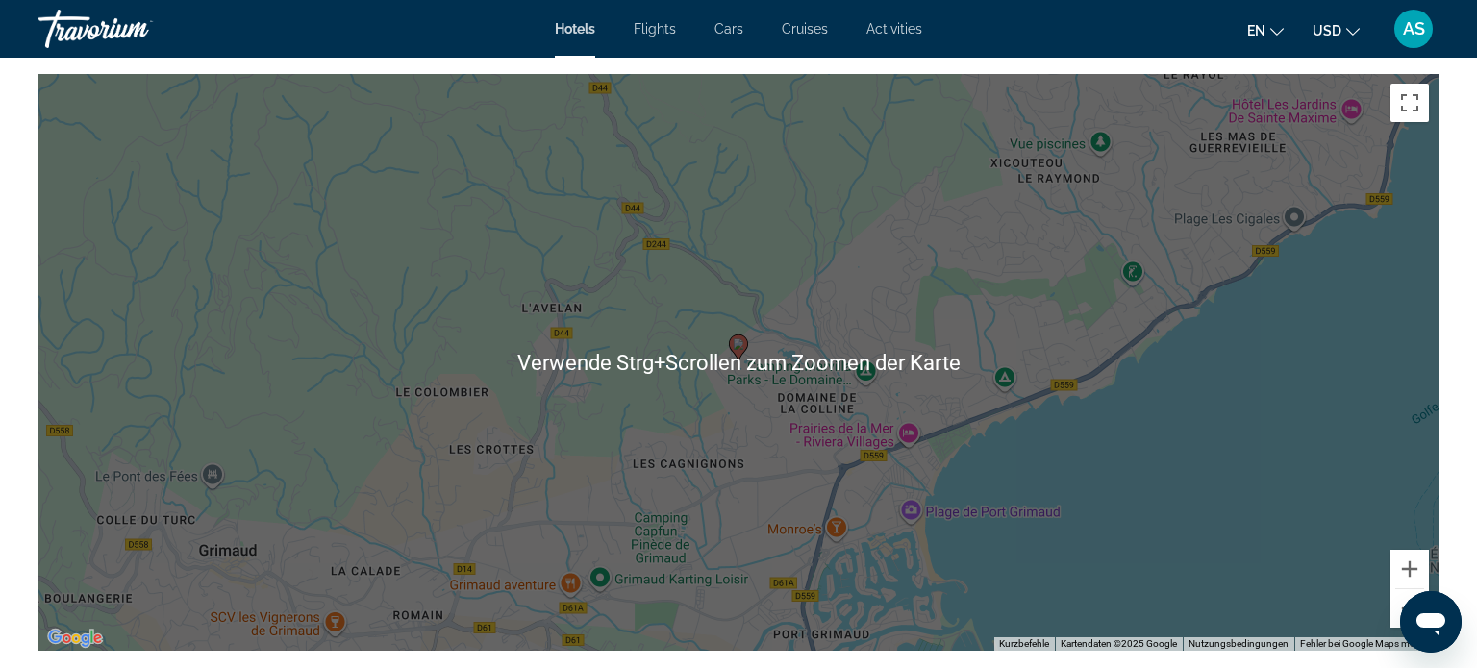
click at [1123, 485] on div "Um den Modus zum Ziehen mit der Tastatur zu aktivieren, drückst du Alt + Eingab…" at bounding box center [738, 362] width 1400 height 577
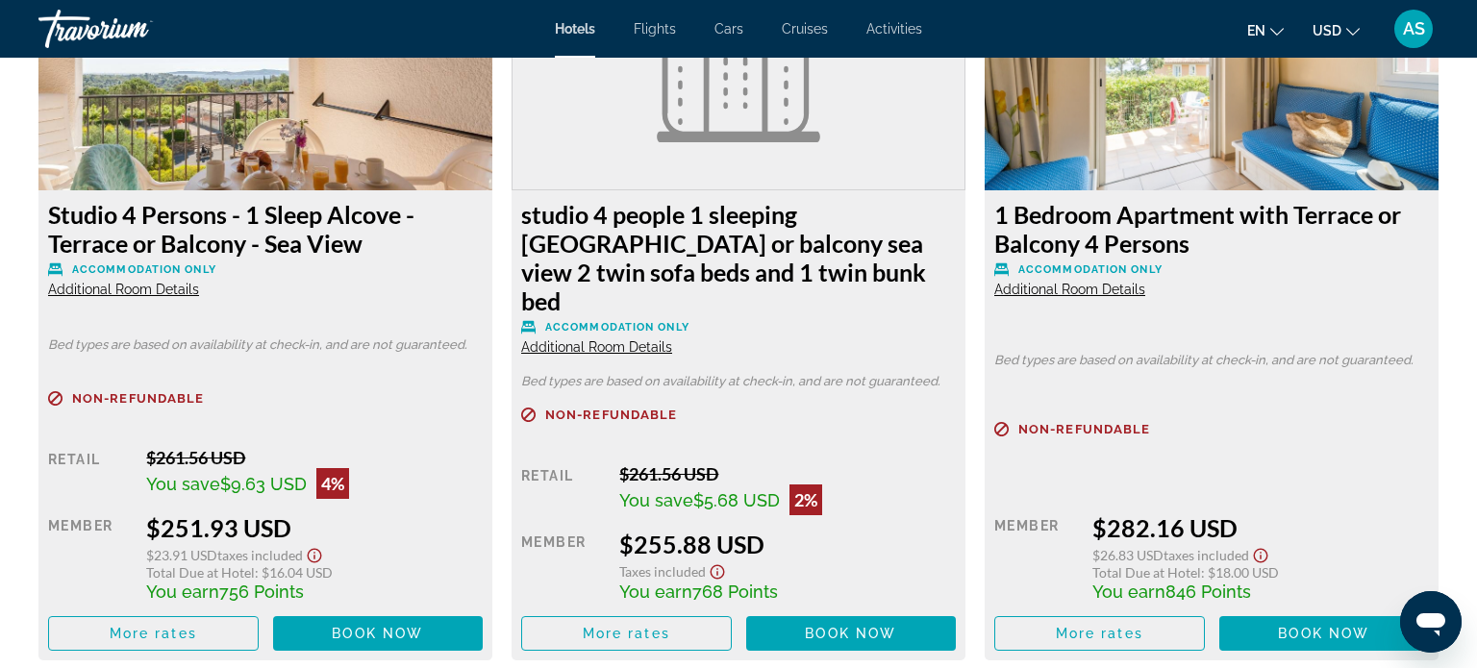
scroll to position [2755, 0]
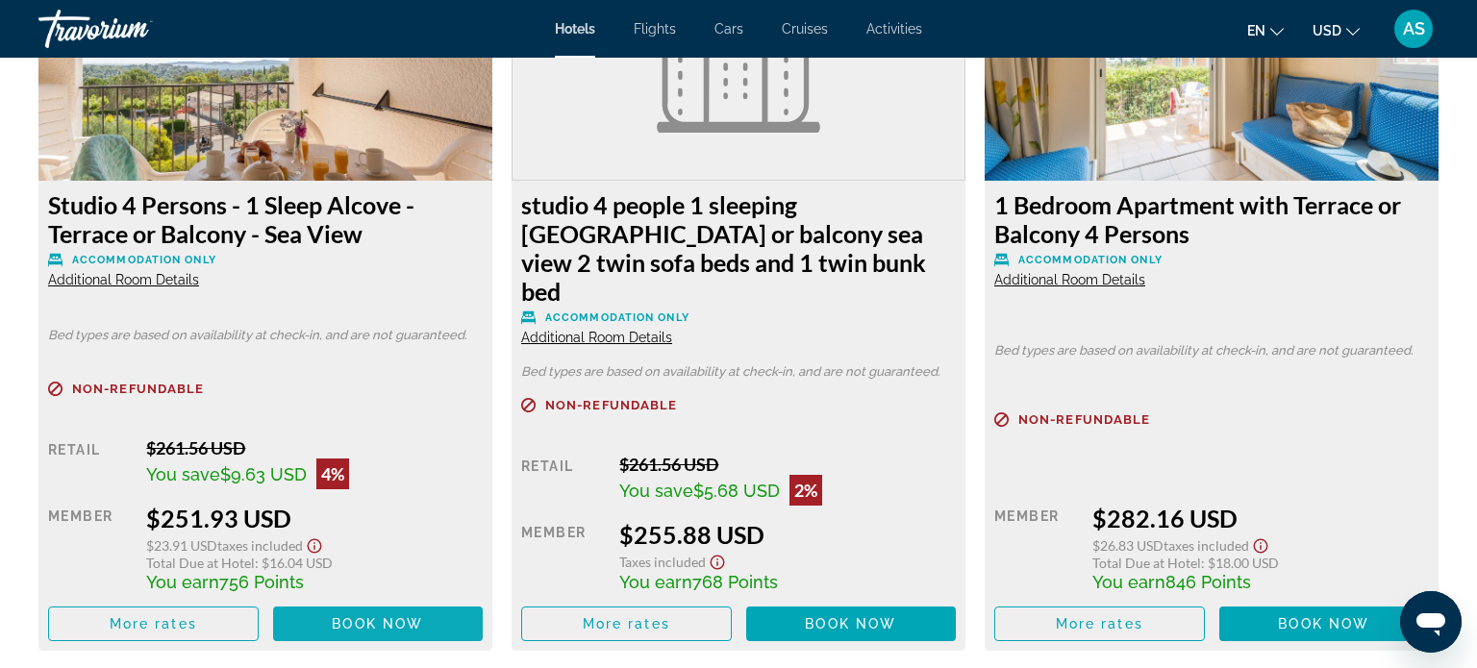
click at [333, 616] on span "Book now" at bounding box center [377, 623] width 91 height 15
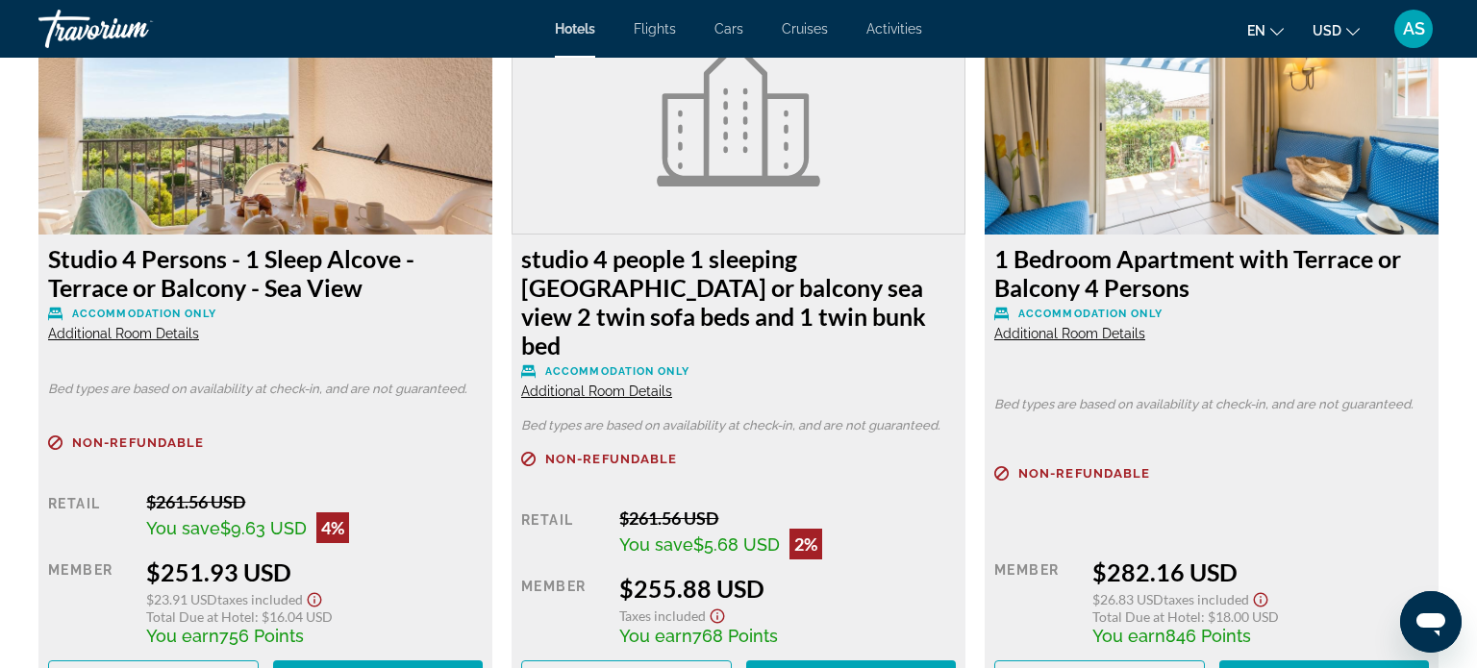
scroll to position [2704, 0]
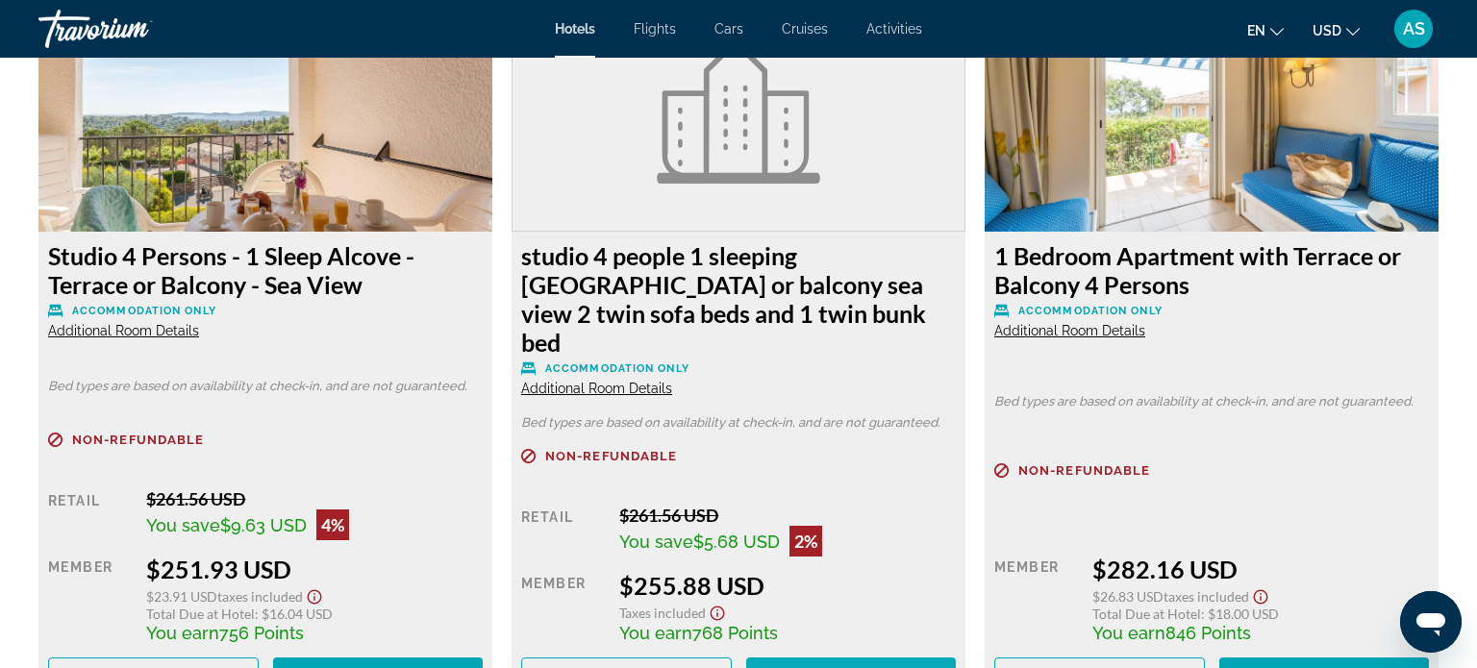
click at [484, 656] on span "Main content" at bounding box center [378, 675] width 211 height 46
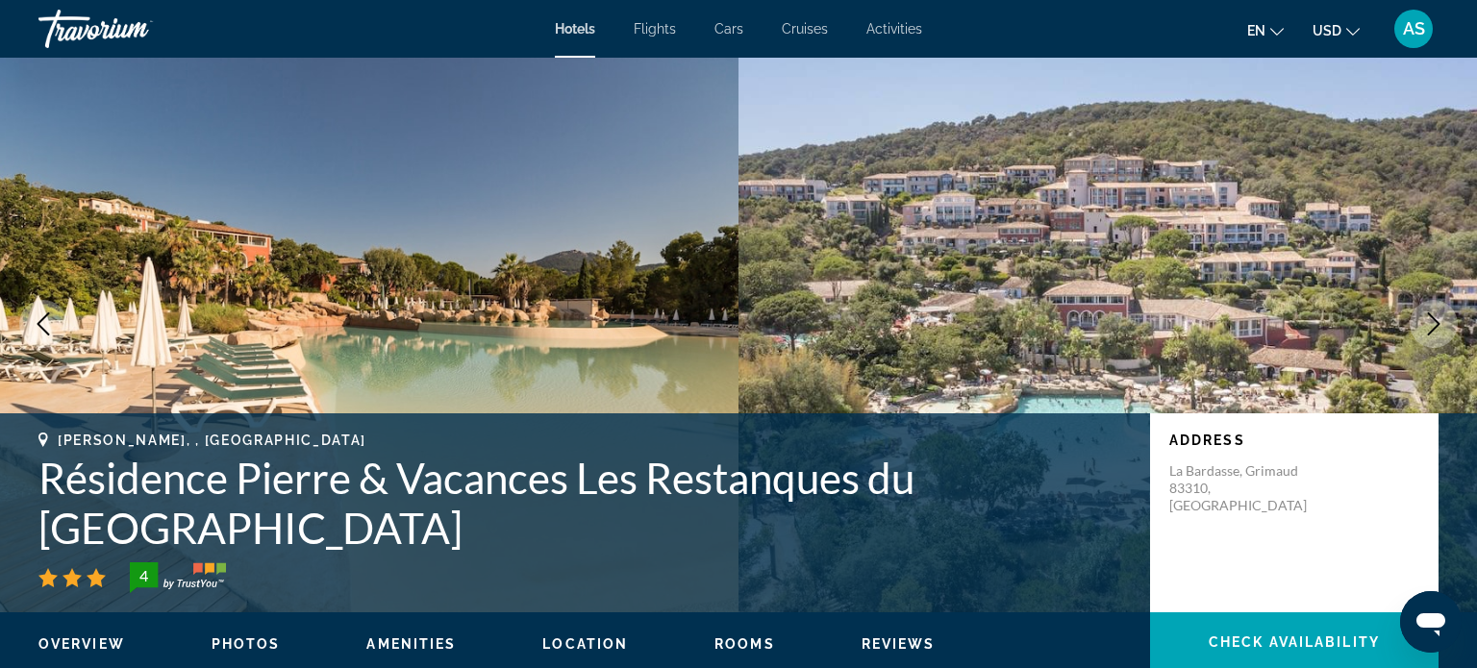
scroll to position [32, 0]
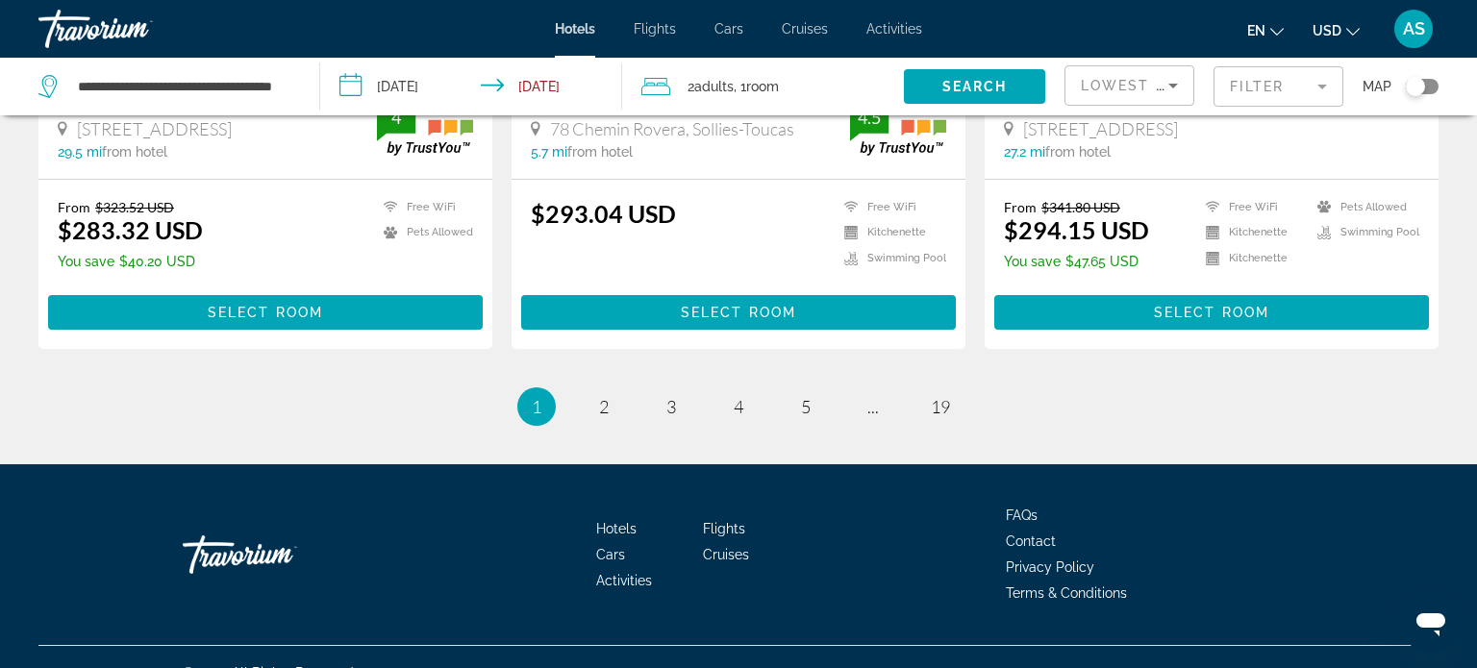
scroll to position [2685, 0]
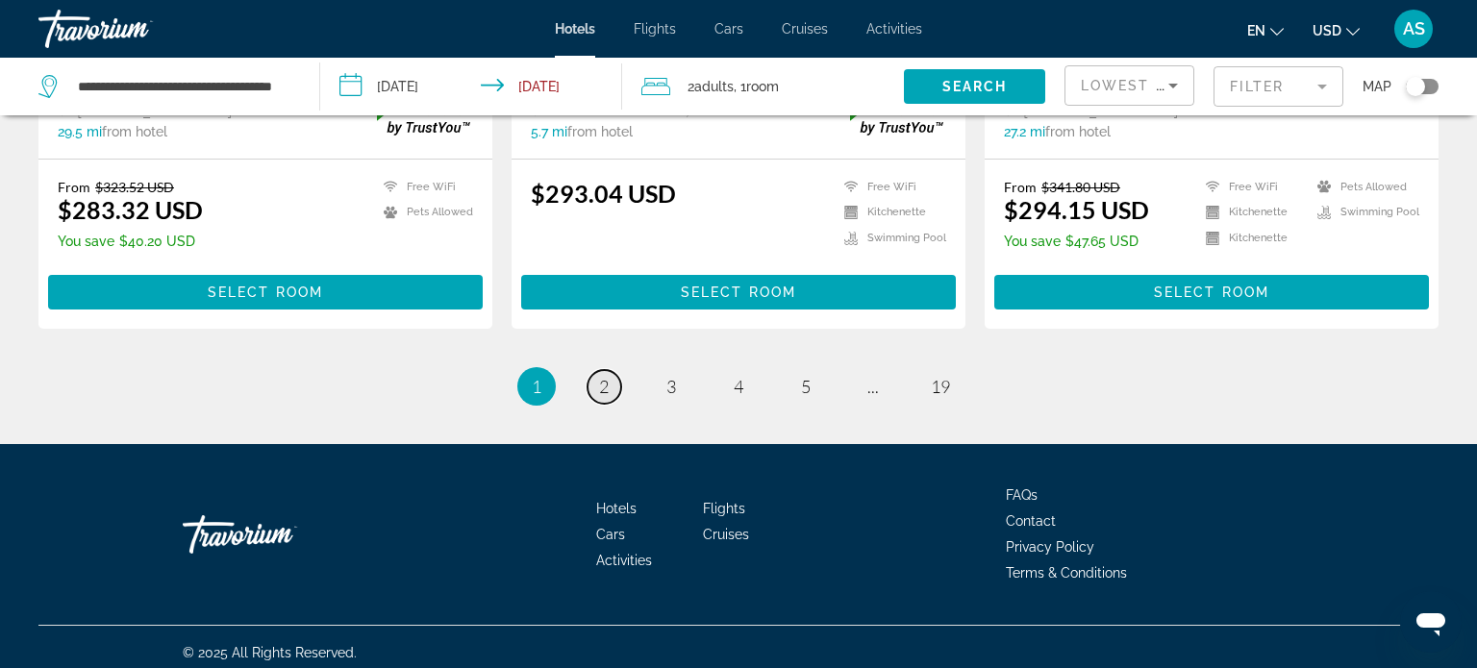
click at [611, 371] on link "page 2" at bounding box center [605, 387] width 34 height 34
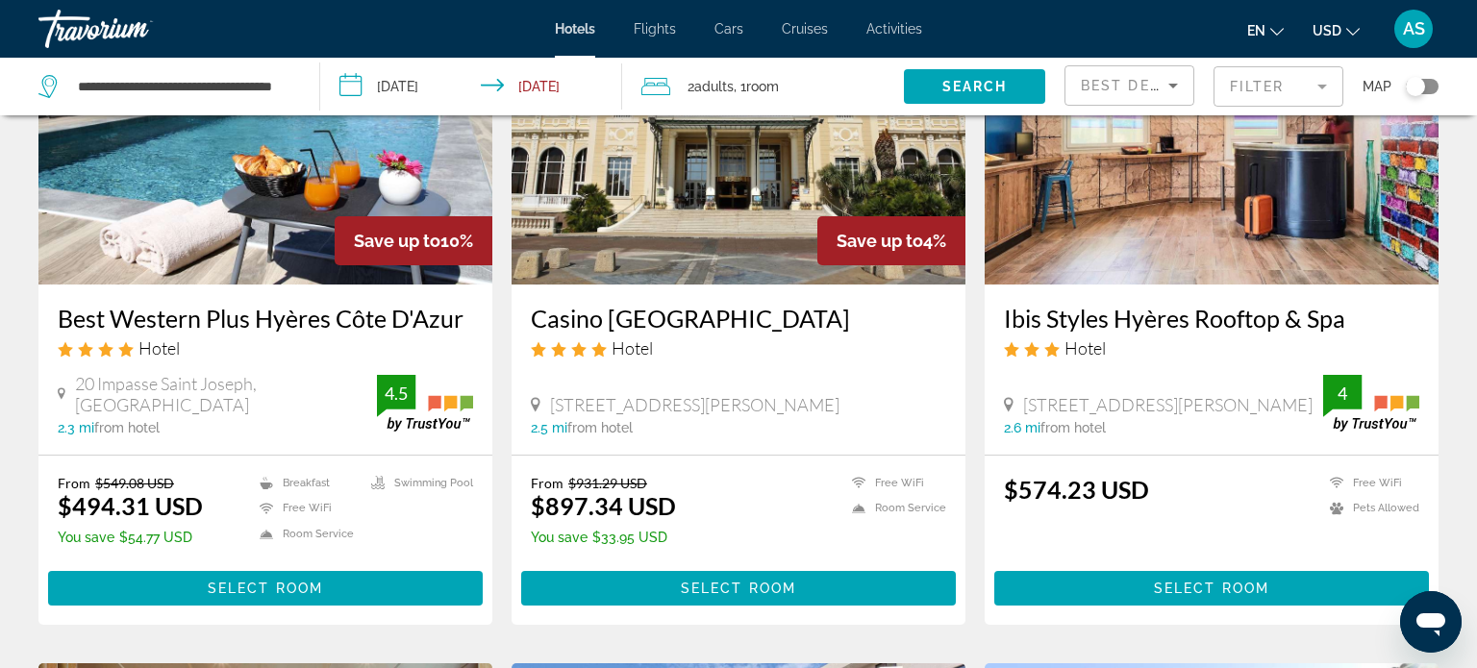
scroll to position [208, 0]
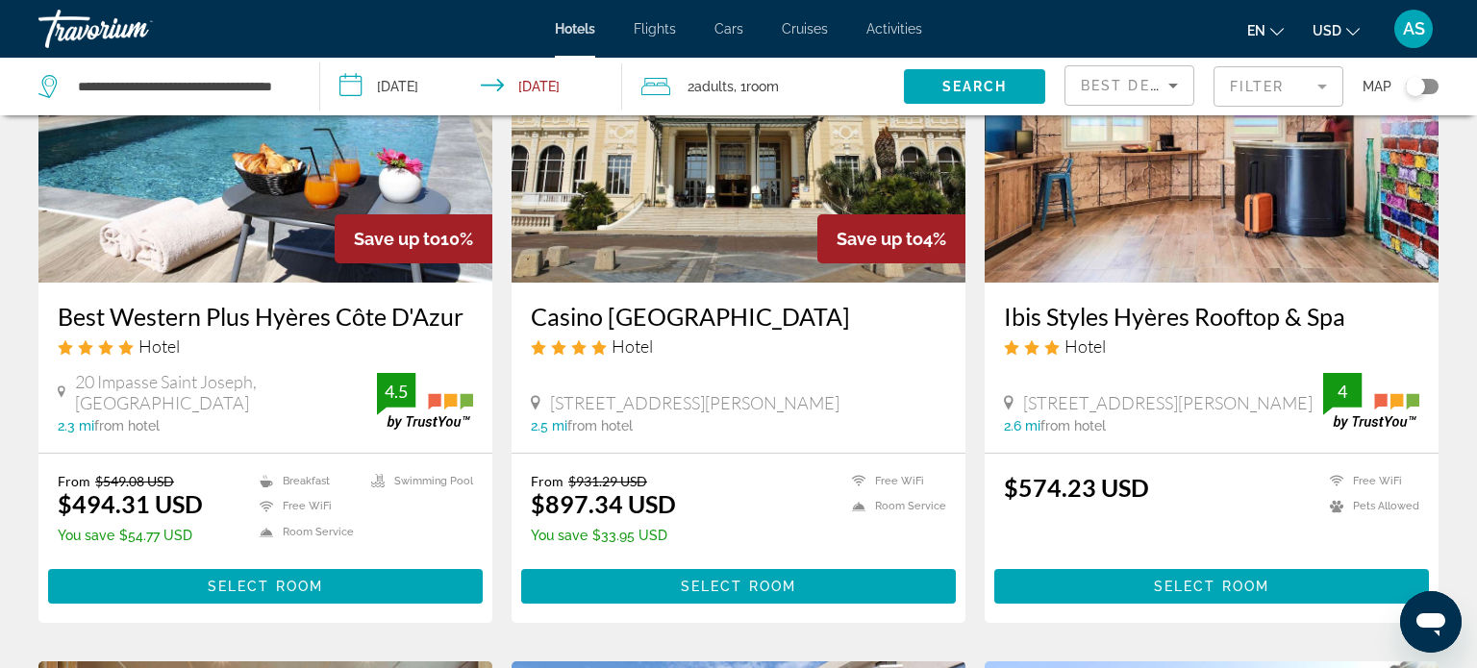
click at [1178, 86] on icon "Sort by" at bounding box center [1173, 85] width 23 height 23
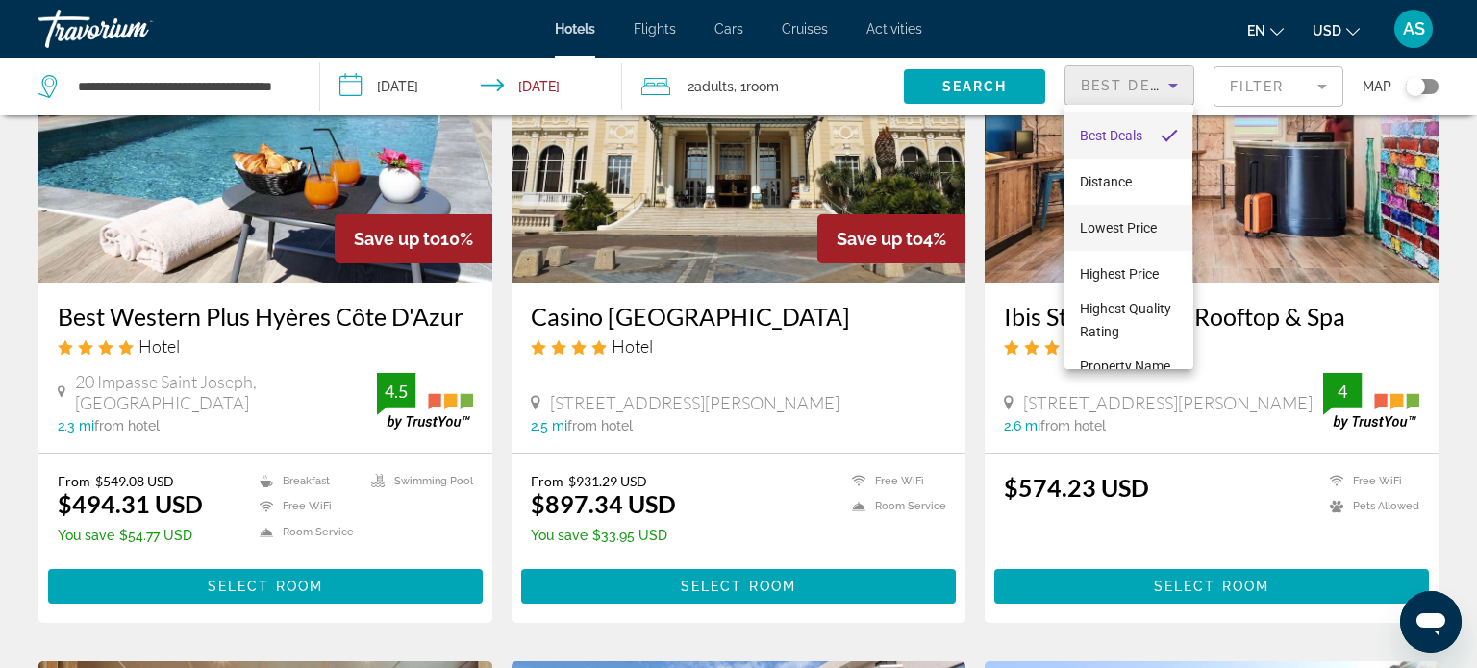
click at [1113, 230] on span "Lowest Price" at bounding box center [1118, 227] width 77 height 15
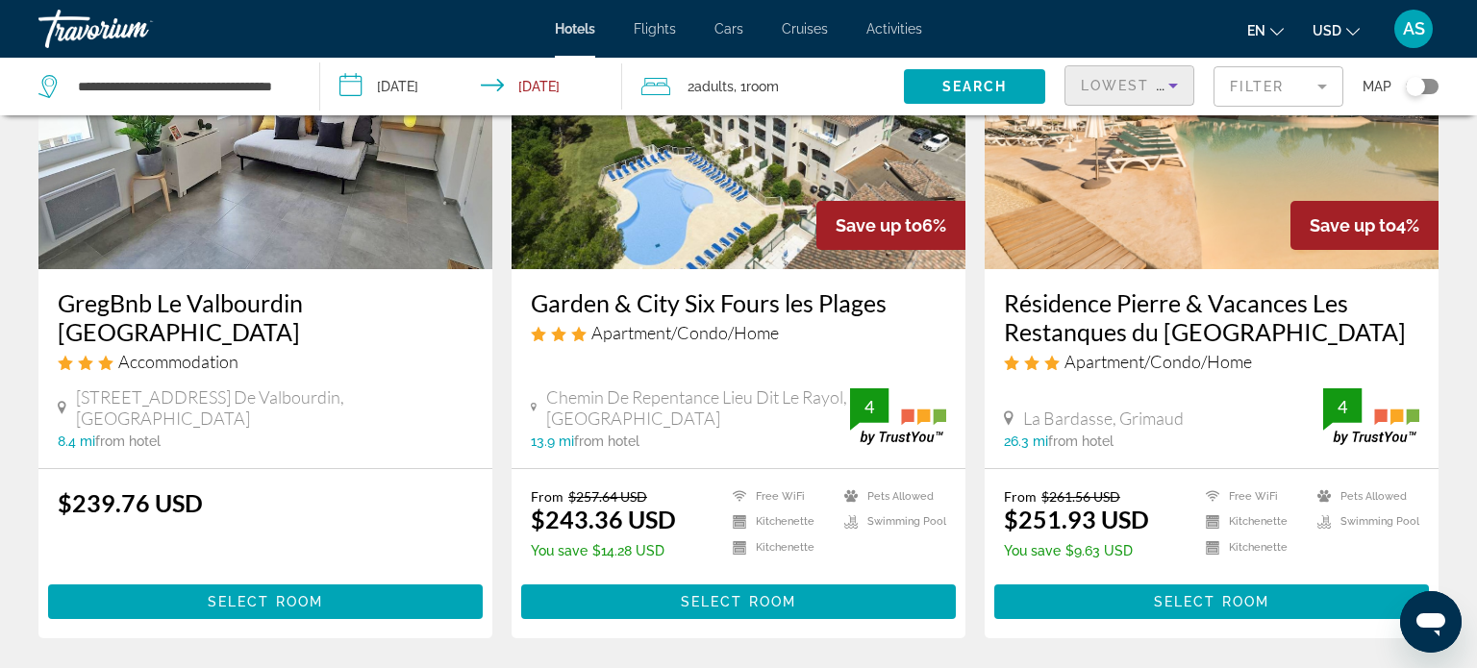
scroll to position [964, 0]
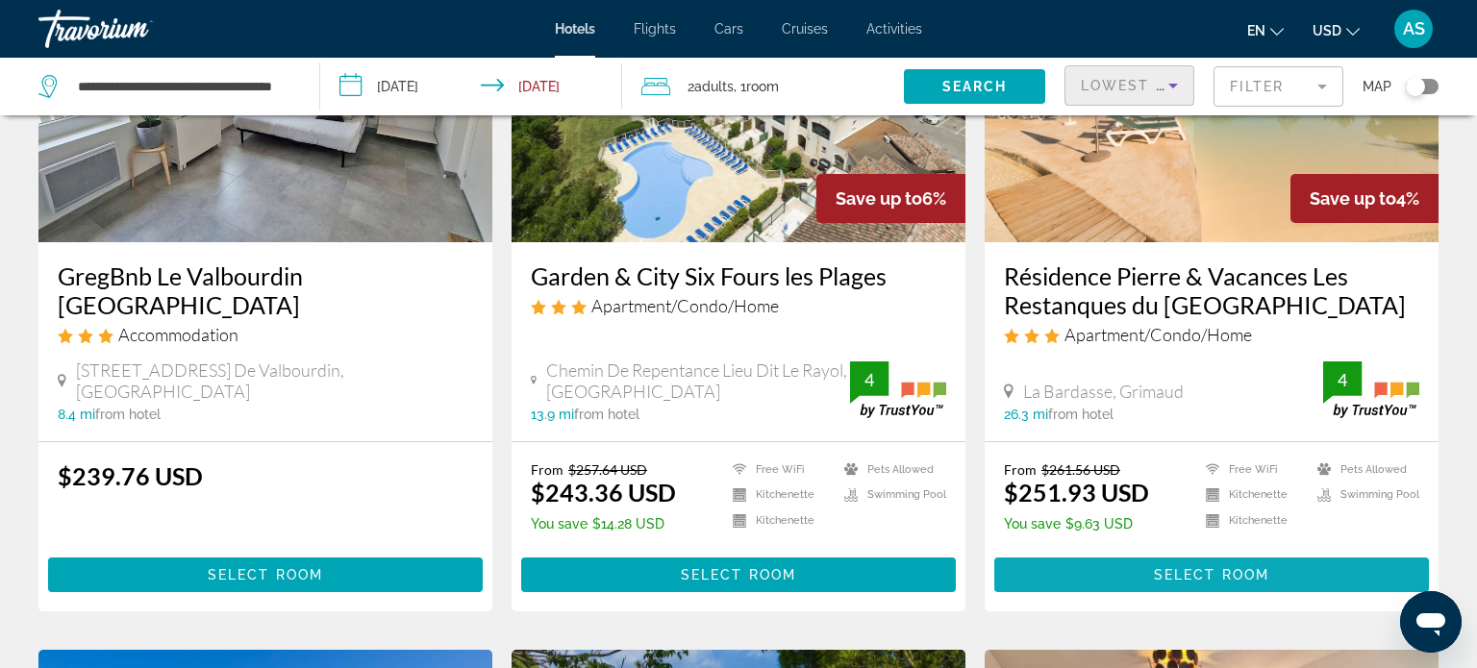
click at [1166, 568] on span "Select Room" at bounding box center [1211, 574] width 115 height 15
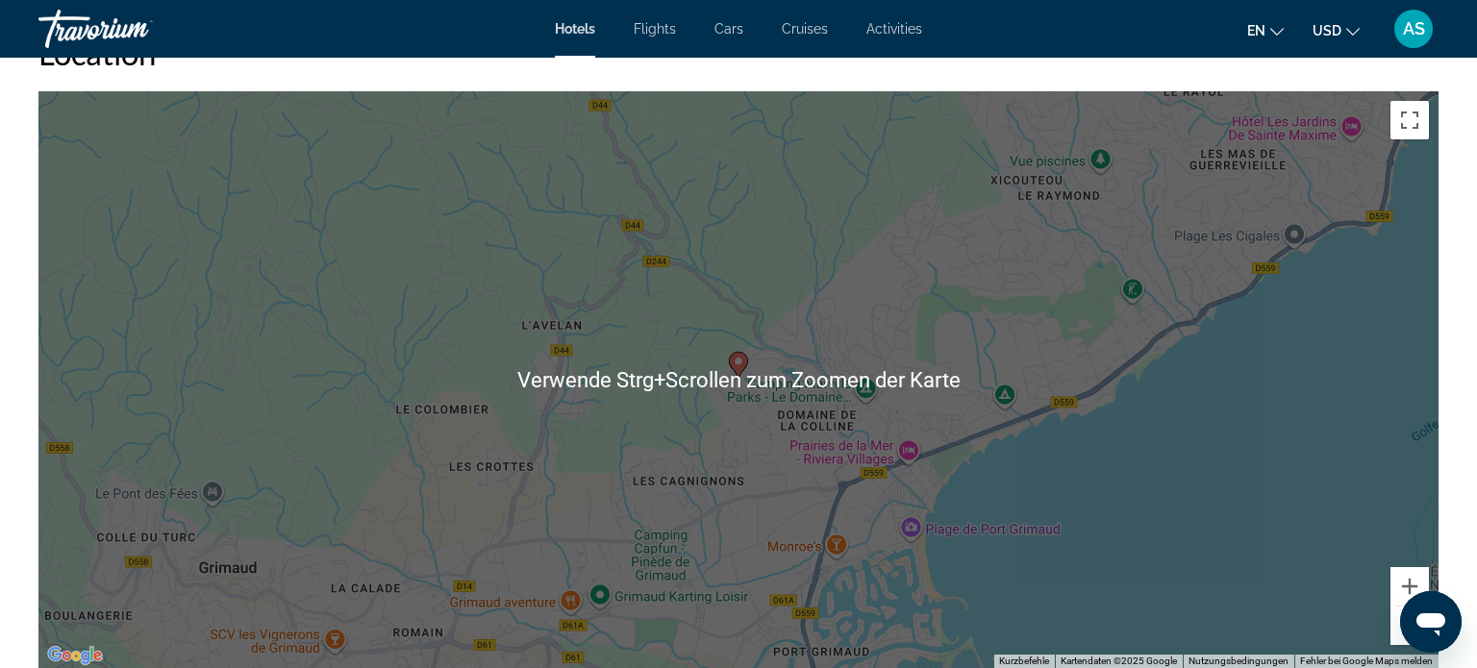
scroll to position [1812, 0]
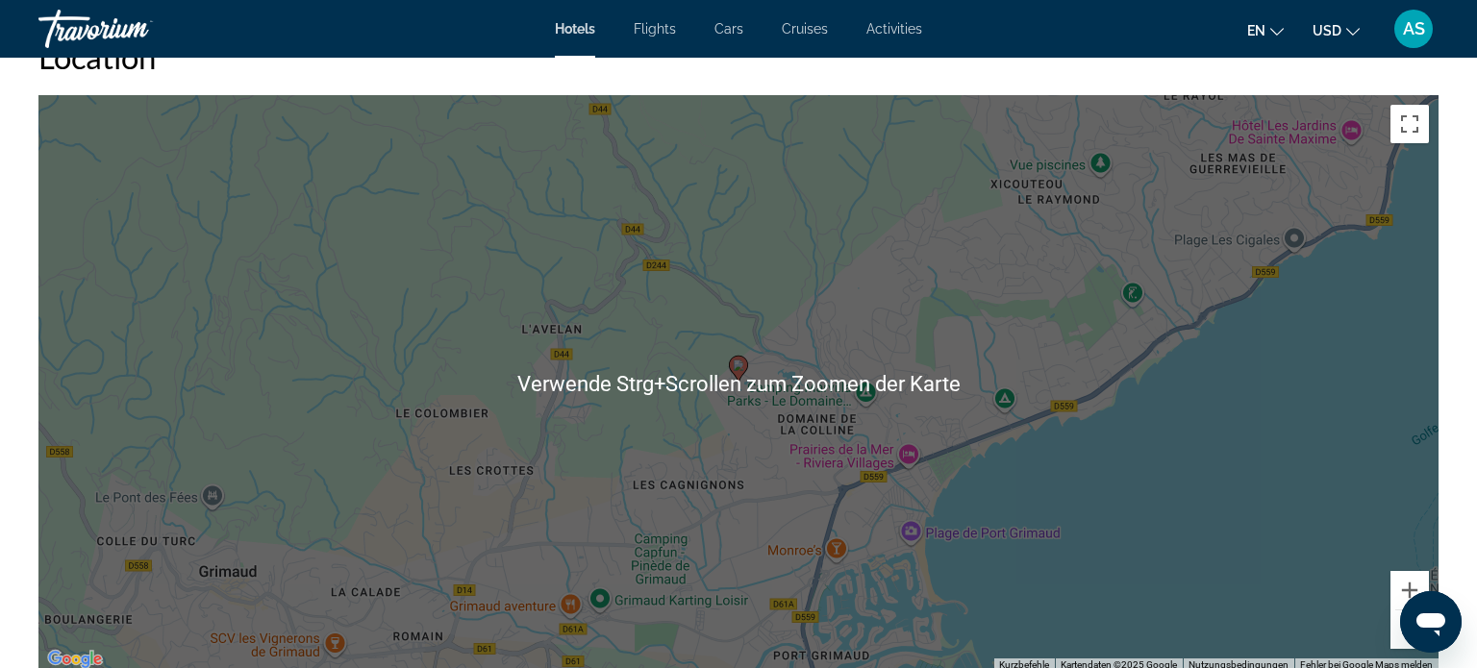
click at [1234, 419] on div "Um den Modus zum Ziehen mit der Tastatur zu aktivieren, drückst du Alt + Eingab…" at bounding box center [738, 383] width 1400 height 577
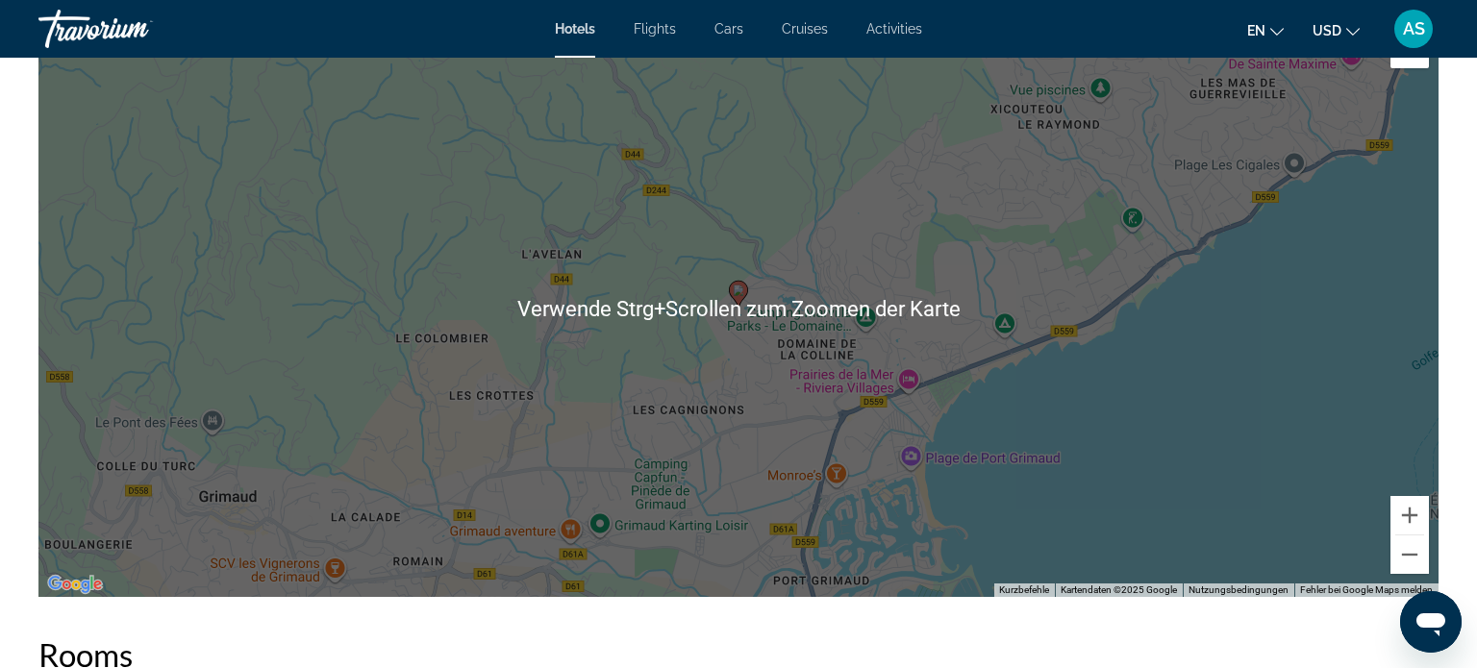
scroll to position [1913, 0]
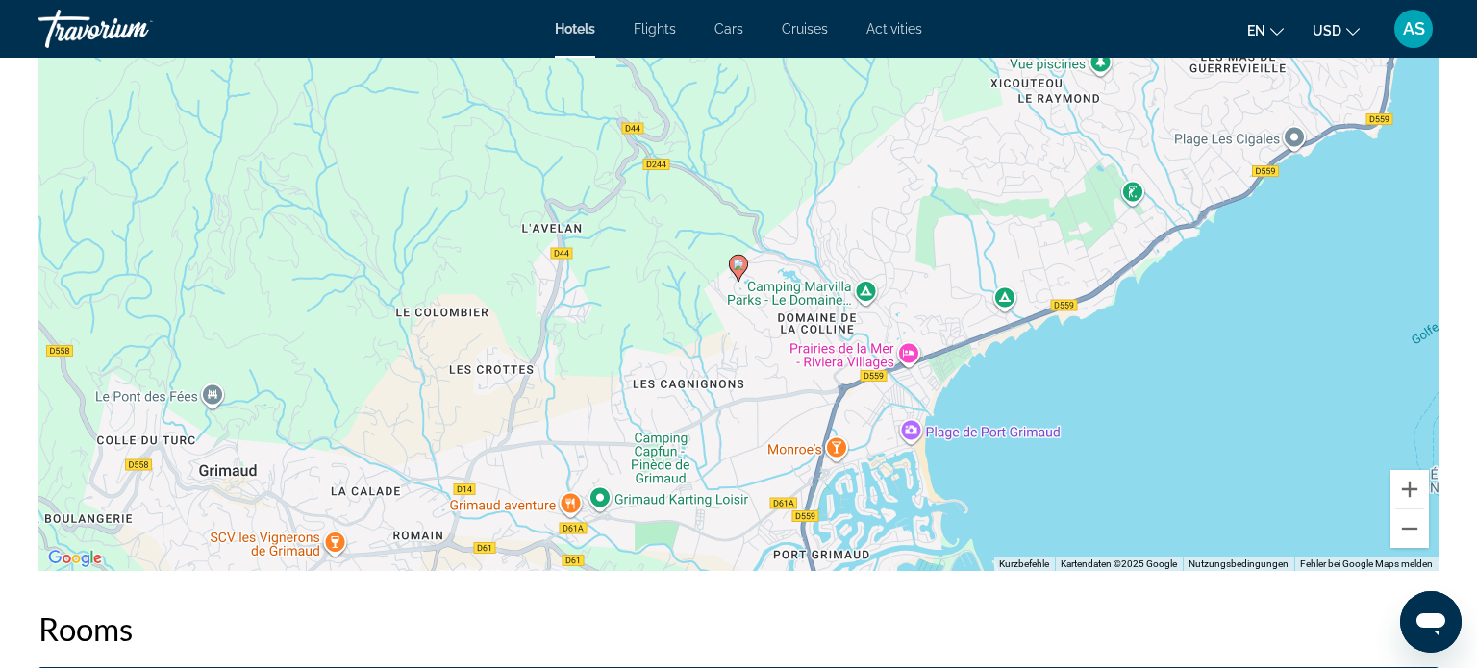
click at [1182, 389] on div "Um den Modus zum Ziehen mit der Tastatur zu aktivieren, drückst du Alt + Eingab…" at bounding box center [738, 282] width 1400 height 577
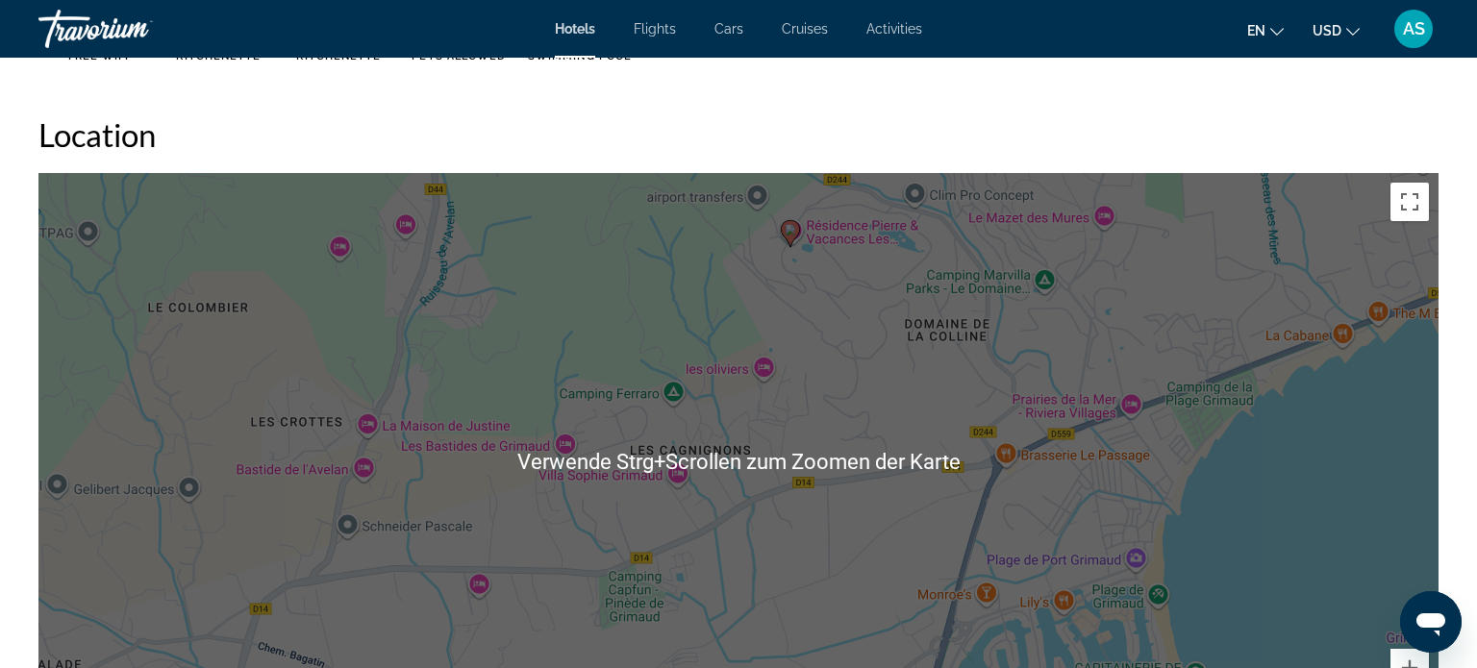
scroll to position [1724, 0]
